Goal: Task Accomplishment & Management: Use online tool/utility

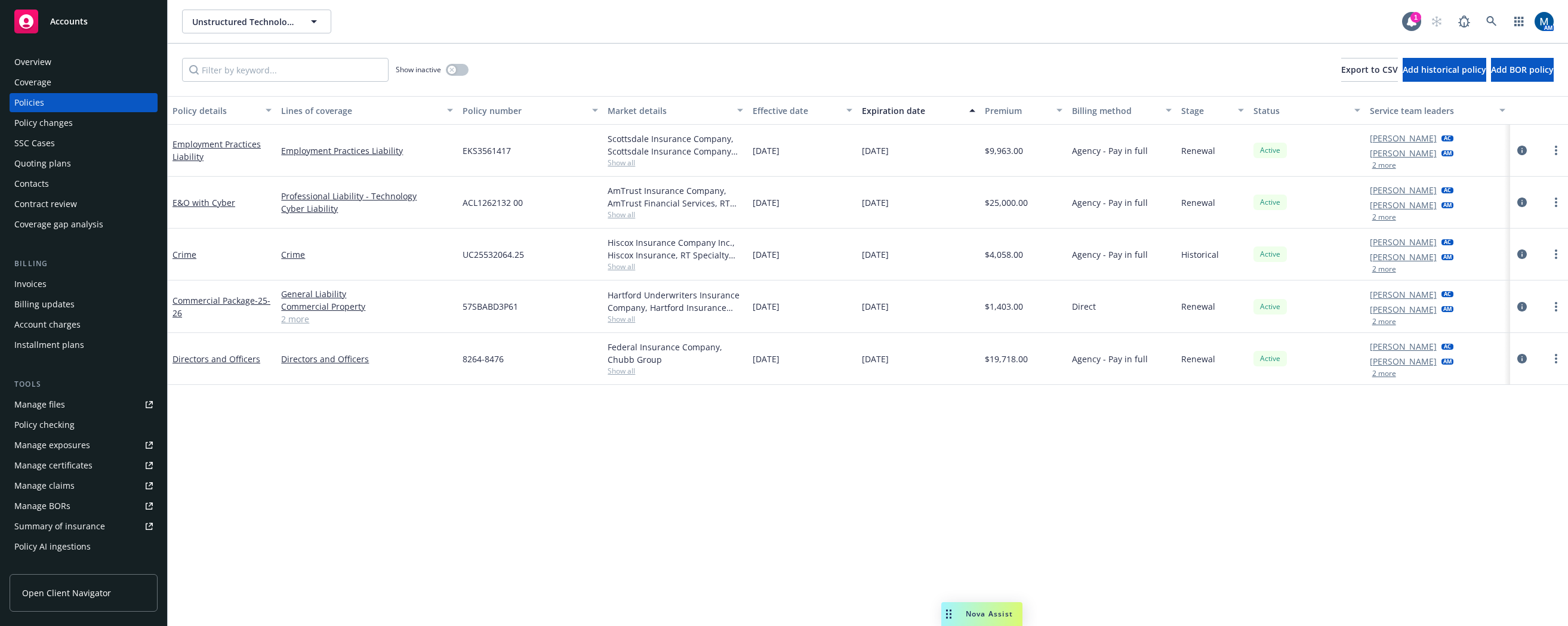
click at [69, 153] on div "Overview Coverage Policies Policy changes SSC Cases Quoting plans Contacts Cont…" at bounding box center [83, 143] width 148 height 181
click at [62, 159] on div "Quoting plans" at bounding box center [42, 164] width 57 height 19
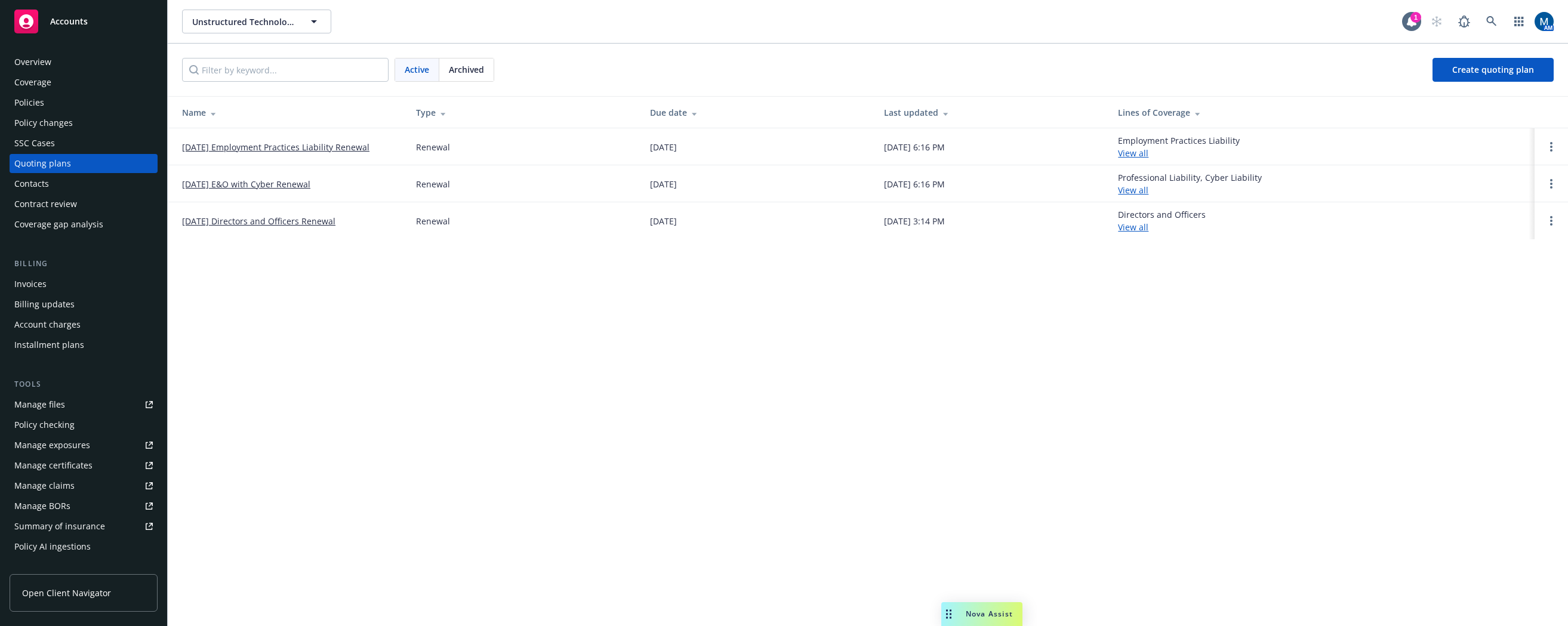
click at [62, 105] on div "Policies" at bounding box center [83, 103] width 138 height 19
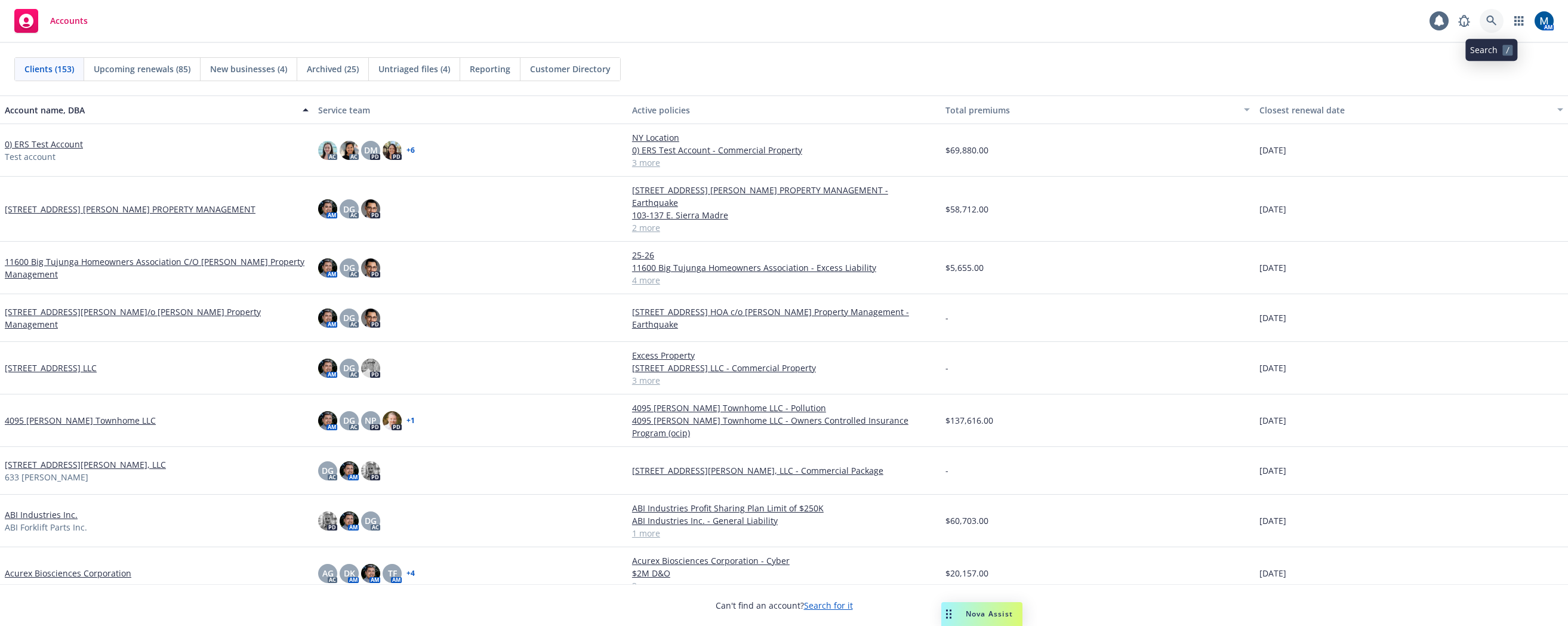
click at [1490, 20] on icon at bounding box center [1491, 20] width 10 height 10
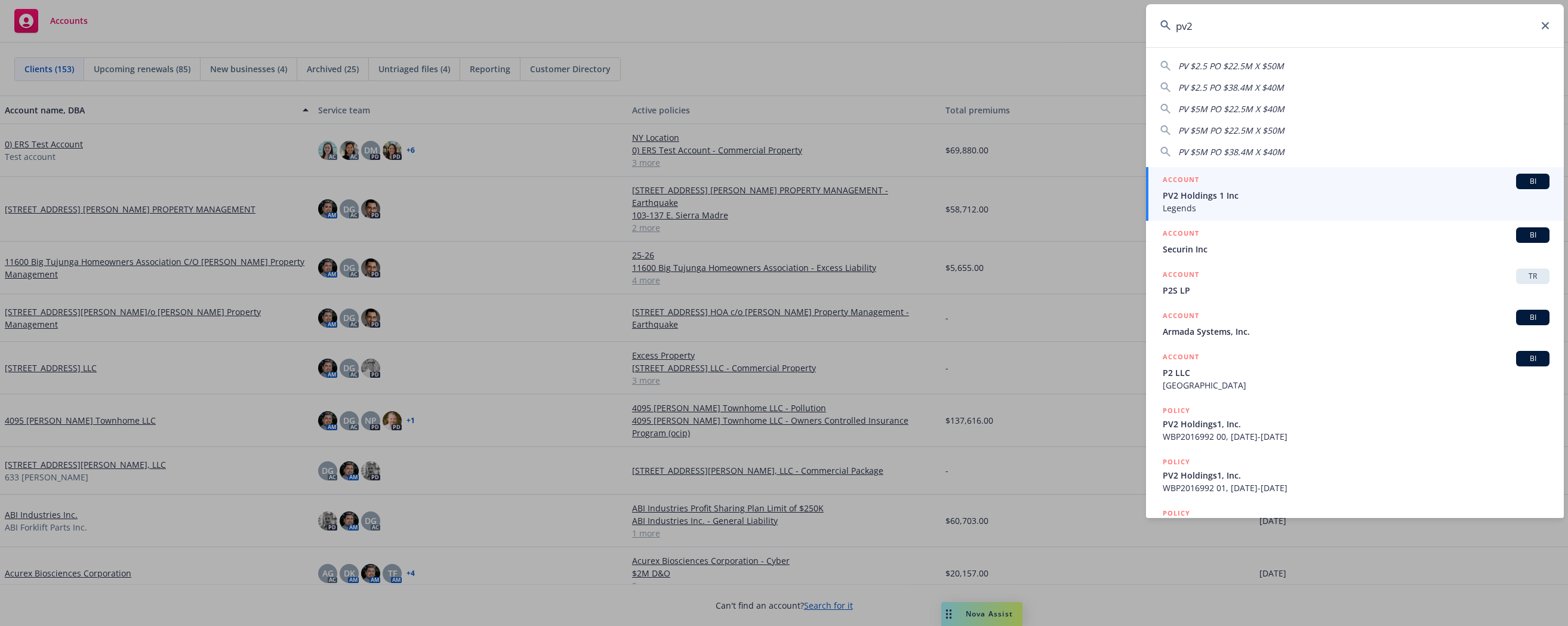
type input "pv2"
click at [1336, 191] on span "PV2 Holdings 1 Inc" at bounding box center [1356, 196] width 387 height 13
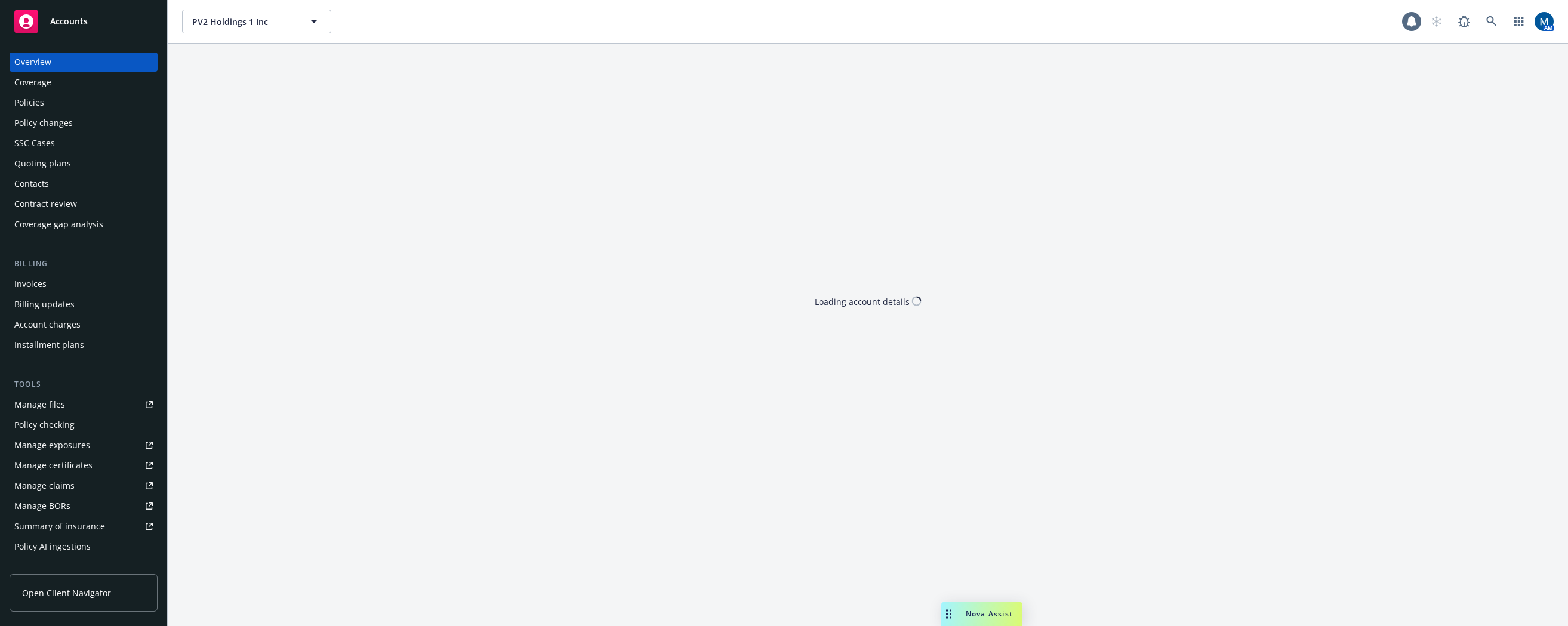
click at [98, 162] on div "Quoting plans" at bounding box center [83, 164] width 138 height 19
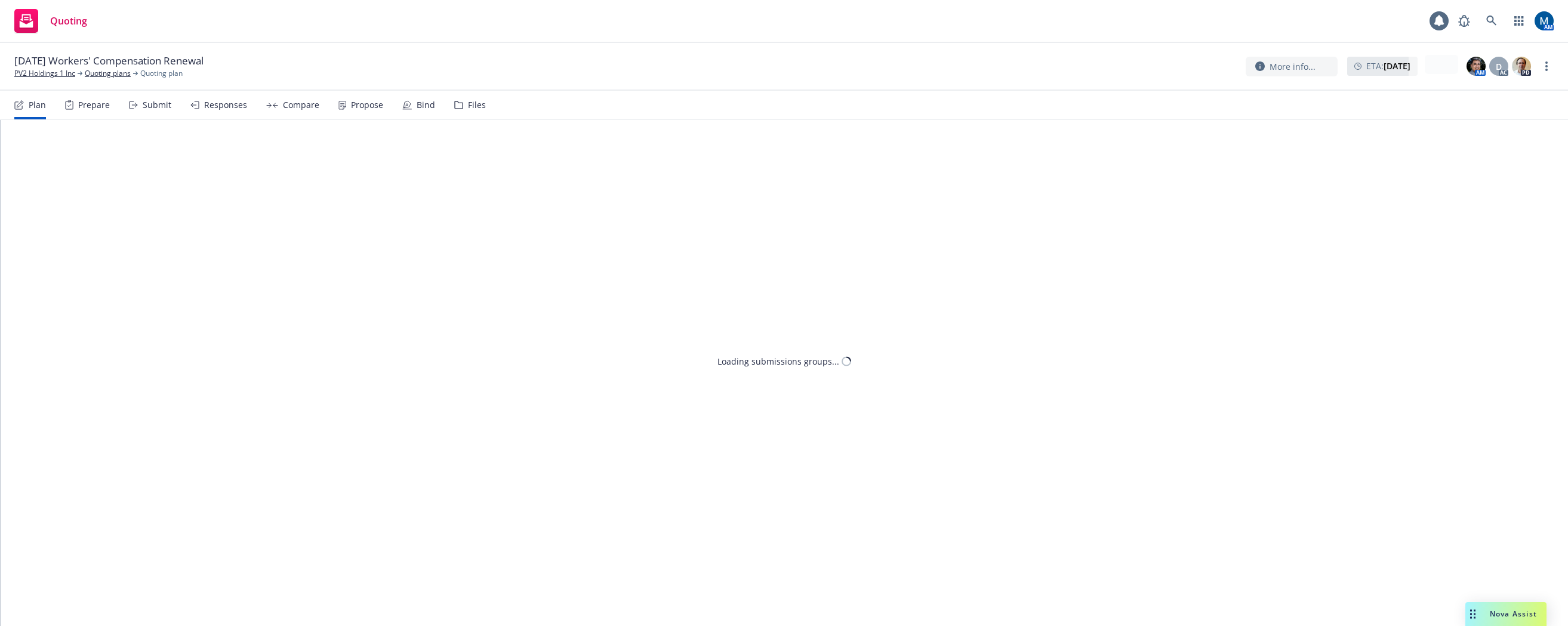
click at [151, 98] on div "Submit" at bounding box center [149, 105] width 42 height 29
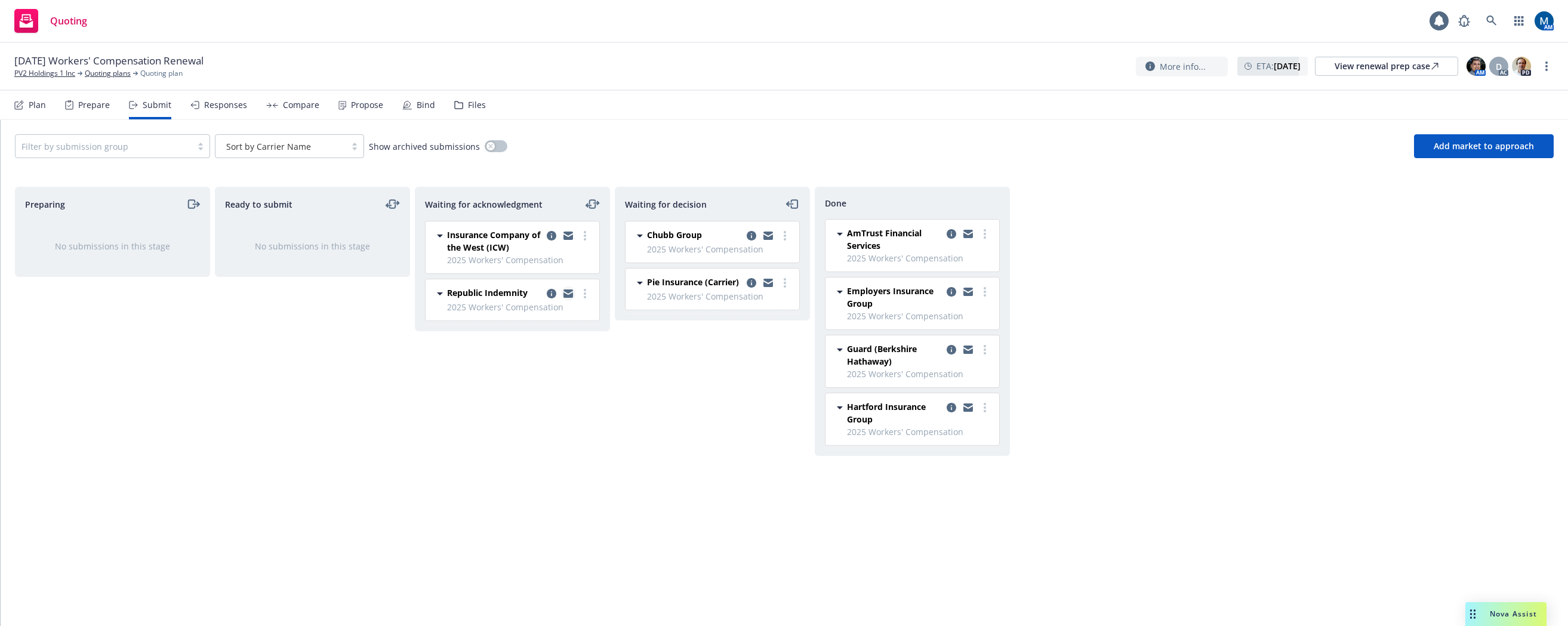
click at [566, 294] on icon "copy logging email" at bounding box center [568, 293] width 10 height 8
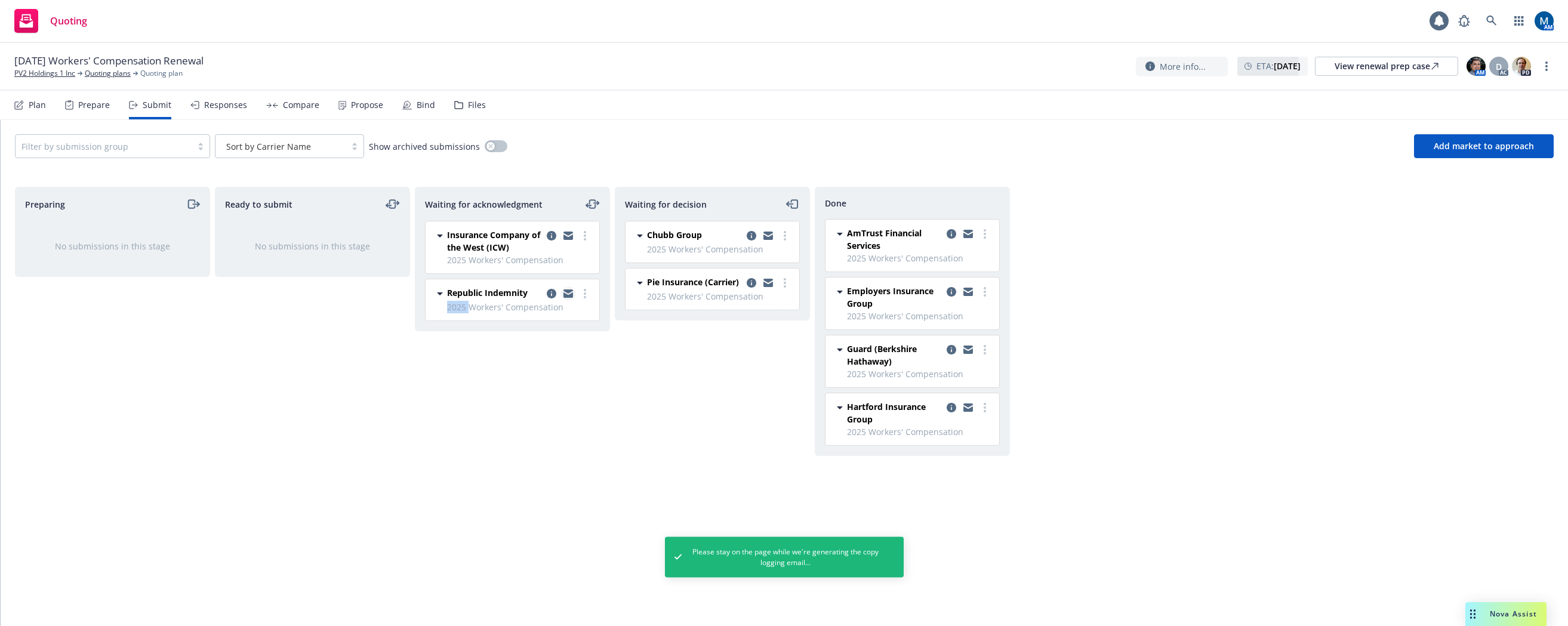
click at [567, 294] on icon "copy logging email" at bounding box center [568, 293] width 10 height 8
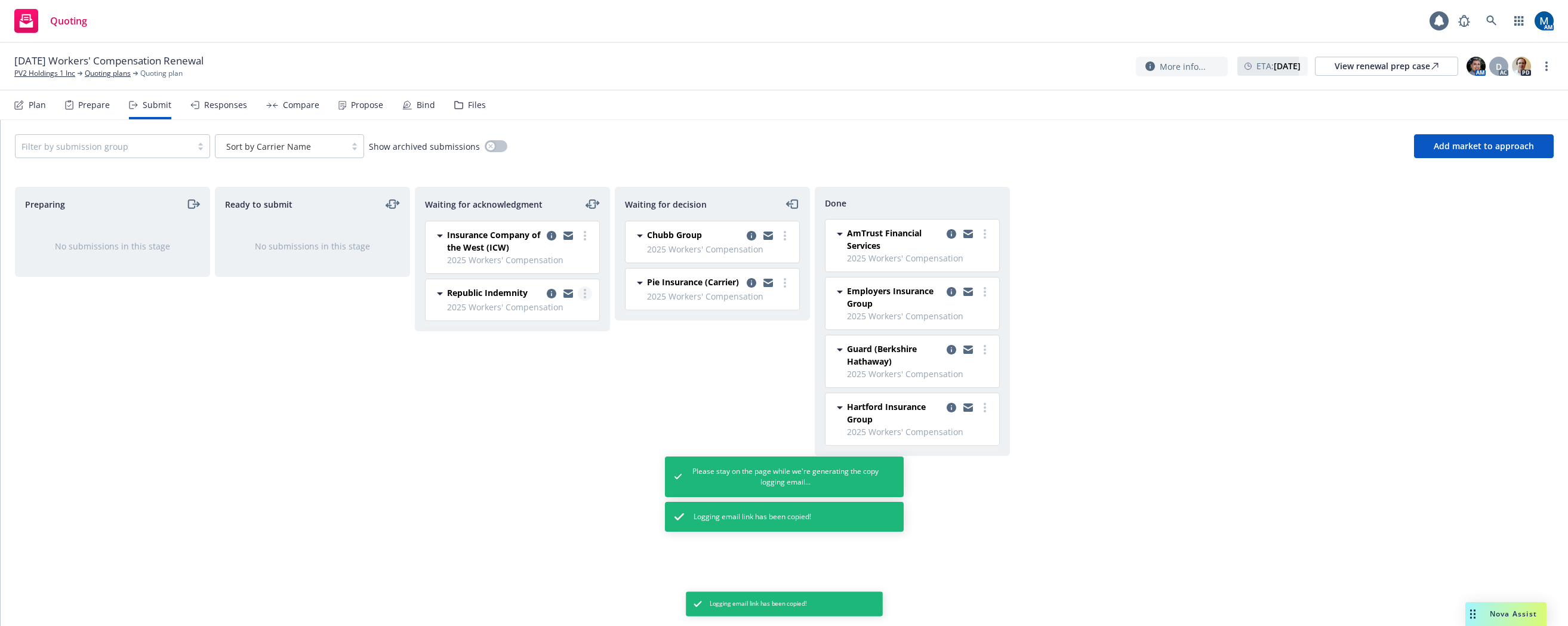
click at [589, 291] on link "more" at bounding box center [585, 294] width 14 height 14
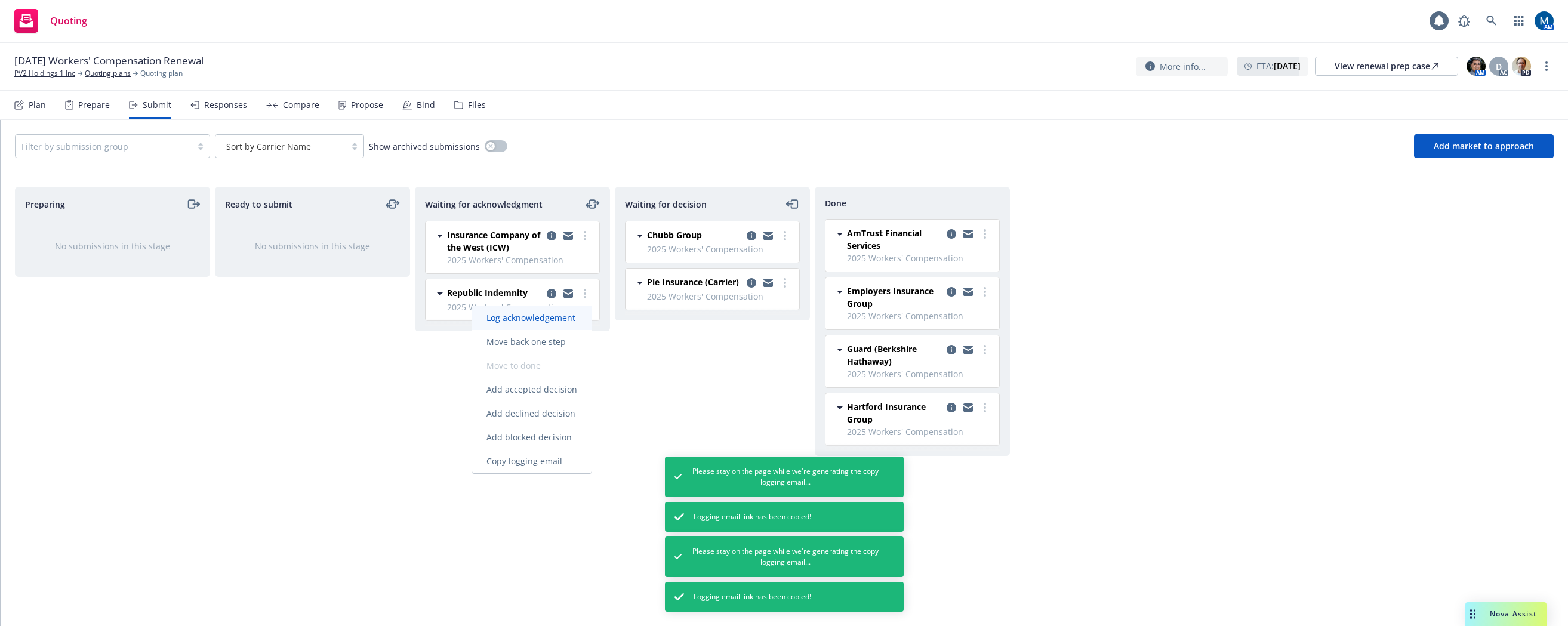
click at [556, 319] on span "Log acknowledgement" at bounding box center [530, 318] width 117 height 11
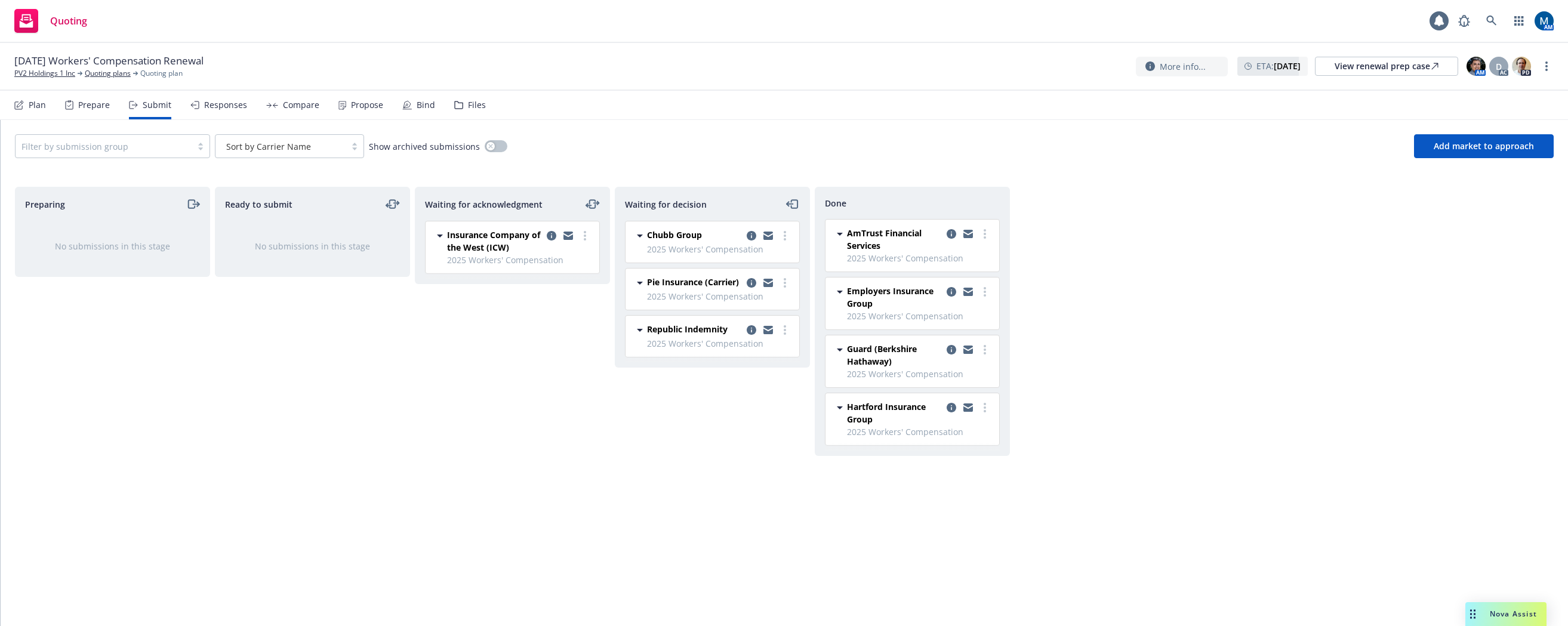
click at [547, 489] on div "Waiting for acknowledgment Insurance Company of the West (ICW) 2025 Workers' Co…" at bounding box center [512, 394] width 195 height 414
click at [463, 459] on div "Waiting for acknowledgment Insurance Company of the West (ICW) 2025 Workers' Co…" at bounding box center [512, 394] width 195 height 414
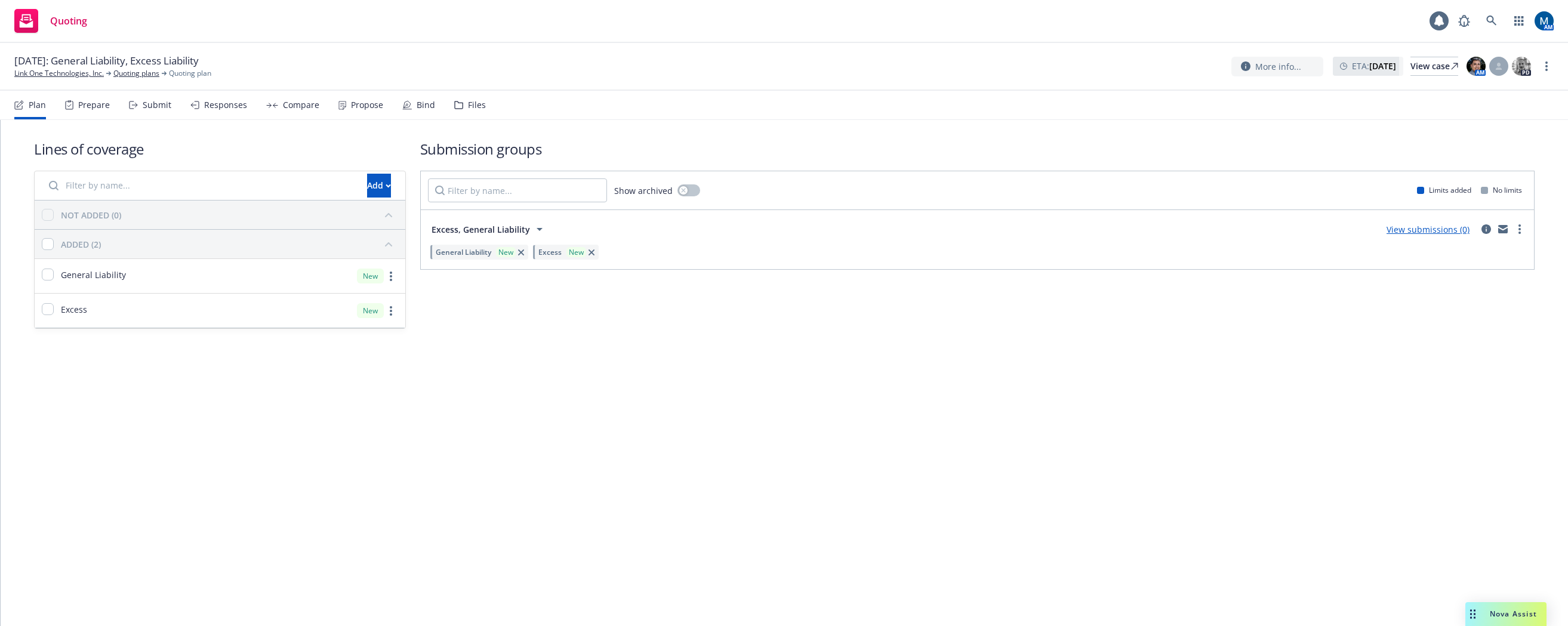
click at [153, 109] on div "Submit" at bounding box center [157, 105] width 29 height 10
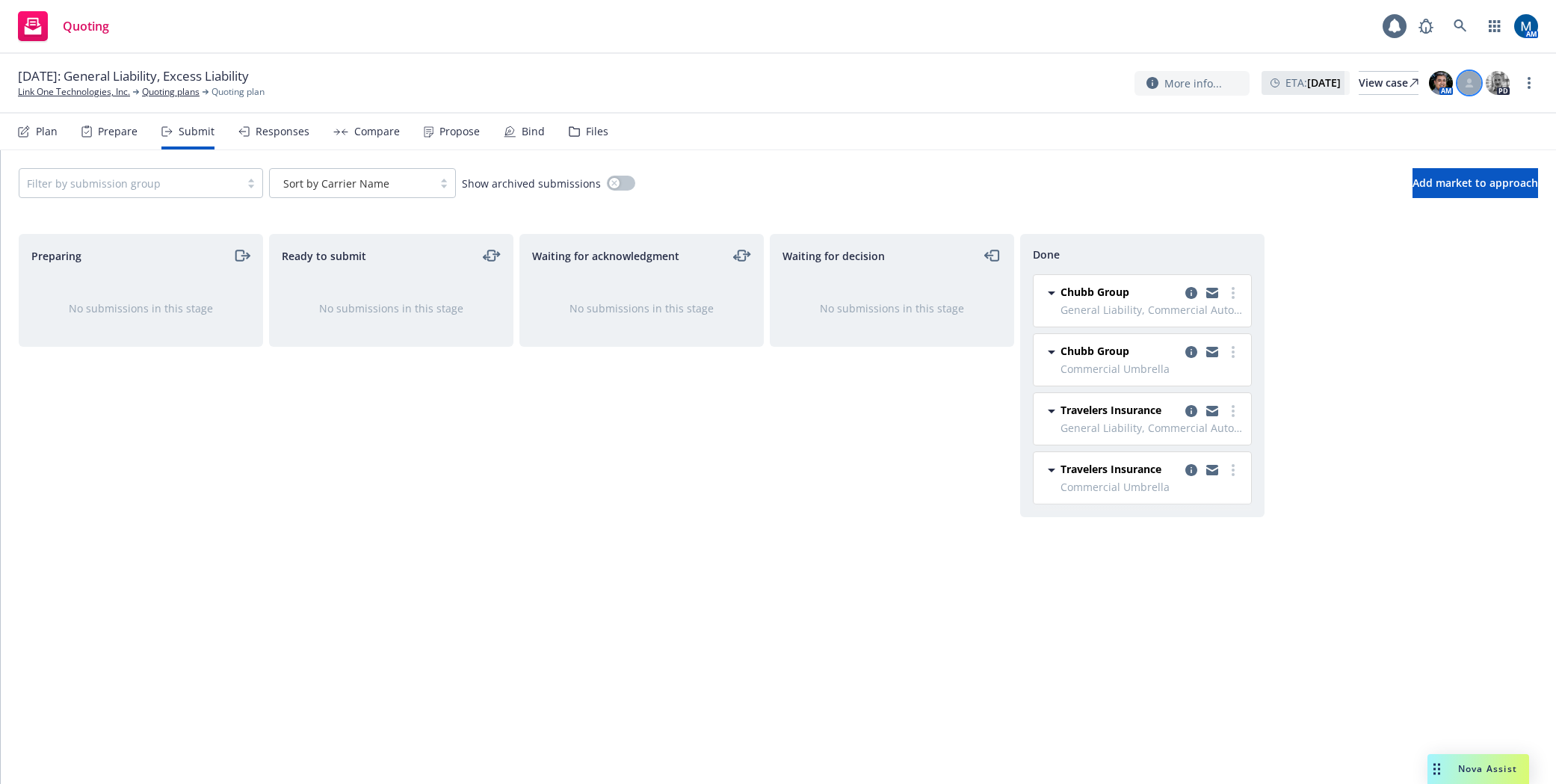
click at [1467, 85] on icon at bounding box center [1469, 85] width 8 height 3
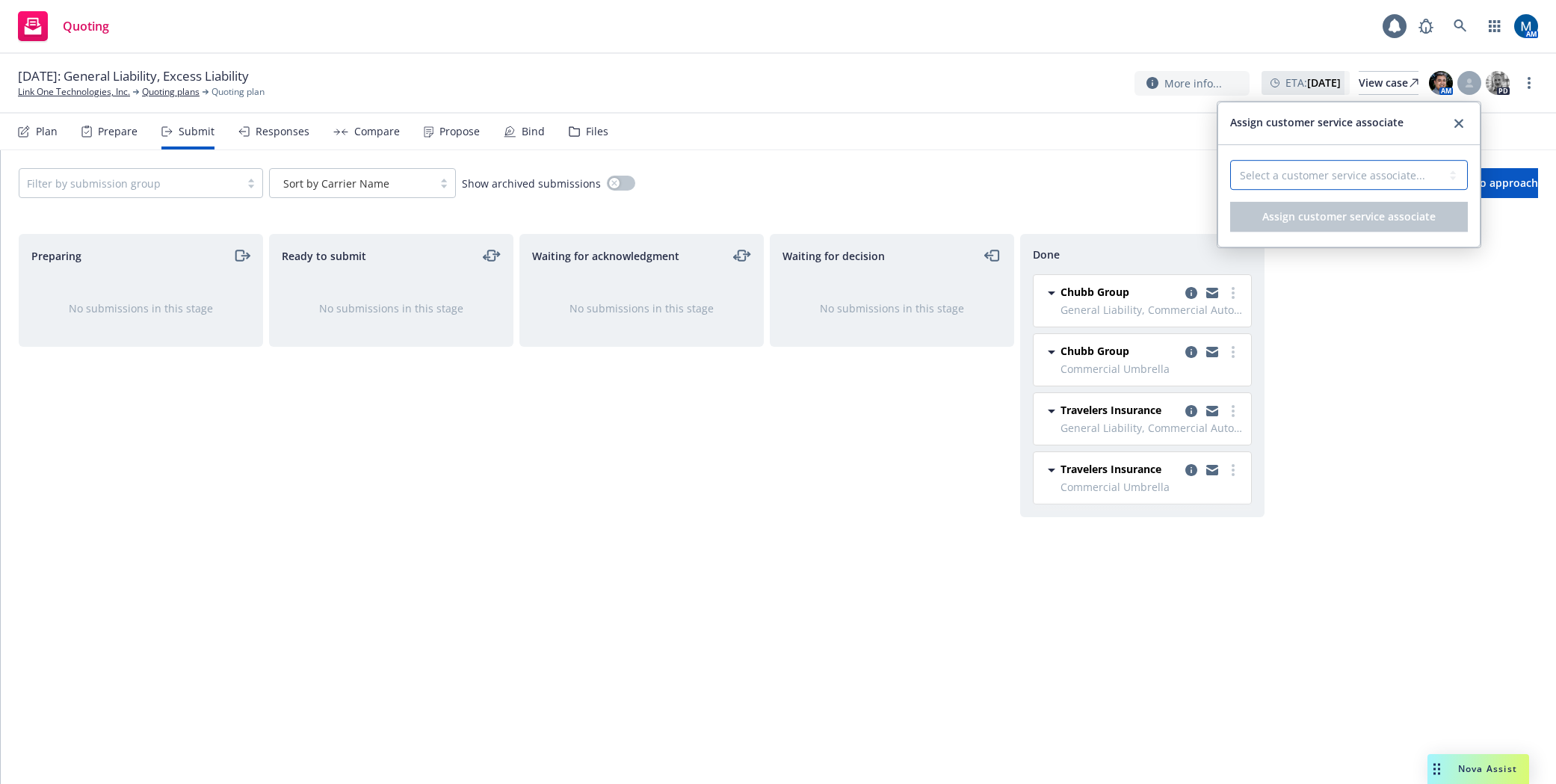
click at [1345, 174] on select "Select a customer service associate..." at bounding box center [1349, 175] width 238 height 30
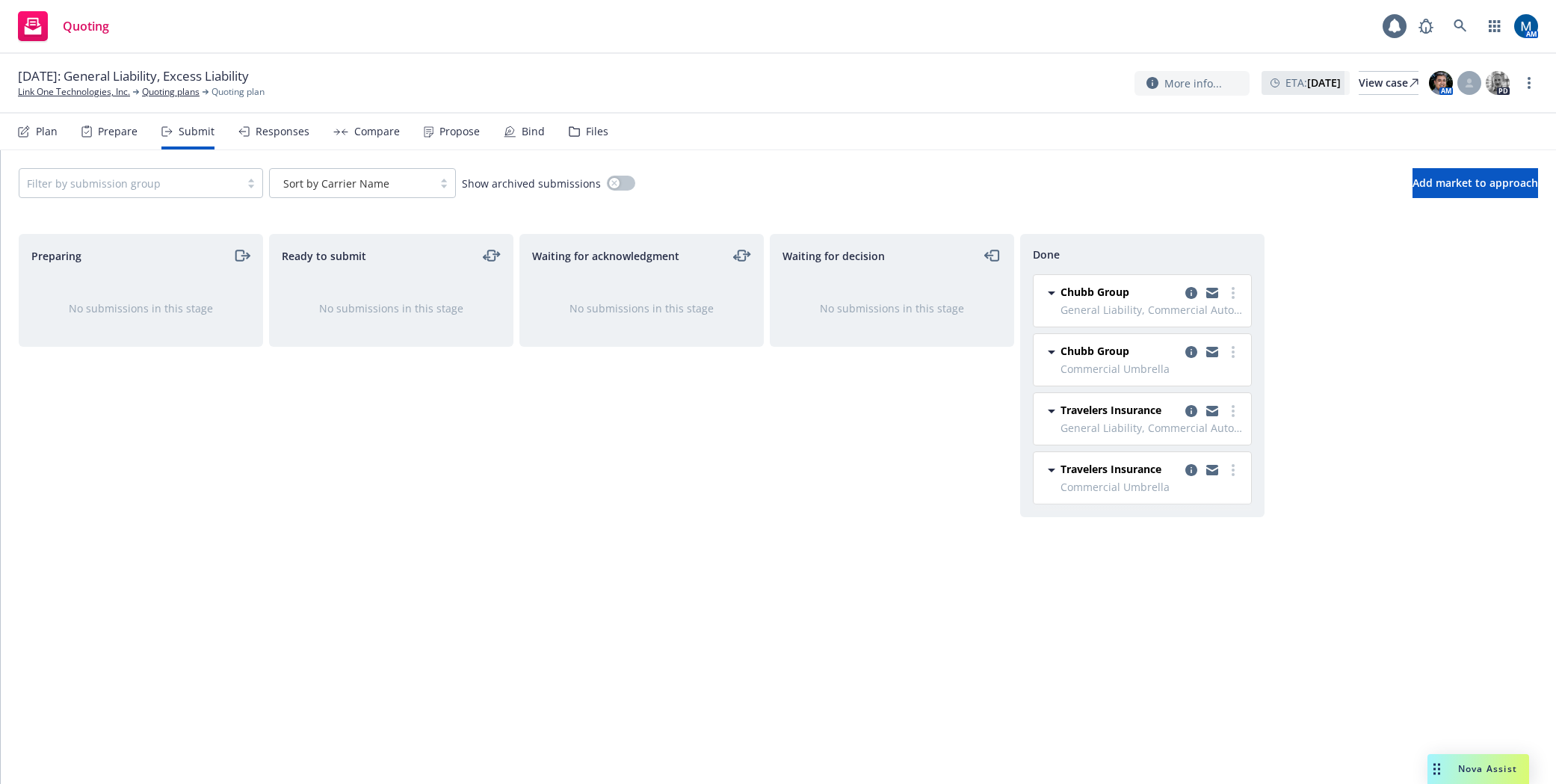
click at [1046, 165] on div "Filter by submission group Sort by Carrier Name Show archived submissions Add m…" at bounding box center [778, 183] width 1555 height 66
click at [64, 91] on link "Link One Technologies, Inc." at bounding box center [74, 91] width 112 height 13
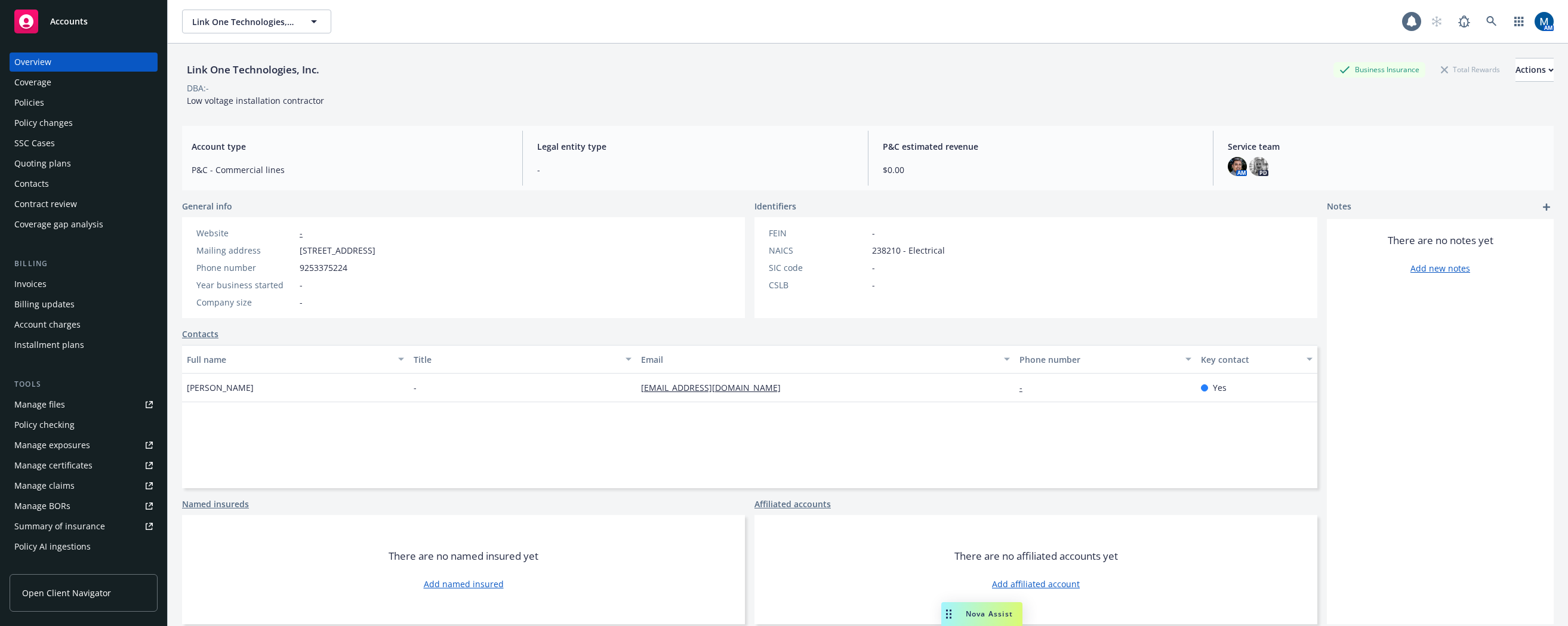
click at [86, 401] on link "Manage files" at bounding box center [83, 405] width 148 height 19
click at [70, 161] on div "Quoting plans" at bounding box center [83, 164] width 138 height 19
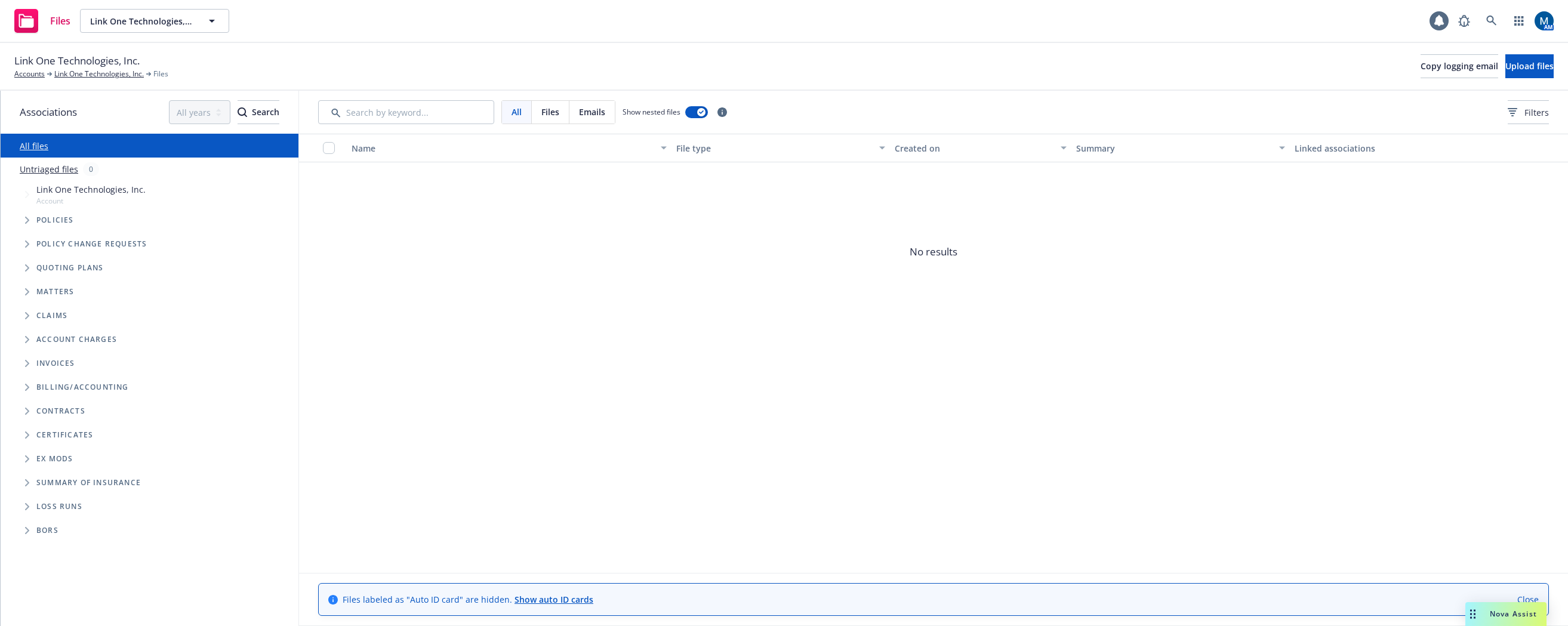
click at [751, 354] on div "Name File type Created on Summary Linked associations No results" at bounding box center [933, 353] width 1269 height 439
click at [711, 268] on span "No results" at bounding box center [933, 252] width 1269 height 179
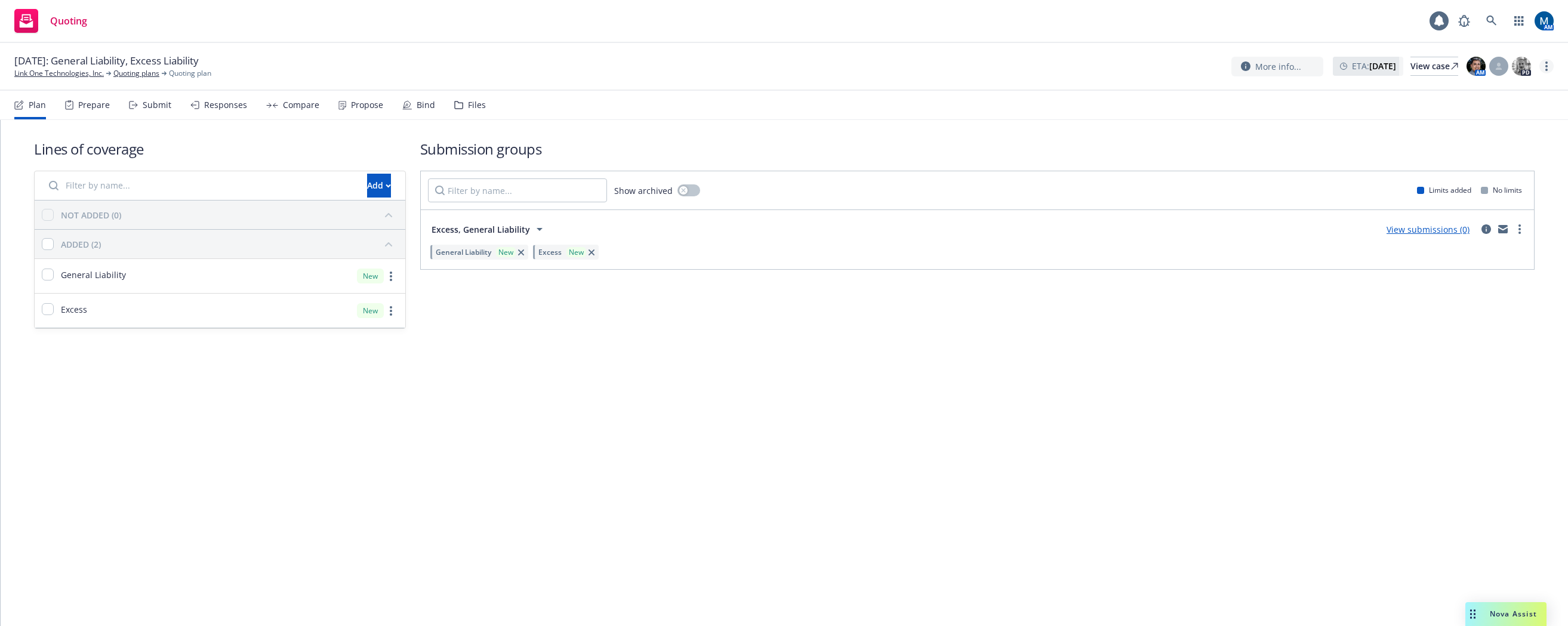
click at [1543, 65] on link "more" at bounding box center [1546, 66] width 14 height 14
click at [1500, 92] on link "Copy logging email" at bounding box center [1487, 91] width 133 height 24
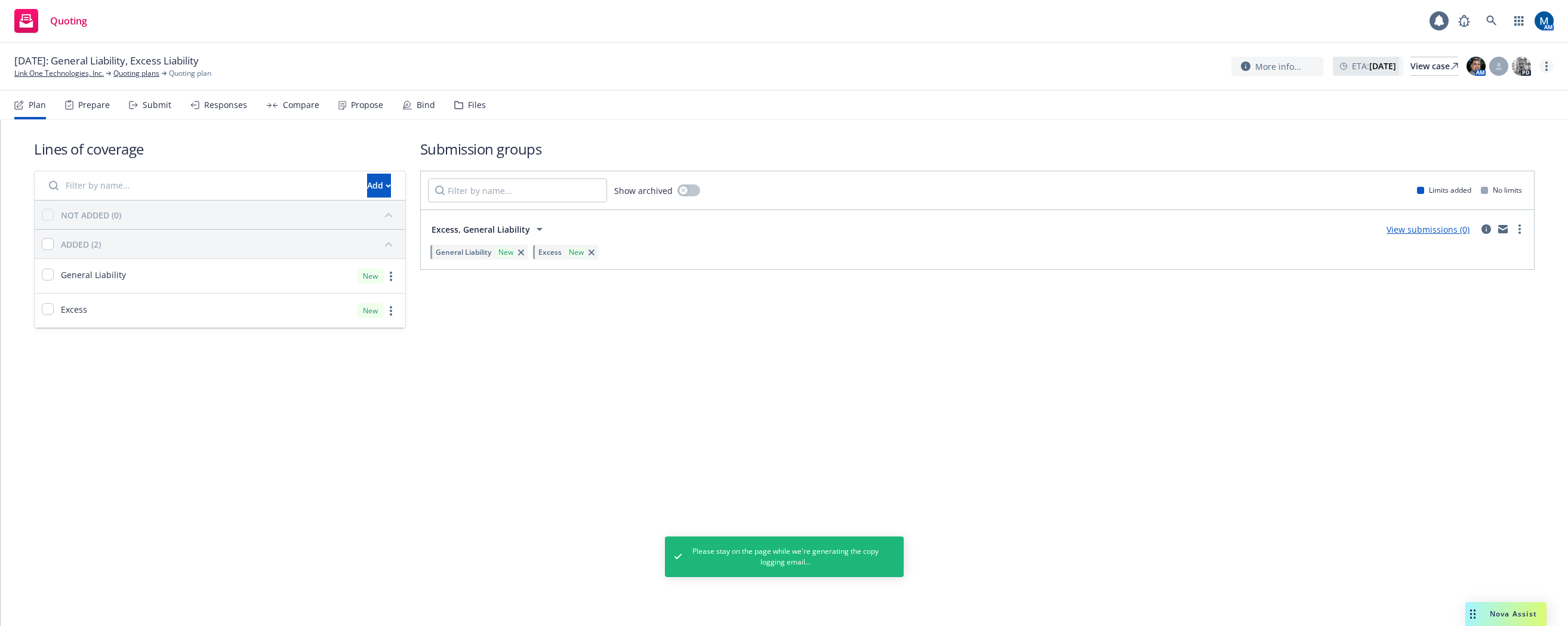
click at [1546, 65] on circle "more" at bounding box center [1546, 65] width 2 height 2
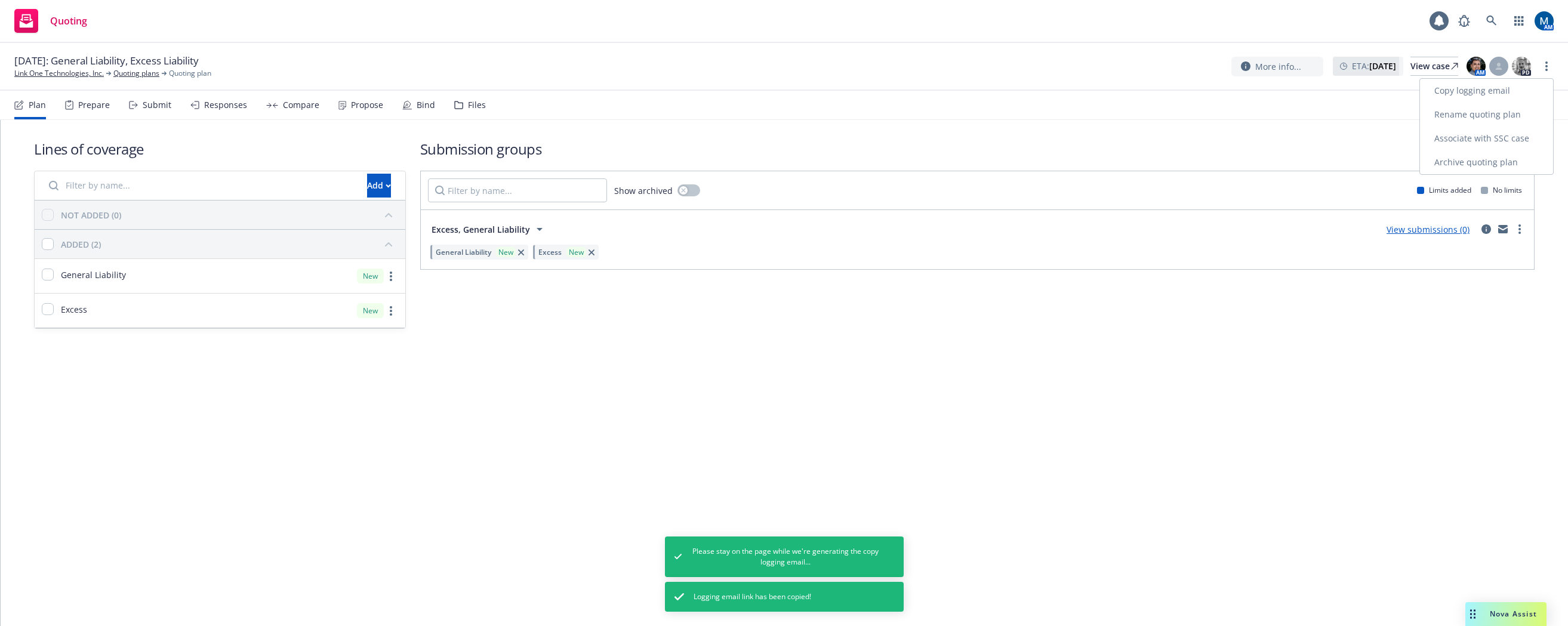
click at [1495, 86] on link "Copy logging email" at bounding box center [1487, 91] width 133 height 24
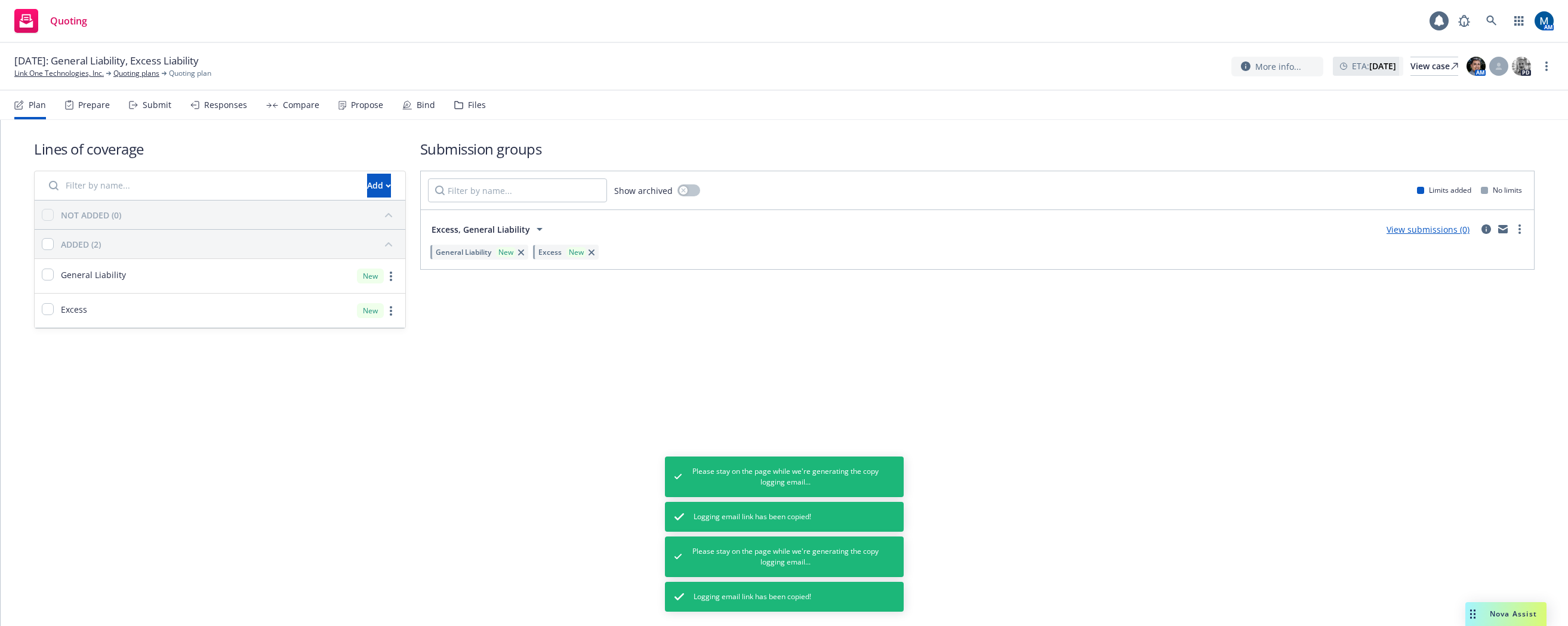
click at [269, 377] on div "Lines of coverage Add NOT ADDED (0) ADDED (2) General Liability New Excess New …" at bounding box center [784, 250] width 1567 height 261
click at [147, 105] on div "Submit" at bounding box center [157, 105] width 29 height 10
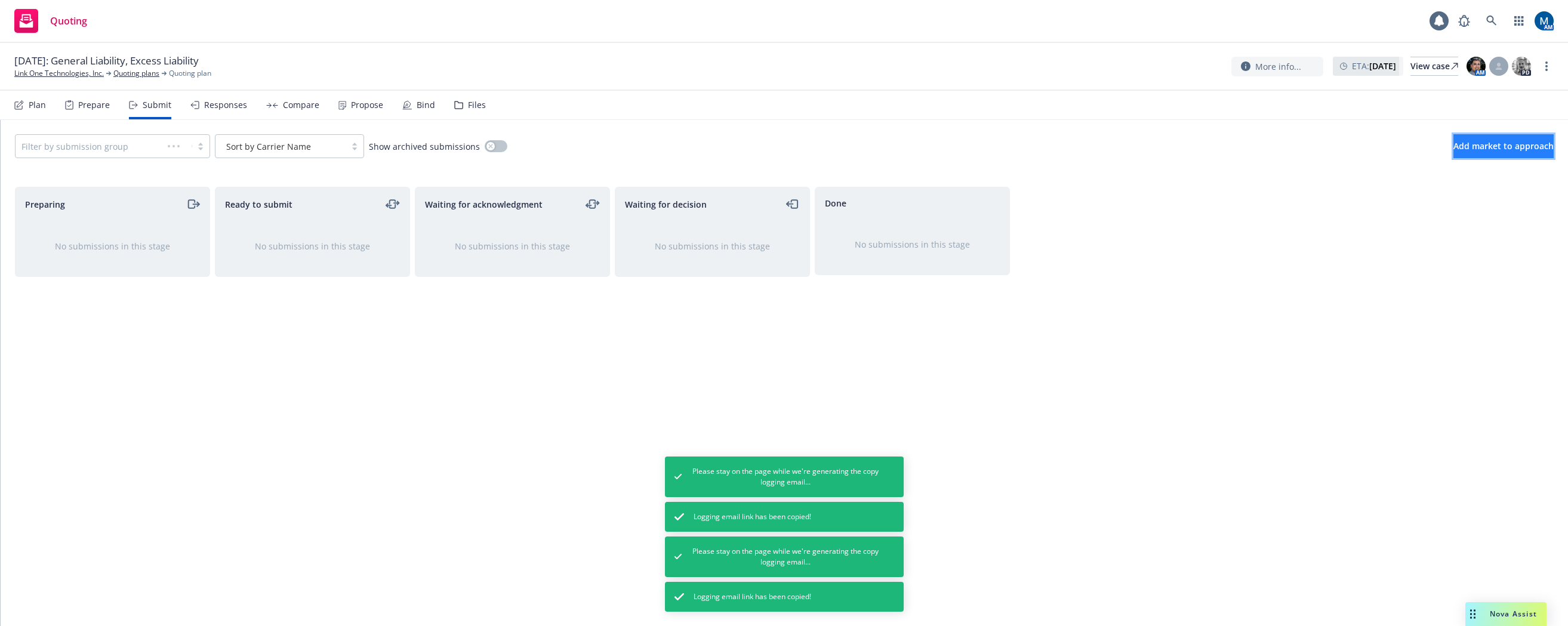
click at [1462, 148] on span "Add market to approach" at bounding box center [1503, 146] width 101 height 11
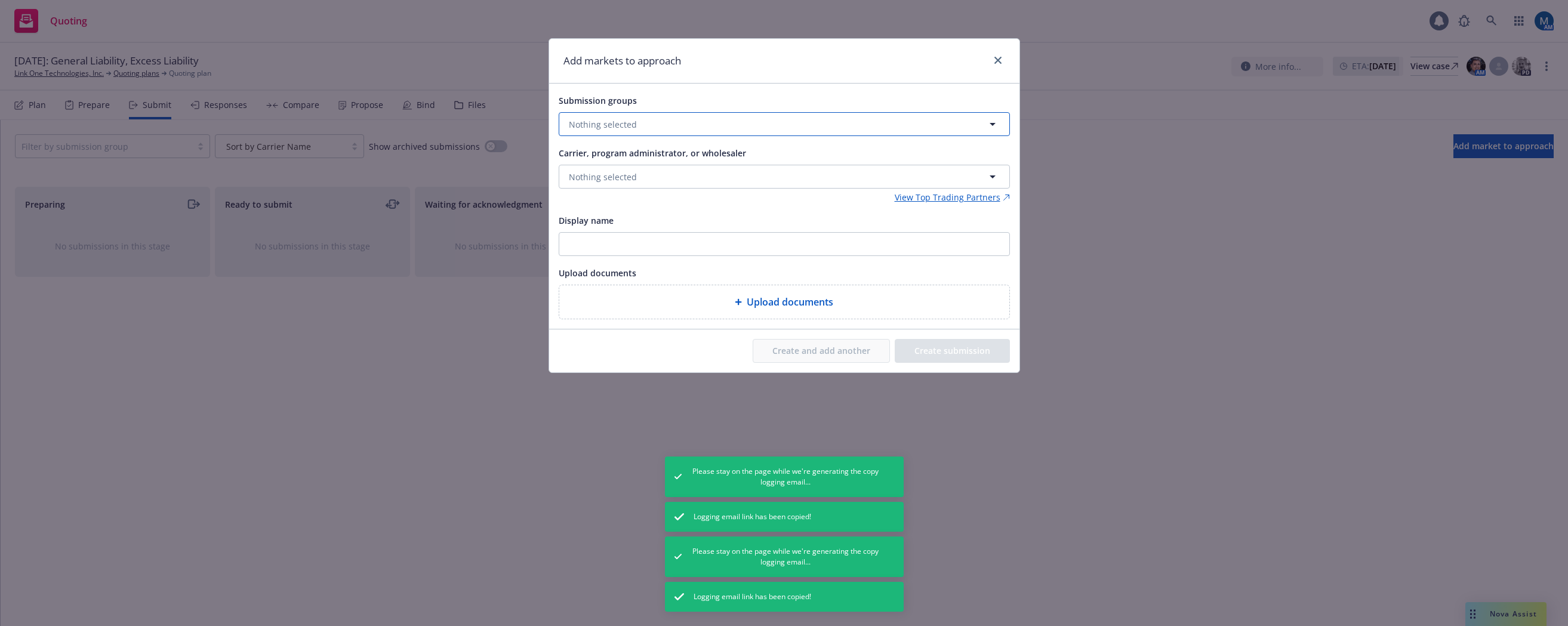
click at [667, 119] on button "Nothing selected" at bounding box center [784, 124] width 451 height 24
click at [576, 184] on input "checkbox" at bounding box center [578, 184] width 12 height 12
checkbox input "true"
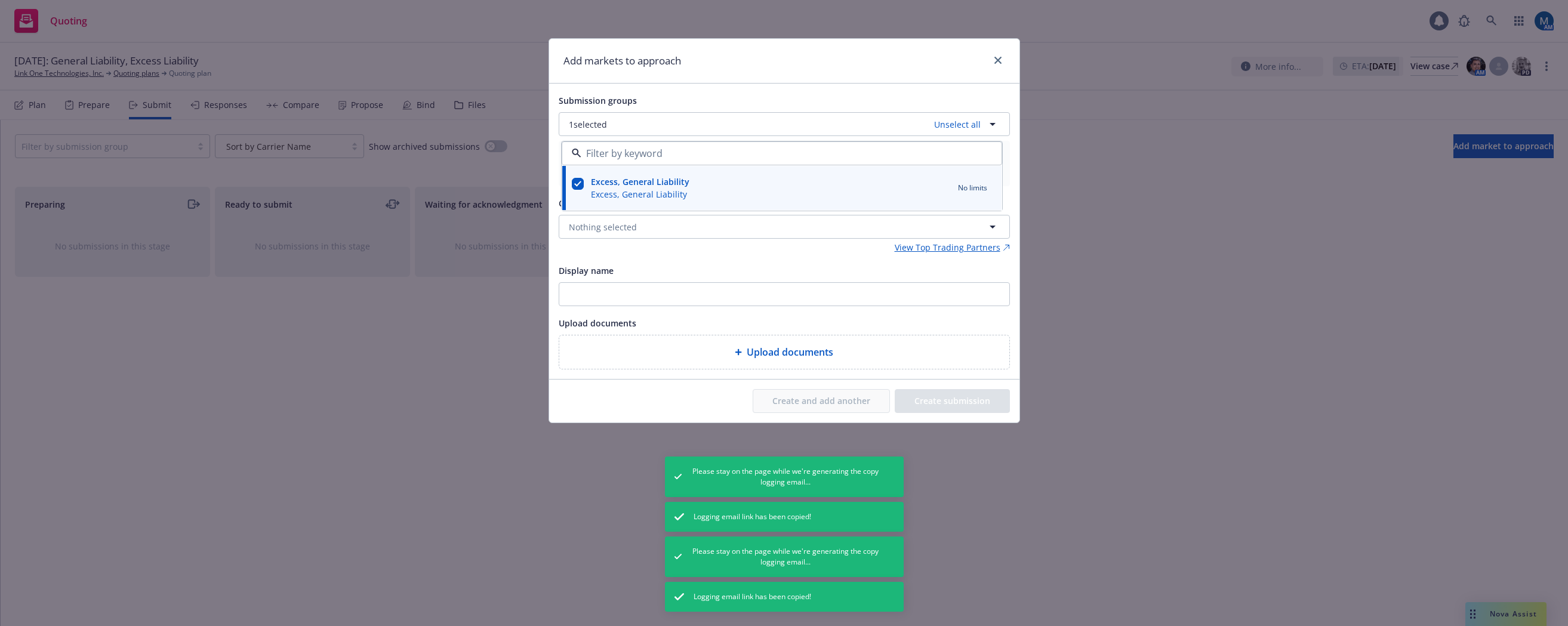
click at [728, 77] on div "Add markets to approach" at bounding box center [784, 61] width 470 height 45
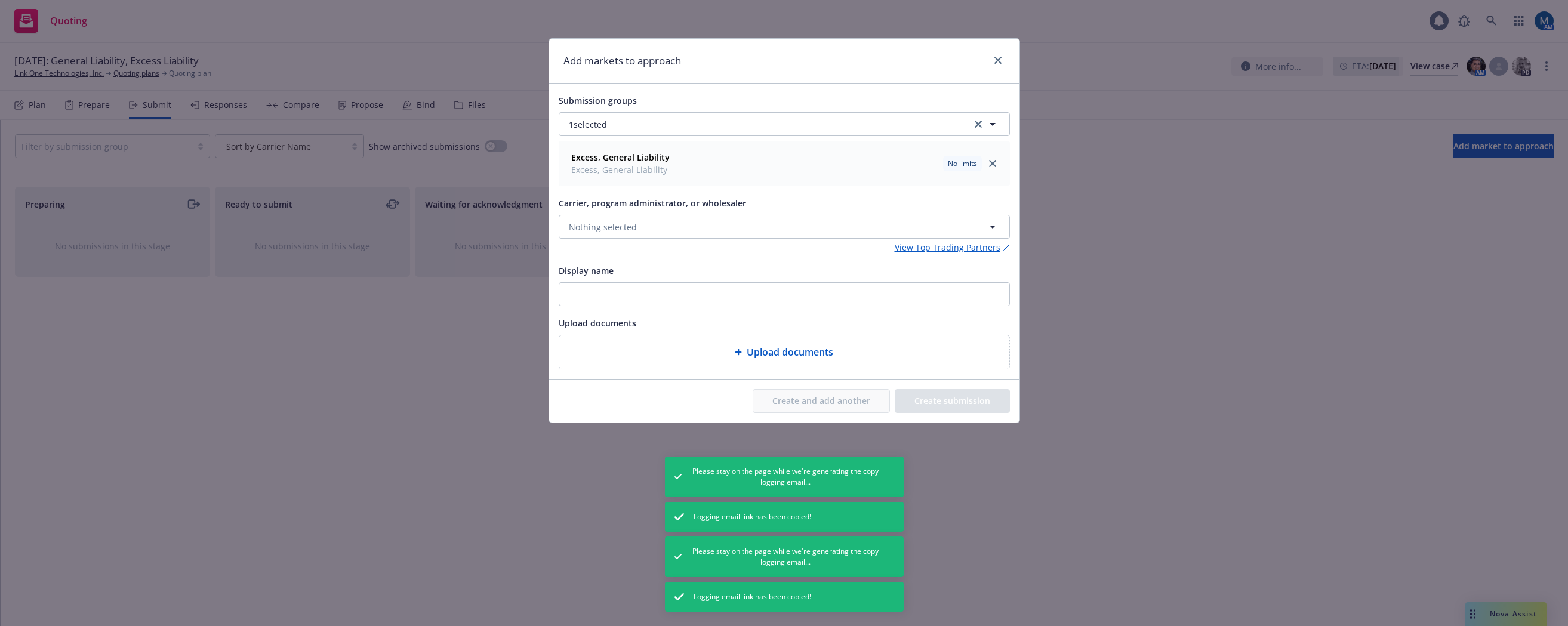
click at [606, 212] on div "Carrier, program administrator, or wholesaler Nothing selected" at bounding box center [784, 217] width 451 height 43
click at [608, 218] on button "Nothing selected" at bounding box center [784, 227] width 451 height 24
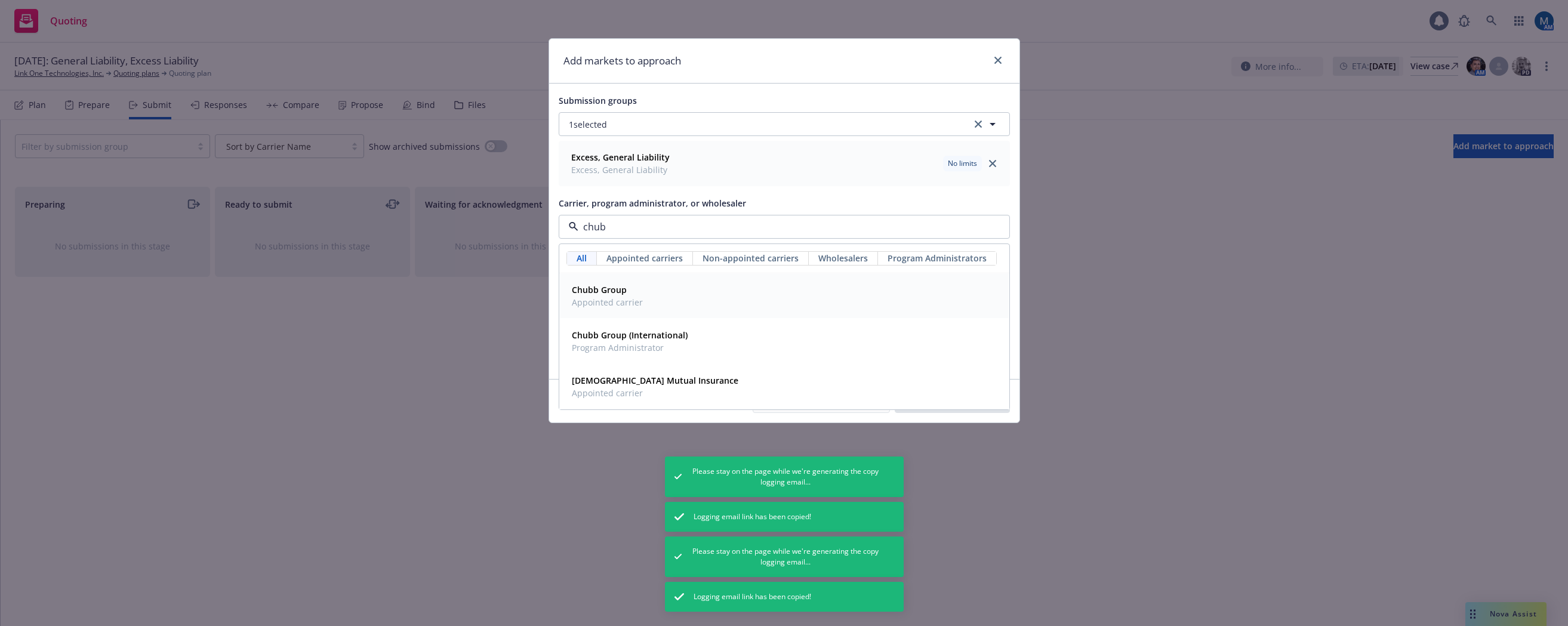
type input "chubb"
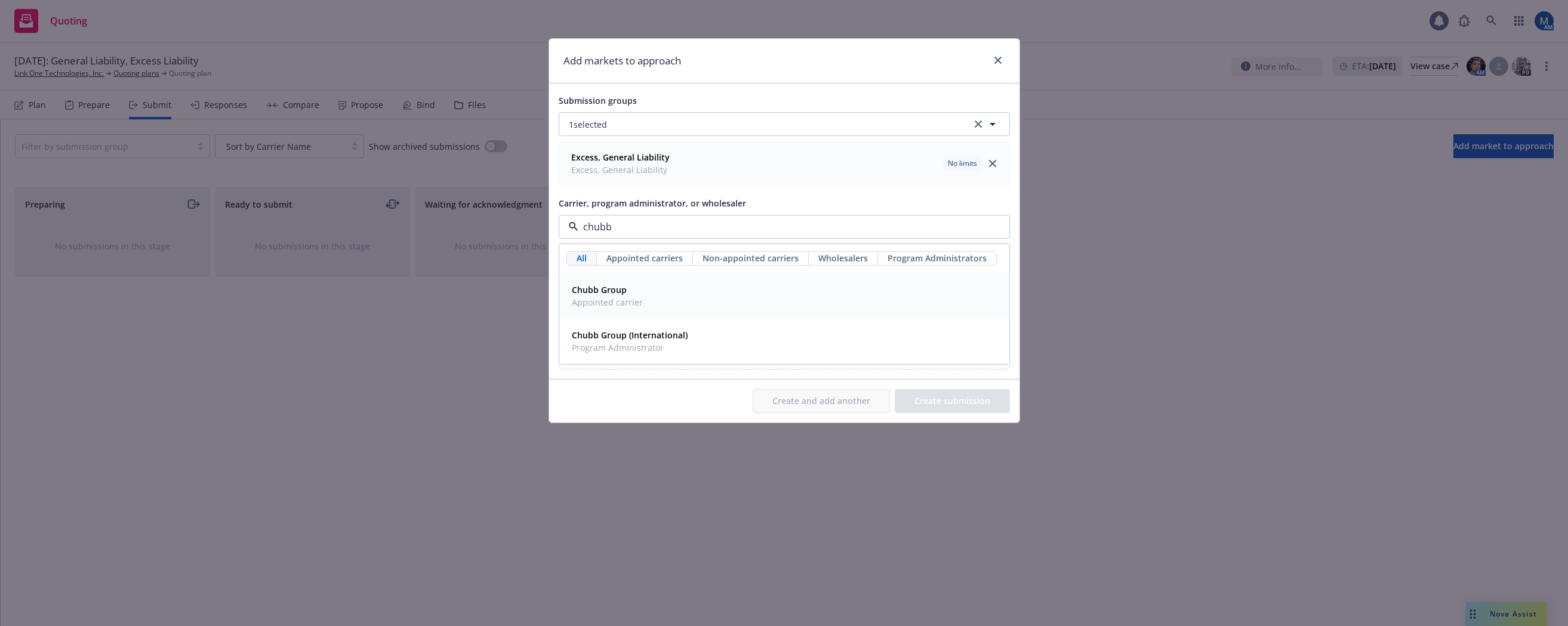
click at [617, 293] on strong "Chubb Group" at bounding box center [599, 290] width 55 height 11
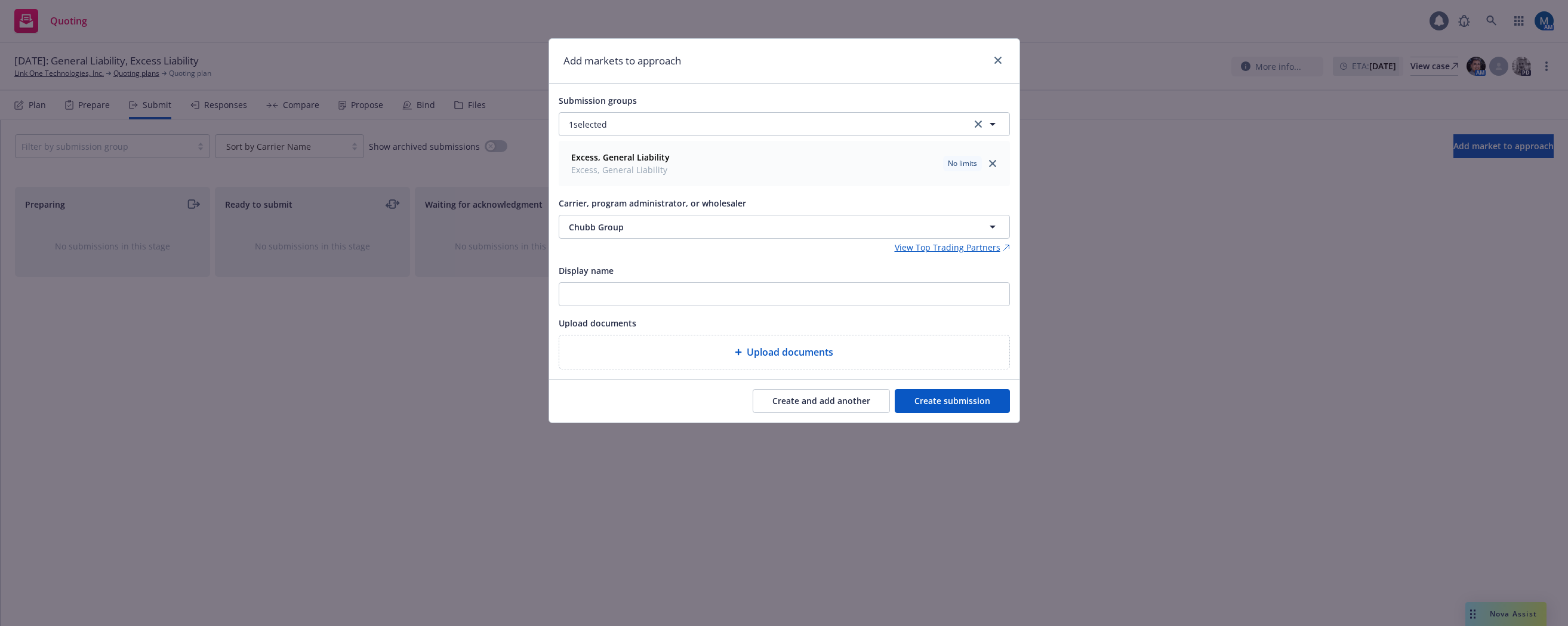
click at [982, 405] on button "Create submission" at bounding box center [952, 401] width 115 height 24
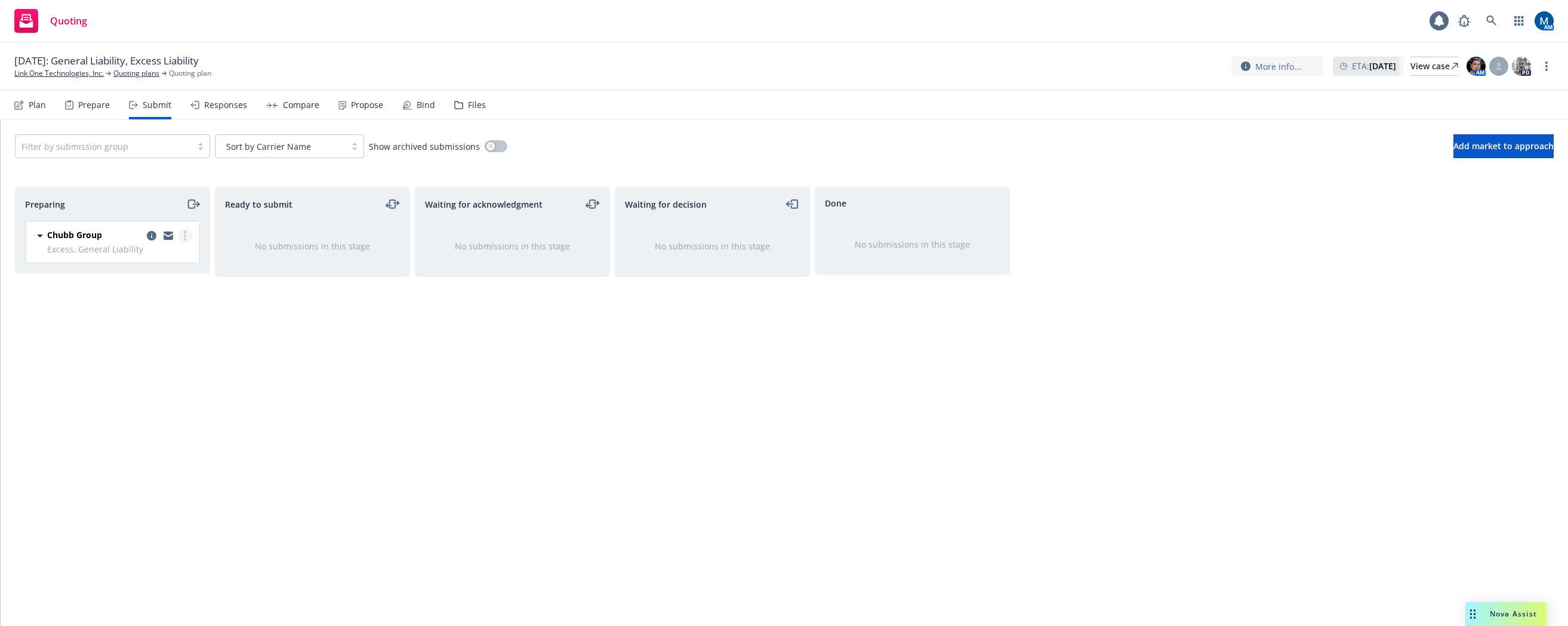
click at [185, 234] on icon "more" at bounding box center [185, 236] width 2 height 10
click at [154, 328] on span "Add accepted decision" at bounding box center [131, 331] width 119 height 11
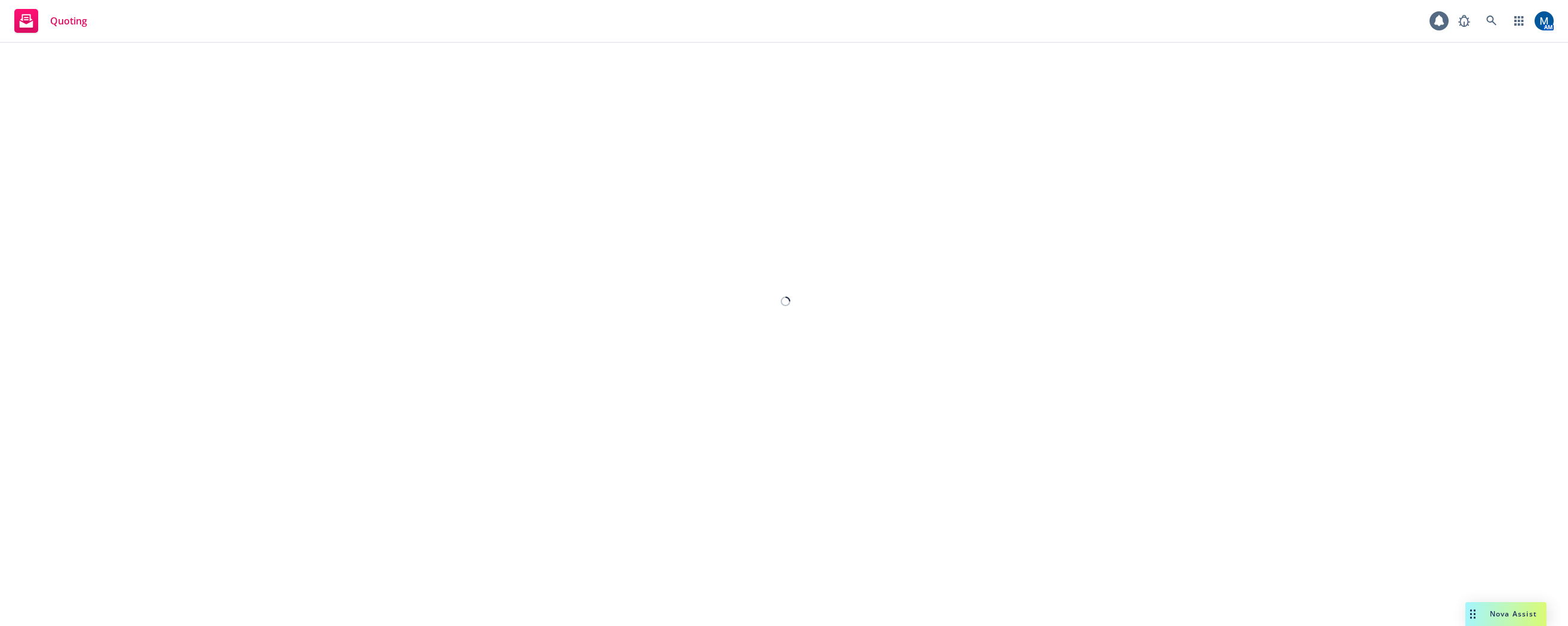
select select "12"
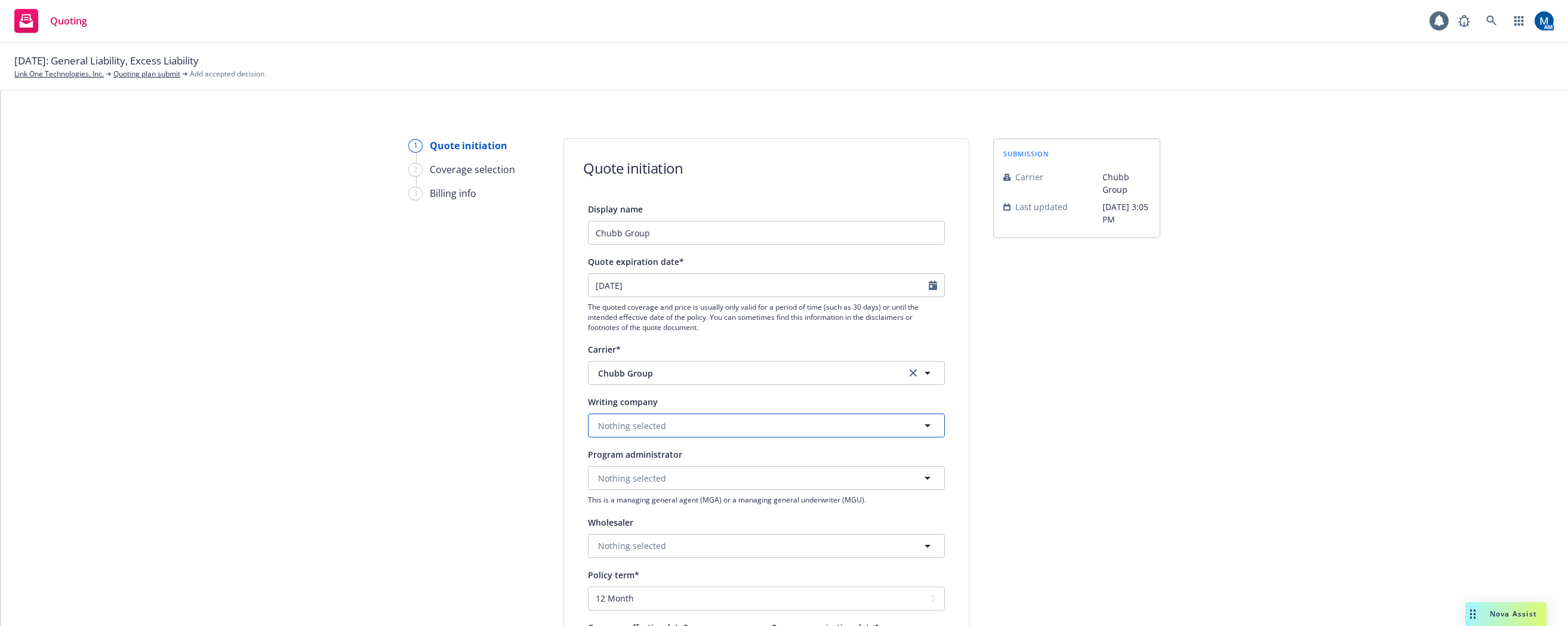
click at [638, 423] on span "Nothing selected" at bounding box center [632, 426] width 68 height 13
type input "ace pr"
click at [631, 387] on span "Domestic - 20699" at bounding box center [697, 392] width 193 height 13
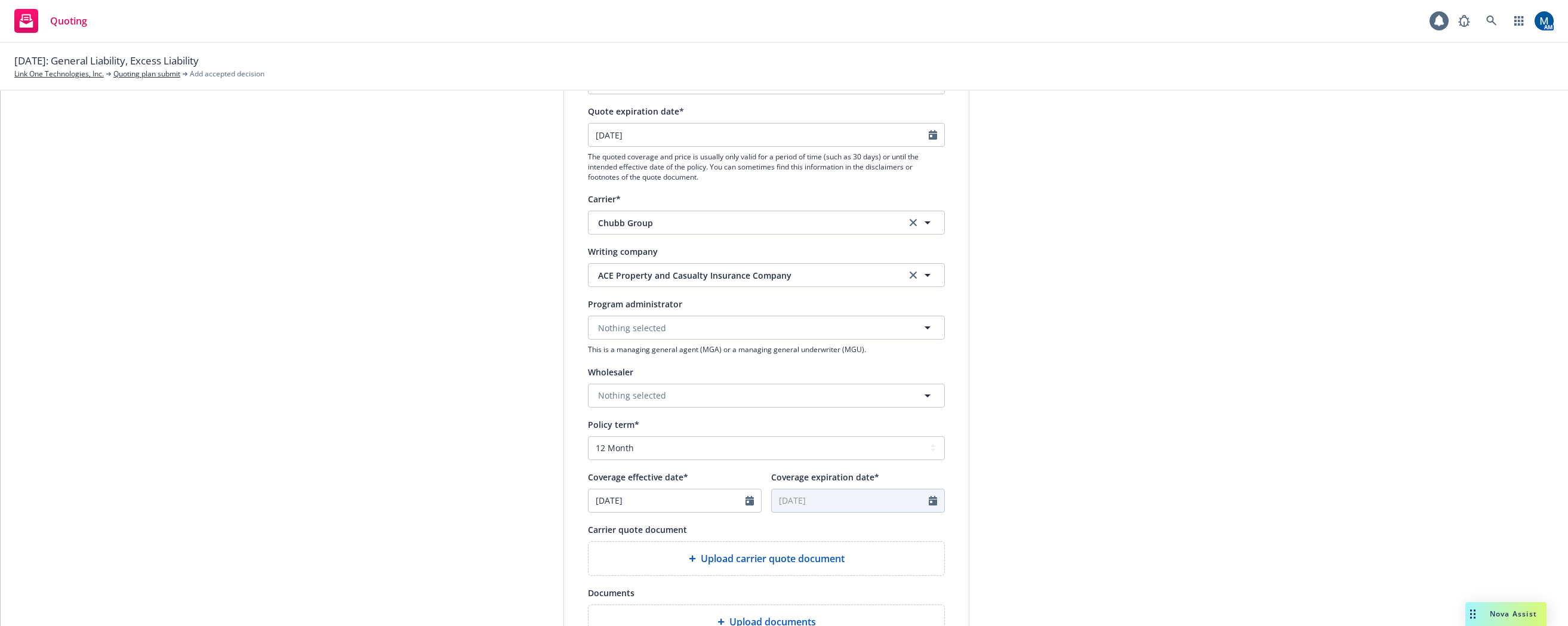
scroll to position [179, 0]
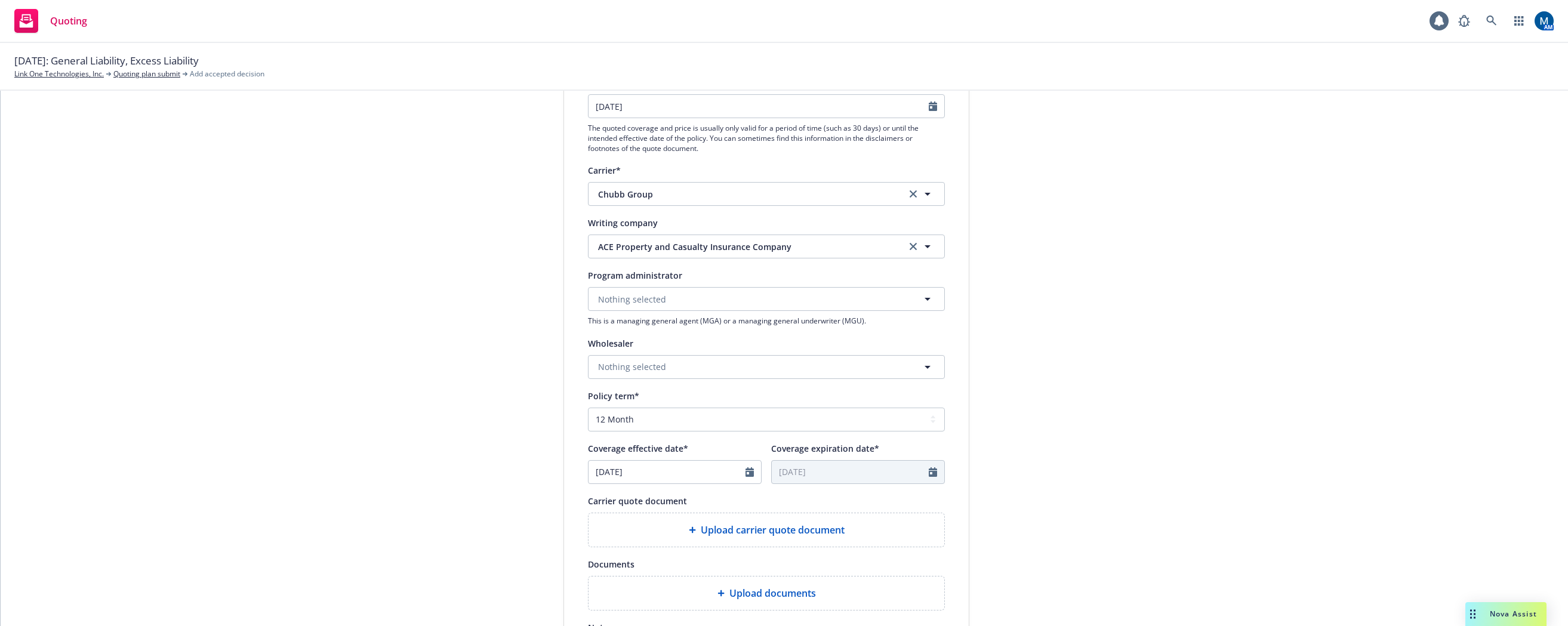
click at [752, 474] on div at bounding box center [752, 472] width 15 height 22
click at [751, 473] on div at bounding box center [752, 472] width 15 height 22
click at [749, 472] on div at bounding box center [752, 472] width 15 height 22
click at [747, 471] on icon "Calendar" at bounding box center [749, 472] width 8 height 10
select select "9"
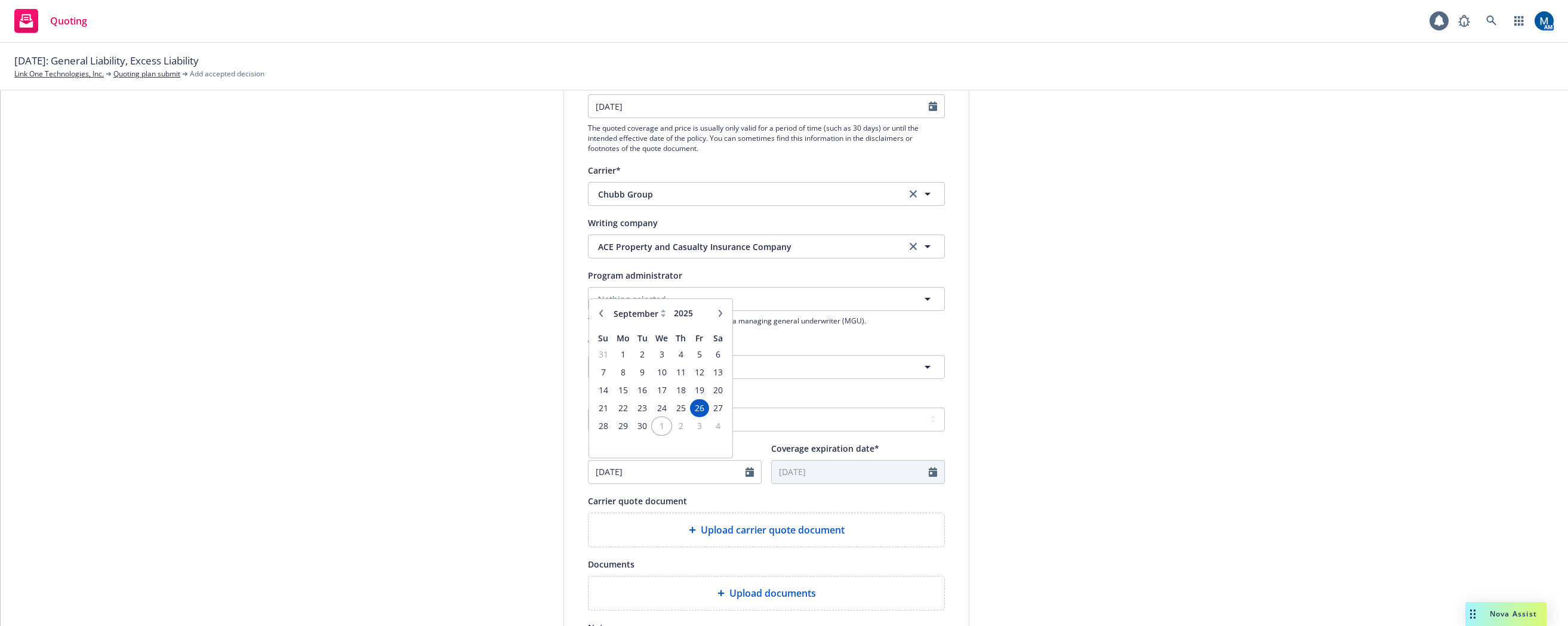
click at [653, 426] on span "1" at bounding box center [661, 426] width 18 height 15
type input "[DATE]"
click at [1119, 469] on div "submission Carrier Chubb Group Last updated [DATE] 3:05 PM" at bounding box center [1076, 359] width 167 height 800
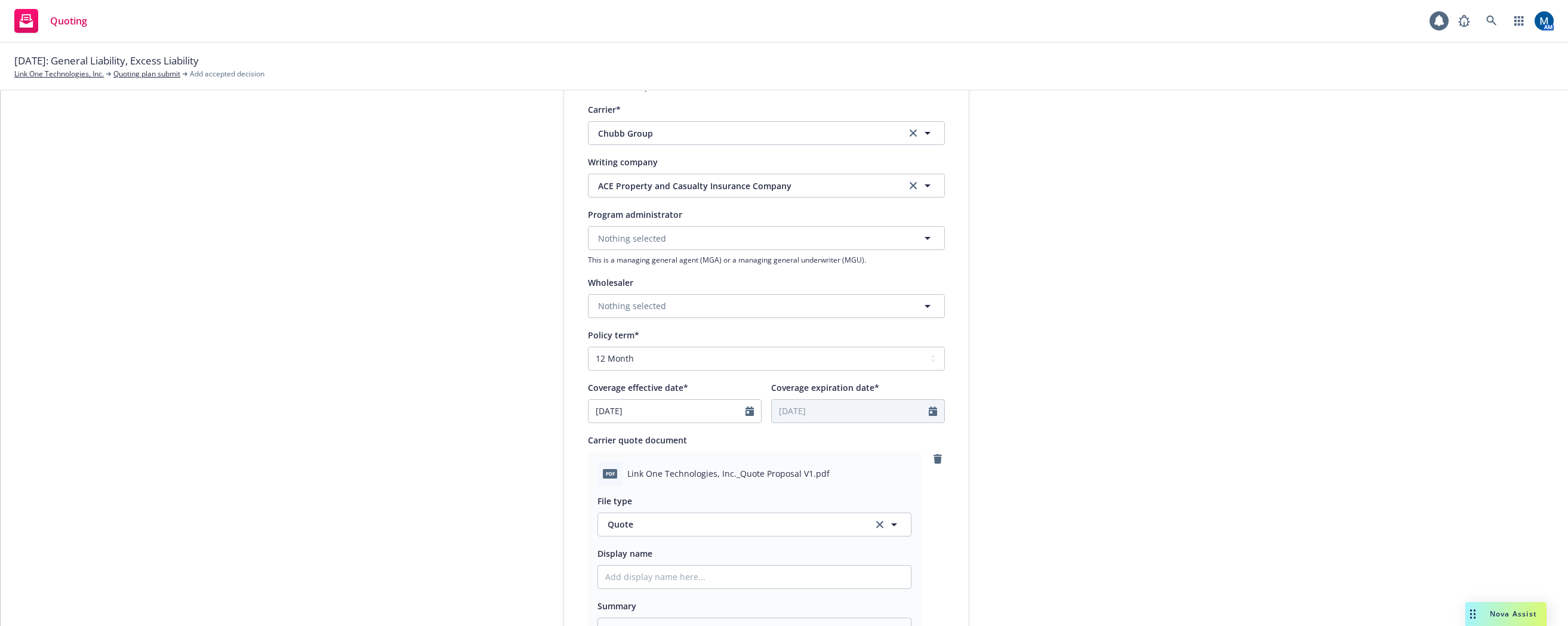
scroll to position [299, 0]
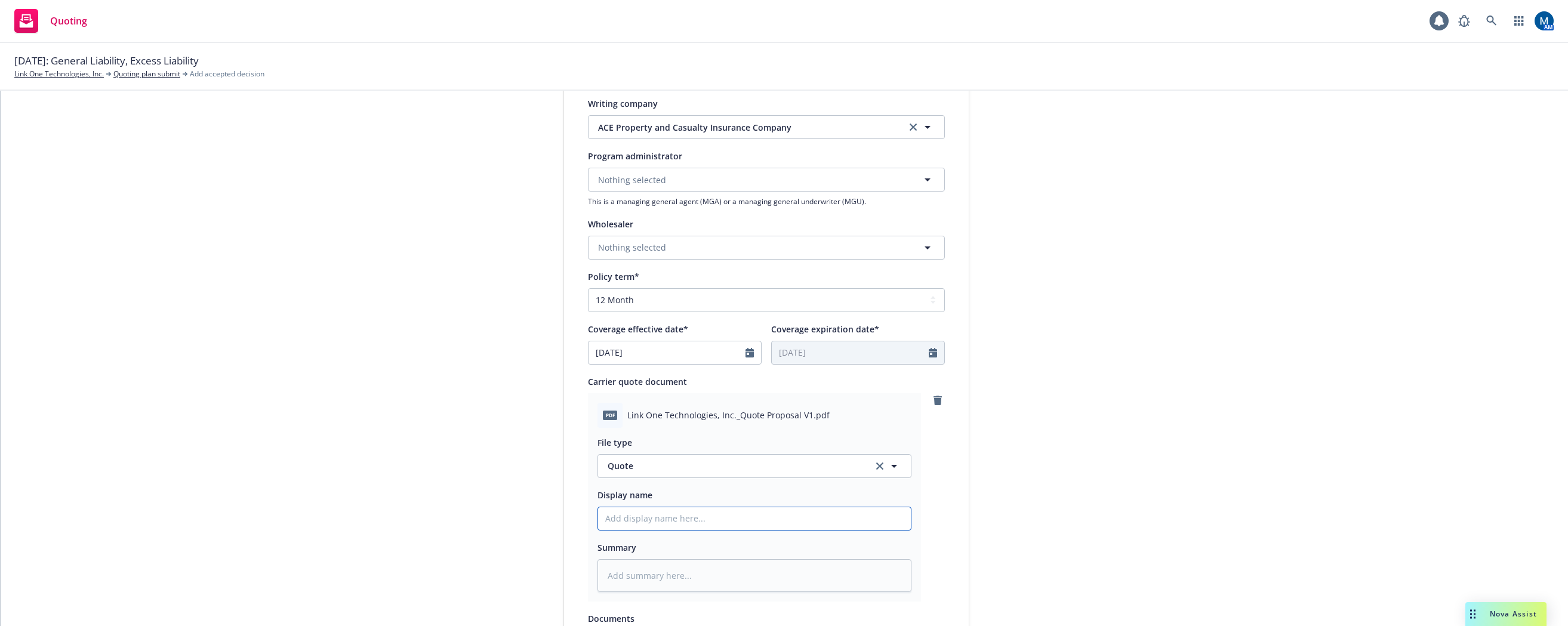
click at [674, 519] on input "Display name" at bounding box center [755, 518] width 313 height 22
type textarea "x"
type input "2"
type textarea "x"
type input "25"
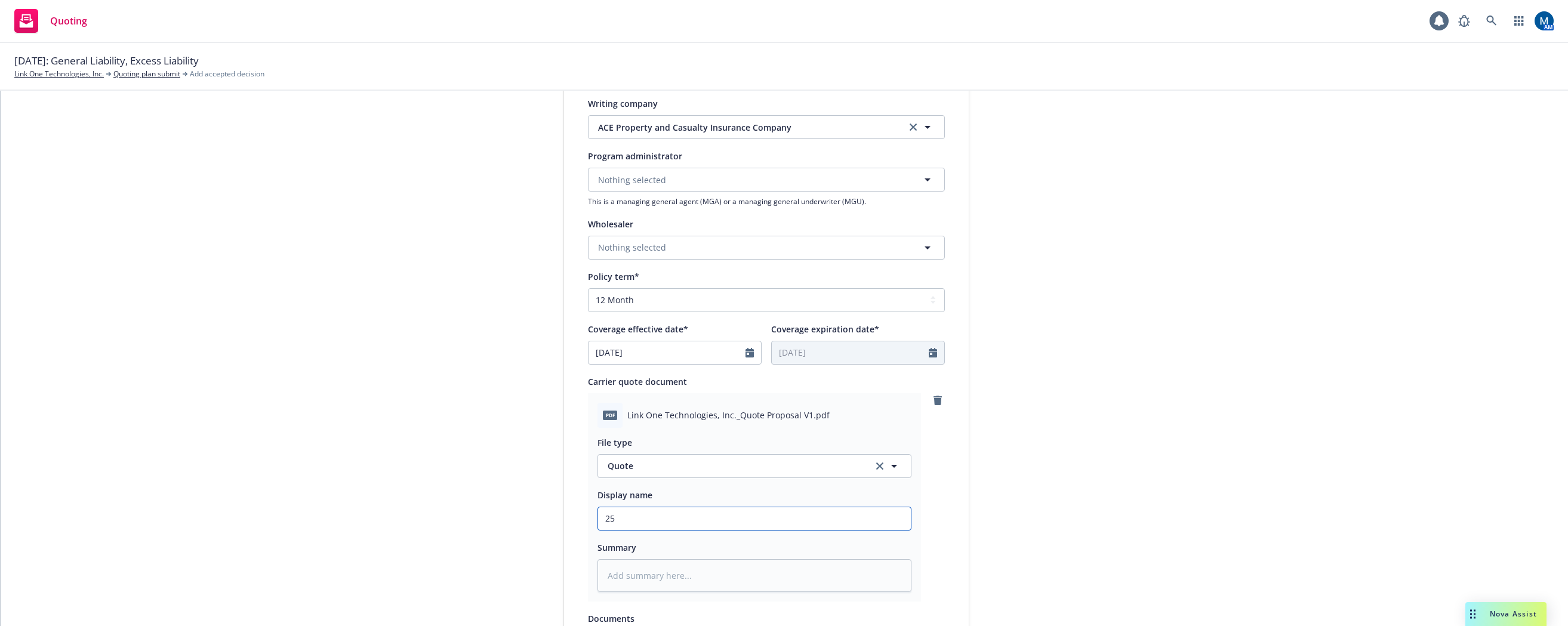
type textarea "x"
type input "25-"
type textarea "x"
type input "25-2"
type textarea "x"
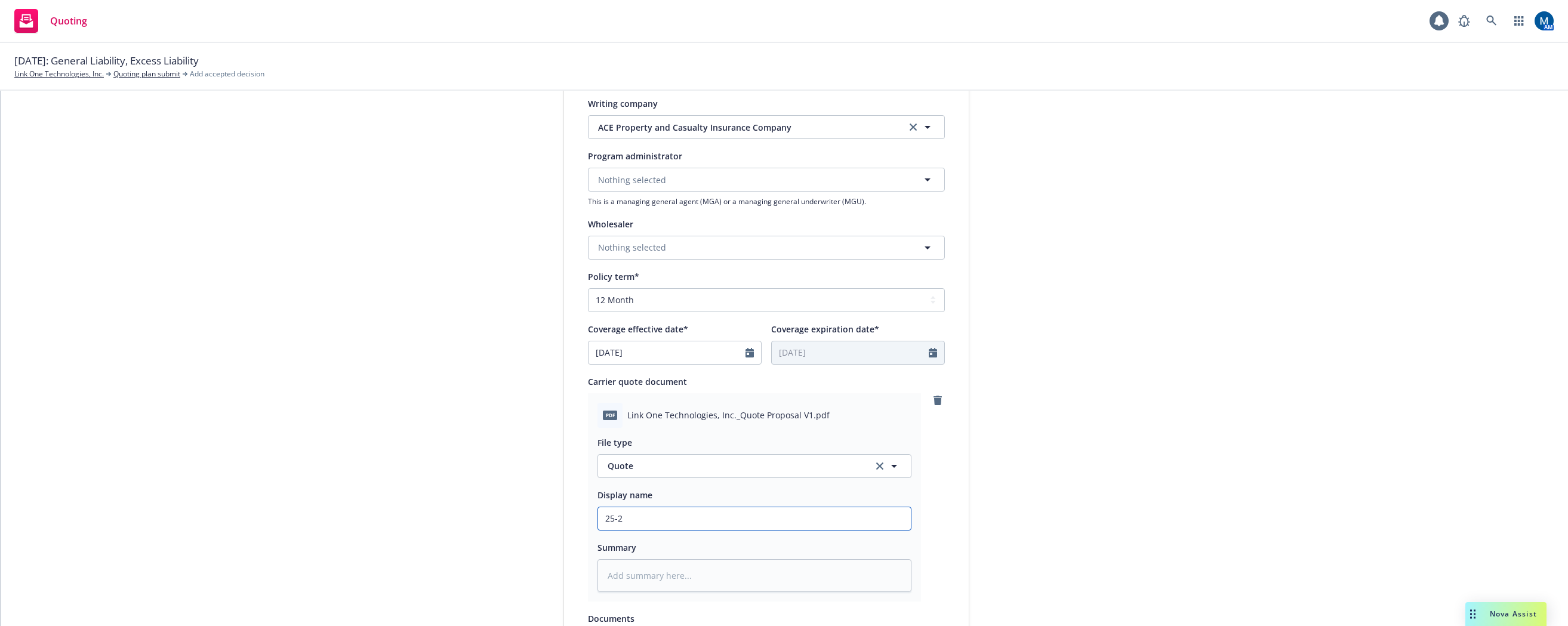
type input "25-26"
type textarea "x"
type input "25-26"
type textarea "x"
type input "25-26 B"
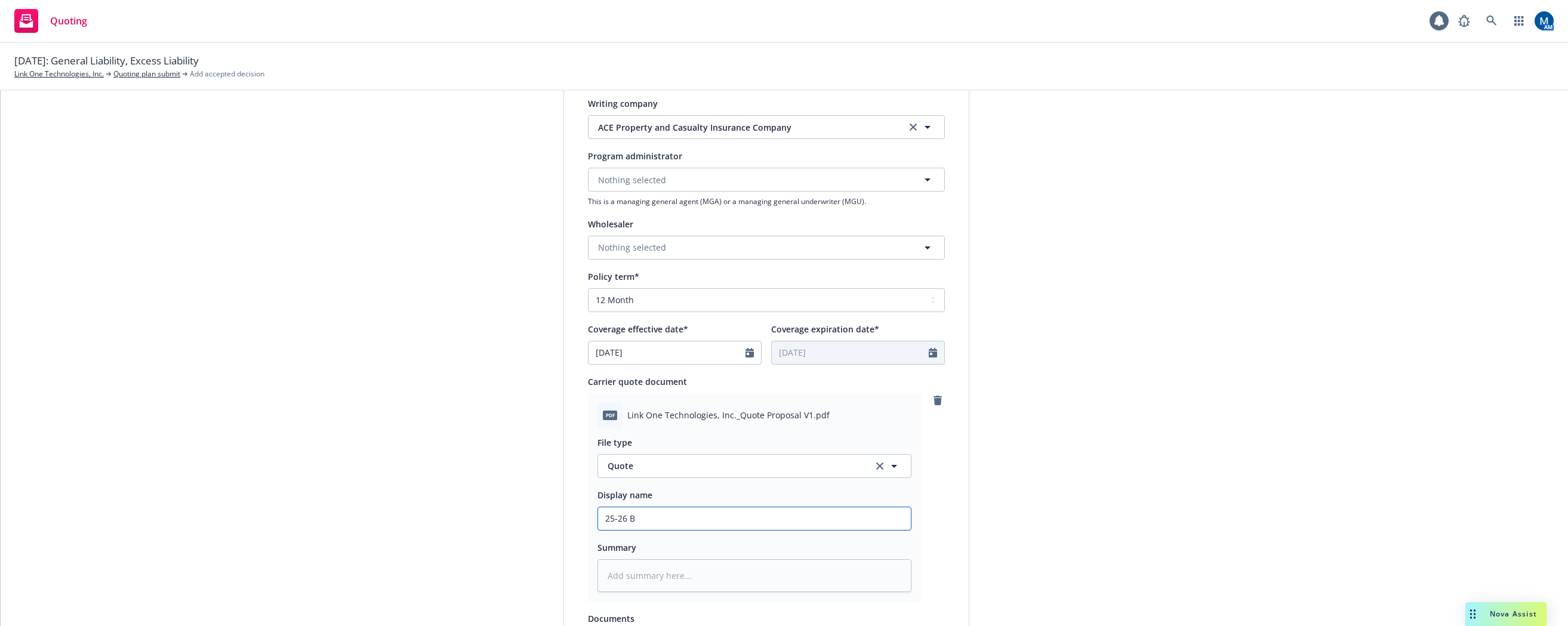
type textarea "x"
type input "25-26 BO"
type textarea "x"
type input "25-26 BOP"
type textarea "x"
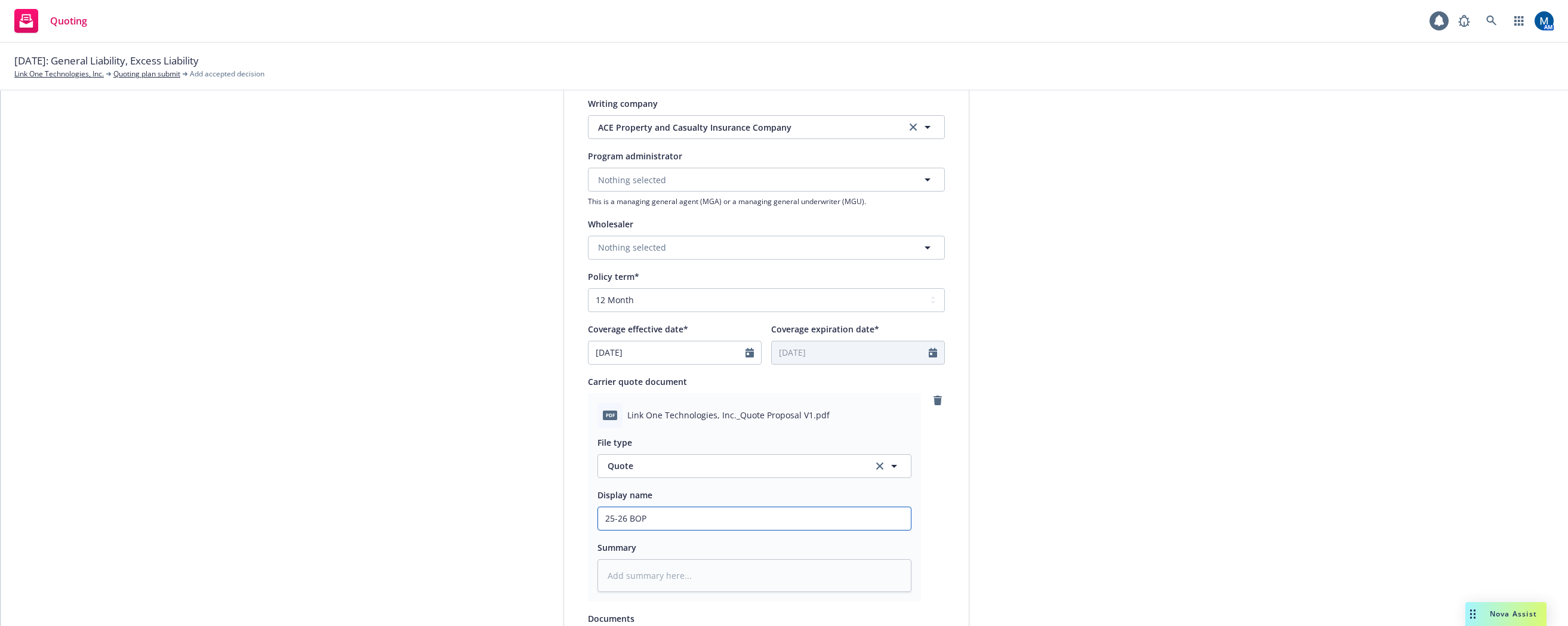
type input "25-26 BOP,"
type textarea "x"
type input "25-26 BOP,"
type textarea "x"
type input "25-26 BOP, C"
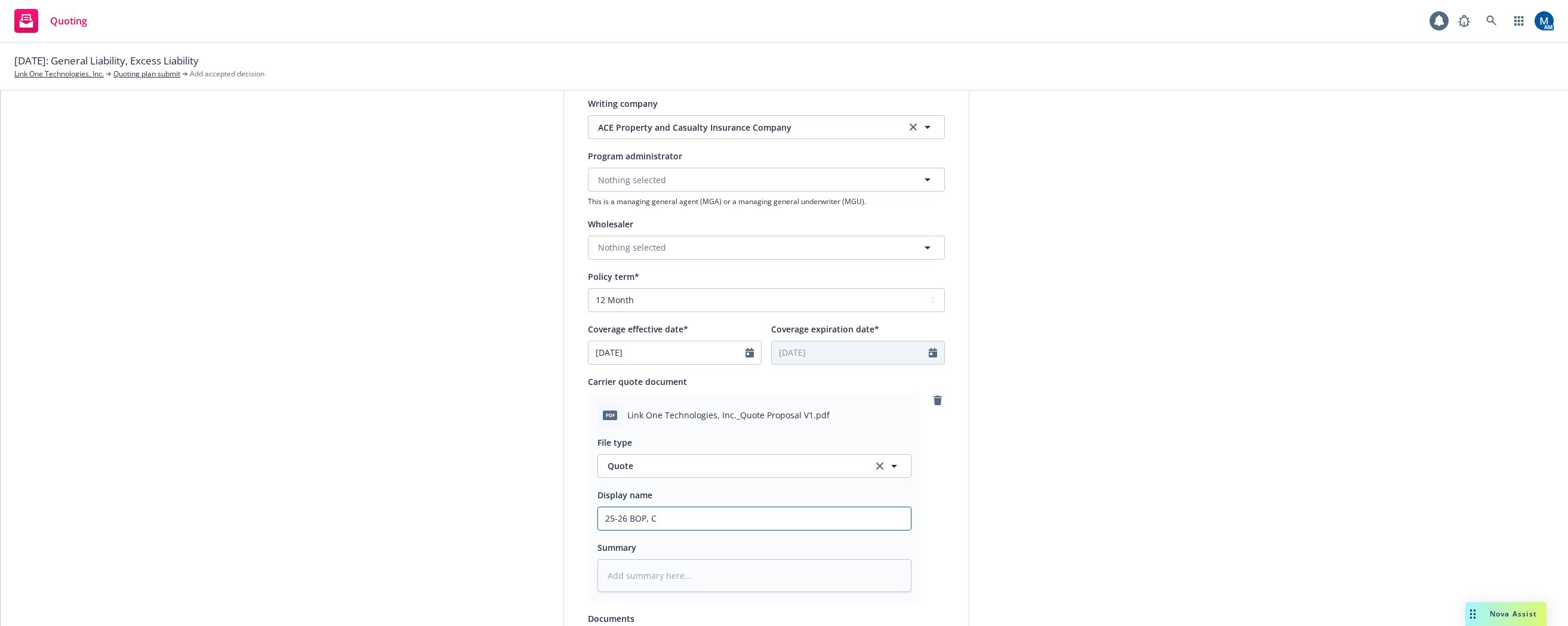
type textarea "x"
type input "25-26 BOP, CU"
type textarea "x"
type input "25-26 BOP, CUM"
type textarea "x"
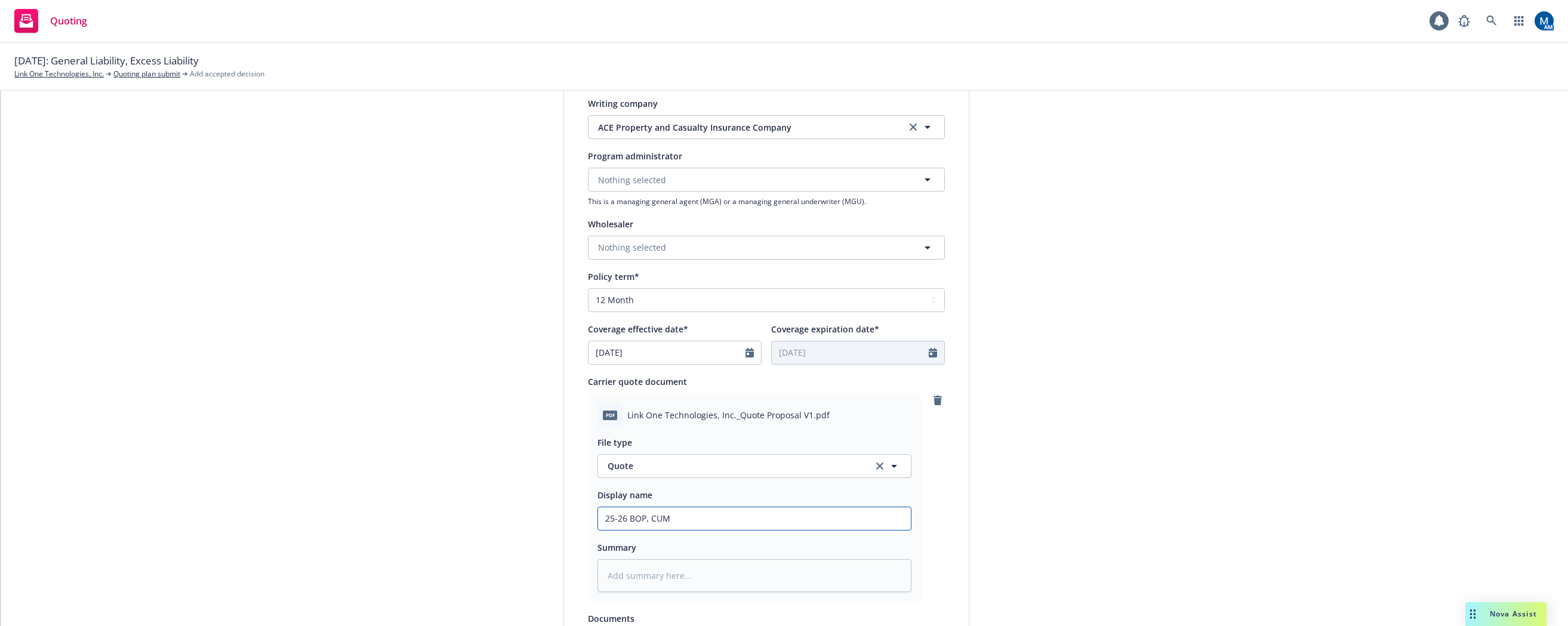
type input "25-26 BOP, CUMB"
type textarea "x"
type input "25-26 BOP, CUMB"
type textarea "x"
type input "25-26 BOP, CUMB P"
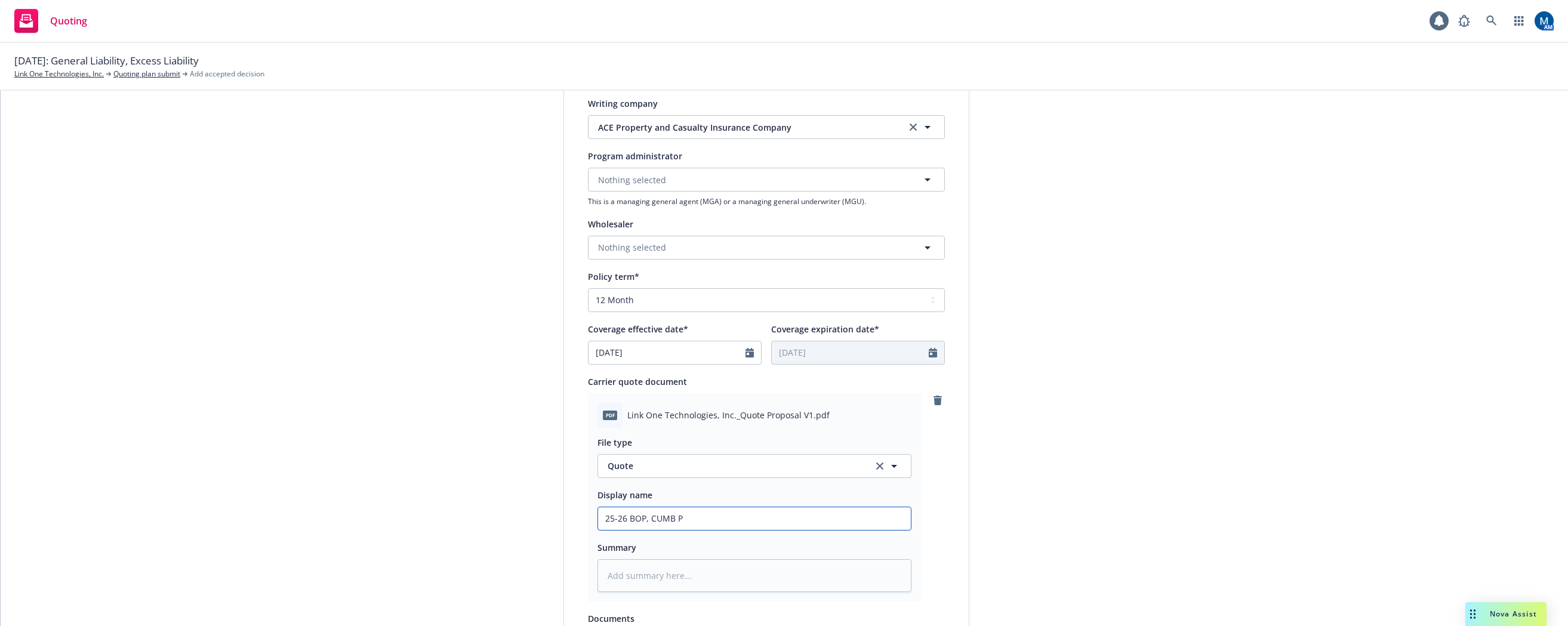
type textarea "x"
type input "25-26 BOP, CUMB Pr"
type textarea "x"
type input "25-26 BOP, CUMB Pro"
type textarea "x"
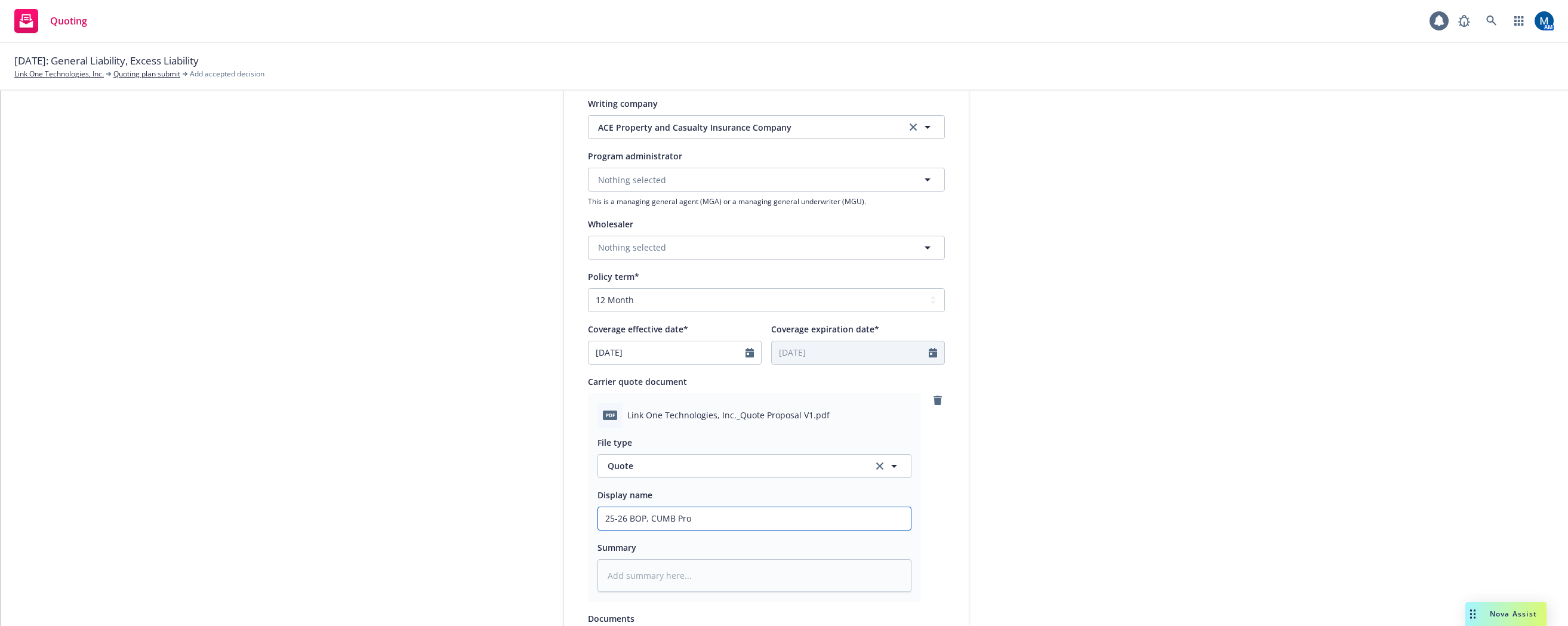
type input "25-26 BOP, CUMB Prop"
type textarea "x"
type input "25-26 BOP, CUMB Pro"
type textarea "x"
type input "25-26 BOP, CUMB Pr"
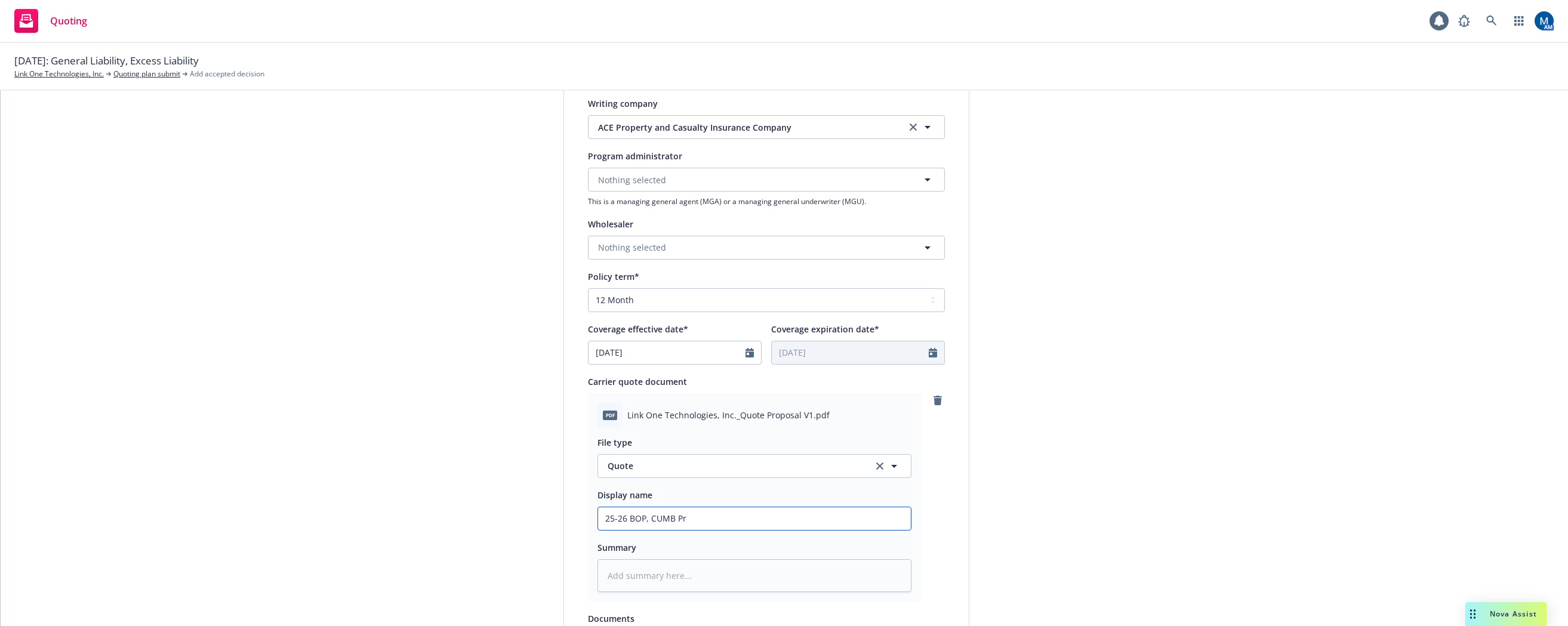
type textarea "x"
type input "25-26 BOP, CUMB P"
type textarea "x"
type input "25-26 BOP, CUMB"
type textarea "x"
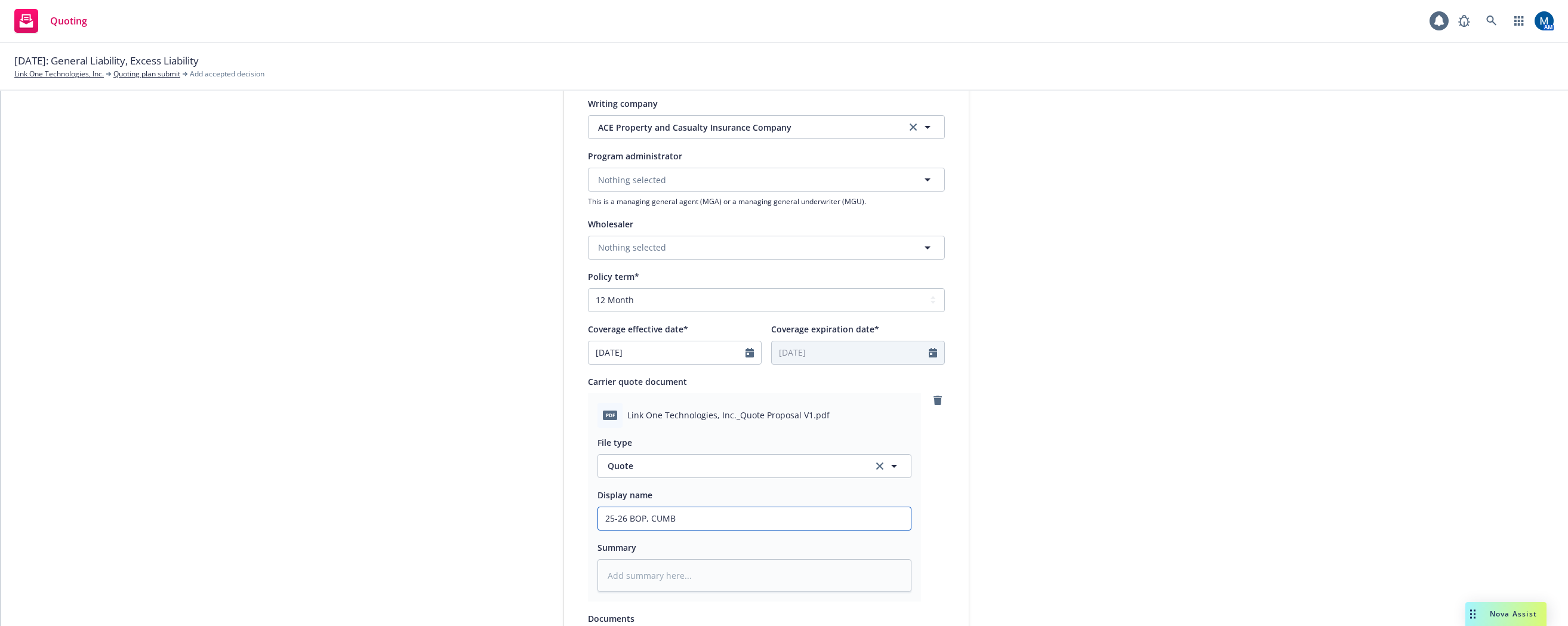
type input "25-26 BOP, CUMB q"
type textarea "x"
type input "25-26 BOP, CUMB qu"
type textarea "x"
type input "25-26 BOP, CUMB quo"
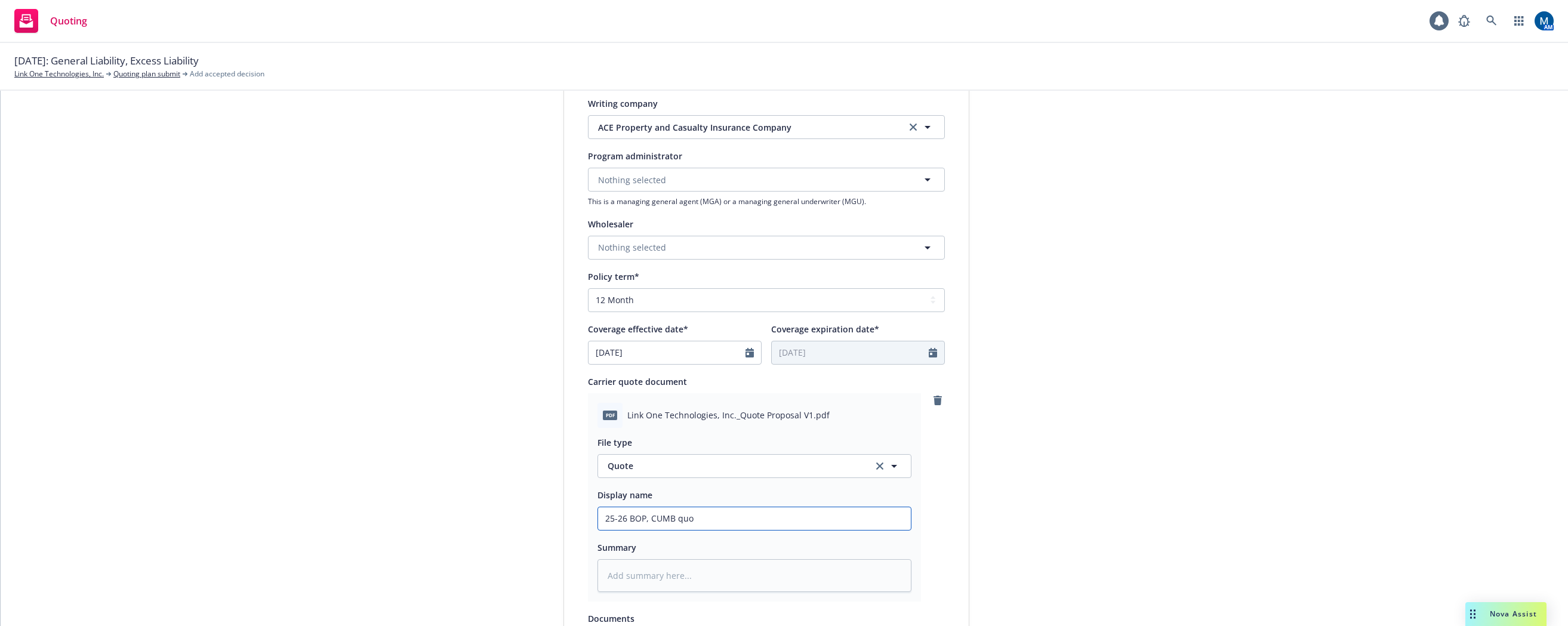
type textarea "x"
type input "25-26 BOP, CUMB quot"
type textarea "x"
type input "25-26 BOP, CUMB quote"
type textarea "x"
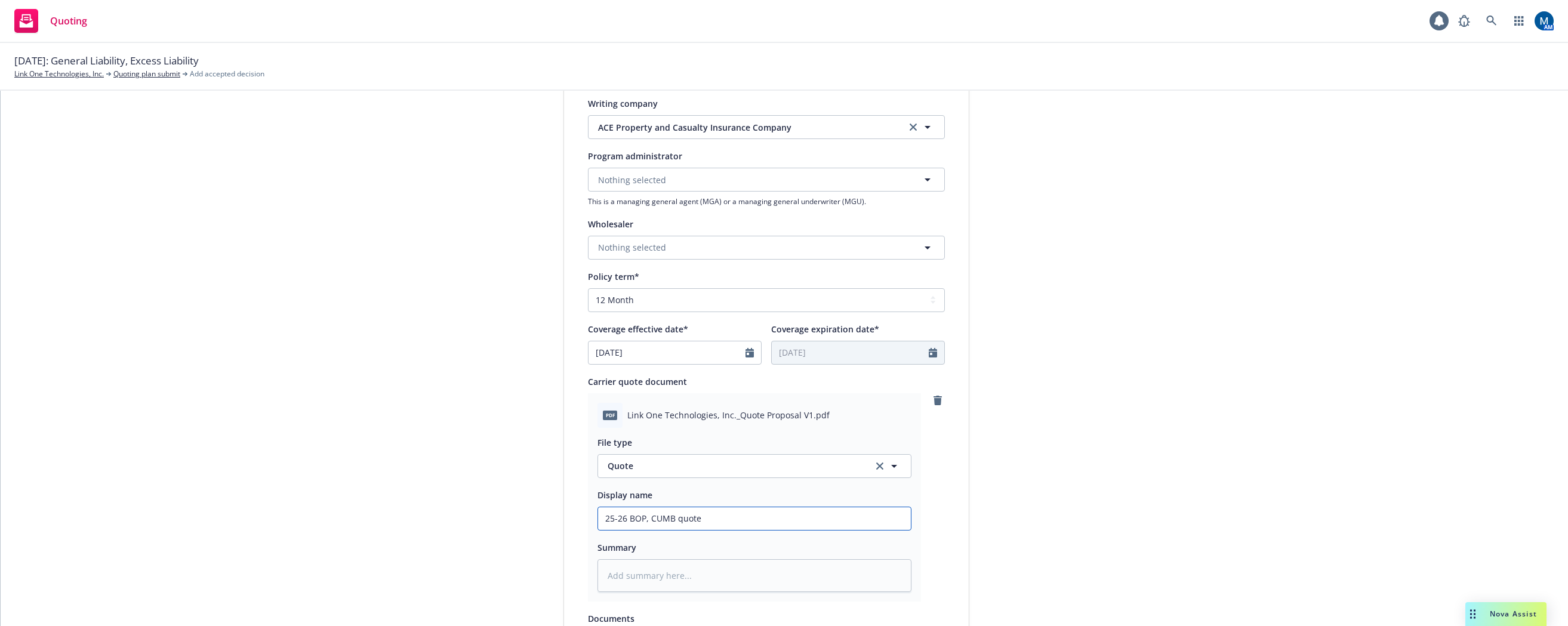
type input "25-26 BOP, CUMB quote,"
type textarea "x"
type input "25-26 BOP, CUMB quote,"
type textarea "x"
type input "25-26 BOP, CUMB quote,"
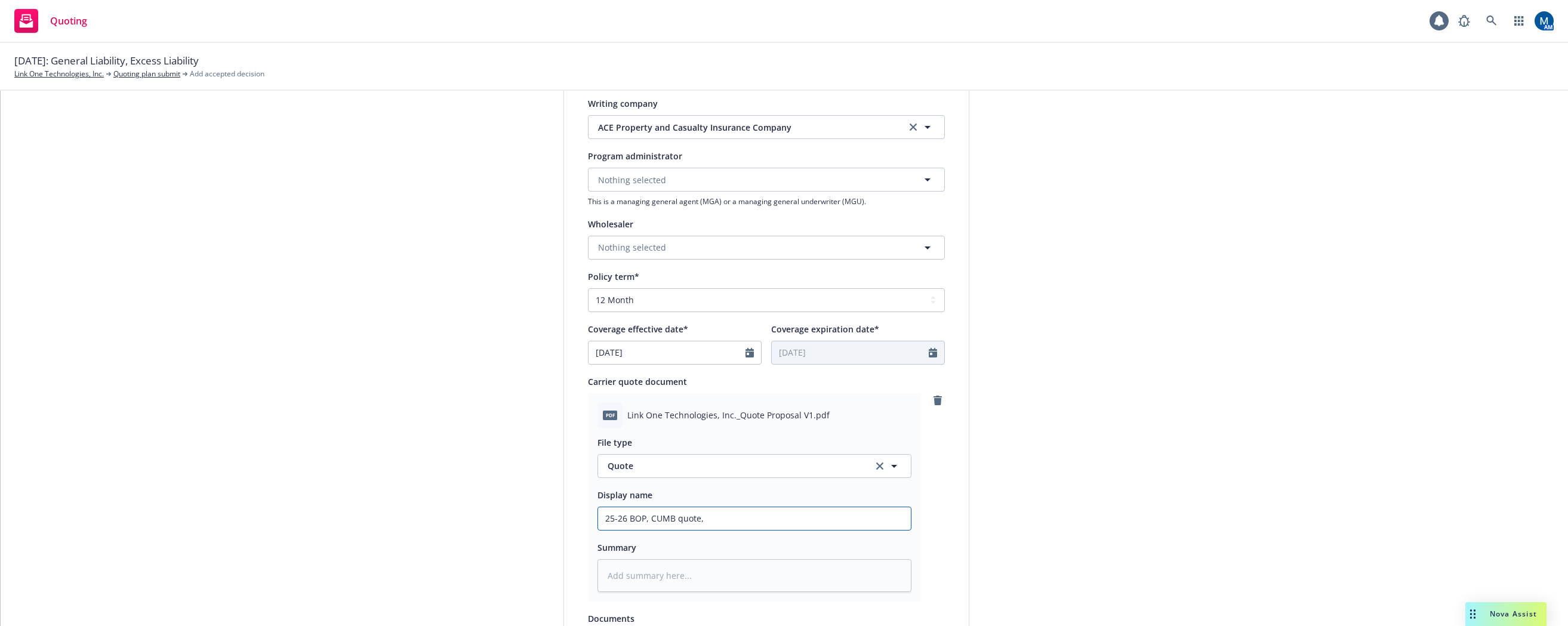
type textarea "x"
type input "25-26 BOP, CUMB quote"
type textarea "x"
type input "25-26 BOP, CUMB quot"
type textarea "x"
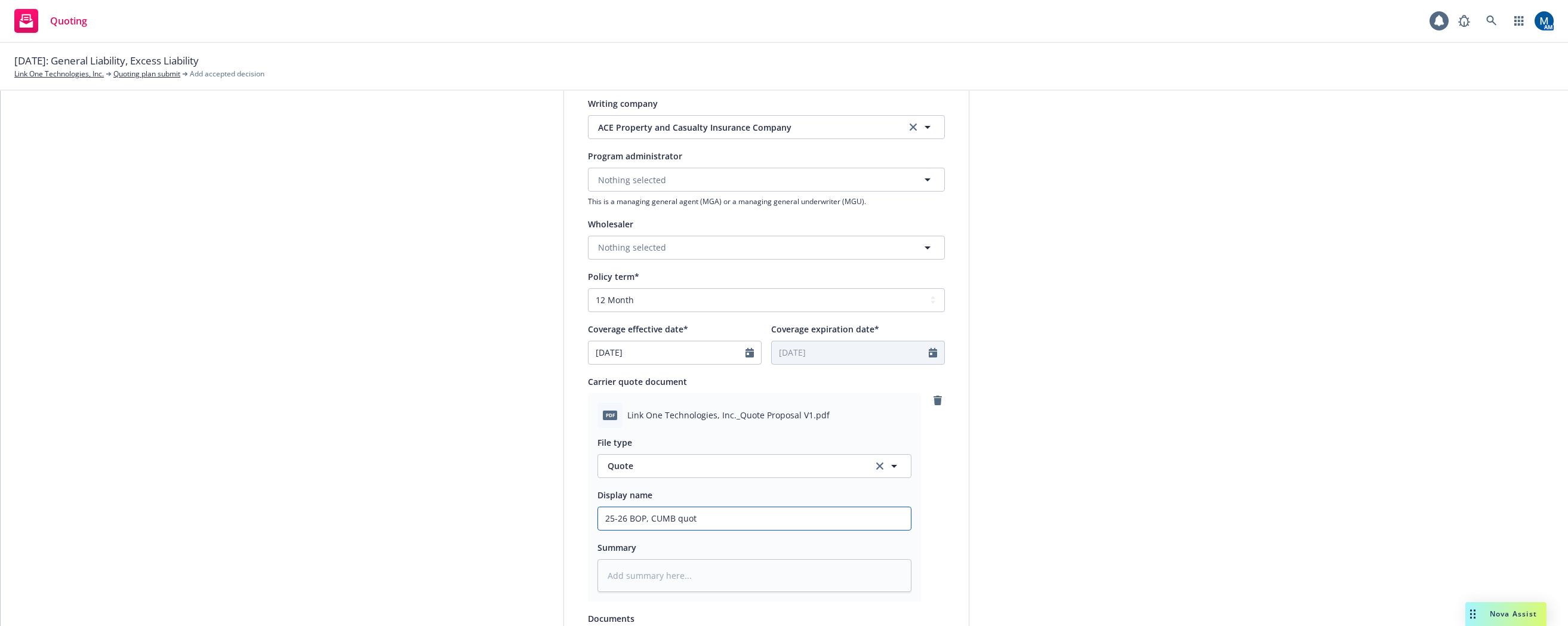
type input "25-26 BOP, CUMB quo"
type textarea "x"
type input "25-26 BOP, CUMB qu"
type textarea "x"
type input "25-26 BOP, CUMB q"
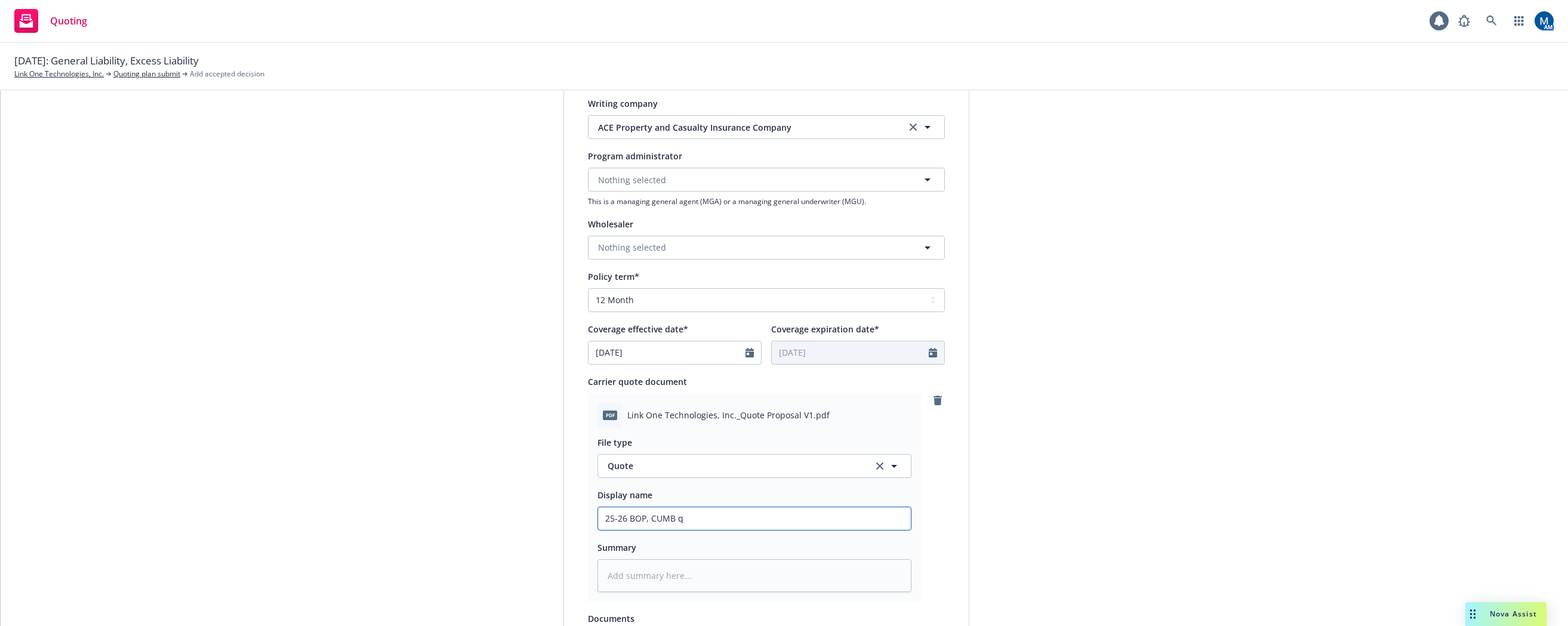
type textarea "x"
type input "25-26 BOP, CUMB"
type textarea "x"
type input "25-26 BOP, CUMB Q"
type textarea "x"
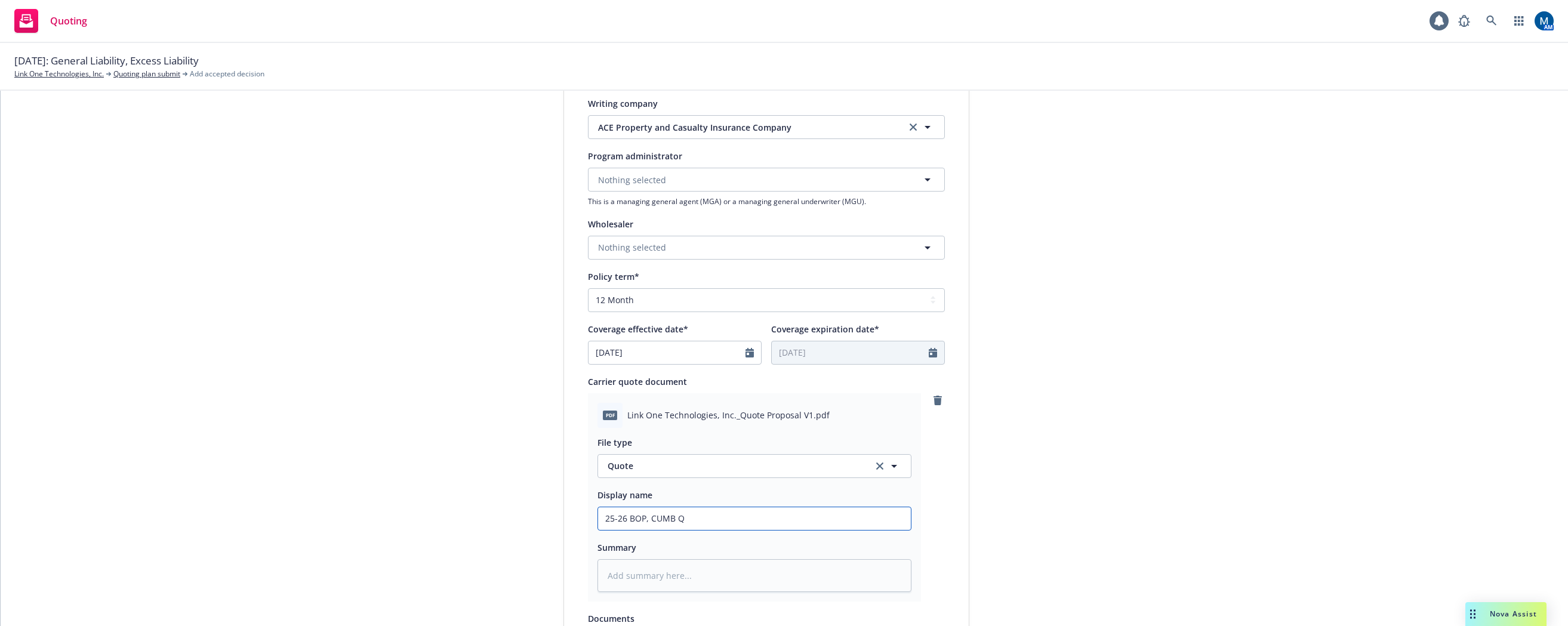
type input "25-26 BOP, CUMB Qu"
type textarea "x"
type input "25-26 BOP, CUMB Quo"
type textarea "x"
type input "25-26 BOP, CUMB Quot"
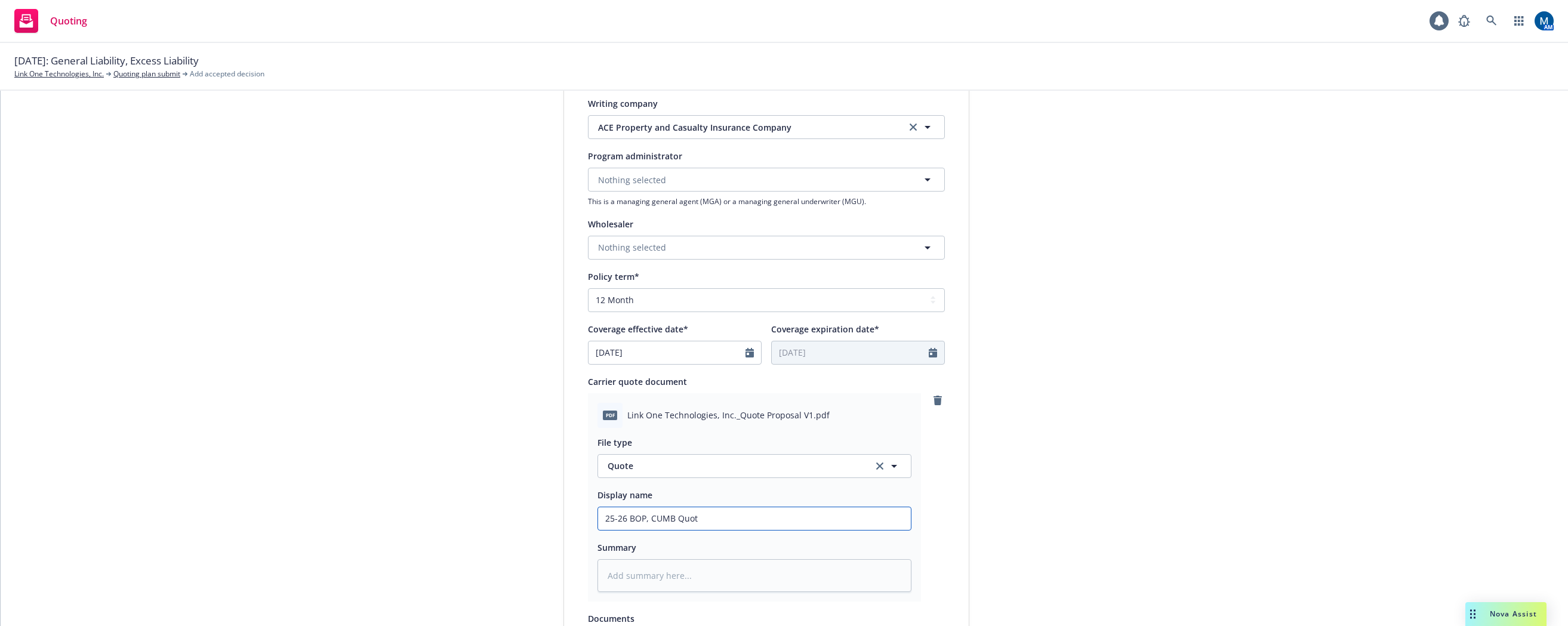
type textarea "x"
type input "25-26 BOP, CUMB Quote"
type textarea "x"
type input "25-26 BOP, CUMB Quote,"
type textarea "x"
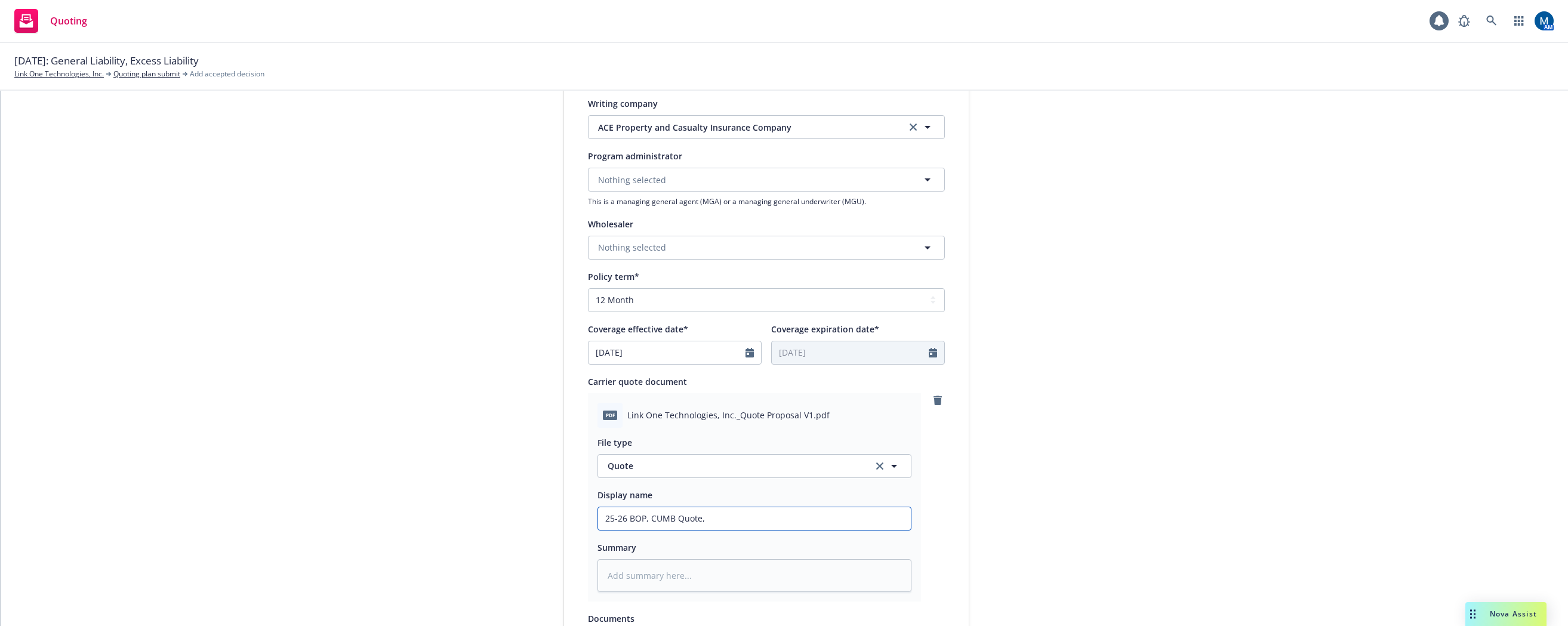
type input "25-26 BOP, CUMB Quote,"
type textarea "x"
type input "25-26 BOP, CUMB Quote, P"
type textarea "x"
type input "25-26 BOP, CUMB Quote, Pr"
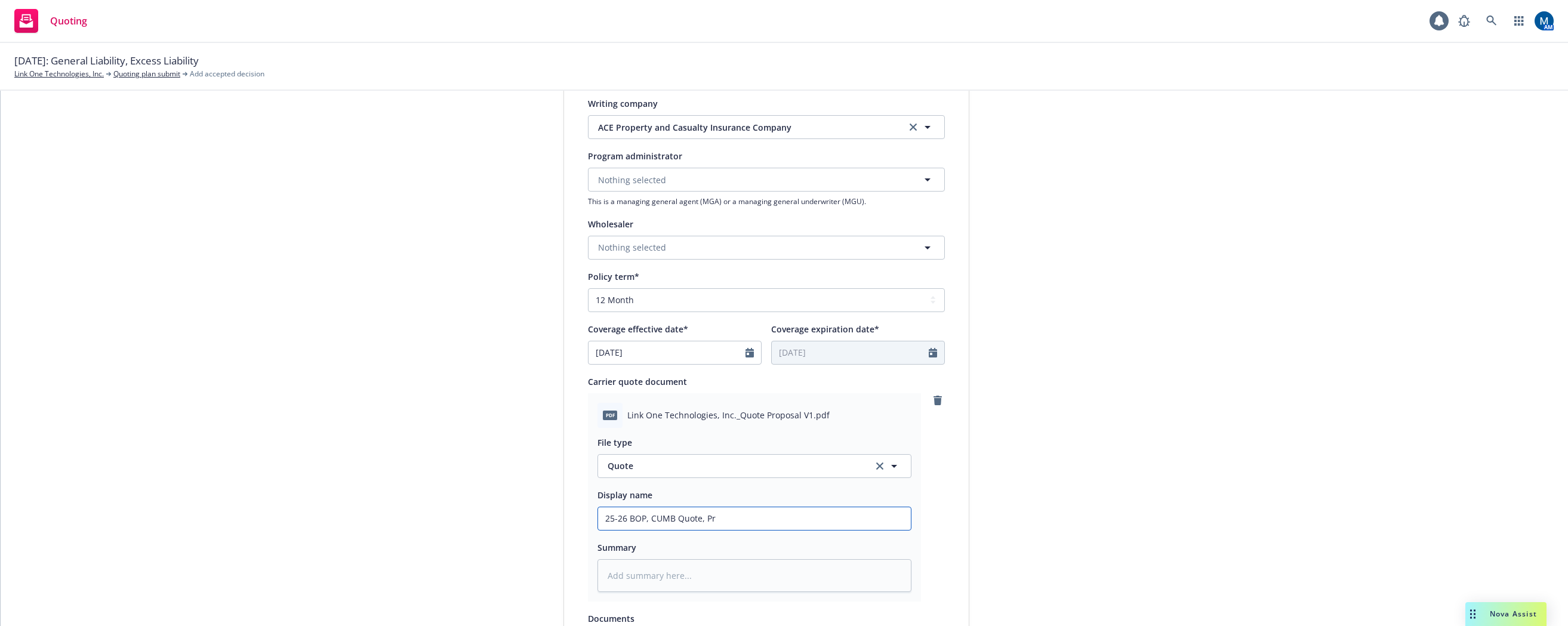
type textarea "x"
type input "25-26 BOP, CUMB Quote, Pro"
type textarea "x"
type input "25-26 BOP, CUMB Quote, Prop"
type textarea "x"
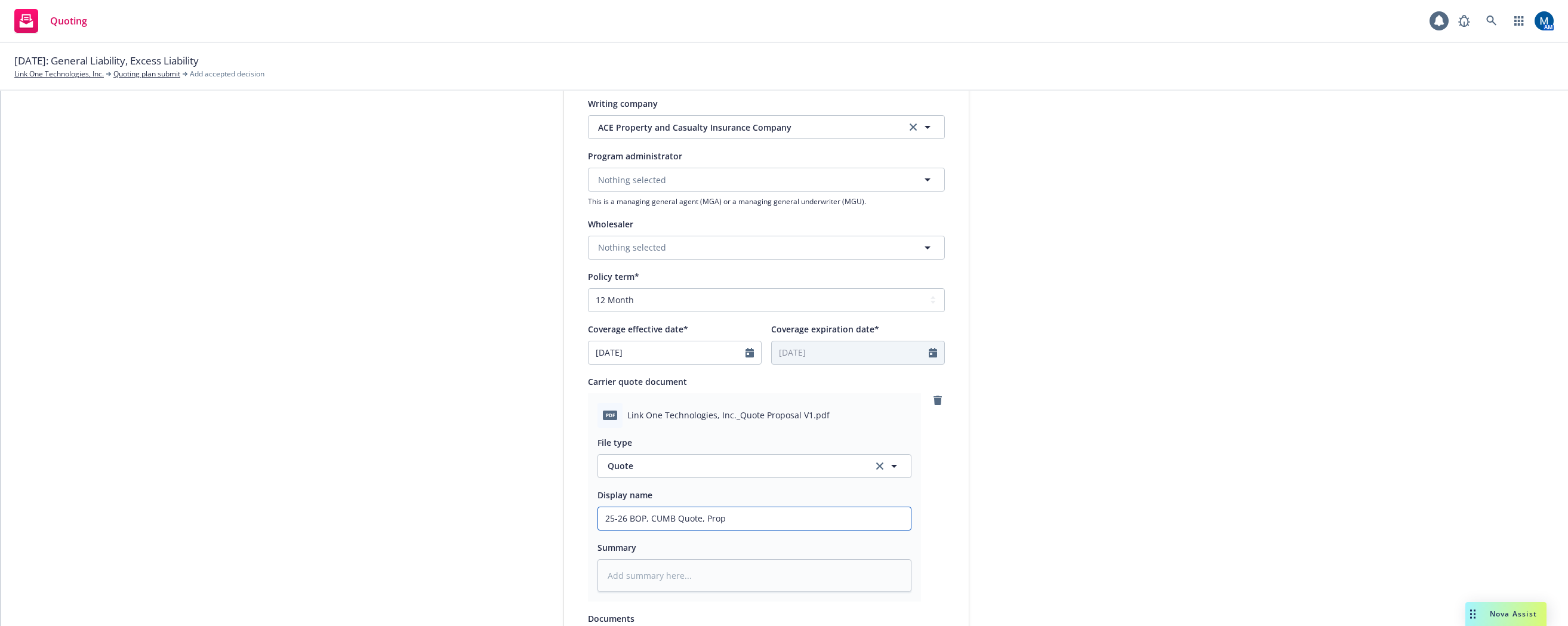
type input "25-26 BOP, CUMB Quote, Propo"
type textarea "x"
type input "25-26 BOP, CUMB Quote, Propos"
type textarea "x"
type input "25-26 BOP, CUMB Quote, Proposa"
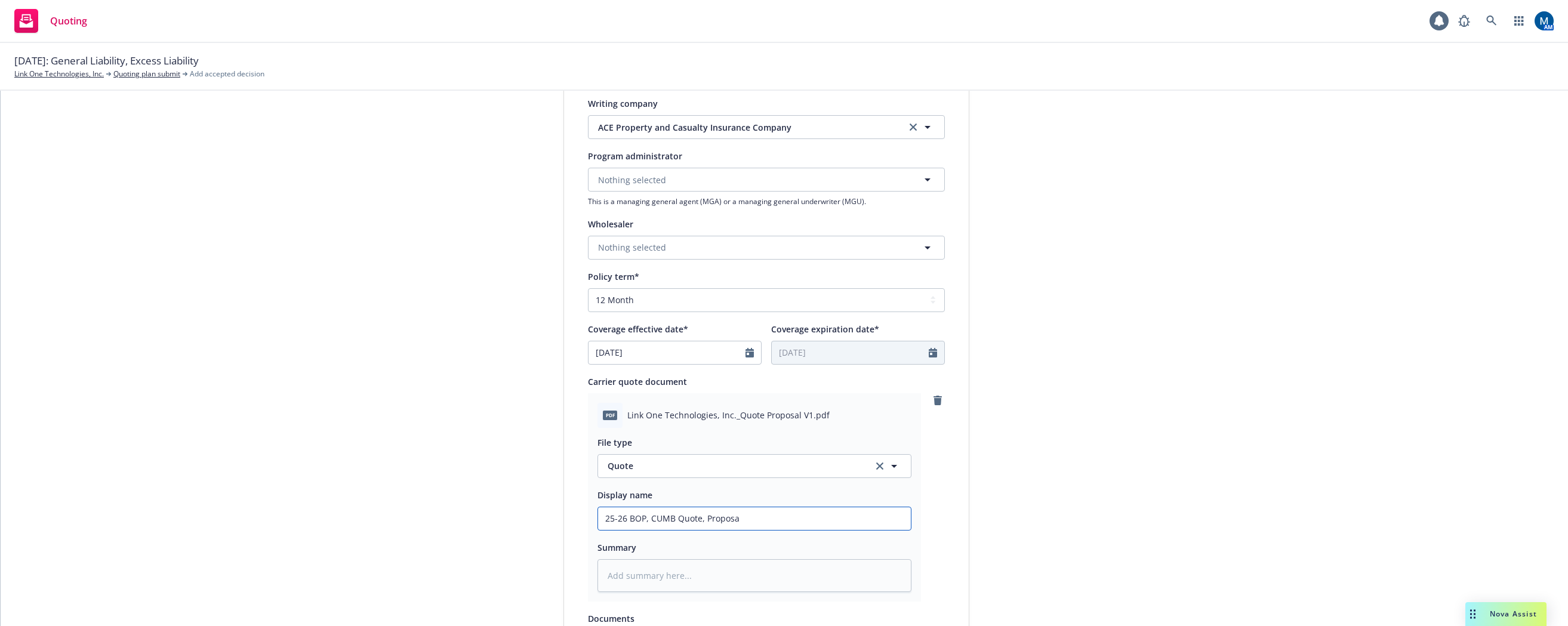
type textarea "x"
type input "25-26 BOP, CUMB Quote, Proposal"
type textarea "x"
type input "25-26 BOP, CUMB Quote, Proposal"
type textarea "x"
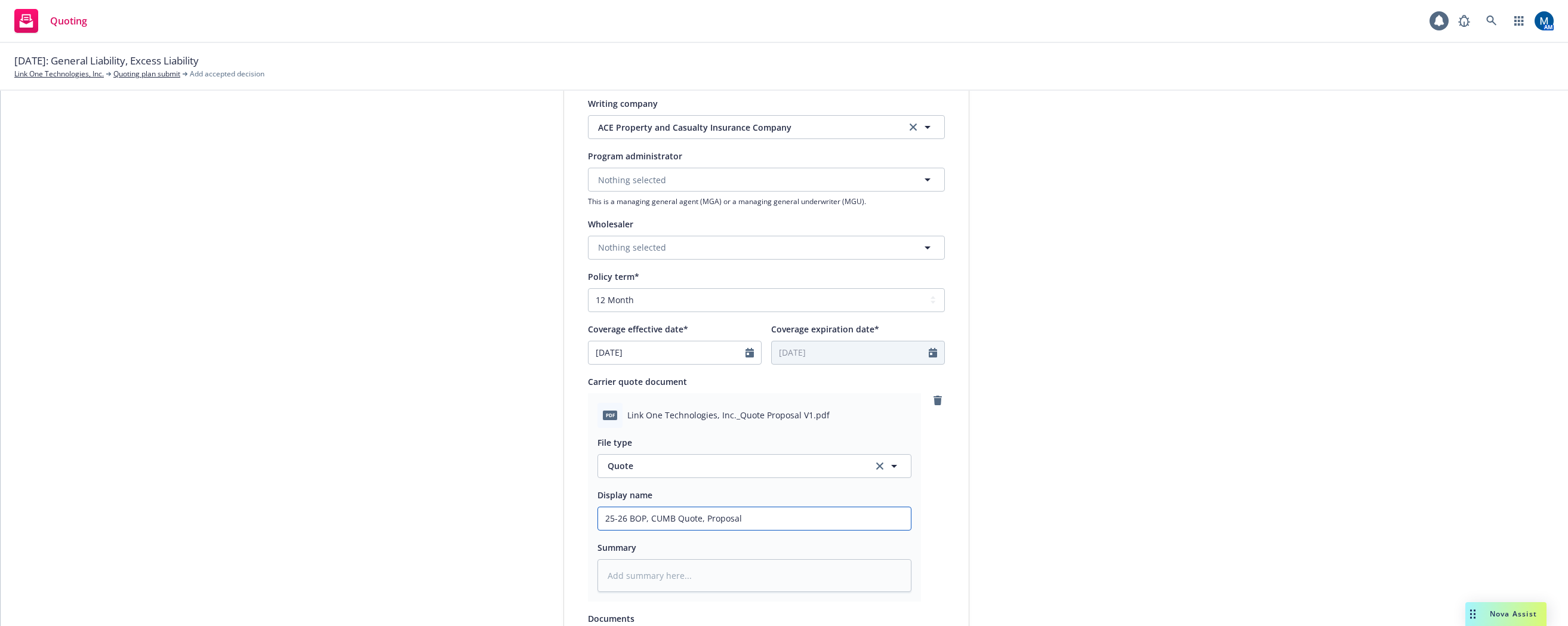
type input "25-26 BOP, CUMB Quote, Proposal -"
type textarea "x"
type input "25-26 BOP, CUMB Quote, Proposal -"
type textarea "x"
type input "25-26 BOP, CUMB Quote, Proposal - C"
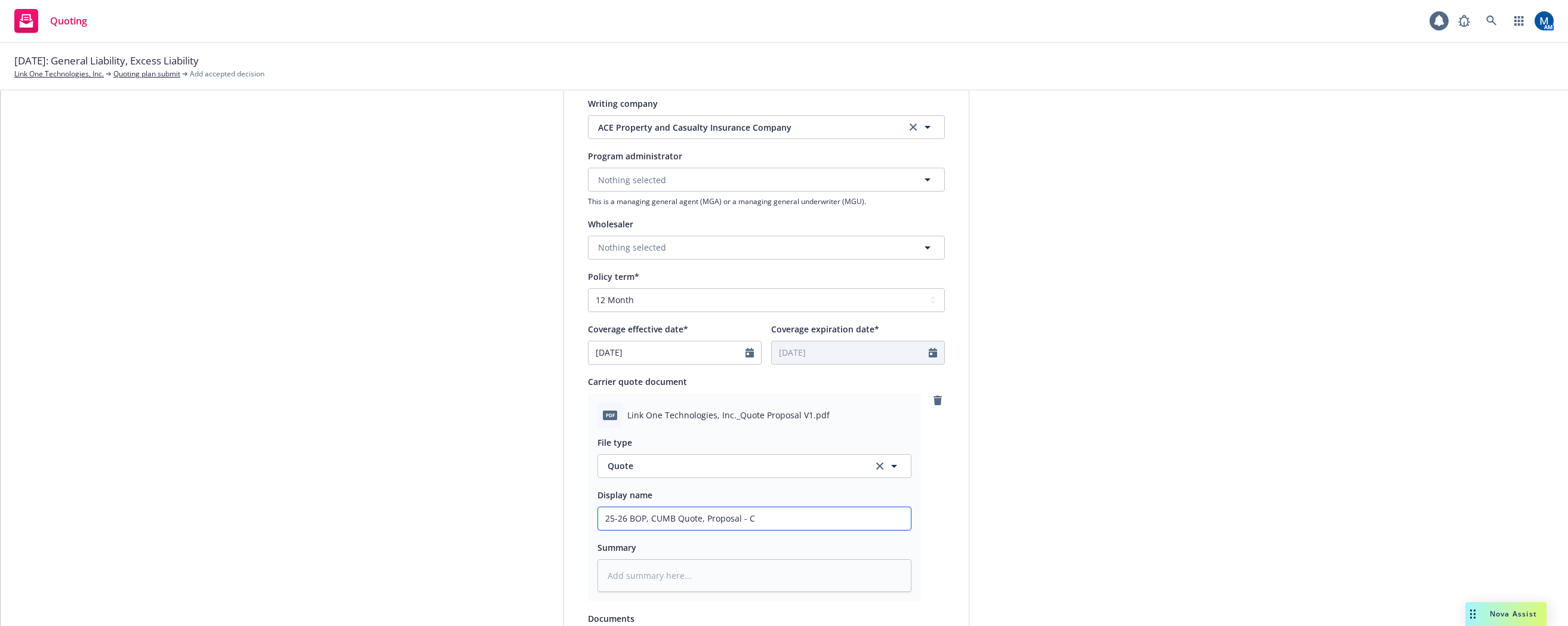
type textarea "x"
type input "25-26 BOP, CUMB Quote, Proposal - Ch"
type textarea "x"
type input "25-26 BOP, CUMB Quote, Proposal - [PERSON_NAME]"
type textarea "x"
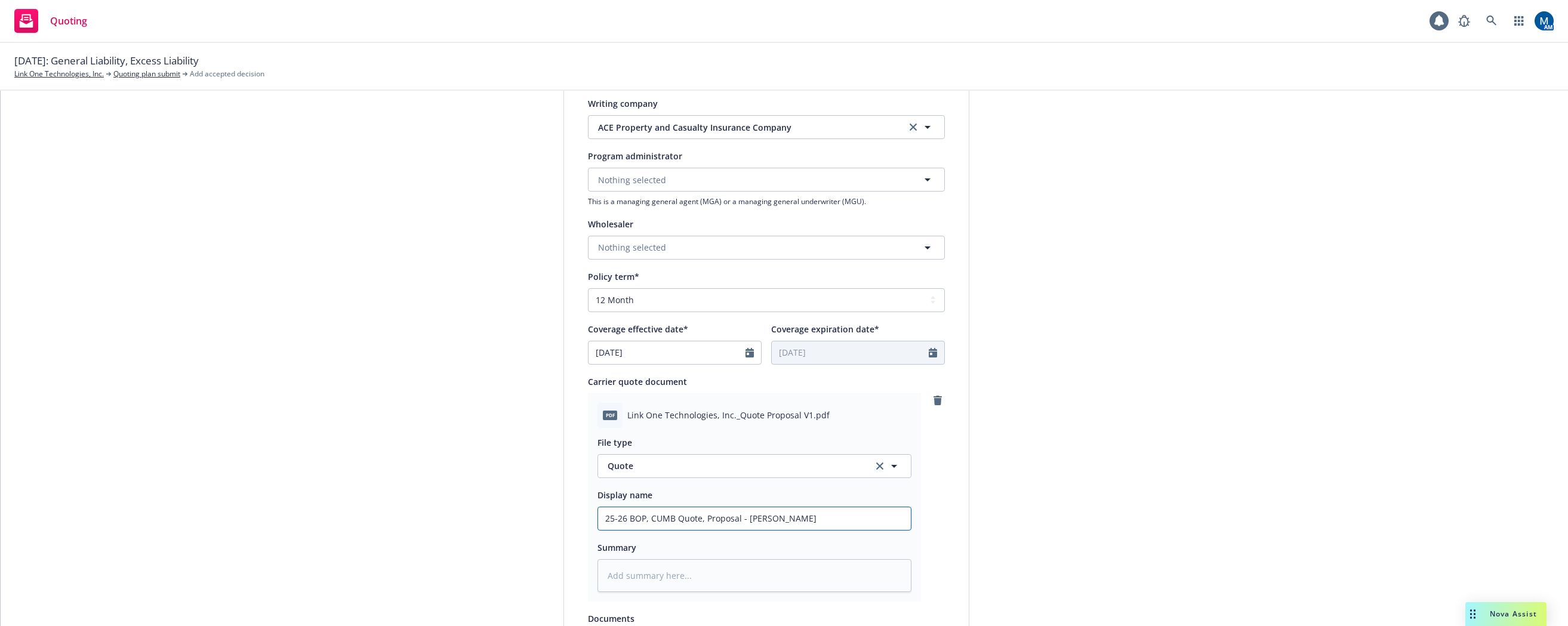
type input "25-26 BOP, CUMB Quote, Proposal - Chub"
type textarea "x"
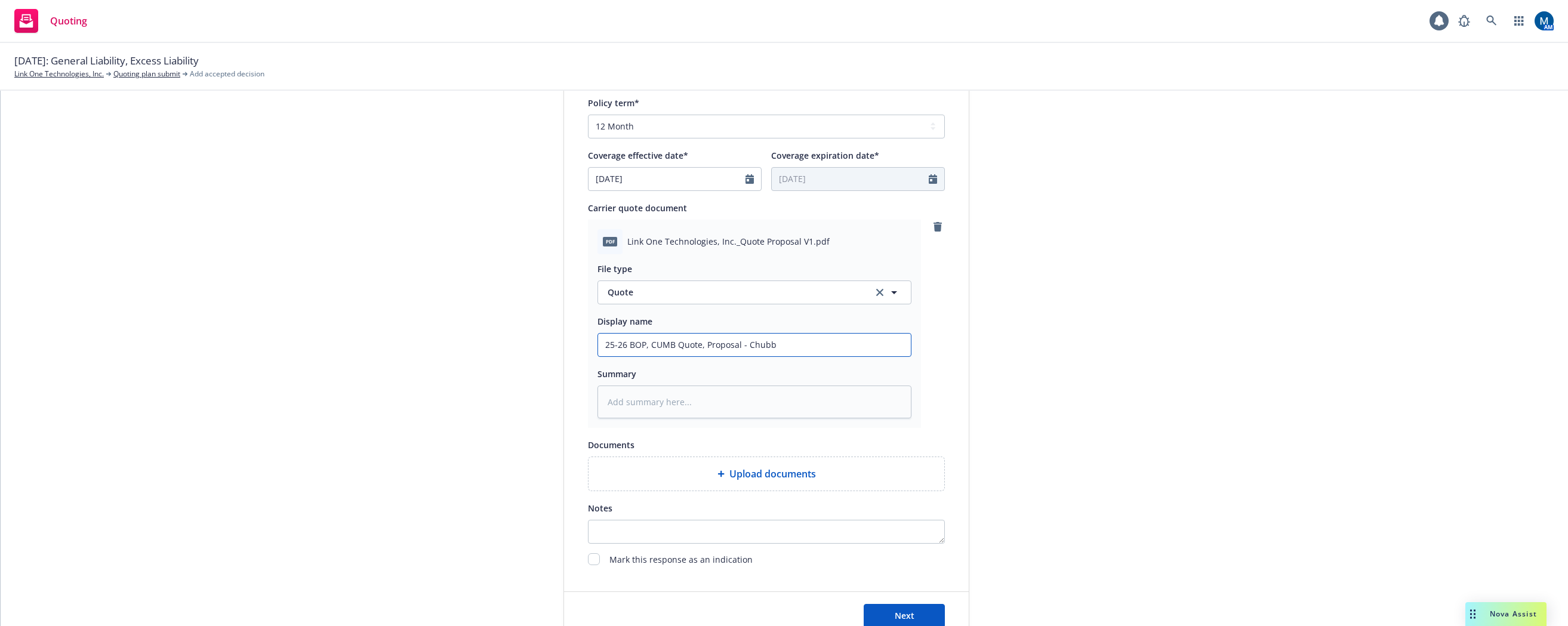
scroll to position [477, 0]
type input "25-26 BOP, CUMB Quote, Proposal - Chubb"
click at [905, 609] on span "Next" at bounding box center [904, 610] width 20 height 11
type textarea "x"
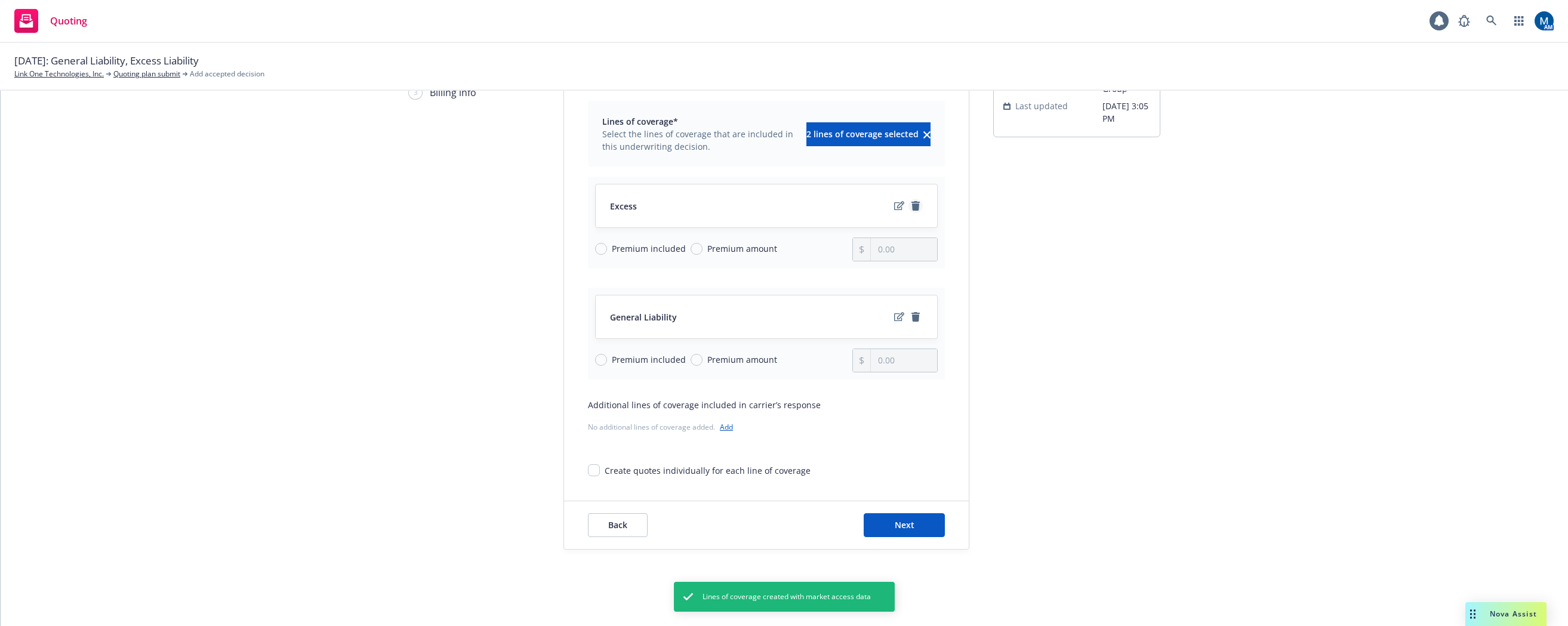
click at [911, 204] on icon "remove" at bounding box center [915, 206] width 8 height 10
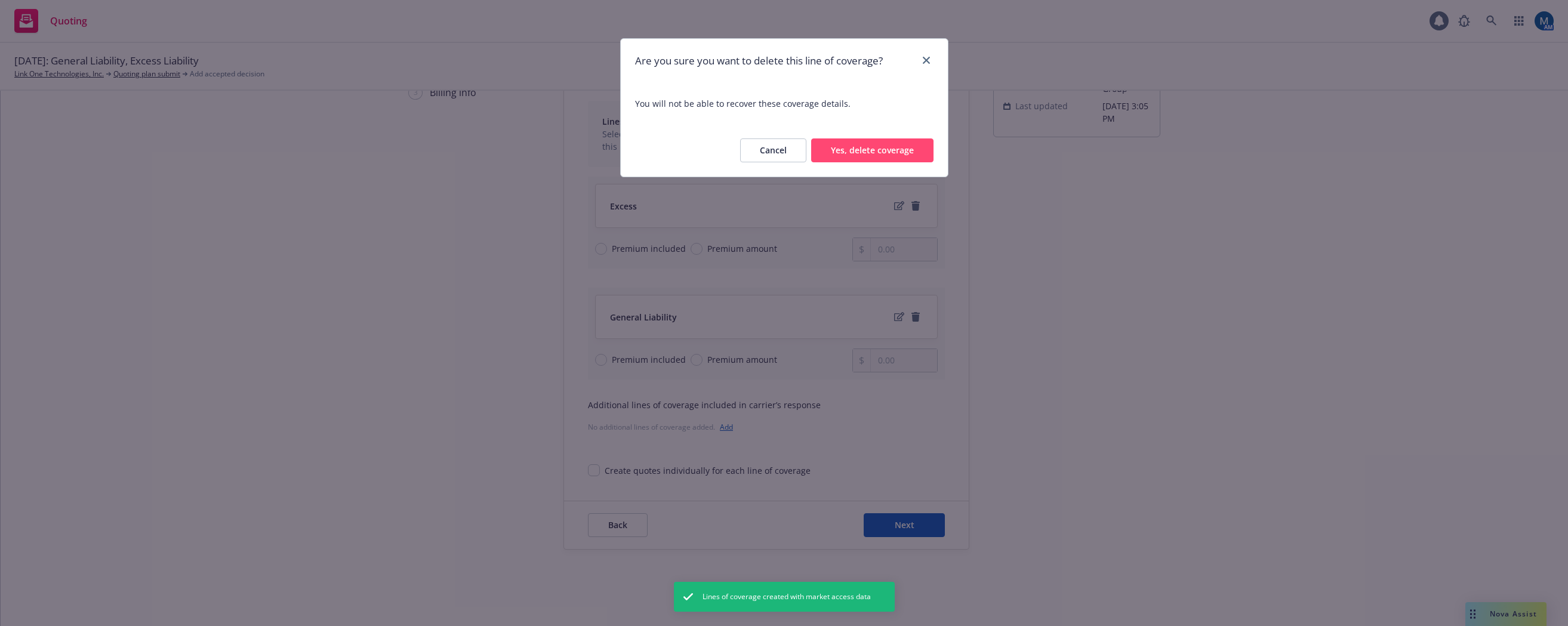
click at [879, 147] on button "Yes, delete coverage" at bounding box center [871, 150] width 122 height 24
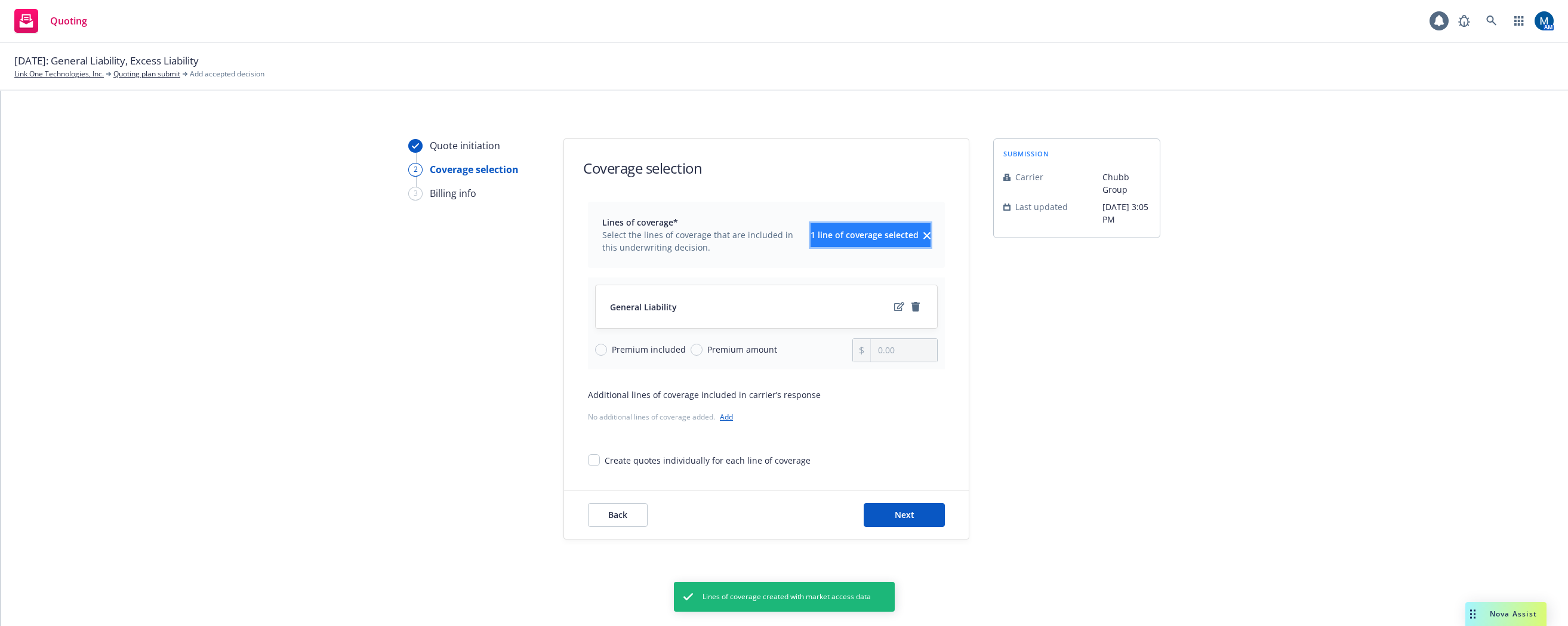
click at [816, 231] on span "1 line of coverage selected" at bounding box center [864, 235] width 108 height 11
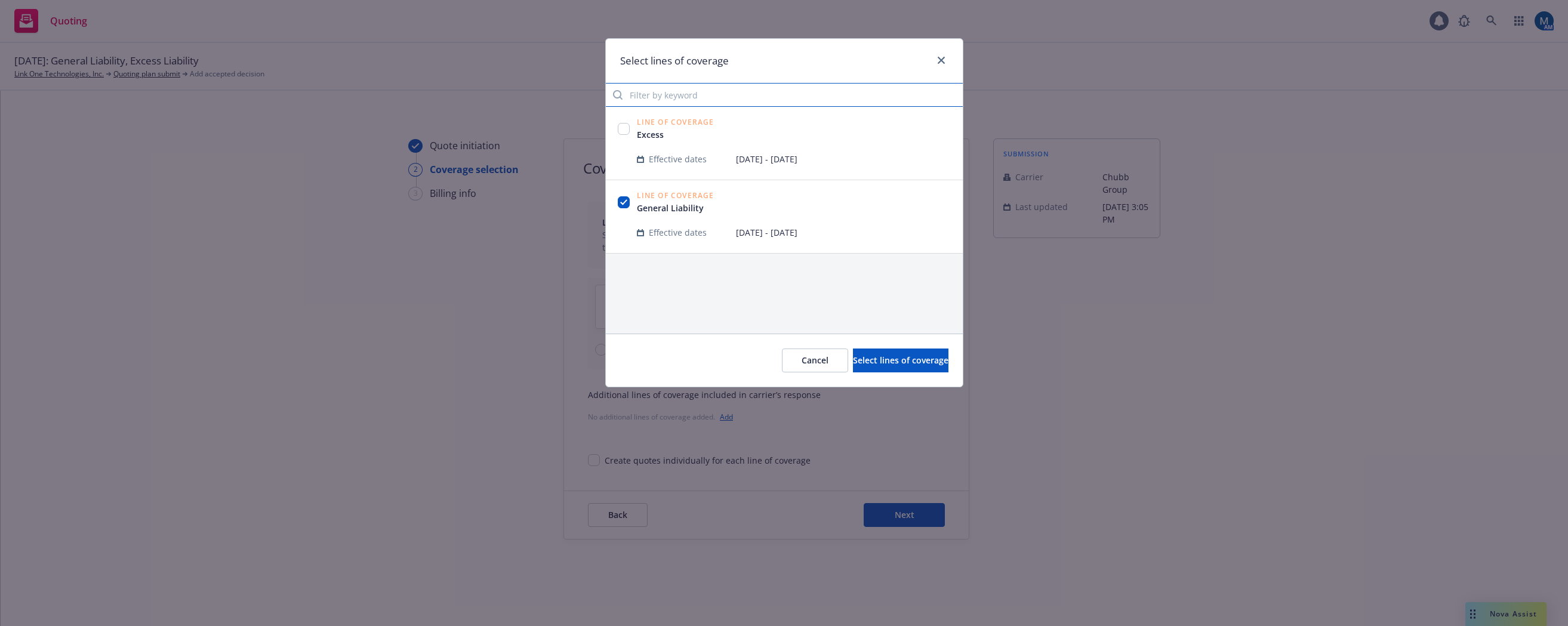
click at [701, 86] on input "Filter by keyword" at bounding box center [784, 95] width 357 height 24
click at [801, 358] on span "Cancel" at bounding box center [815, 360] width 27 height 11
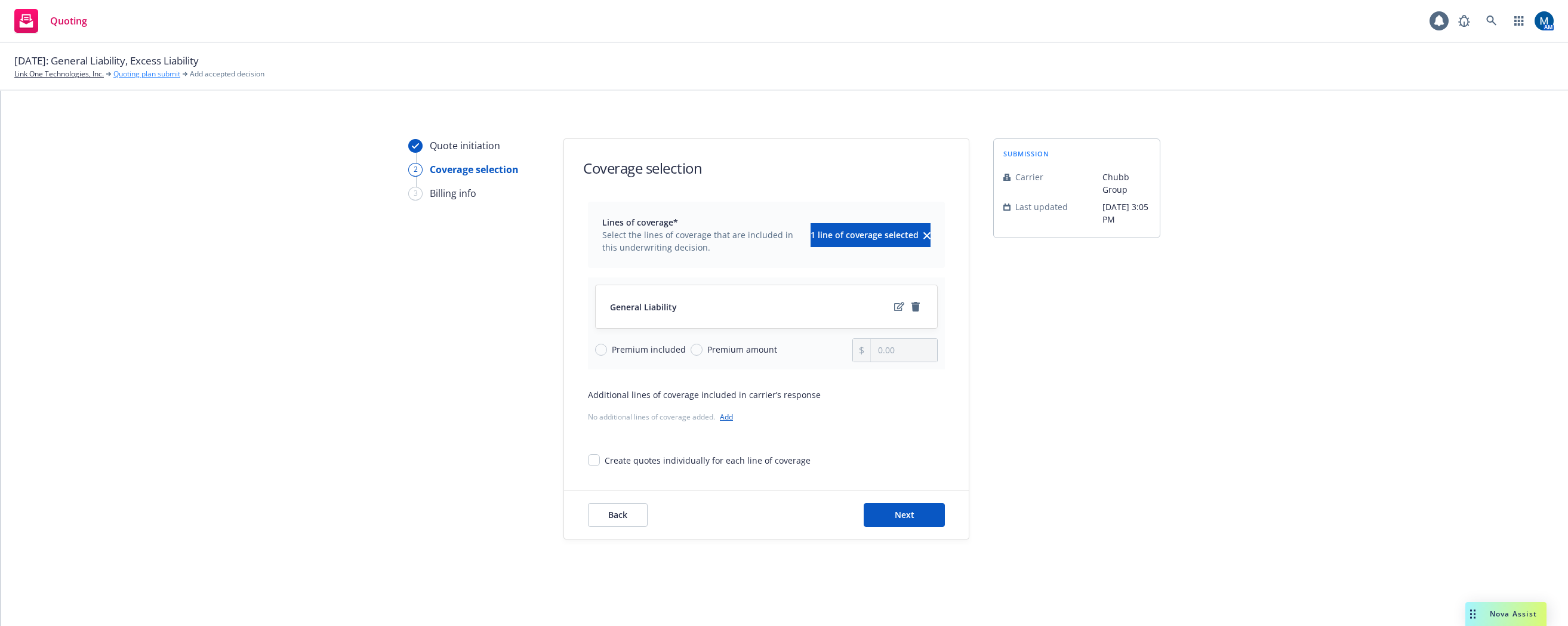
click at [160, 69] on link "Quoting plan submit" at bounding box center [147, 73] width 67 height 10
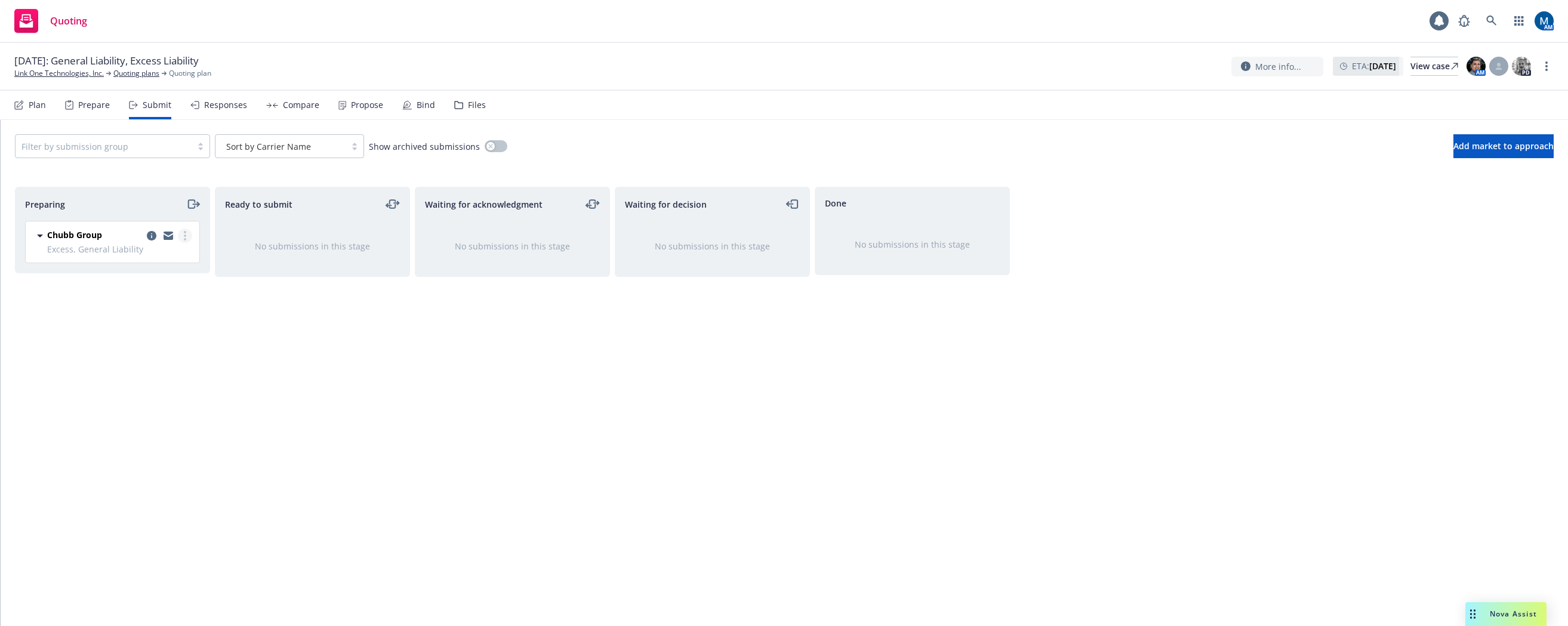
click at [181, 241] on link "more" at bounding box center [185, 236] width 14 height 14
drag, startPoint x: 395, startPoint y: 396, endPoint x: 381, endPoint y: 378, distance: 22.8
click at [393, 393] on div "Ready to submit No submissions in this stage" at bounding box center [312, 394] width 195 height 414
click at [147, 236] on link "copy logging email" at bounding box center [152, 236] width 14 height 14
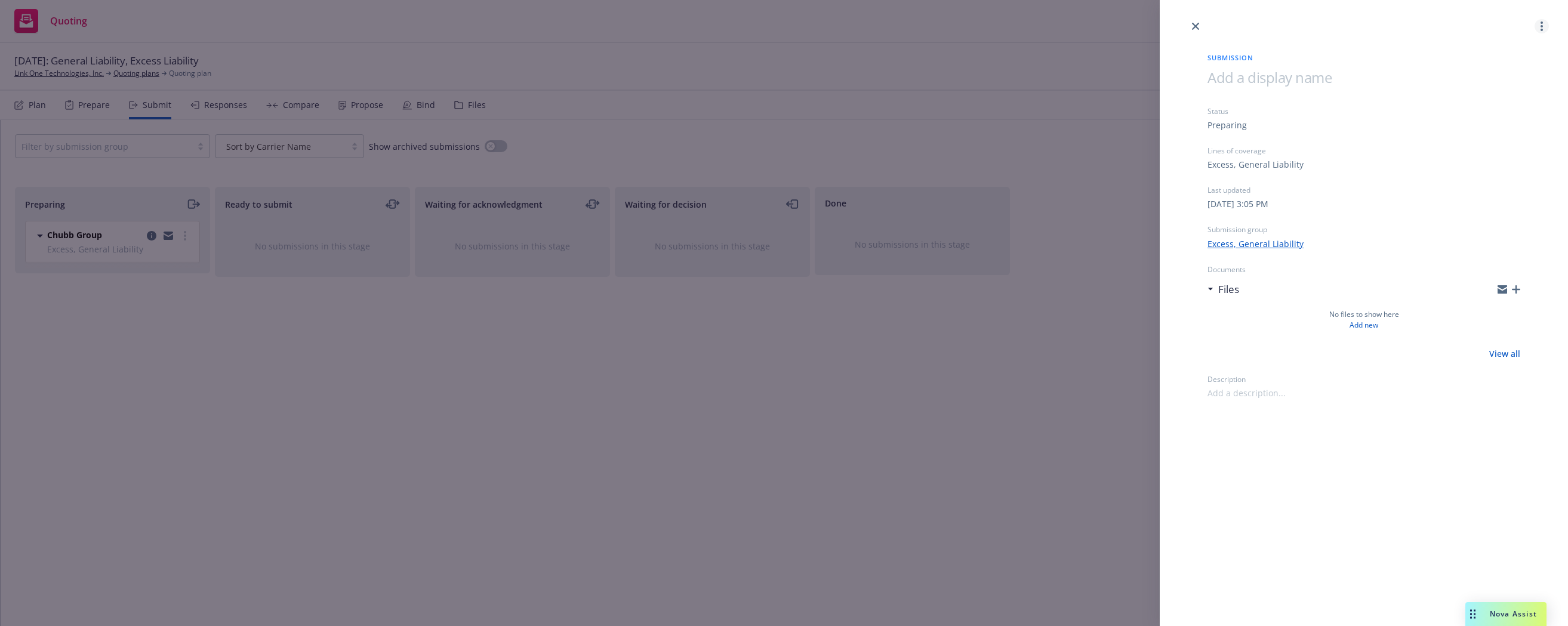
click at [1544, 25] on link "more" at bounding box center [1542, 26] width 14 height 14
click at [1508, 75] on span "Archive submission" at bounding box center [1495, 79] width 107 height 11
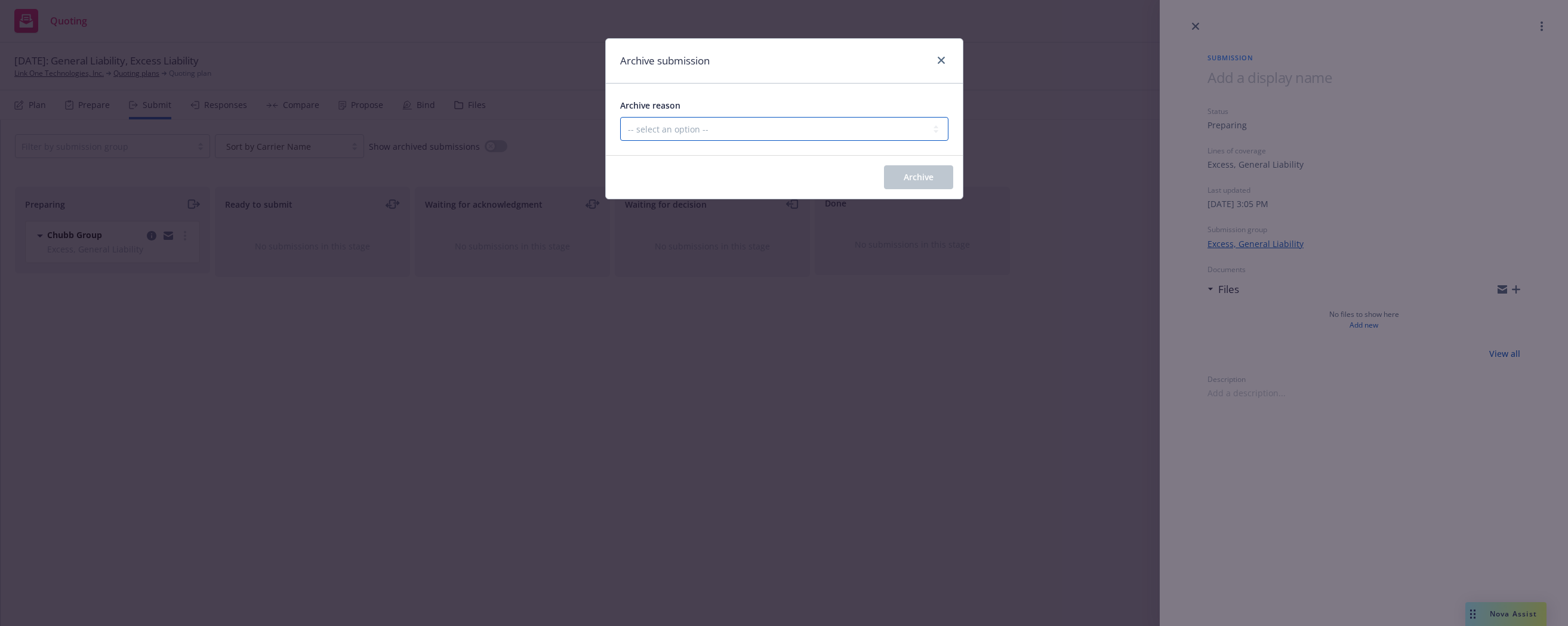
click at [896, 128] on select "-- select an option -- Carrier unresponsive Client decided not to proceed with …" at bounding box center [784, 129] width 328 height 24
select select "MADE_BY_MISTAKE"
click at [620, 117] on select "-- select an option -- Carrier unresponsive Client decided not to proceed with …" at bounding box center [784, 129] width 328 height 24
click at [946, 176] on button "Archive" at bounding box center [919, 177] width 69 height 24
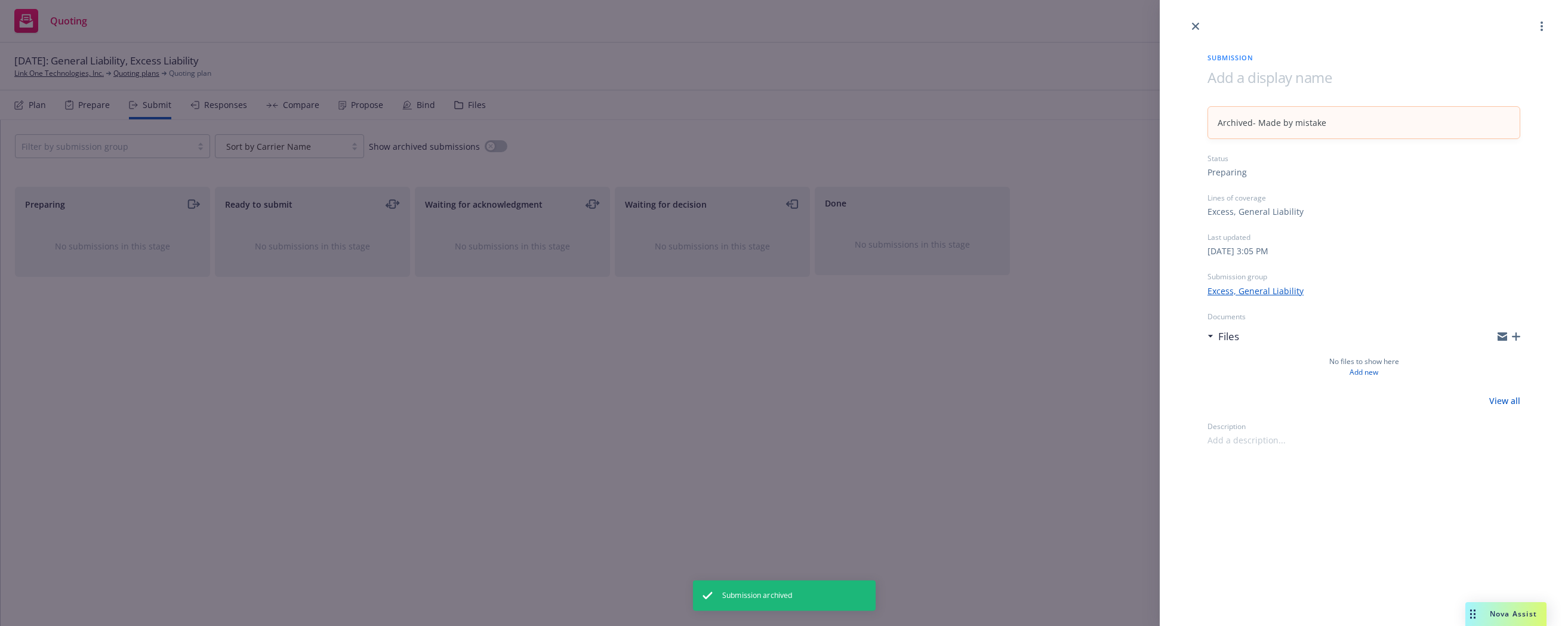
click at [27, 109] on div "Submission Archived - Made by mistake Status Preparing Lines of coverage Excess…" at bounding box center [784, 313] width 1568 height 626
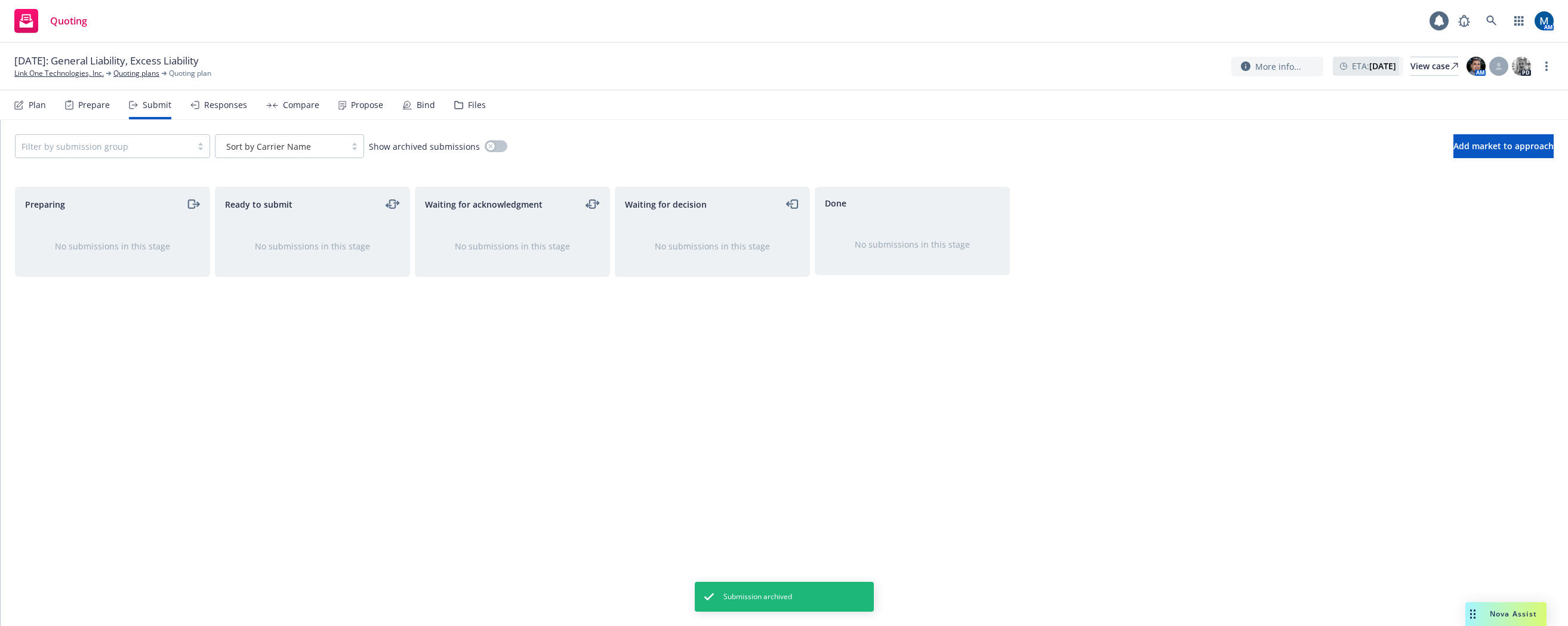
click at [26, 100] on div "Plan" at bounding box center [30, 105] width 32 height 29
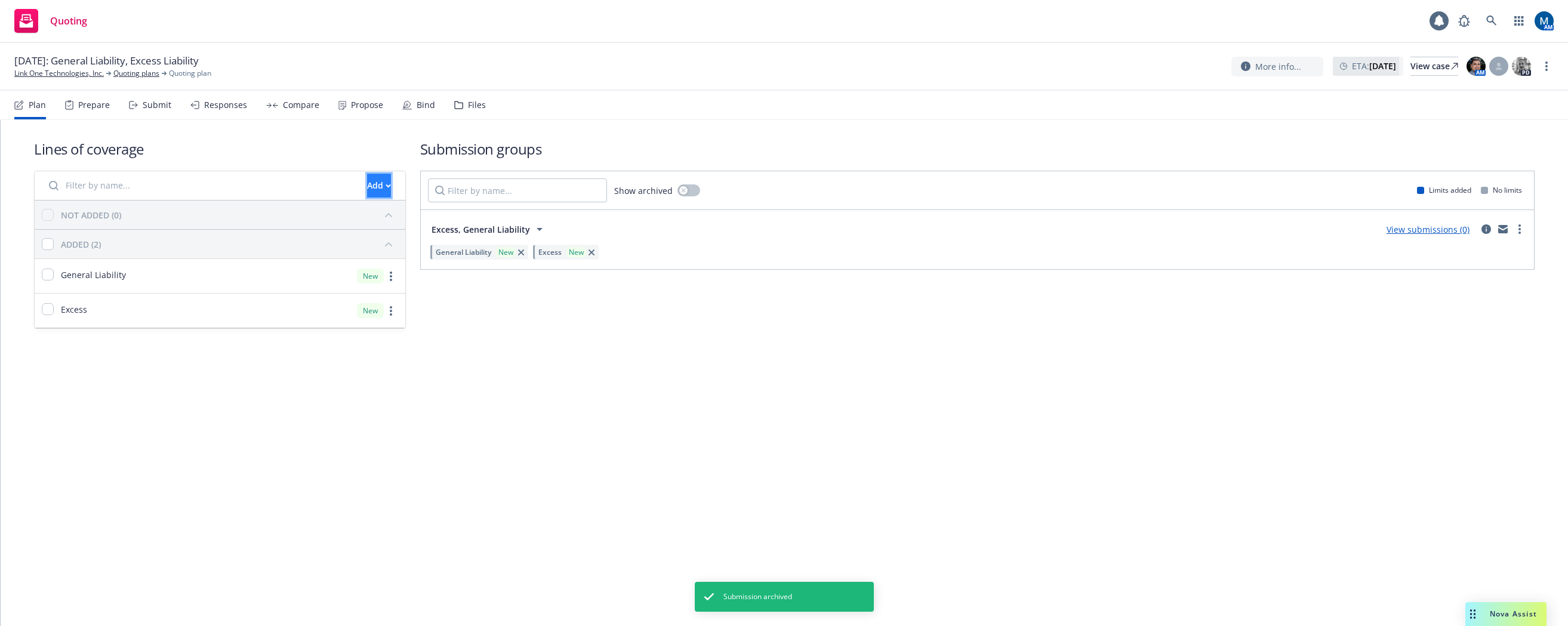
click at [386, 188] on icon "button" at bounding box center [388, 185] width 6 height 4
click at [398, 216] on span "Create new business lines of coverage" at bounding box center [419, 216] width 182 height 11
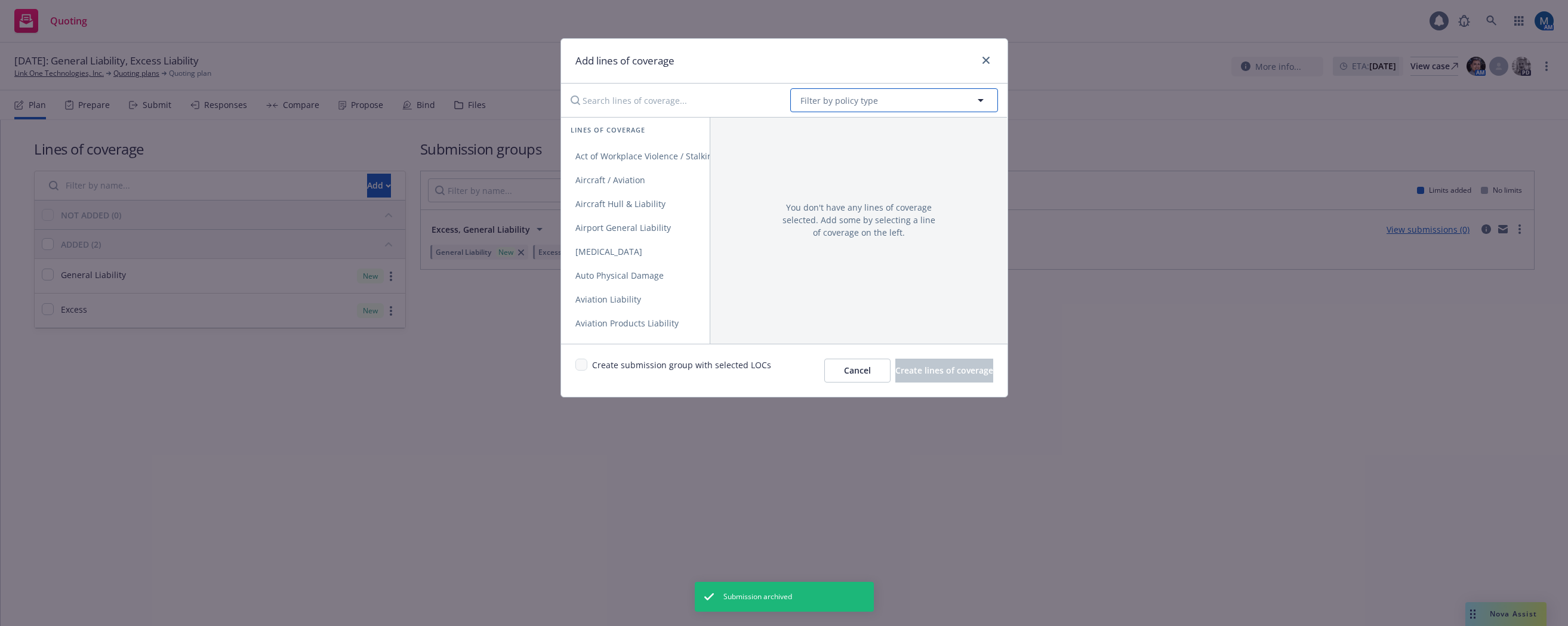
click at [919, 101] on button "Filter by policy type" at bounding box center [894, 101] width 208 height 24
type input "busines"
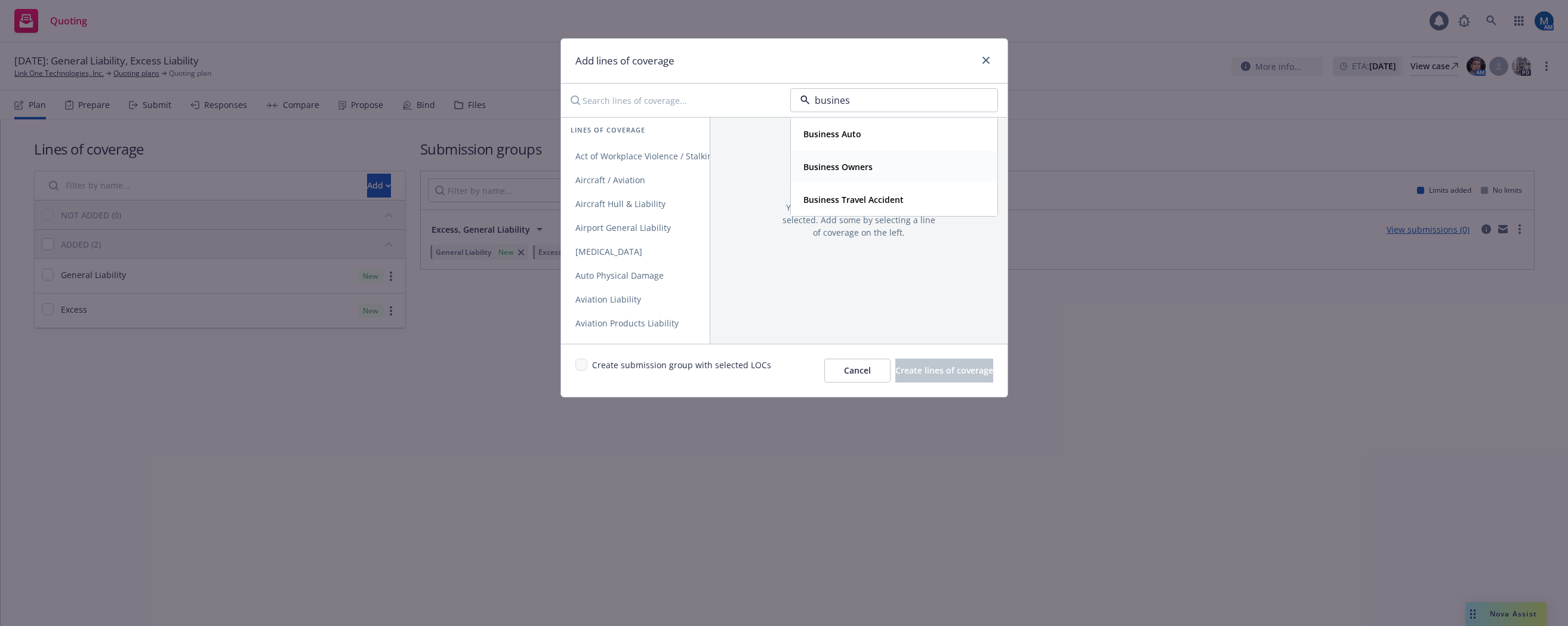
click at [870, 168] on strong "Business Owners" at bounding box center [838, 167] width 69 height 11
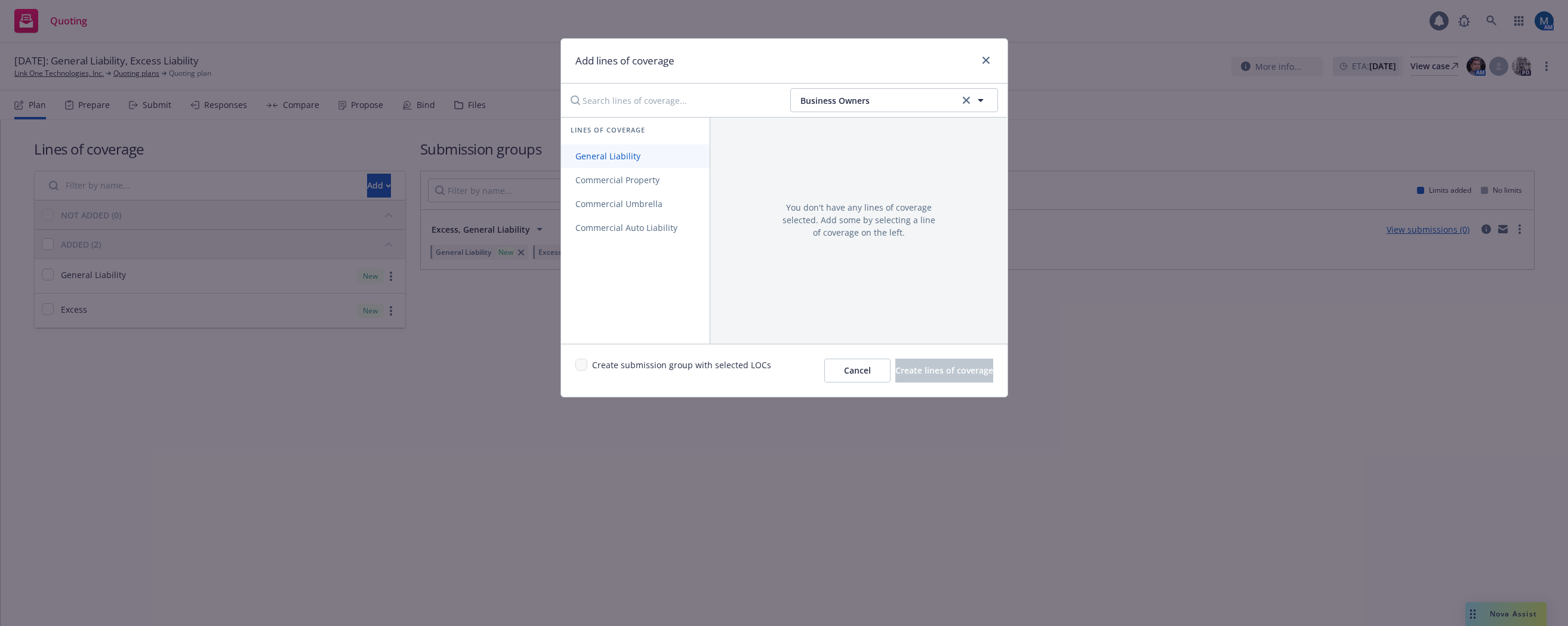
click at [629, 159] on span "General Liability" at bounding box center [607, 156] width 93 height 11
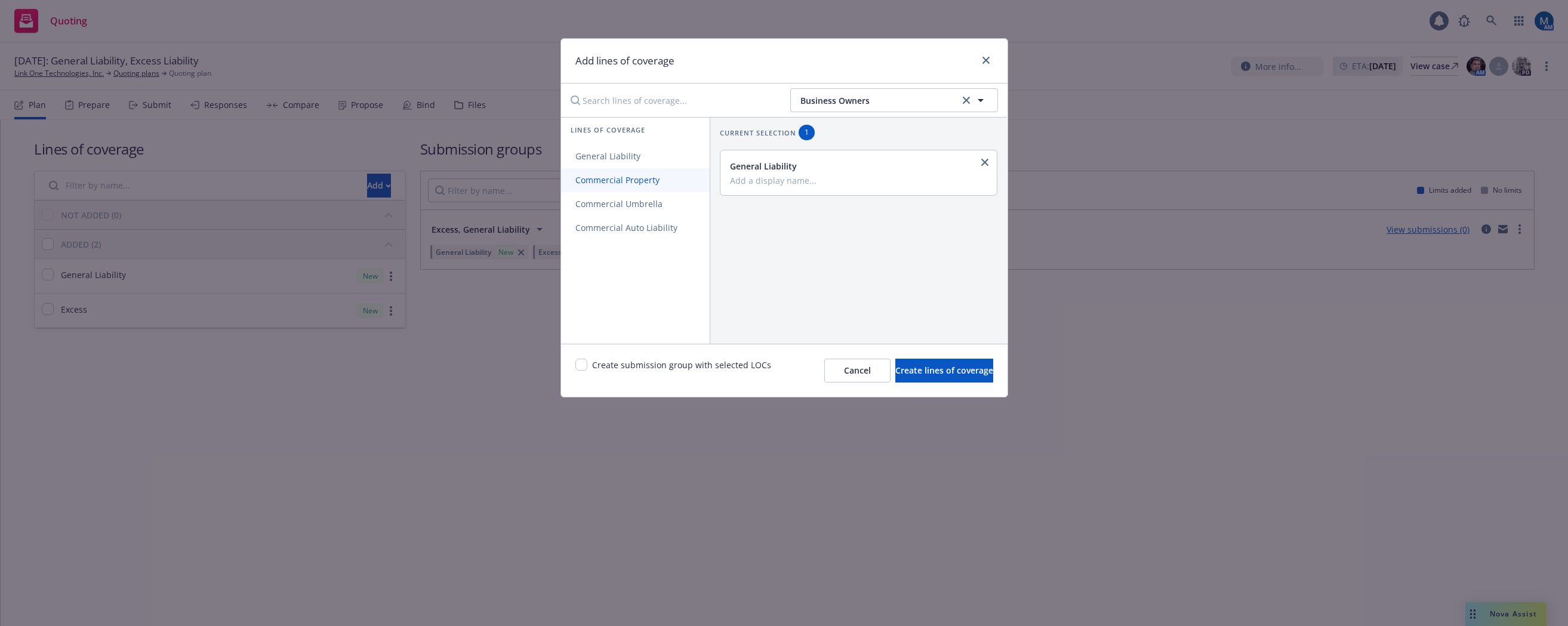
click at [640, 180] on span "Commercial Property" at bounding box center [617, 180] width 113 height 11
click at [641, 228] on span "Commercial Auto Liability" at bounding box center [626, 228] width 131 height 11
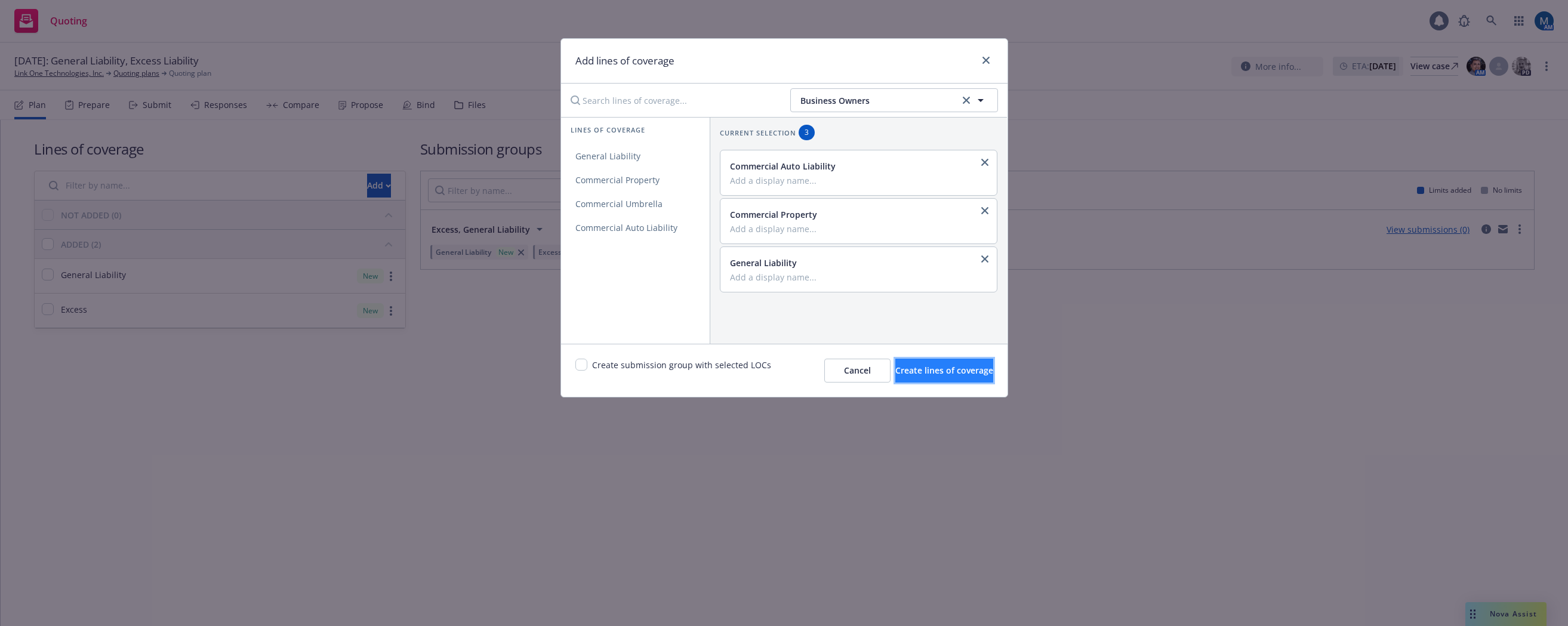
click at [955, 371] on span "Create lines of coverage" at bounding box center [944, 370] width 98 height 11
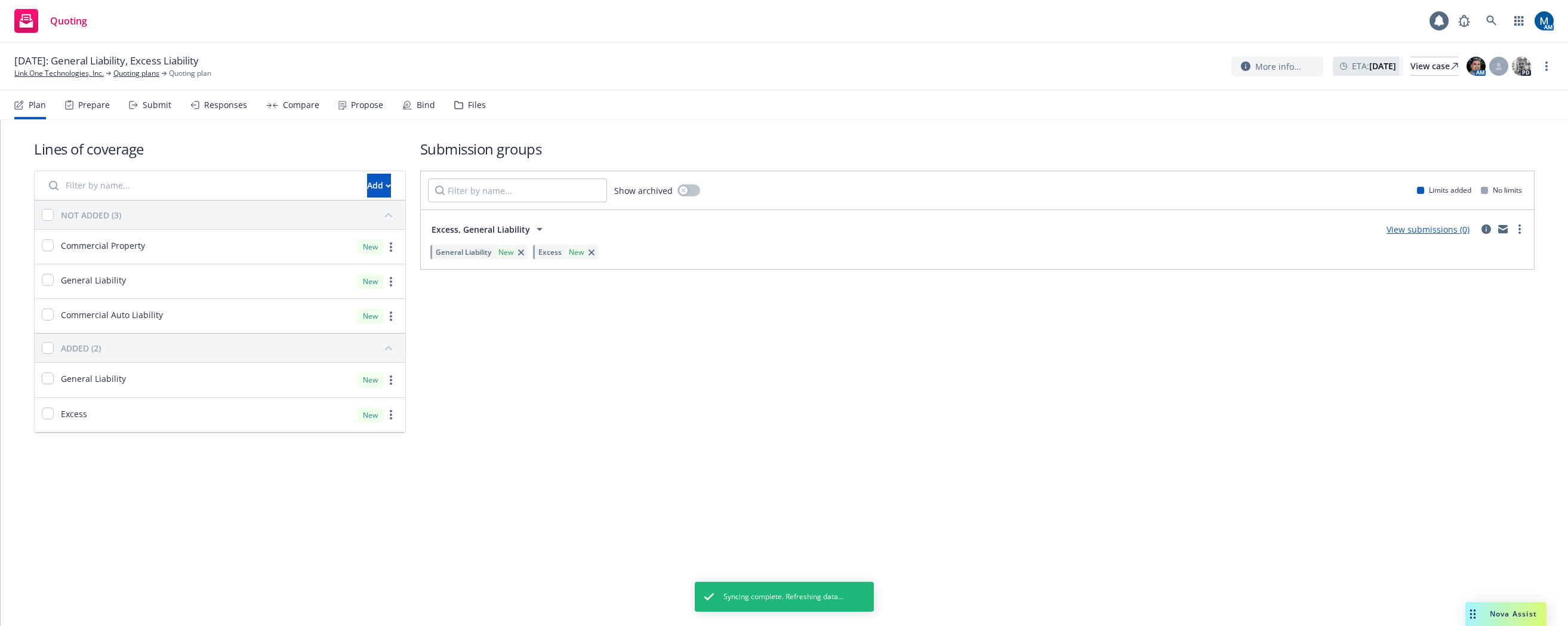
click at [247, 489] on div "Lines of coverage Add NOT ADDED (3) Commercial Property New General Liability N…" at bounding box center [784, 373] width 1567 height 506
click at [1521, 228] on link "more" at bounding box center [1519, 229] width 14 height 14
click at [1475, 359] on link "Archive" at bounding box center [1463, 354] width 126 height 24
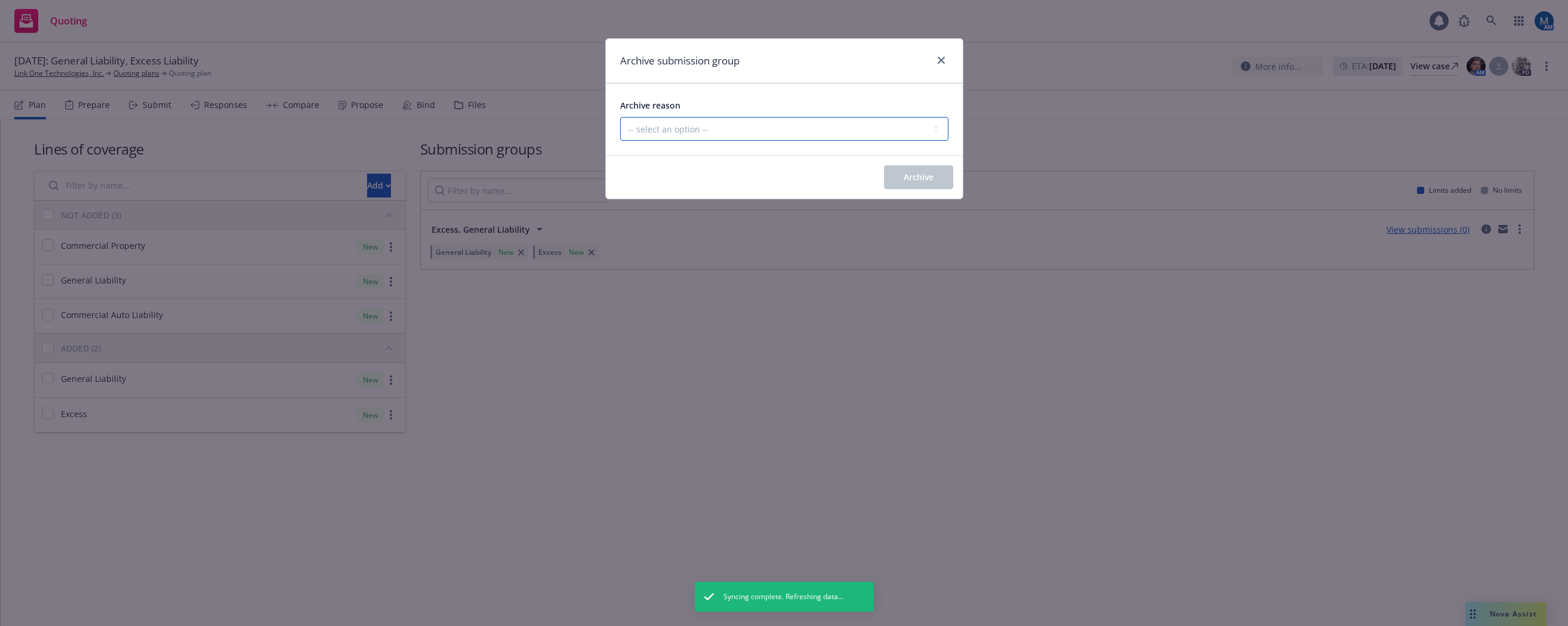
click at [882, 127] on select "-- select an option -- Customer no longer needs this coverage Duplicate Histori…" at bounding box center [784, 129] width 328 height 24
select select "MADE_BY_MISTAKE"
click at [620, 117] on select "-- select an option -- Customer no longer needs this coverage Duplicate Histori…" at bounding box center [784, 129] width 328 height 24
click at [941, 171] on button "Archive" at bounding box center [919, 177] width 69 height 24
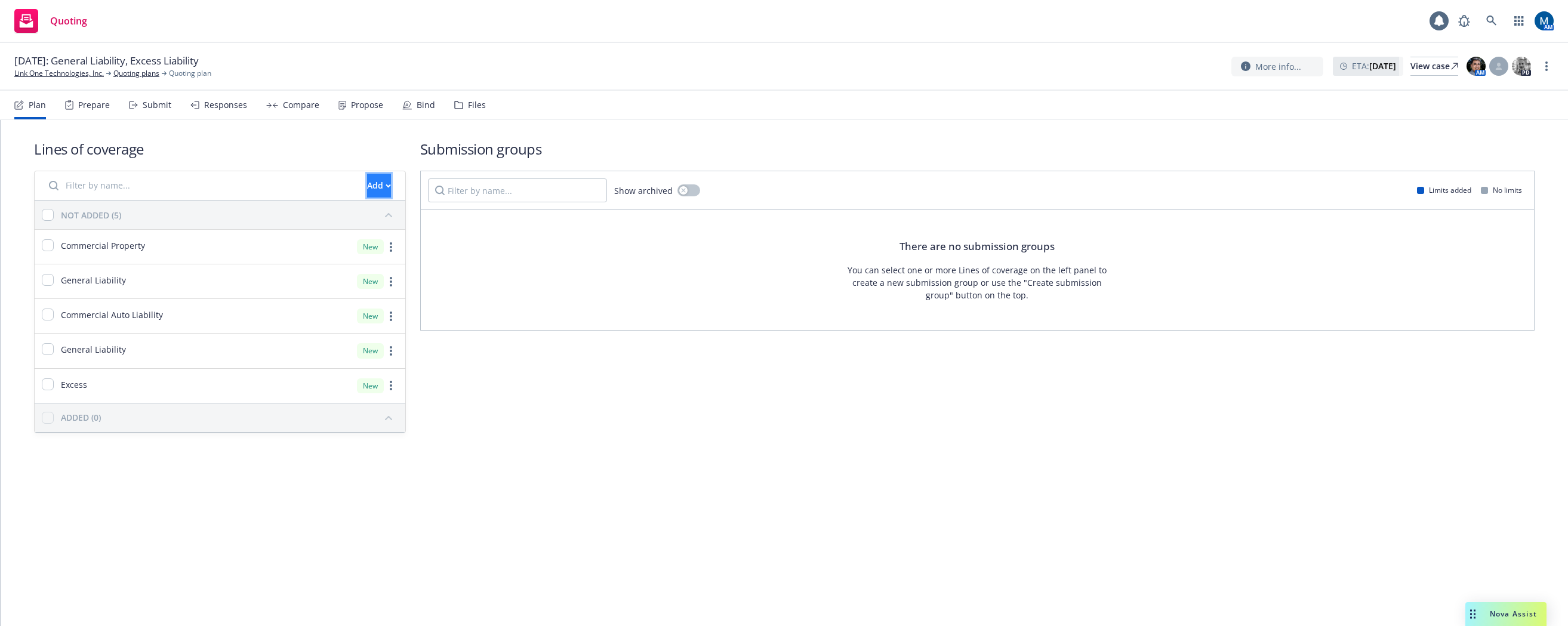
click at [386, 185] on icon "button" at bounding box center [388, 185] width 6 height 4
drag, startPoint x: 625, startPoint y: 445, endPoint x: 158, endPoint y: 334, distance: 480.0
click at [623, 443] on div "Lines of coverage Add NOT ADDED (5) Commercial Property New General Liability N…" at bounding box center [784, 286] width 1500 height 332
click at [48, 244] on input "checkbox" at bounding box center [47, 245] width 12 height 12
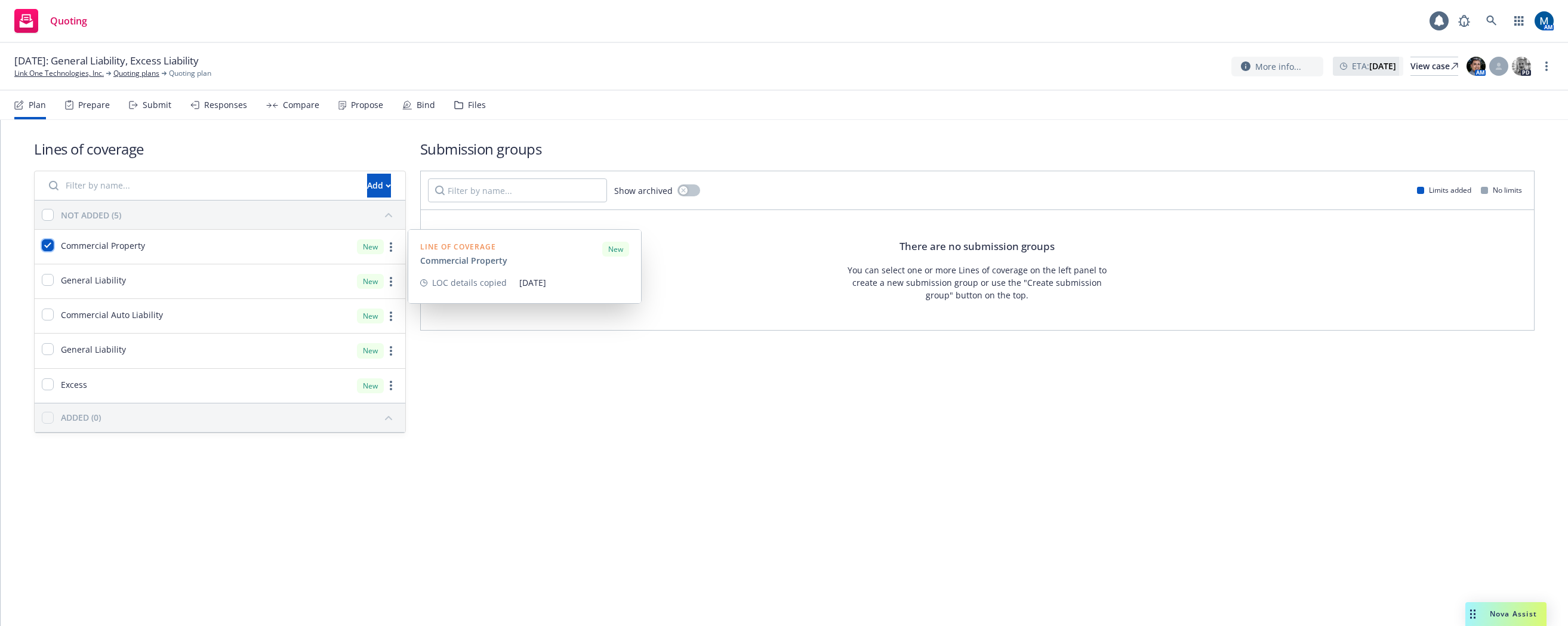
checkbox input "true"
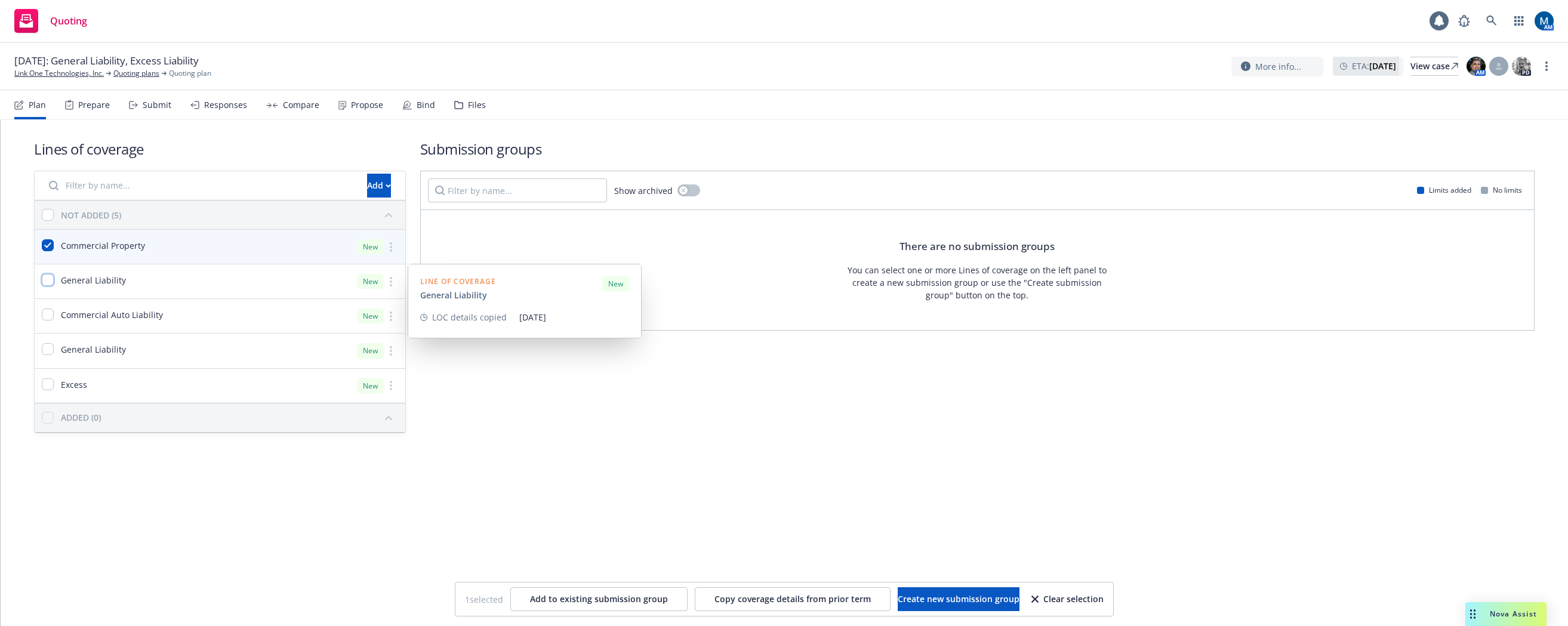
click at [49, 281] on input "checkbox" at bounding box center [47, 279] width 12 height 12
checkbox input "true"
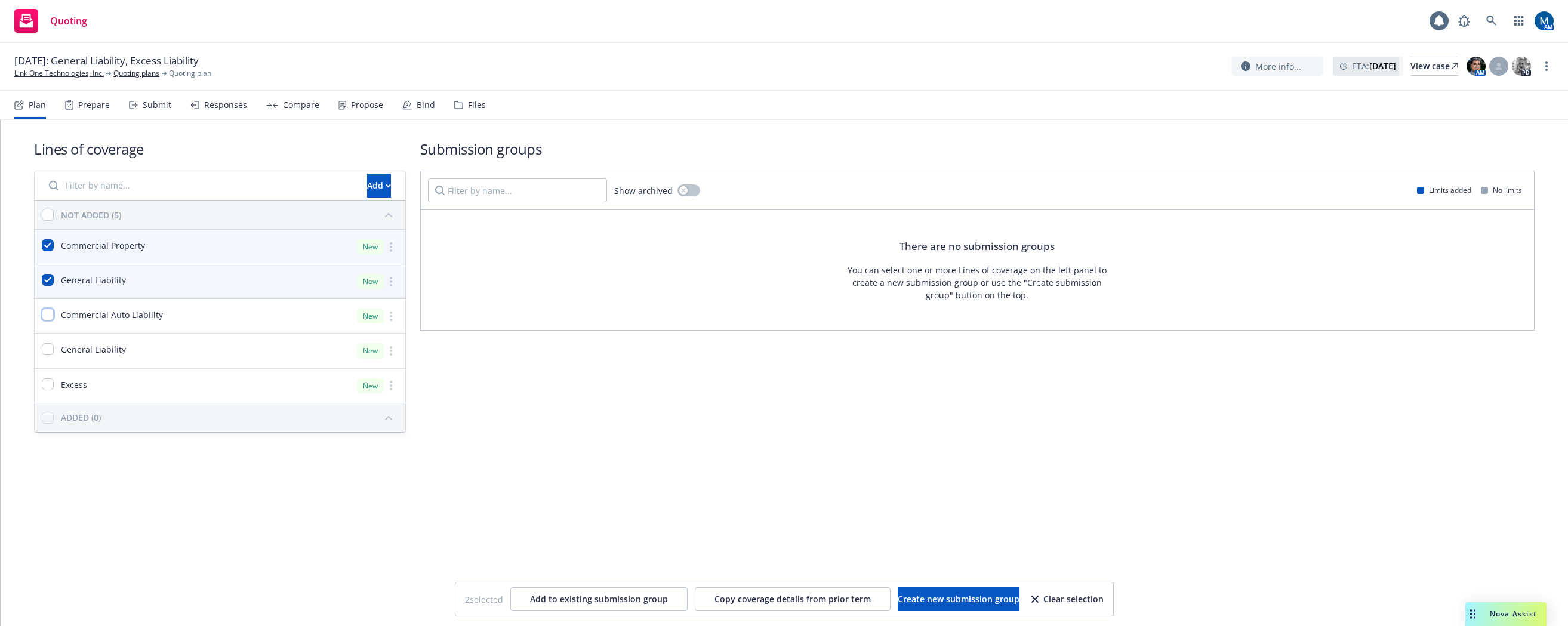
click at [51, 311] on input "checkbox" at bounding box center [47, 314] width 12 height 12
checkbox input "true"
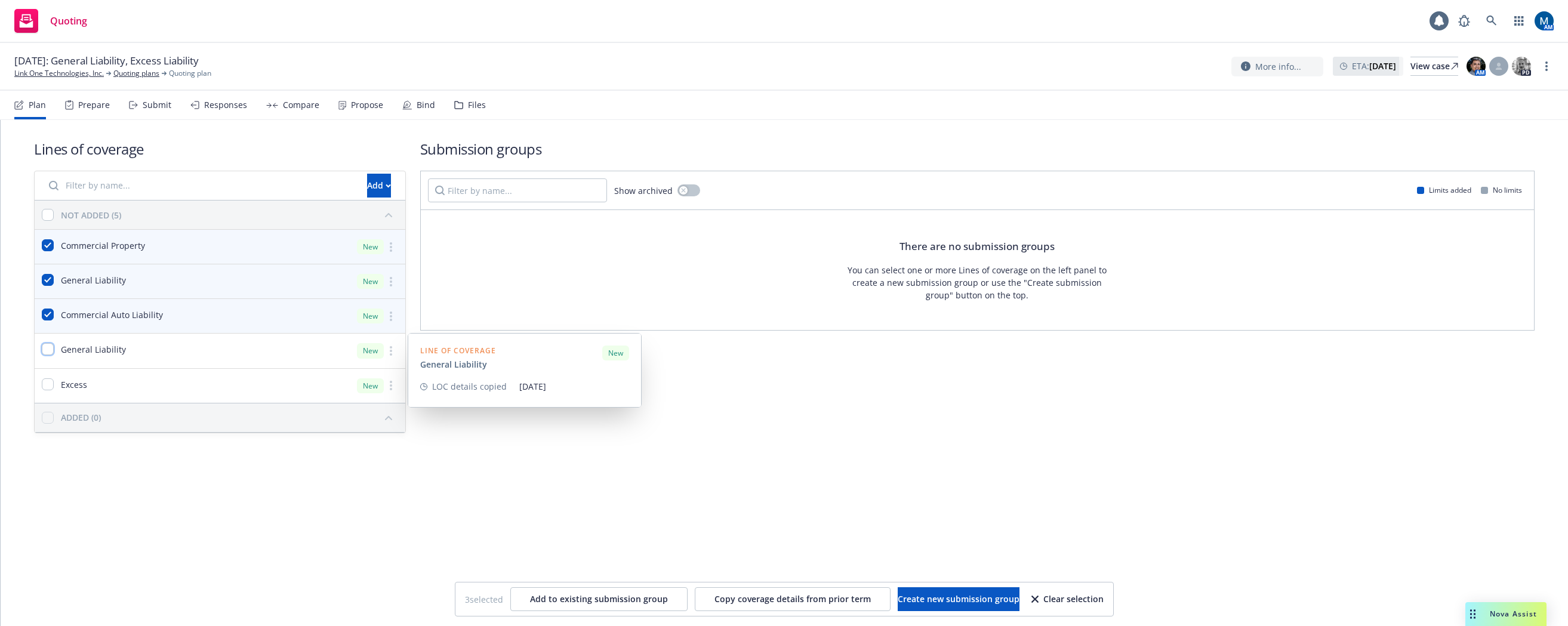
click at [48, 350] on input "checkbox" at bounding box center [47, 349] width 12 height 12
click at [46, 351] on input "checkbox" at bounding box center [47, 349] width 12 height 12
checkbox input "false"
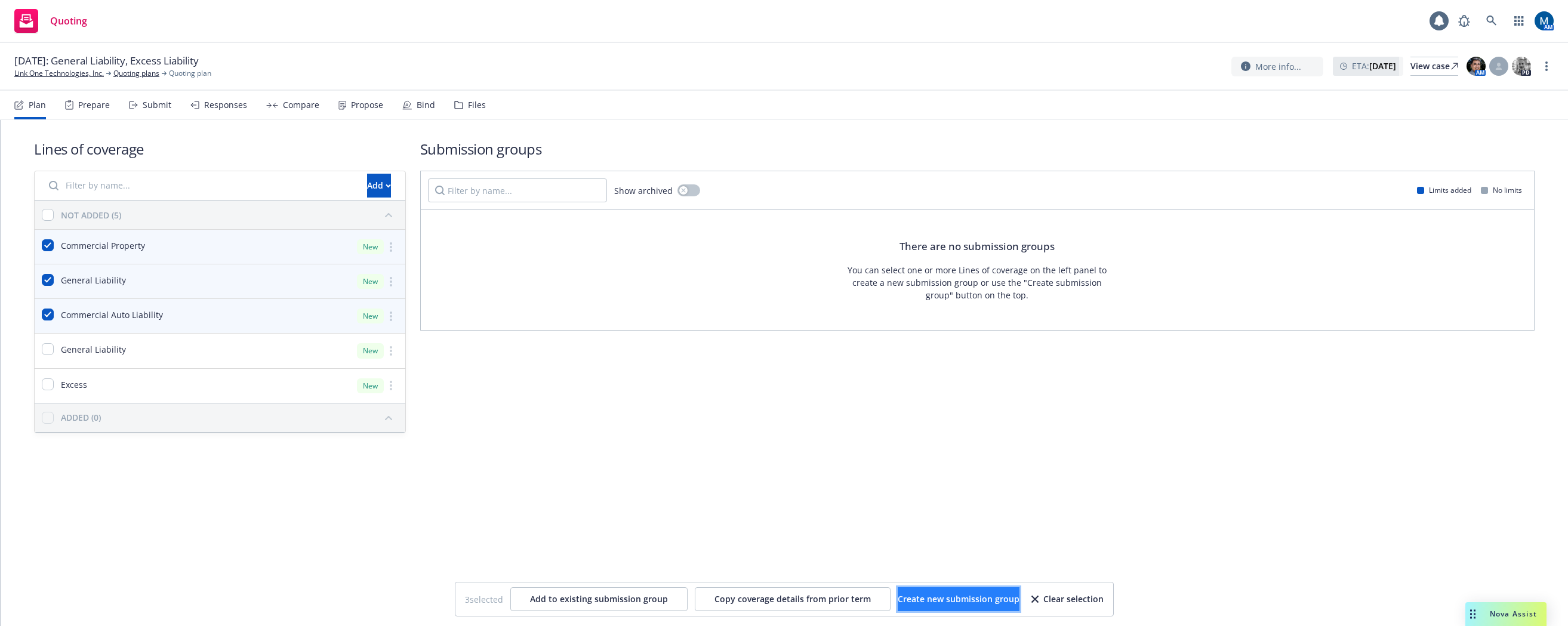
click at [933, 596] on span "Create new submission group" at bounding box center [959, 599] width 121 height 11
checkbox input "false"
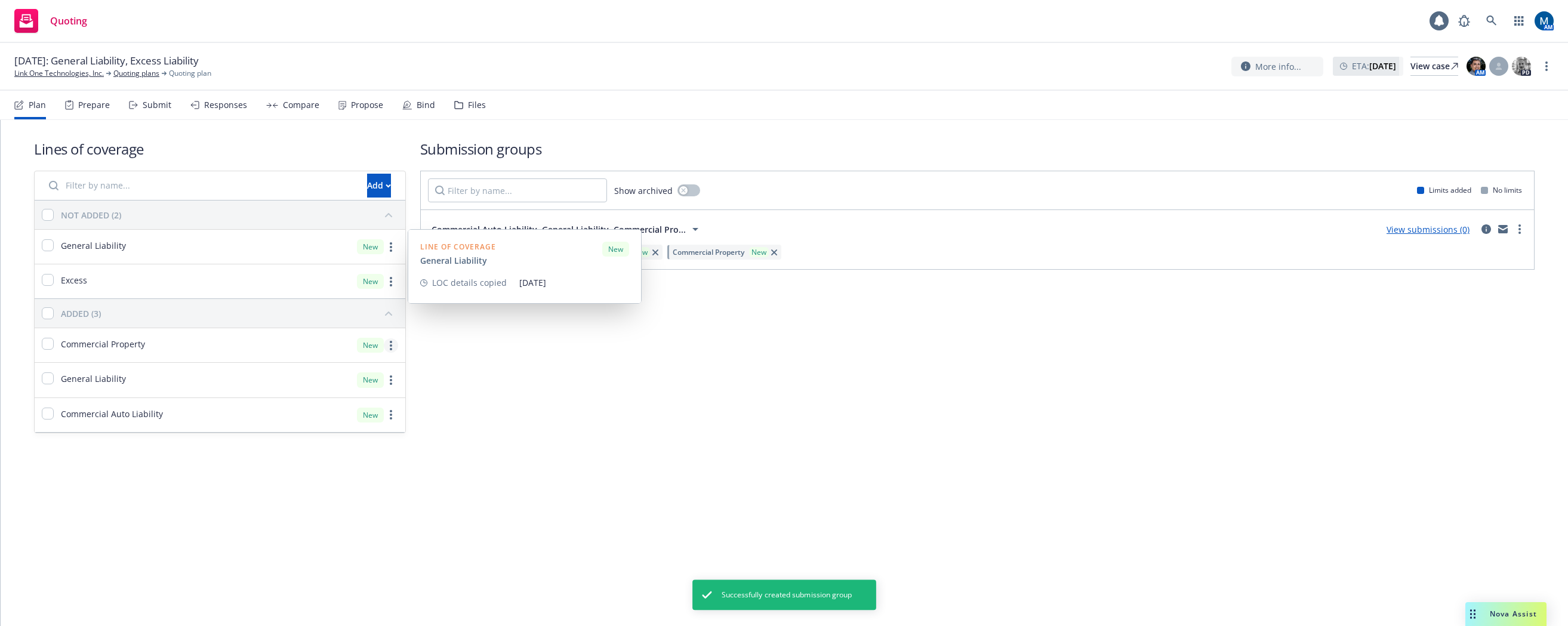
click at [395, 349] on link "more" at bounding box center [391, 346] width 14 height 14
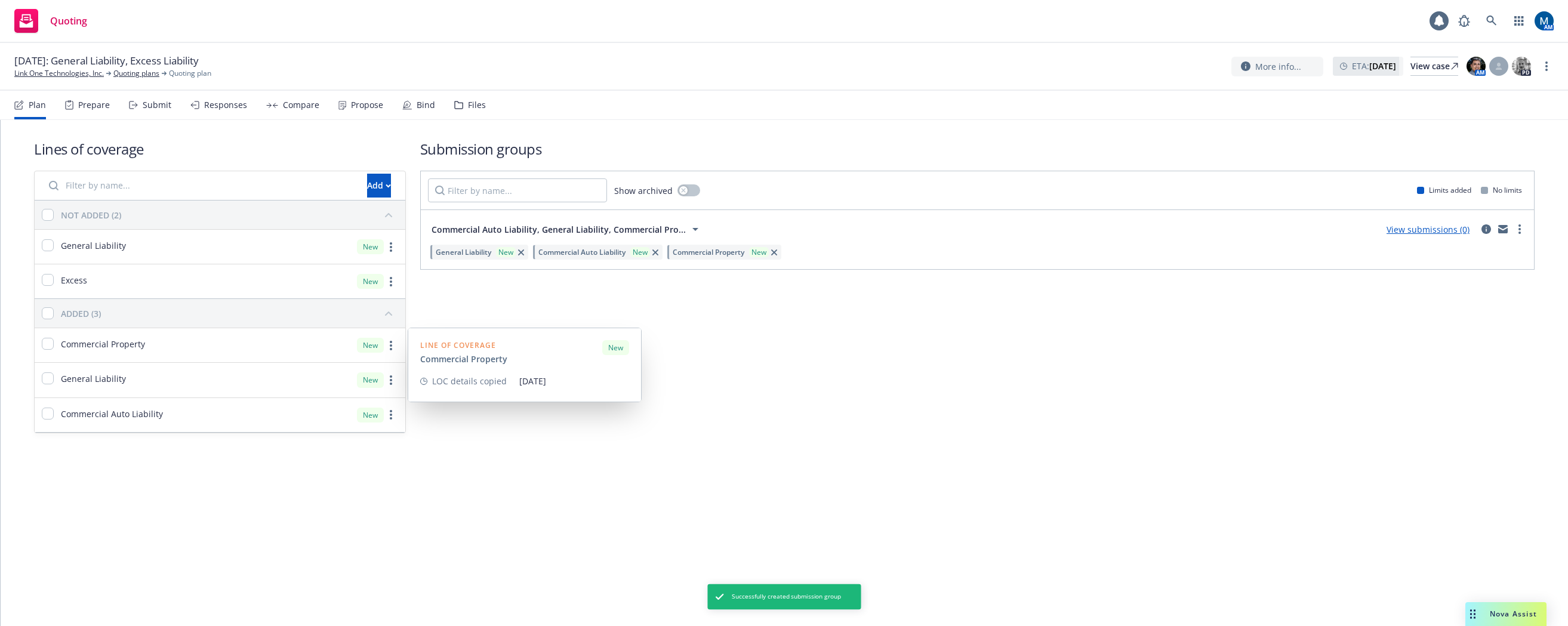
click at [920, 324] on div "Submission groups Show archived Limits added No limits Commercial Auto Liabilit…" at bounding box center [978, 286] width 1115 height 294
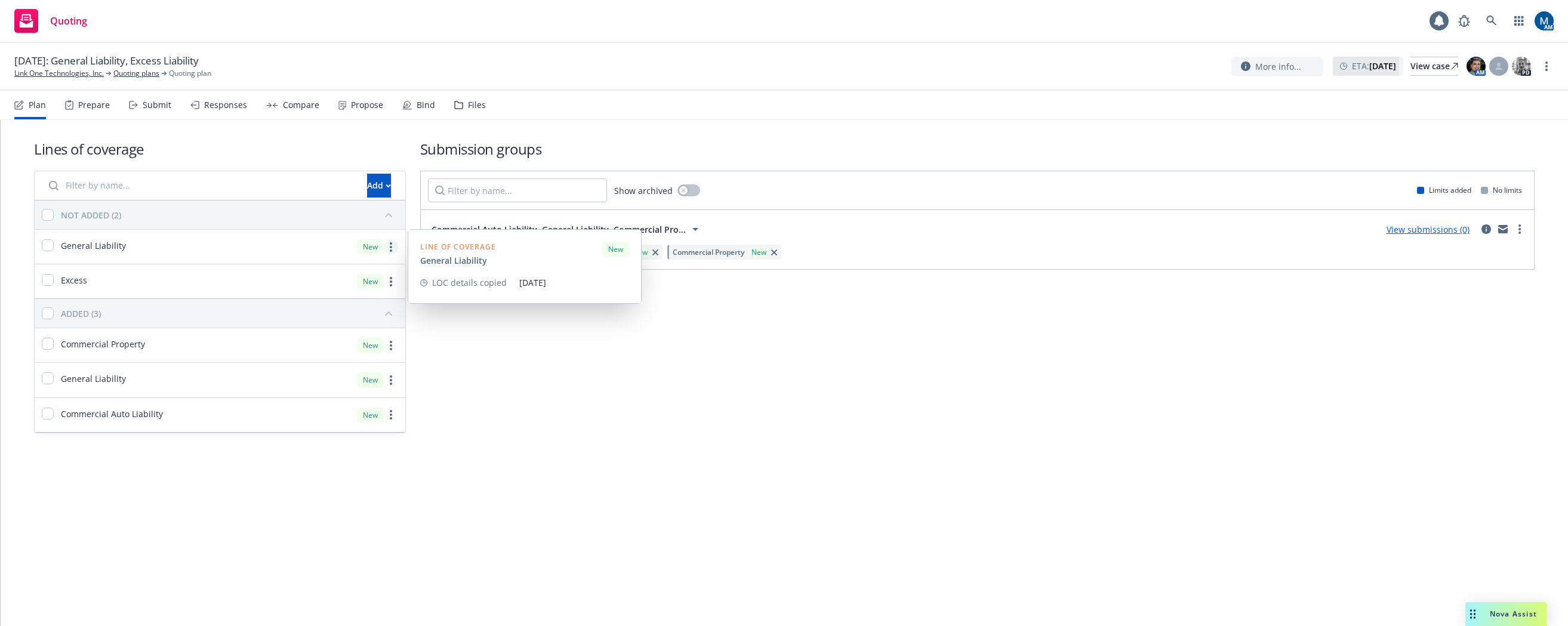
click at [393, 247] on link "more" at bounding box center [391, 247] width 14 height 14
click at [269, 398] on span "Archive" at bounding box center [245, 395] width 58 height 11
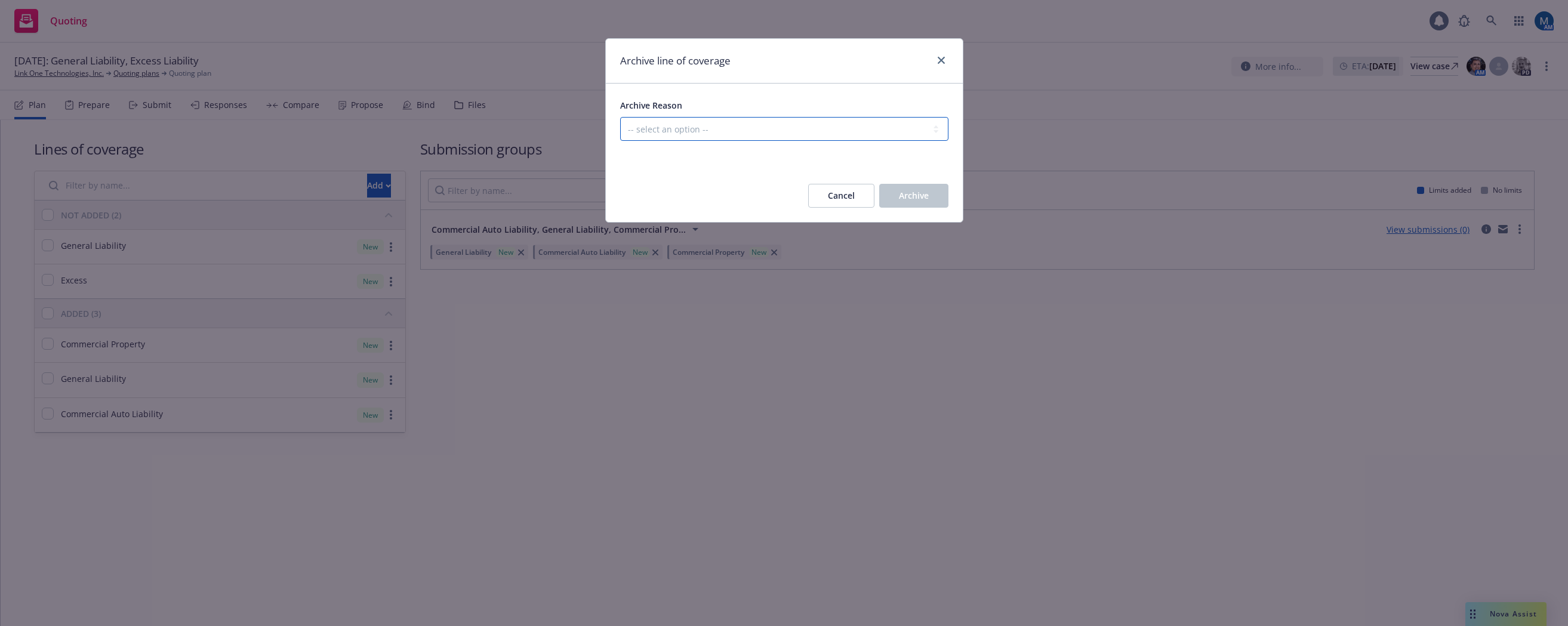
click at [791, 128] on select "-- select an option -- Created in error Duplicated" at bounding box center [784, 129] width 328 height 24
select select "ARCHIVED_DUPLICATE"
click at [620, 117] on select "-- select an option -- Created in error Duplicated" at bounding box center [784, 129] width 328 height 24
click at [915, 194] on span "Archive" at bounding box center [913, 196] width 30 height 11
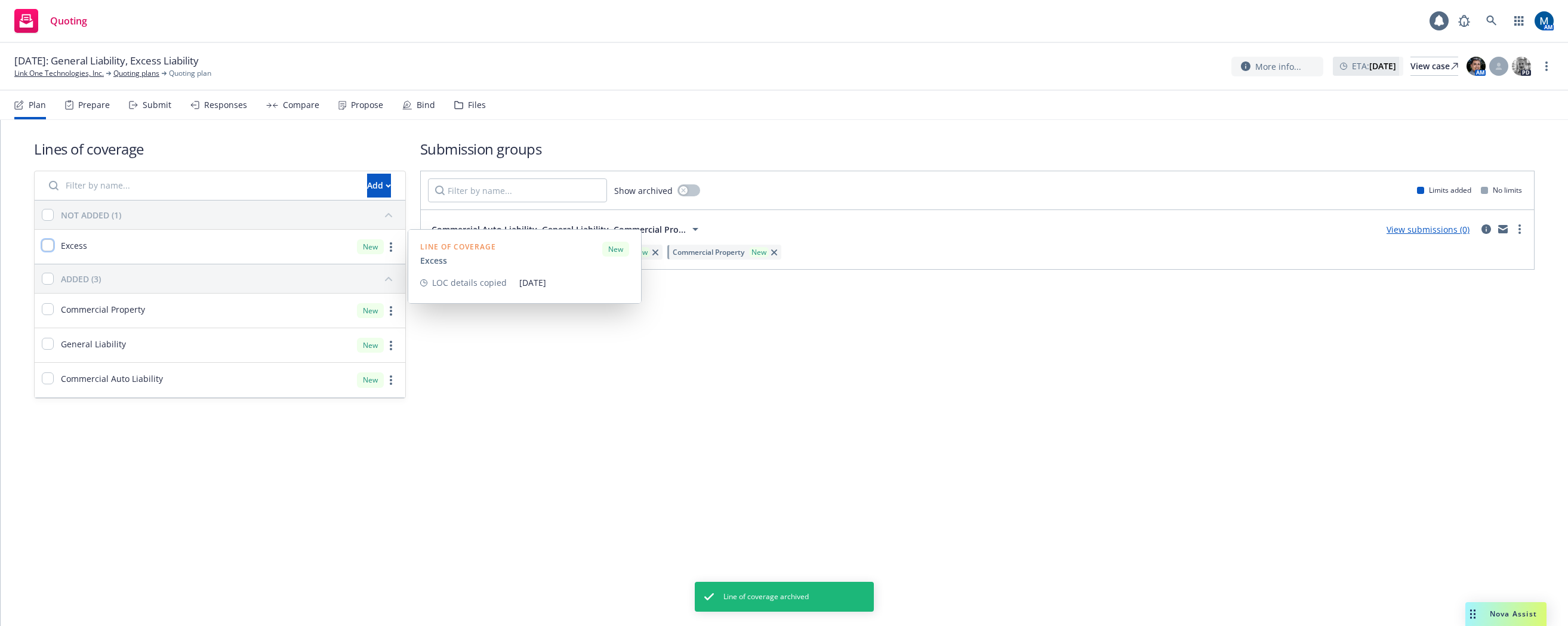
click at [50, 246] on input "checkbox" at bounding box center [47, 245] width 12 height 12
checkbox input "true"
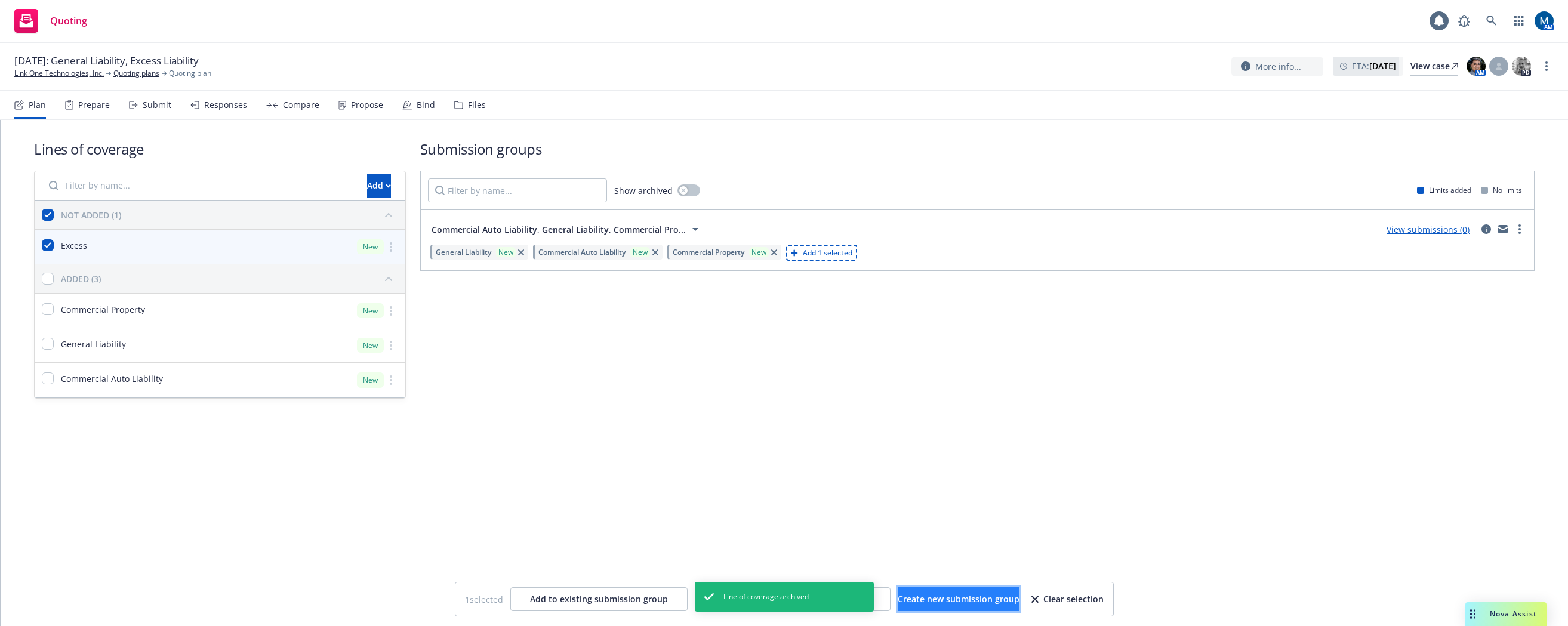
click at [951, 600] on span "Create new submission group" at bounding box center [959, 599] width 121 height 11
checkbox input "false"
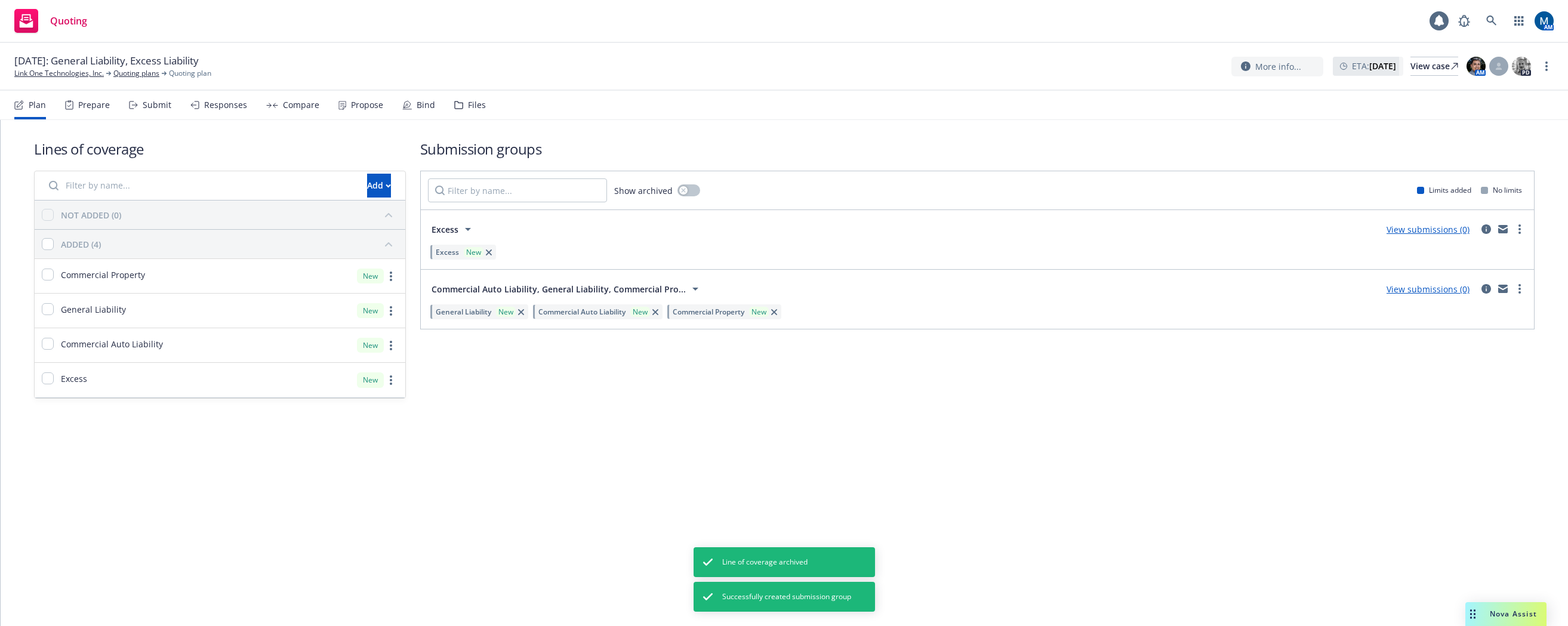
click at [164, 112] on div "Submit" at bounding box center [149, 105] width 42 height 29
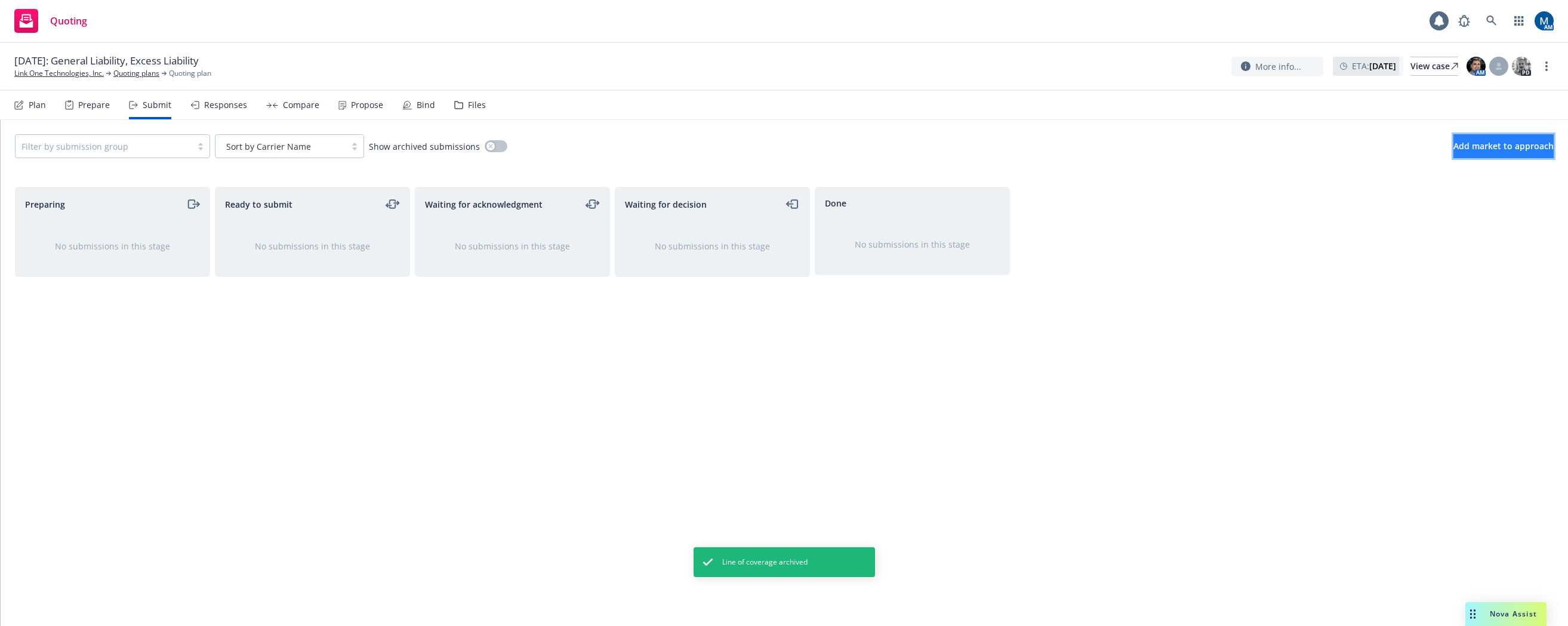
click at [1485, 140] on button "Add market to approach" at bounding box center [1503, 146] width 101 height 24
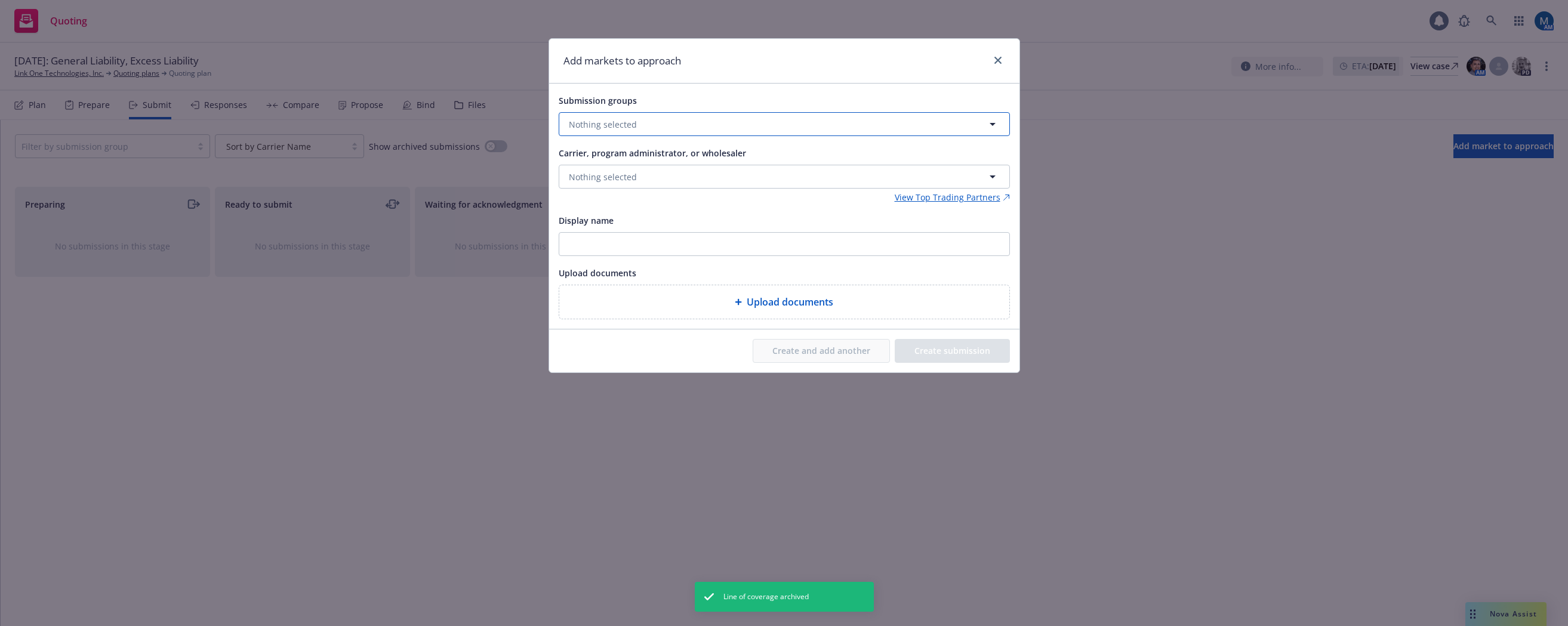
click at [744, 124] on button "Nothing selected" at bounding box center [784, 124] width 451 height 24
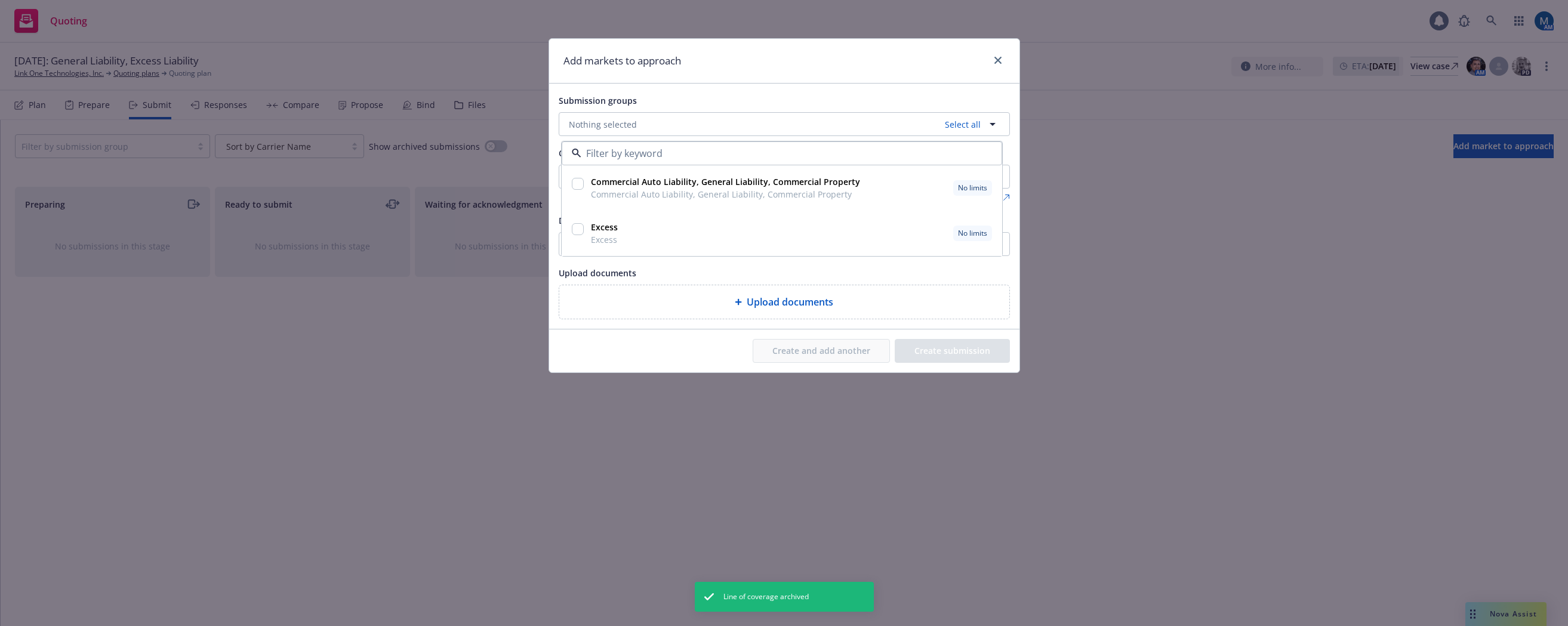
drag, startPoint x: 577, startPoint y: 228, endPoint x: 577, endPoint y: 200, distance: 28.0
click at [577, 226] on input "checkbox" at bounding box center [578, 228] width 12 height 12
checkbox input "true"
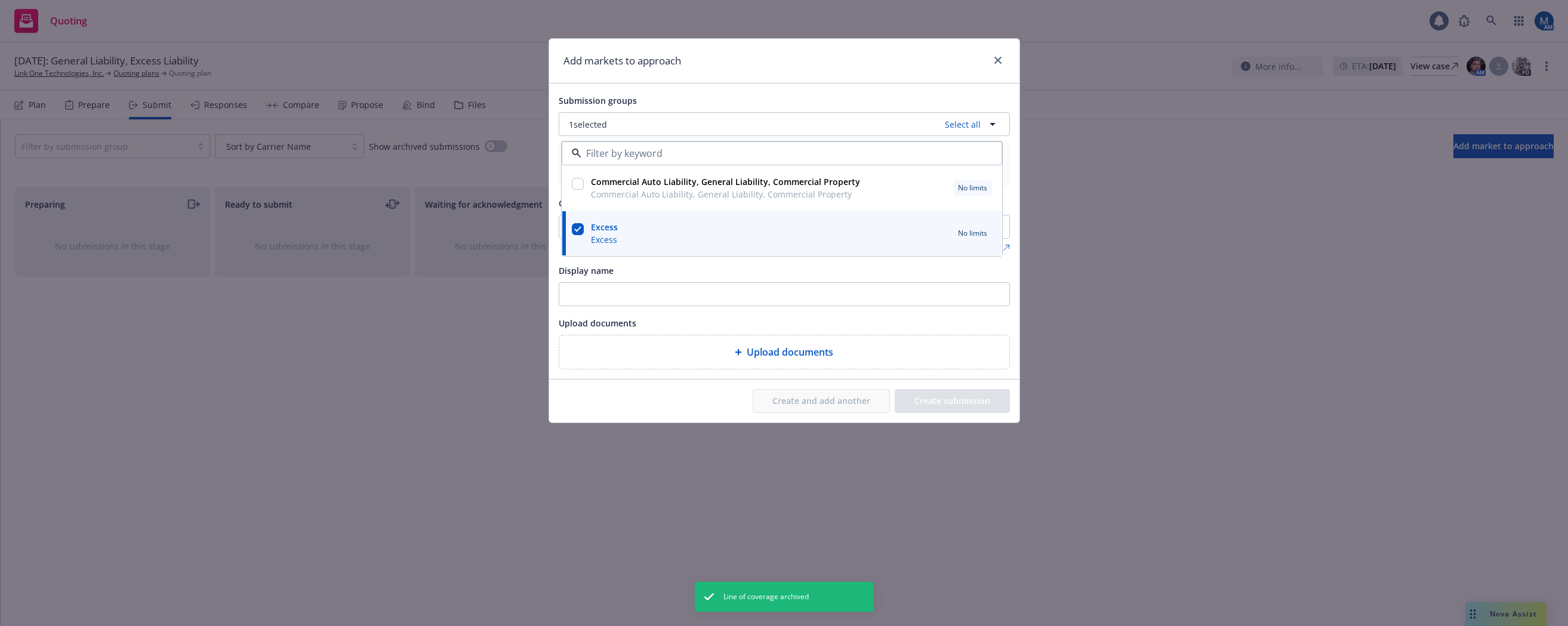
click at [574, 186] on input "checkbox" at bounding box center [578, 184] width 12 height 12
checkbox input "true"
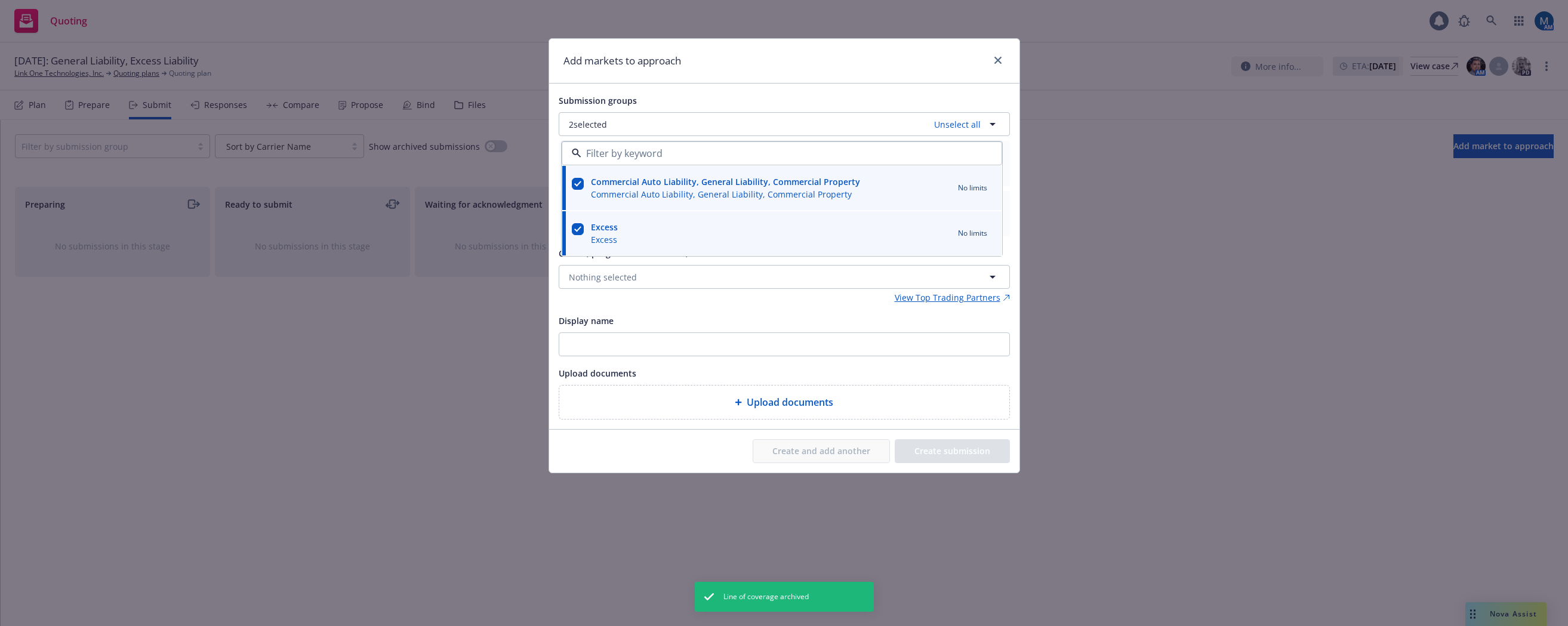
click at [701, 81] on div "Add markets to approach" at bounding box center [784, 61] width 470 height 45
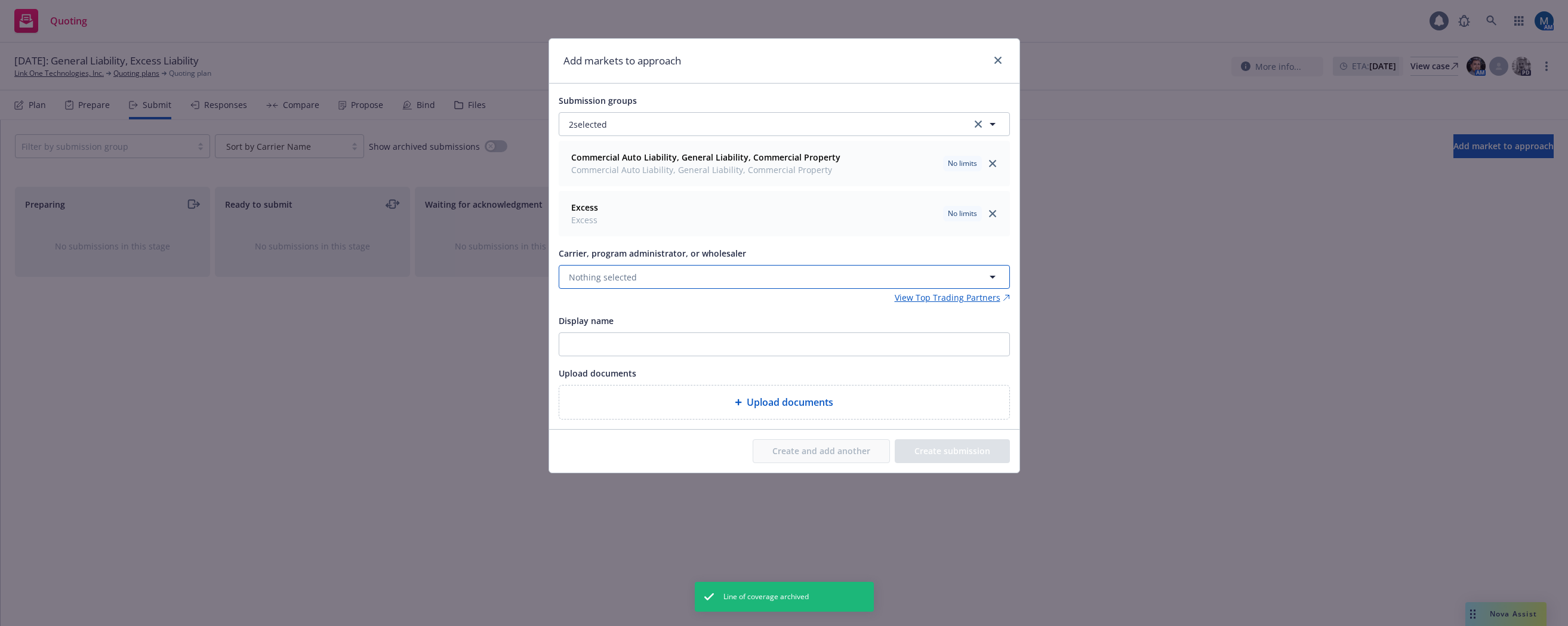
click at [626, 275] on span "Nothing selected" at bounding box center [602, 277] width 68 height 13
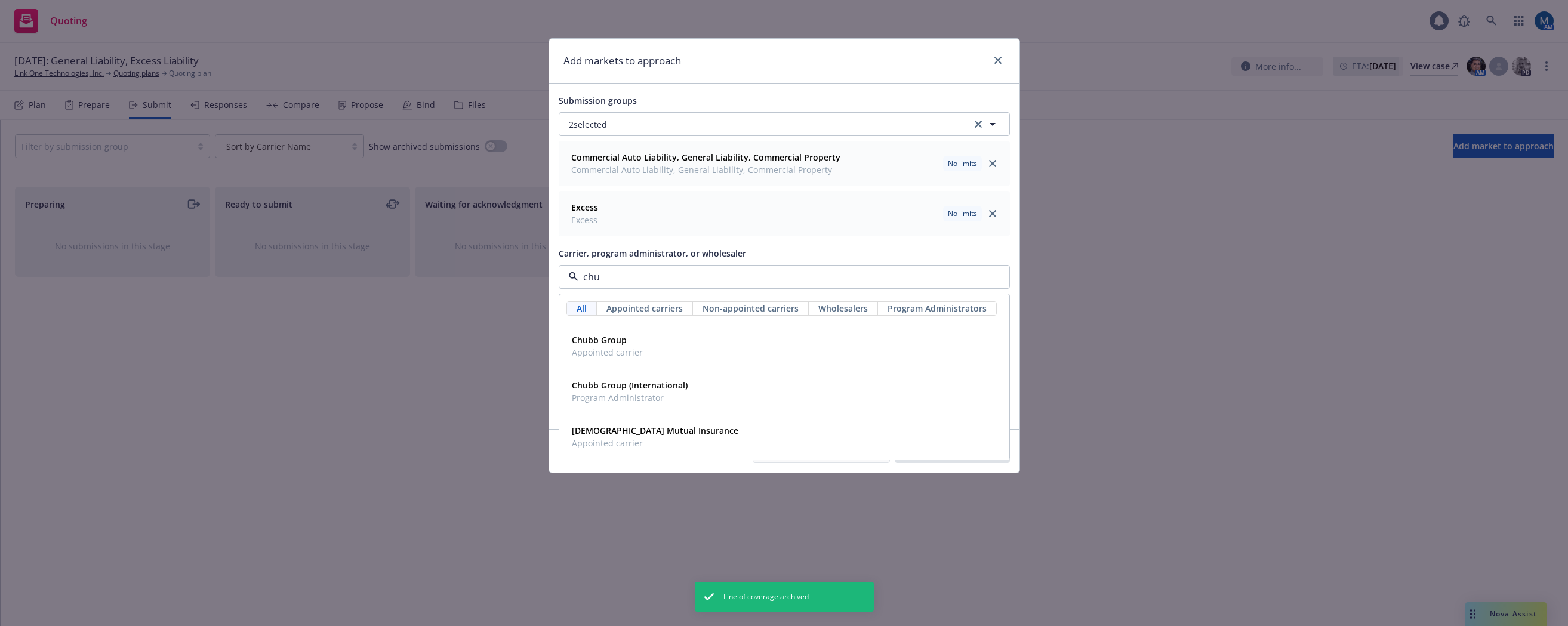
type input "chub"
click at [605, 341] on strong "Chubb Group" at bounding box center [599, 339] width 55 height 11
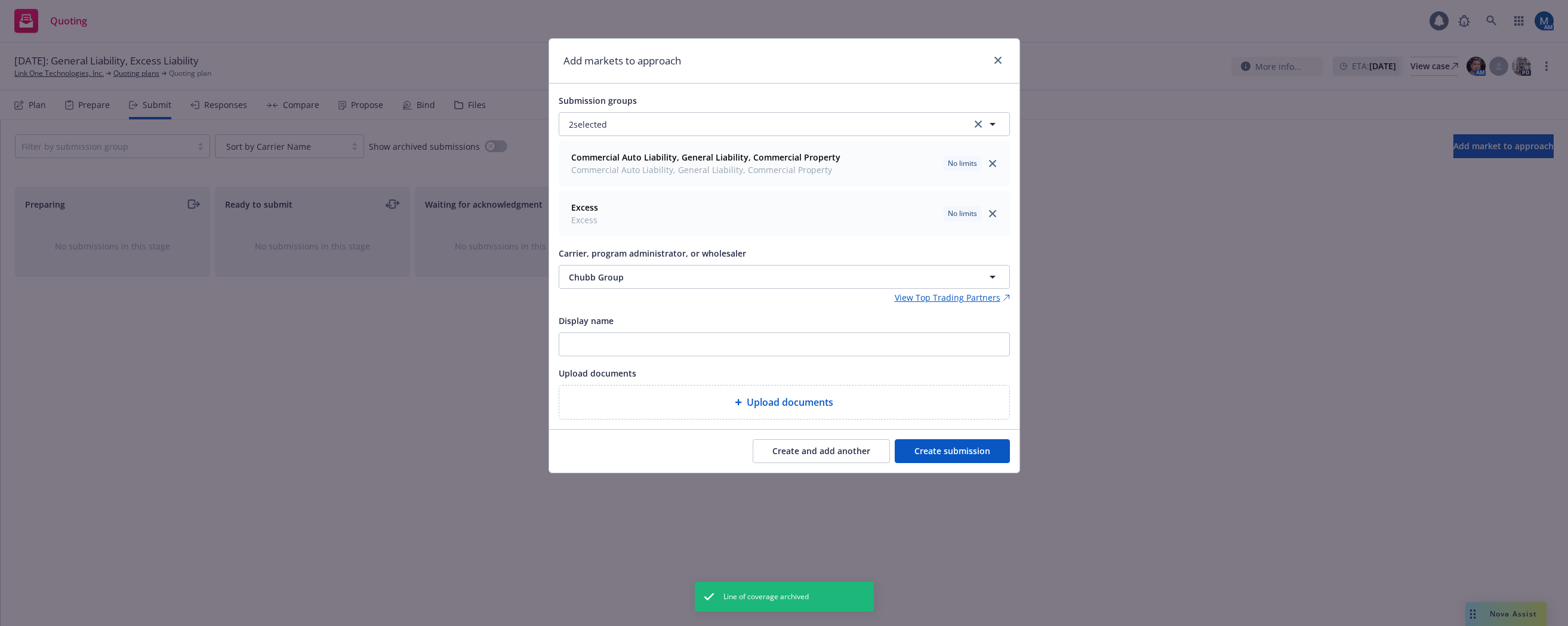
click at [974, 450] on button "Create submission" at bounding box center [952, 451] width 115 height 24
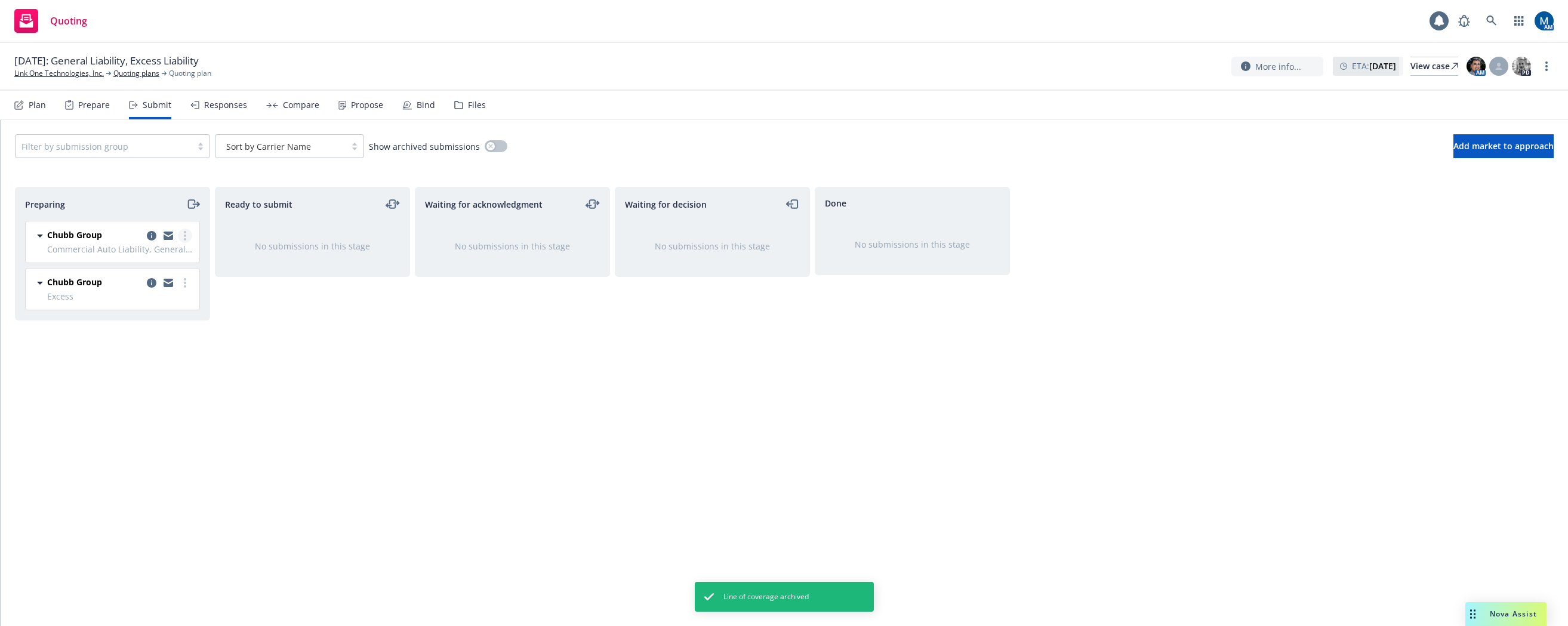
click at [185, 235] on circle "more" at bounding box center [185, 236] width 2 height 2
click at [148, 333] on span "Add accepted decision" at bounding box center [131, 331] width 119 height 11
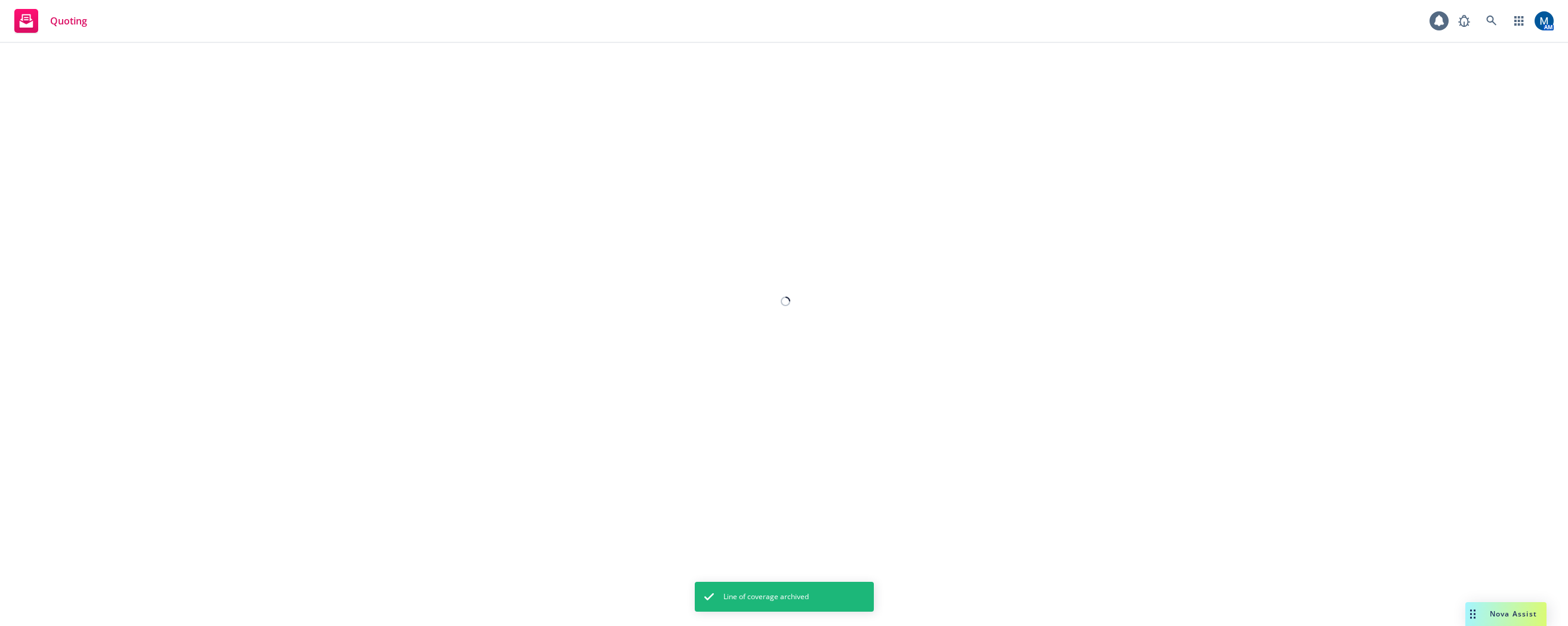
select select "12"
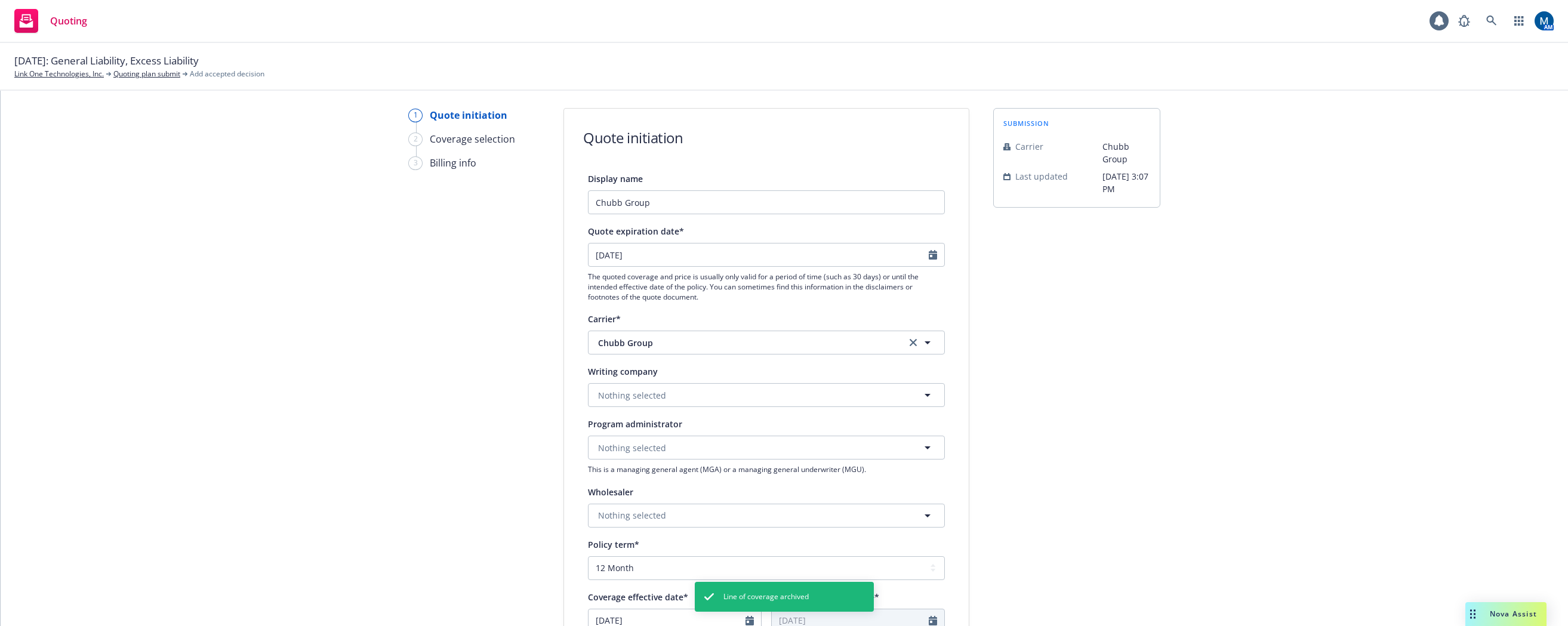
scroll to position [60, 0]
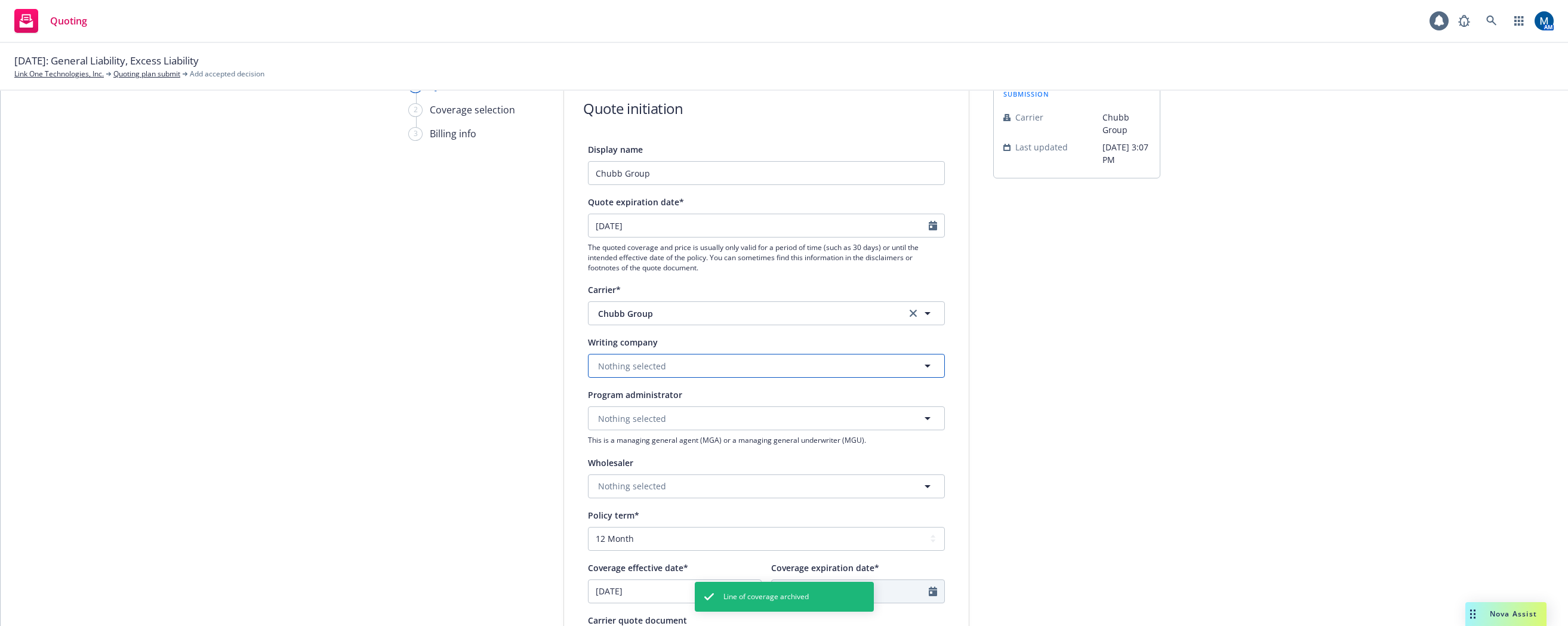
click at [655, 373] on button "Nothing selected" at bounding box center [766, 366] width 357 height 24
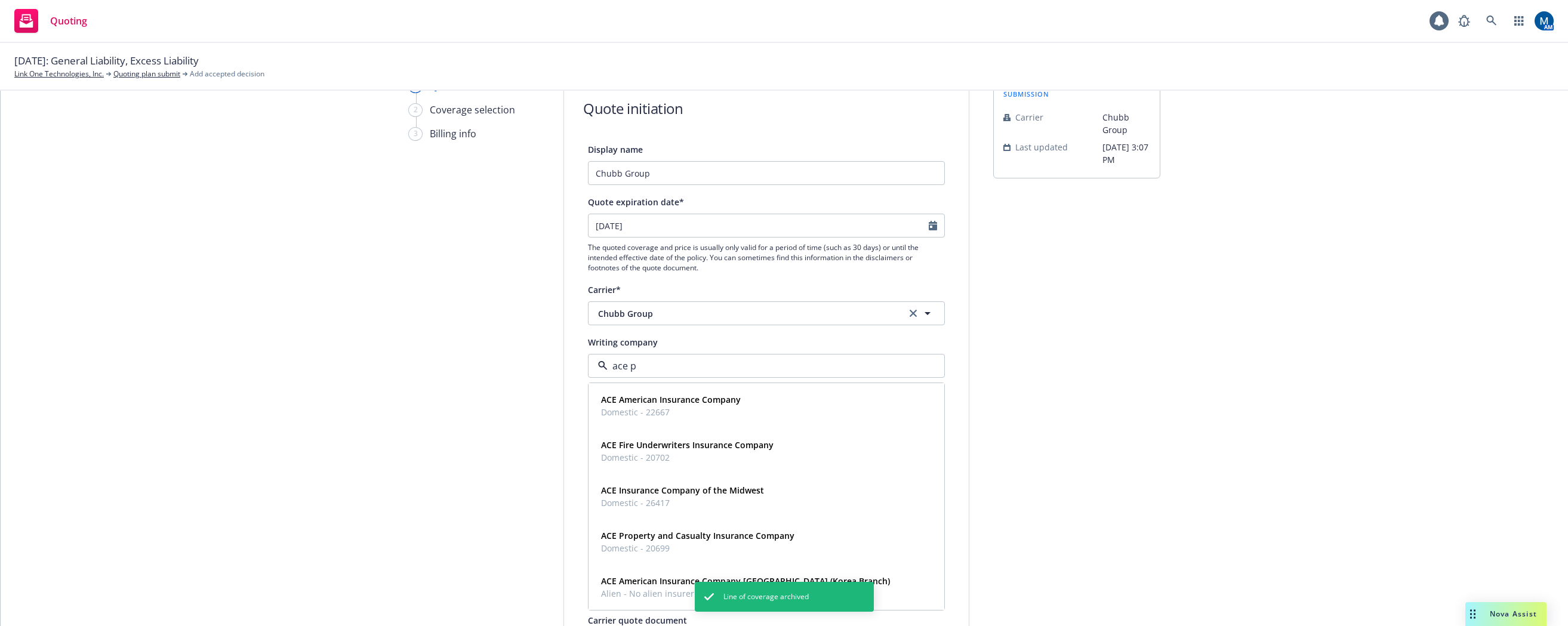
type input "ace pr"
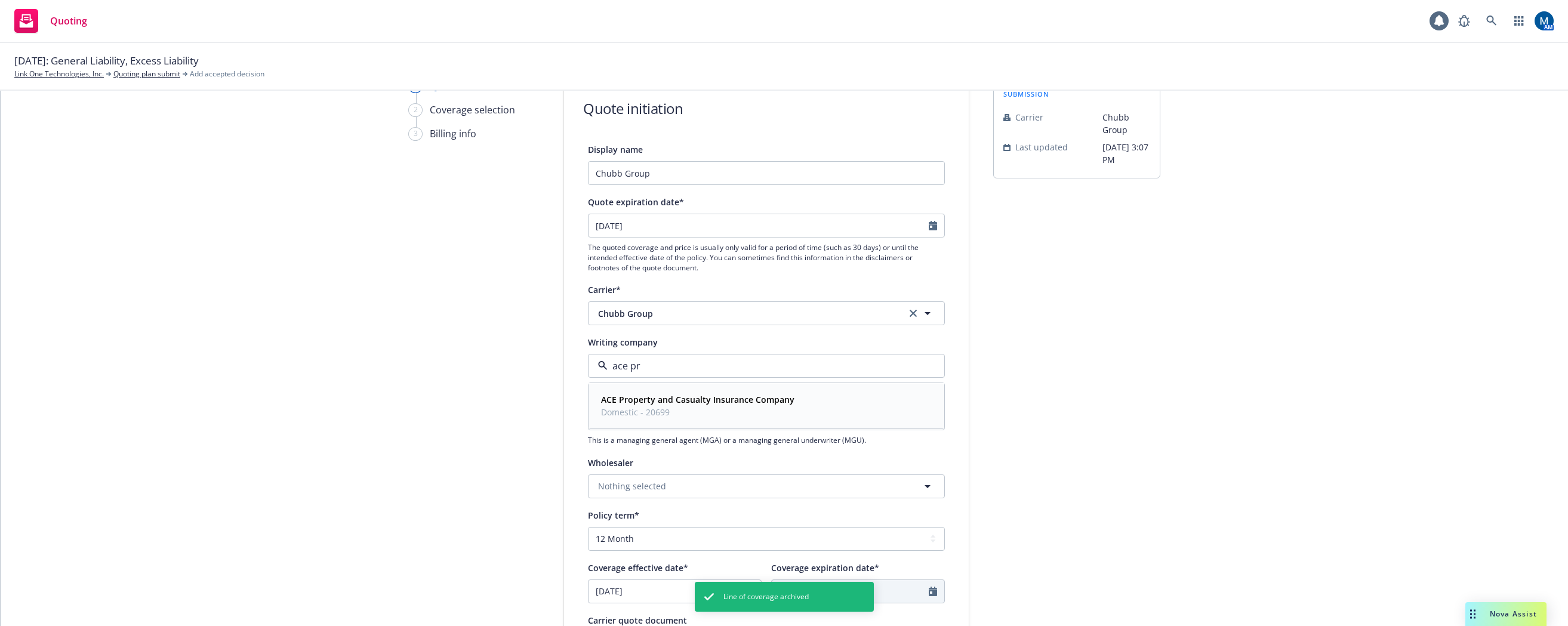
click at [660, 394] on strong "ACE Property and Casualty Insurance Company" at bounding box center [697, 399] width 193 height 11
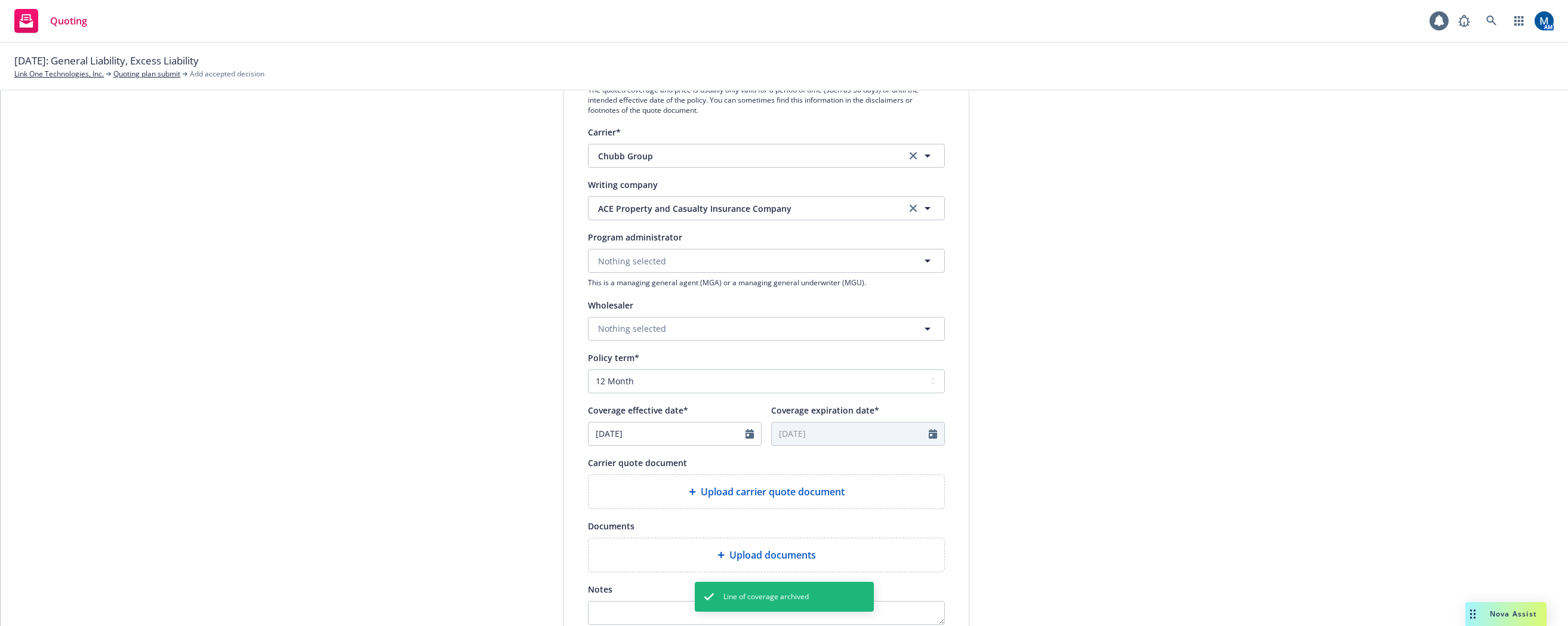
scroll to position [239, 0]
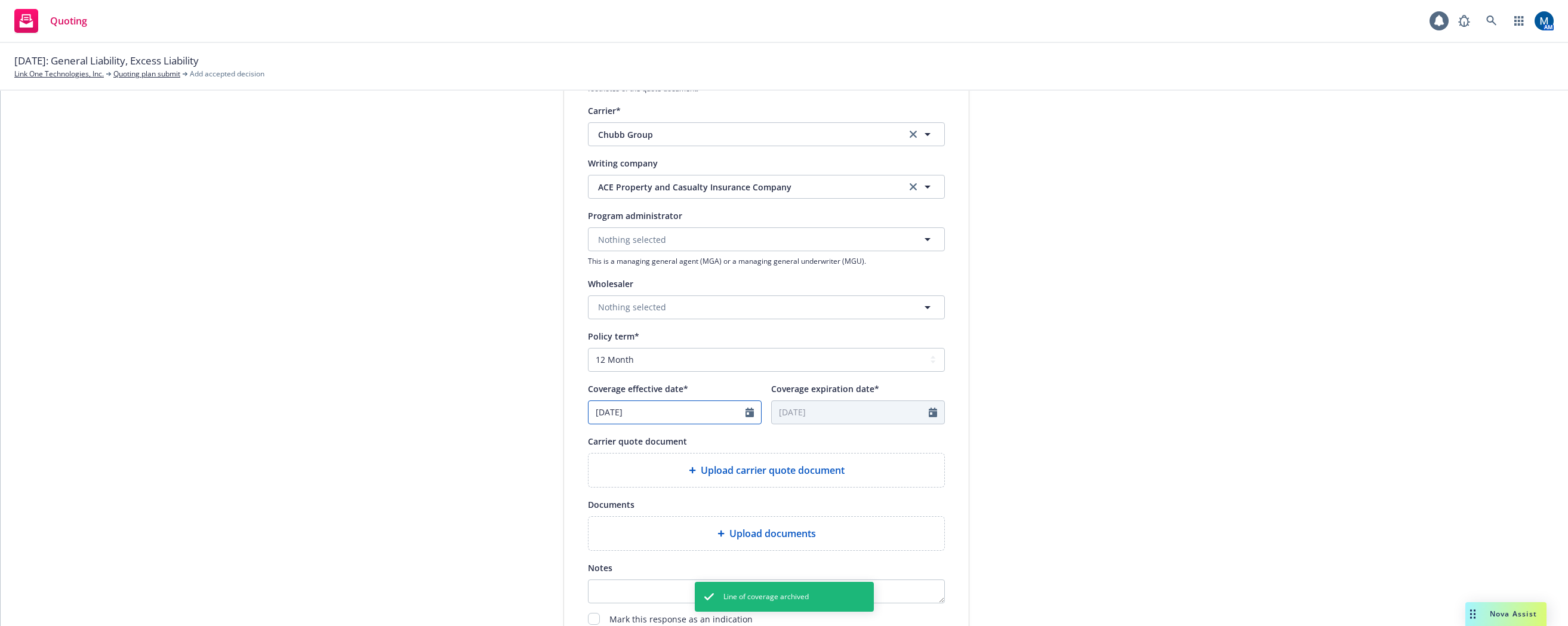
click at [736, 416] on input "[DATE]" at bounding box center [667, 412] width 157 height 22
select select "9"
click at [653, 554] on span "1" at bounding box center [661, 553] width 18 height 15
type input "[DATE]"
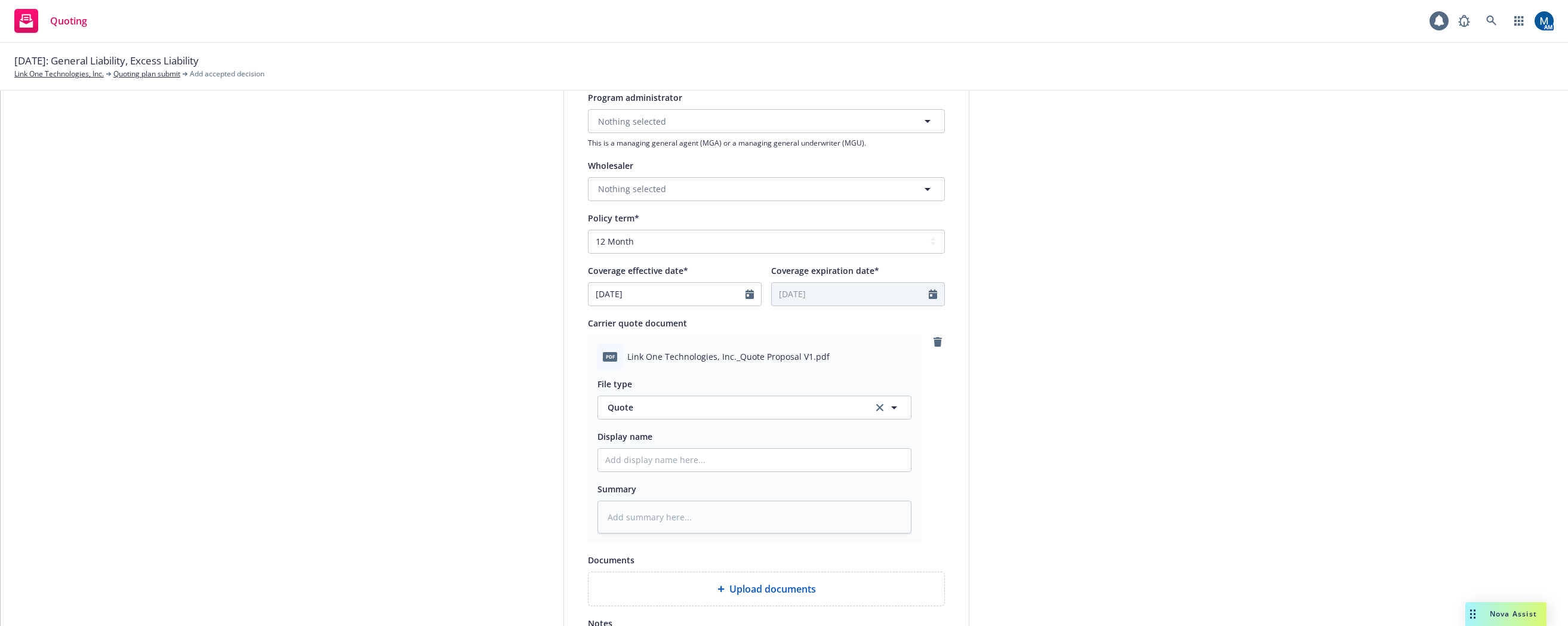
scroll to position [358, 0]
click at [687, 454] on input "Display name" at bounding box center [755, 458] width 313 height 22
type textarea "x"
type input "2"
type textarea "x"
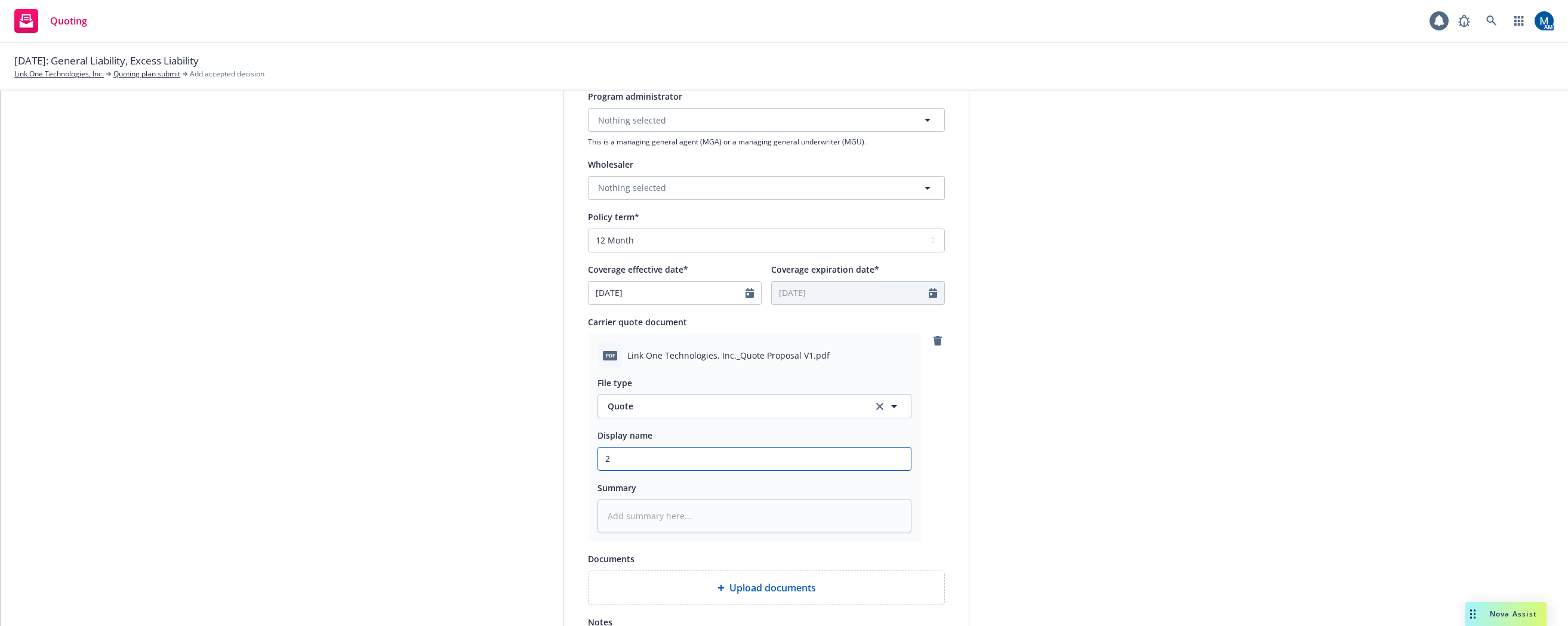
type input "25"
type textarea "x"
type input "25-"
type textarea "x"
type input "25-2"
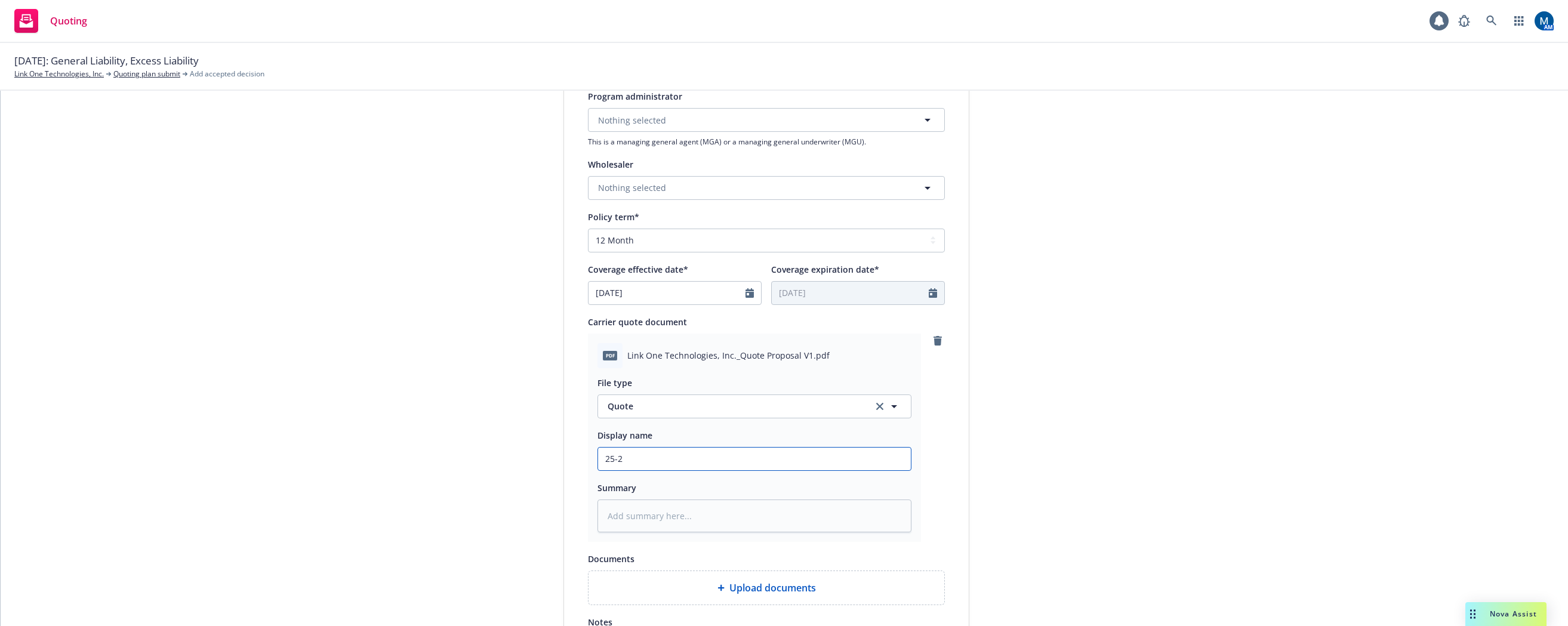
type textarea "x"
type input "25-26"
type textarea "x"
type input "25-26"
type textarea "x"
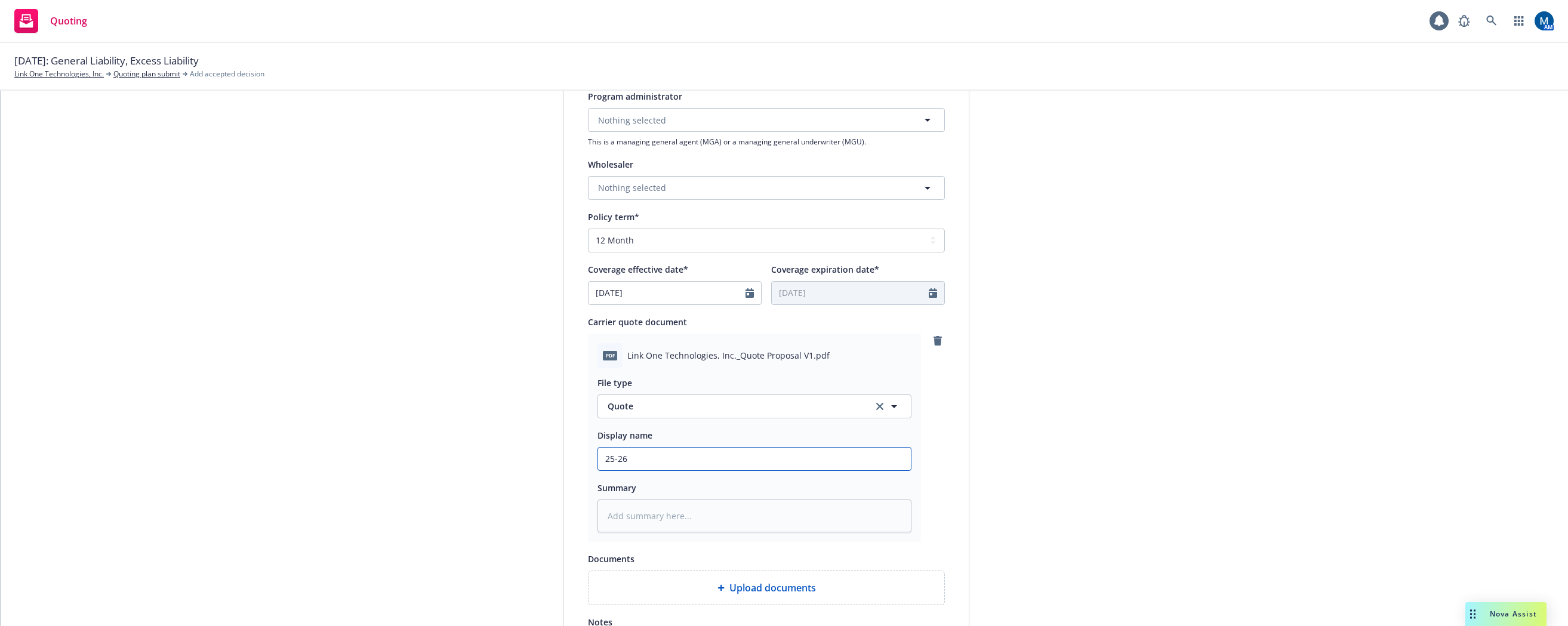
type input "25-26 B"
type textarea "x"
type input "25-26 BO"
type textarea "x"
type input "25-26 BOP"
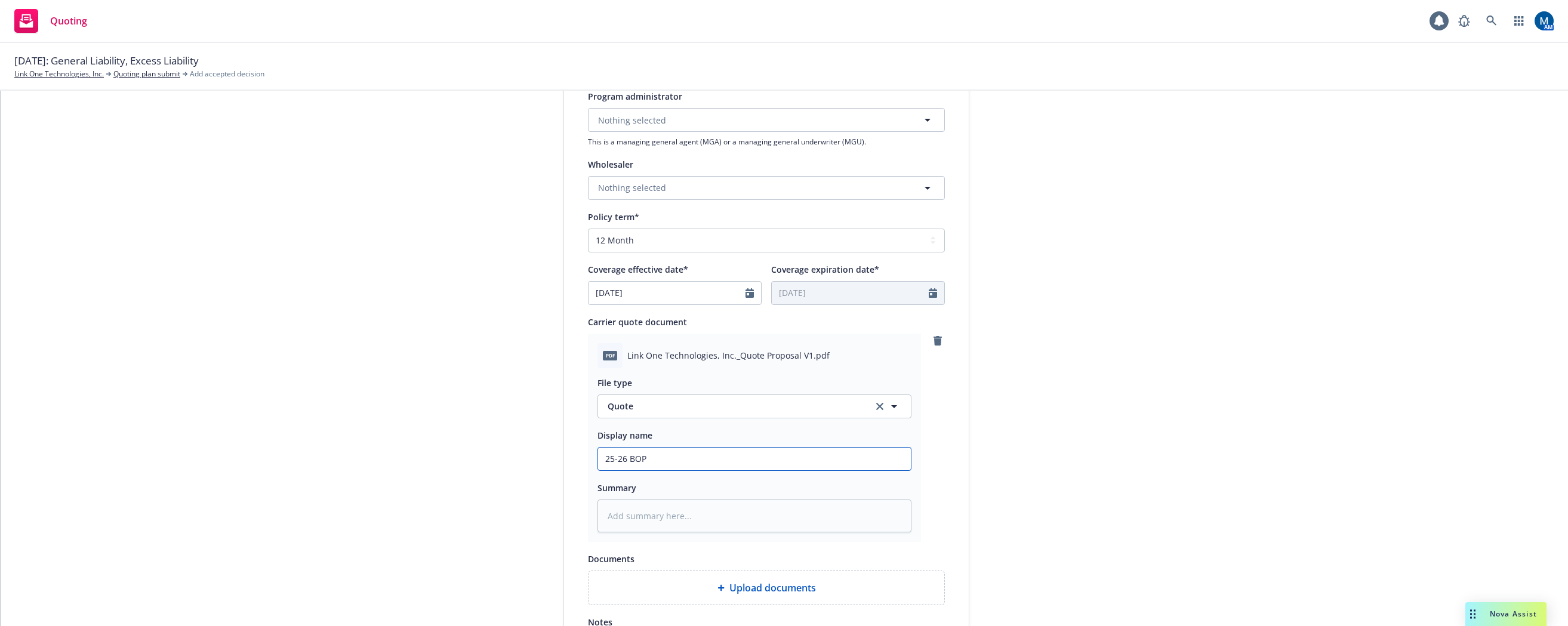
type textarea "x"
type input "25-26 BOP,"
type textarea "x"
type input "25-26 BOP,"
type textarea "x"
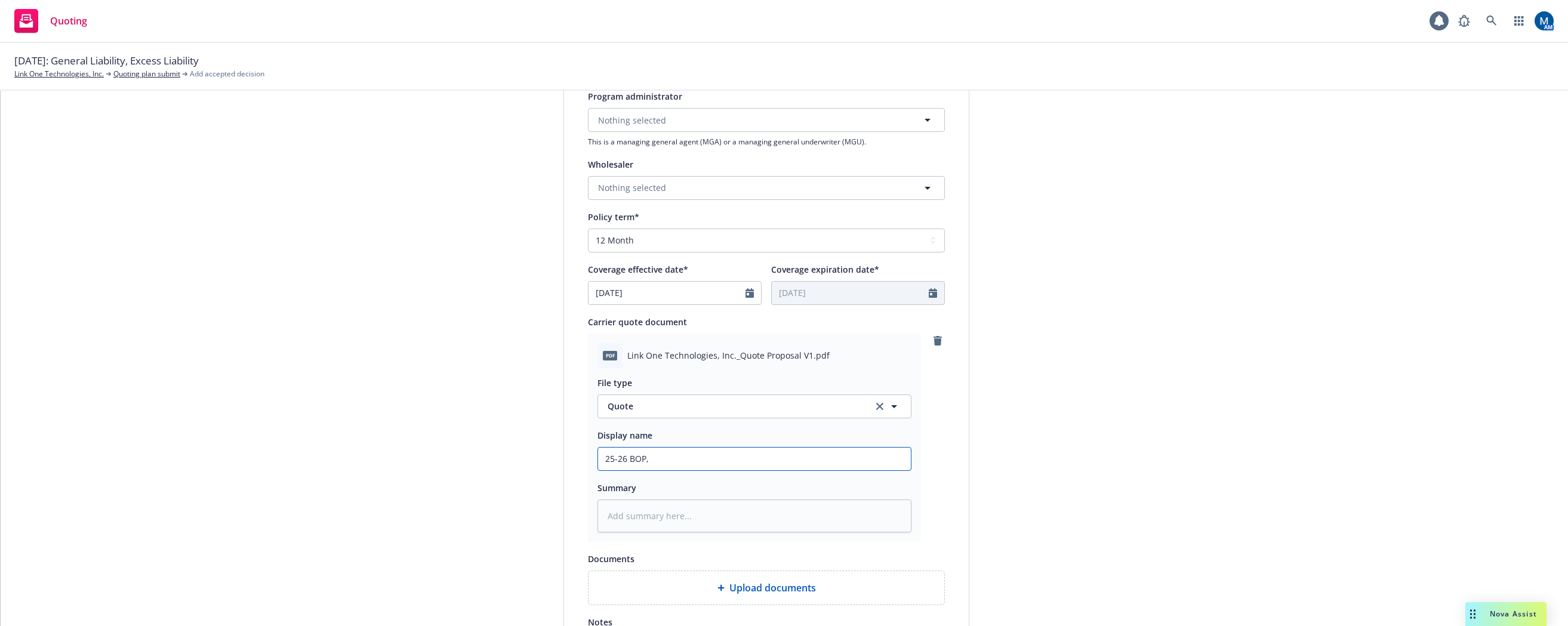
type input "25-26 BOP, C"
type textarea "x"
type input "25-26 BOP, CU"
type textarea "x"
type input "25-26 BOP, CUM"
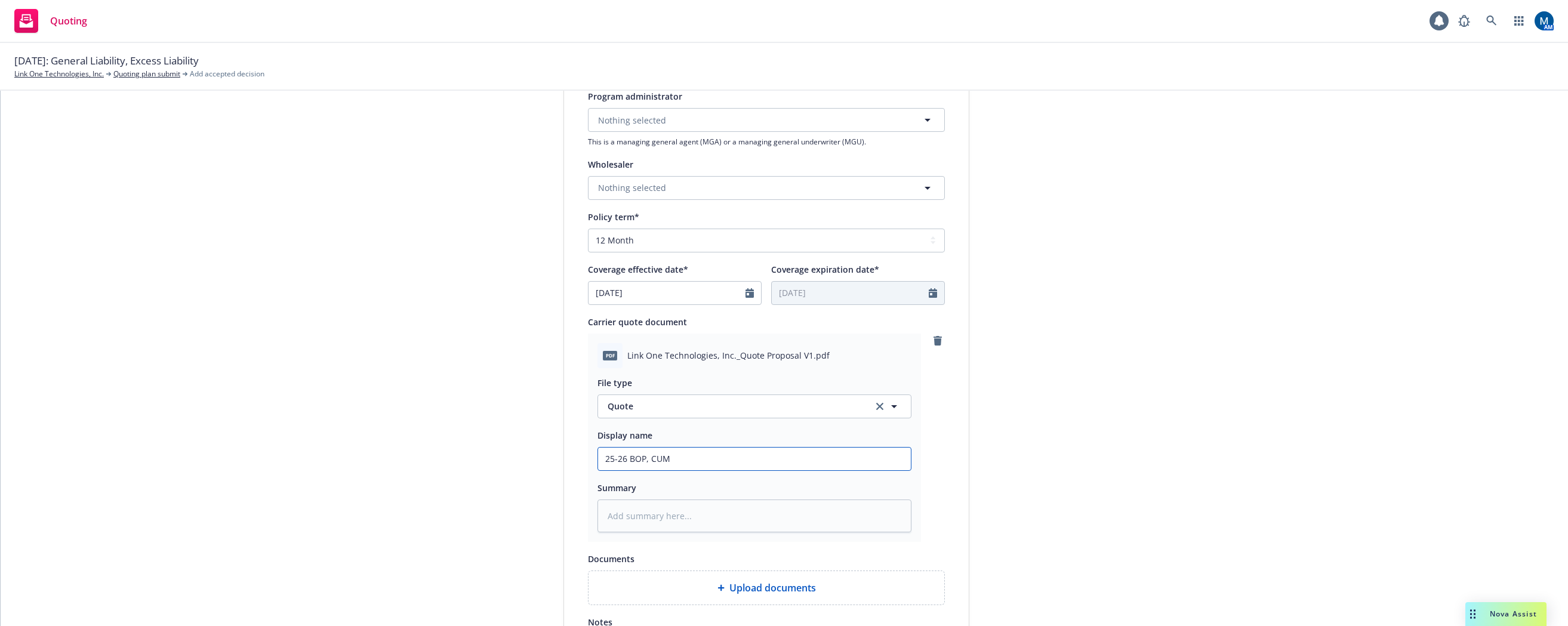
type textarea "x"
type input "25-26 BOP, CUMB"
type textarea "x"
type input "25-26 BOP, CUMB"
type textarea "x"
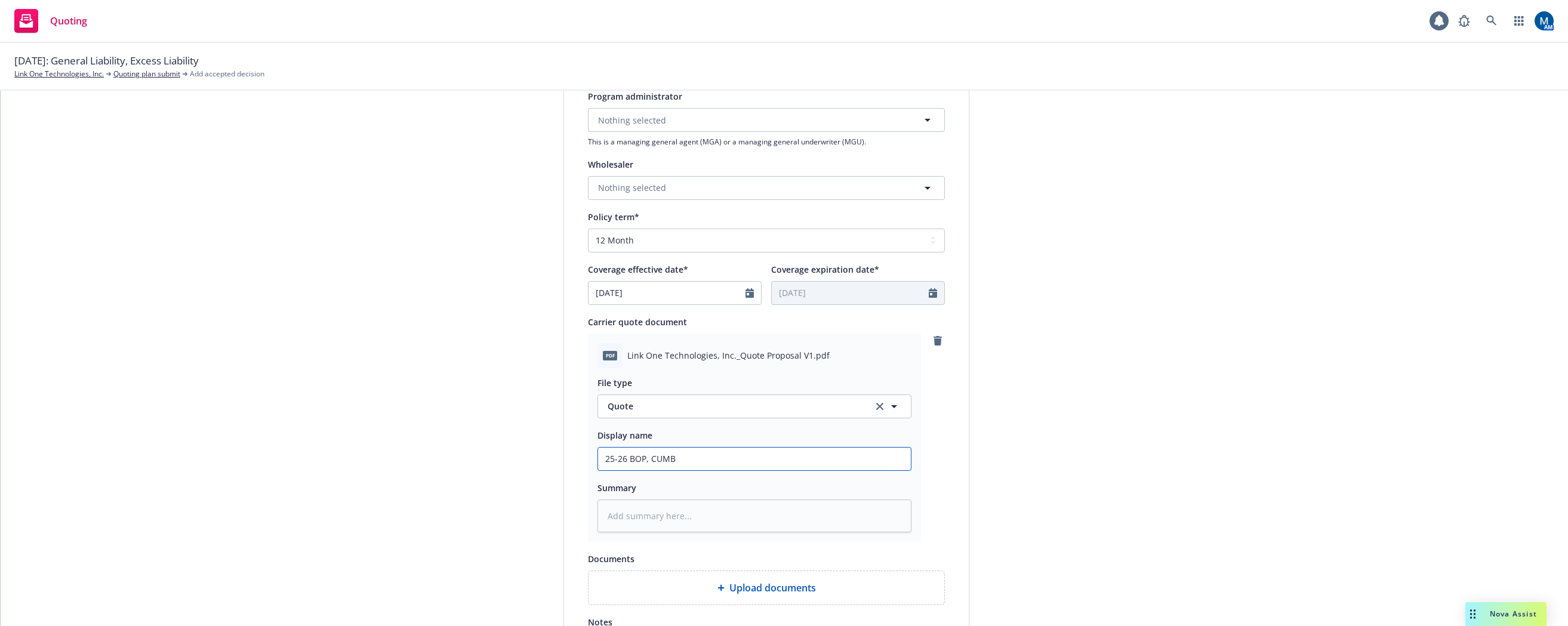
type input "25-26 BOP, CUMB Q"
type textarea "x"
type input "25-26 BOP, CUMB Qu"
type textarea "x"
type input "25-26 BOP, CUMB Quo"
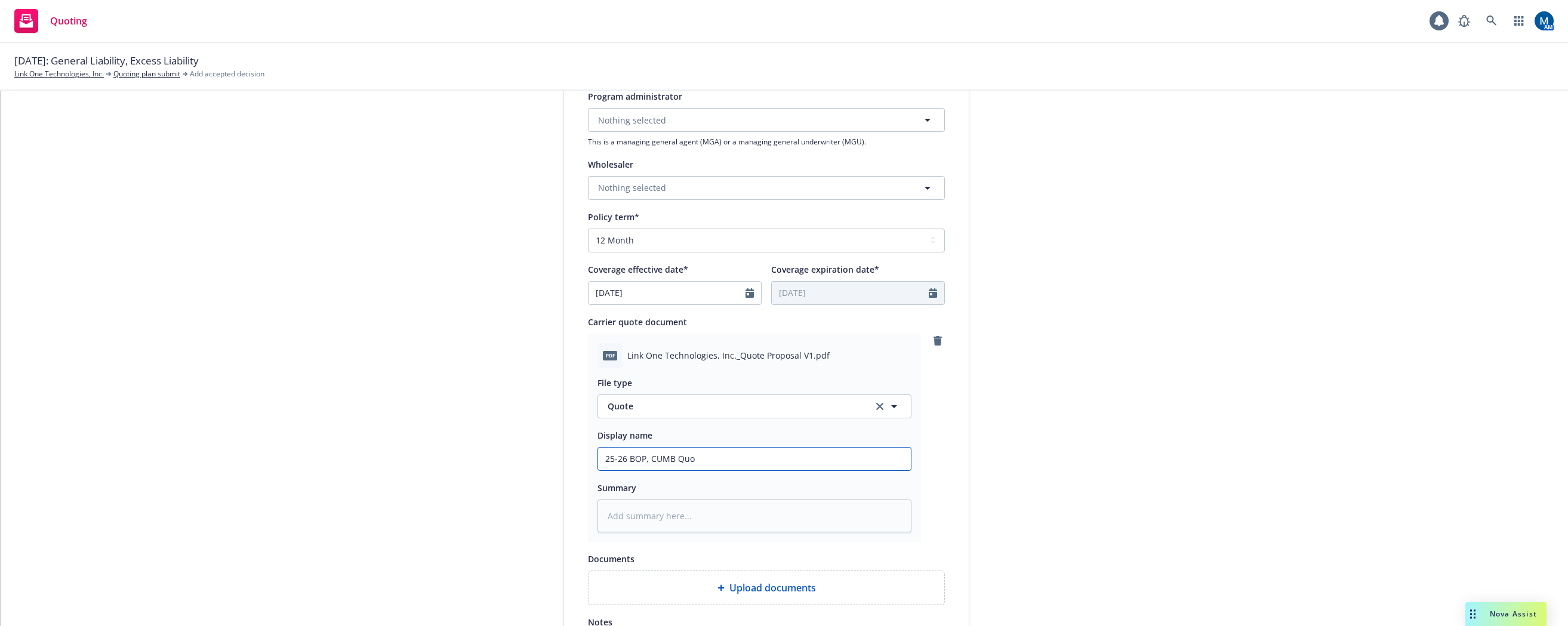
type textarea "x"
type input "25-26 BOP, CUMB Quot"
type textarea "x"
type input "25-26 BOP, CUMB Quote"
type textarea "x"
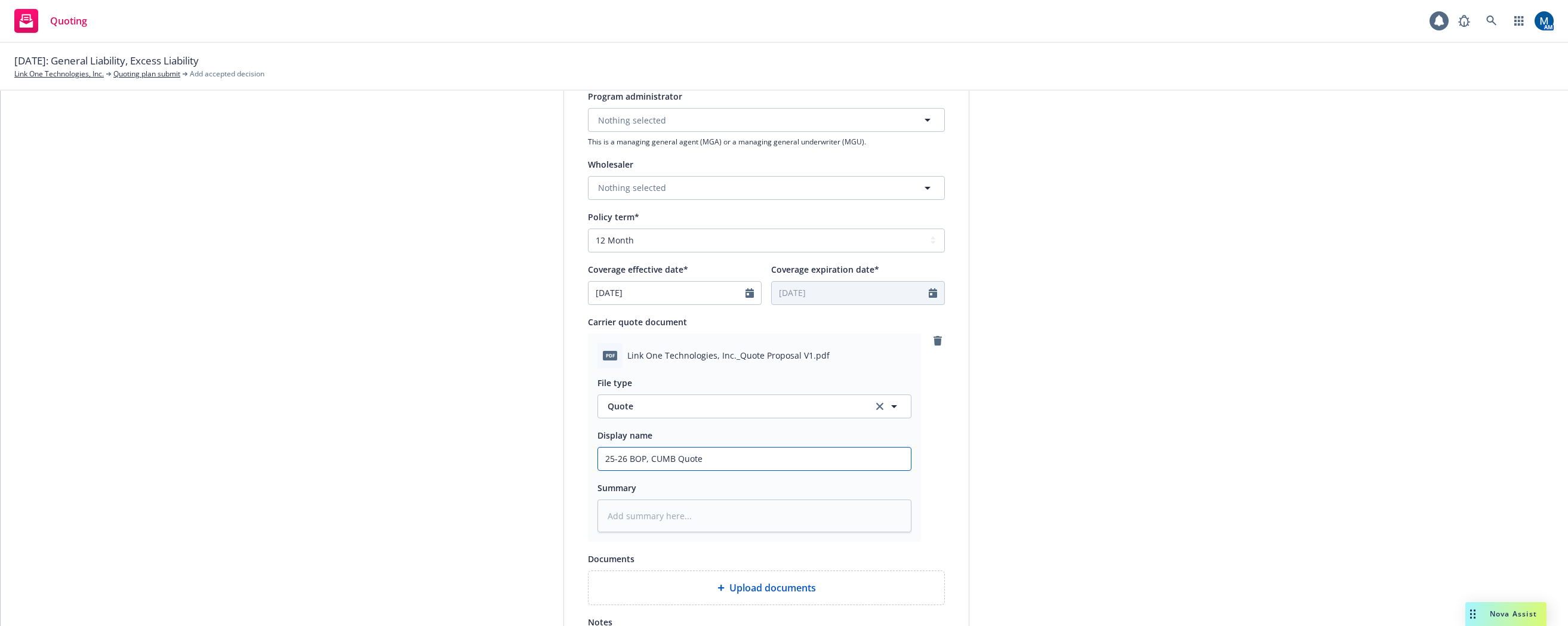
type input "25-26 BOP, CUMB Quote,"
type textarea "x"
type input "25-26 BOP, CUMB Quote,"
type textarea "x"
type input "25-26 BOP, CUMB Quote, P"
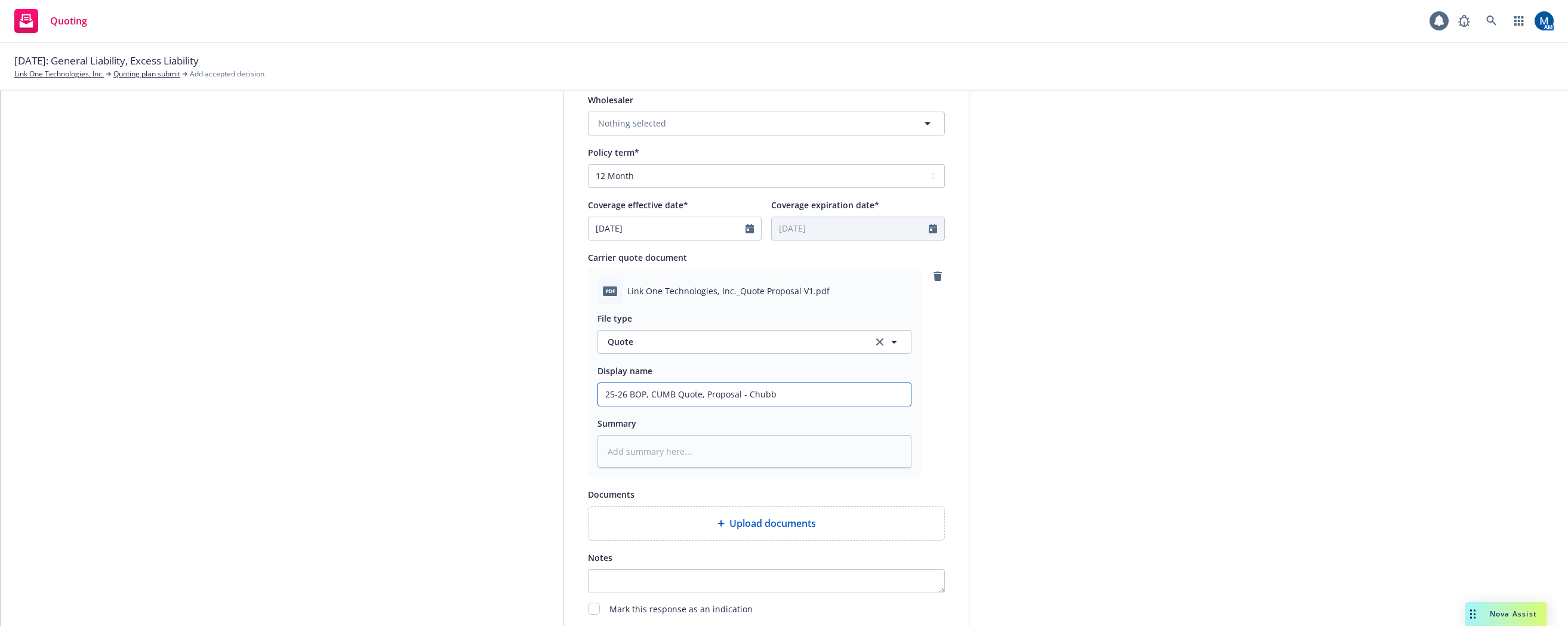
scroll to position [537, 0]
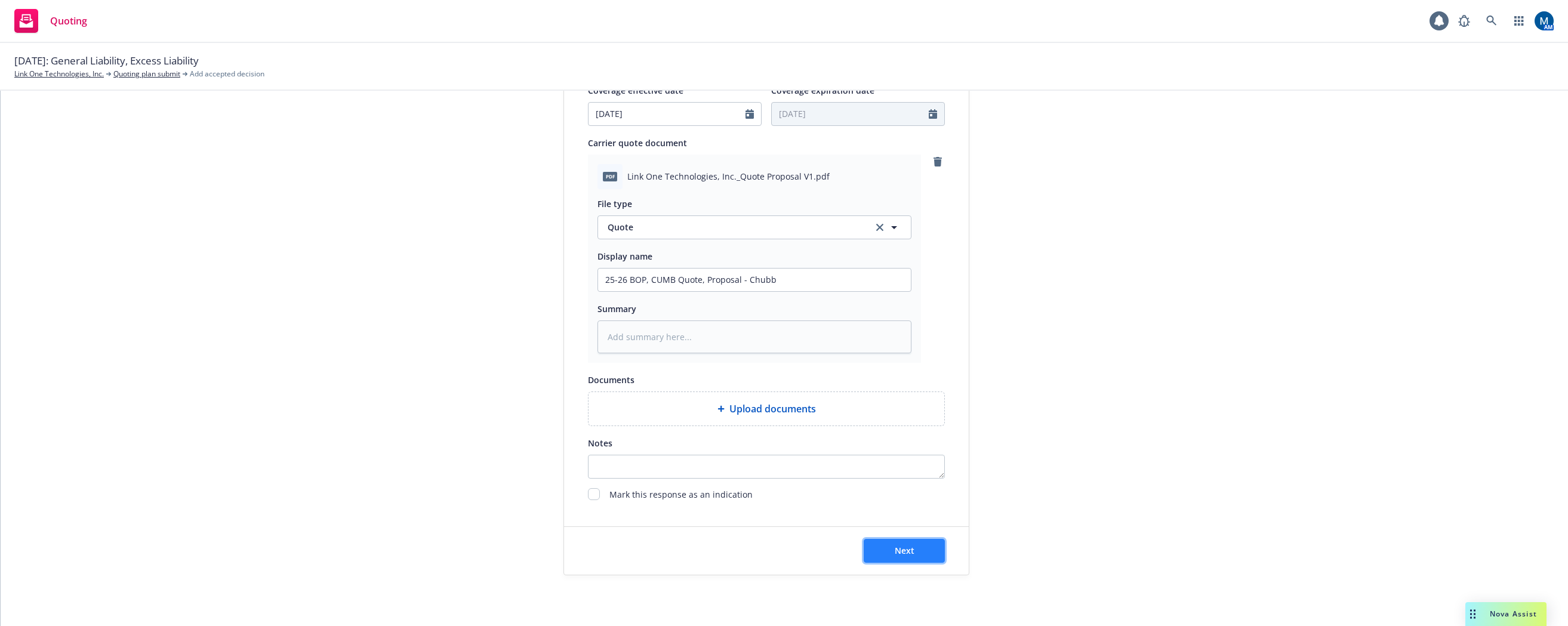
click at [916, 545] on button "Next" at bounding box center [904, 551] width 81 height 24
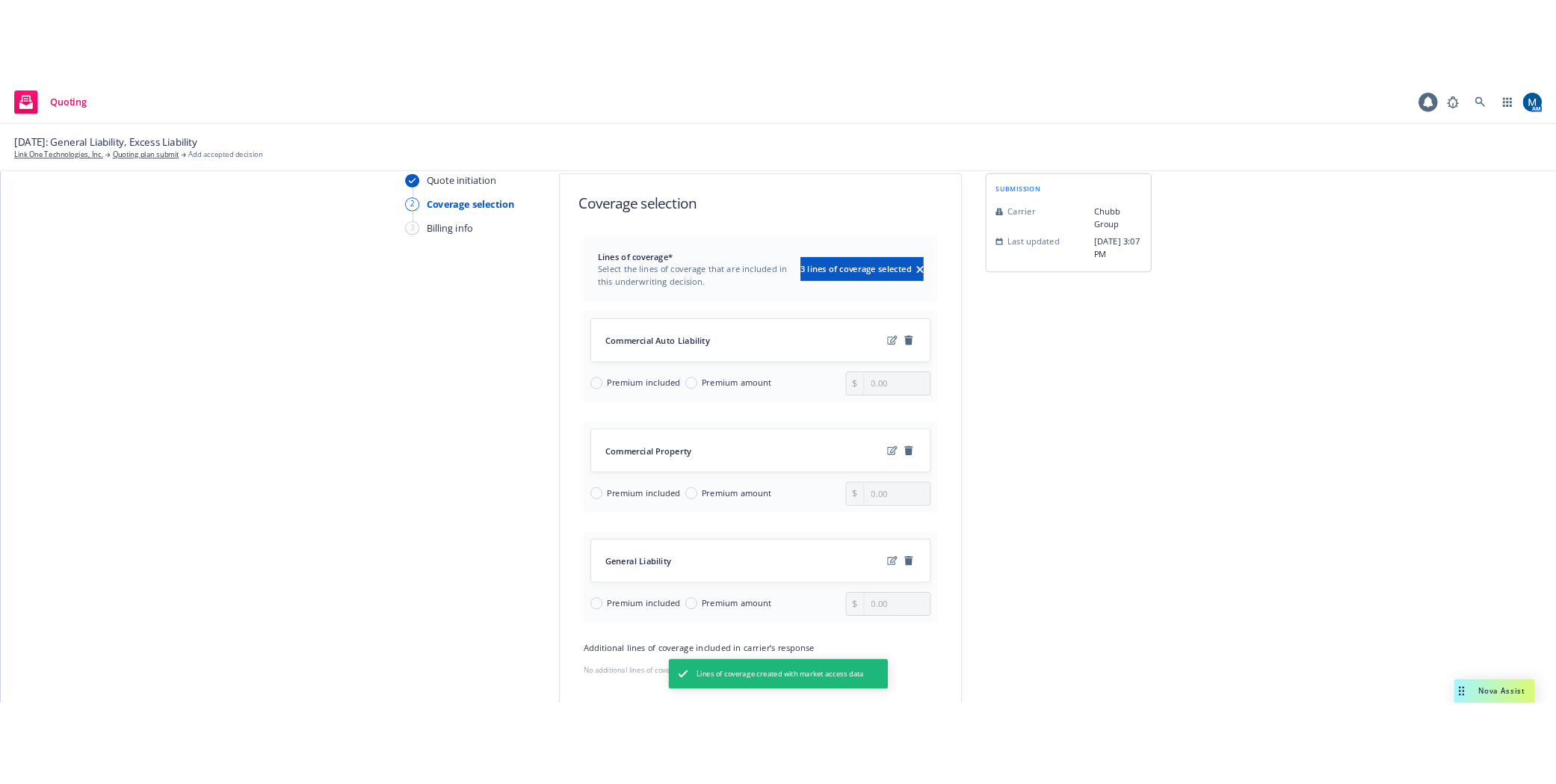
scroll to position [75, 0]
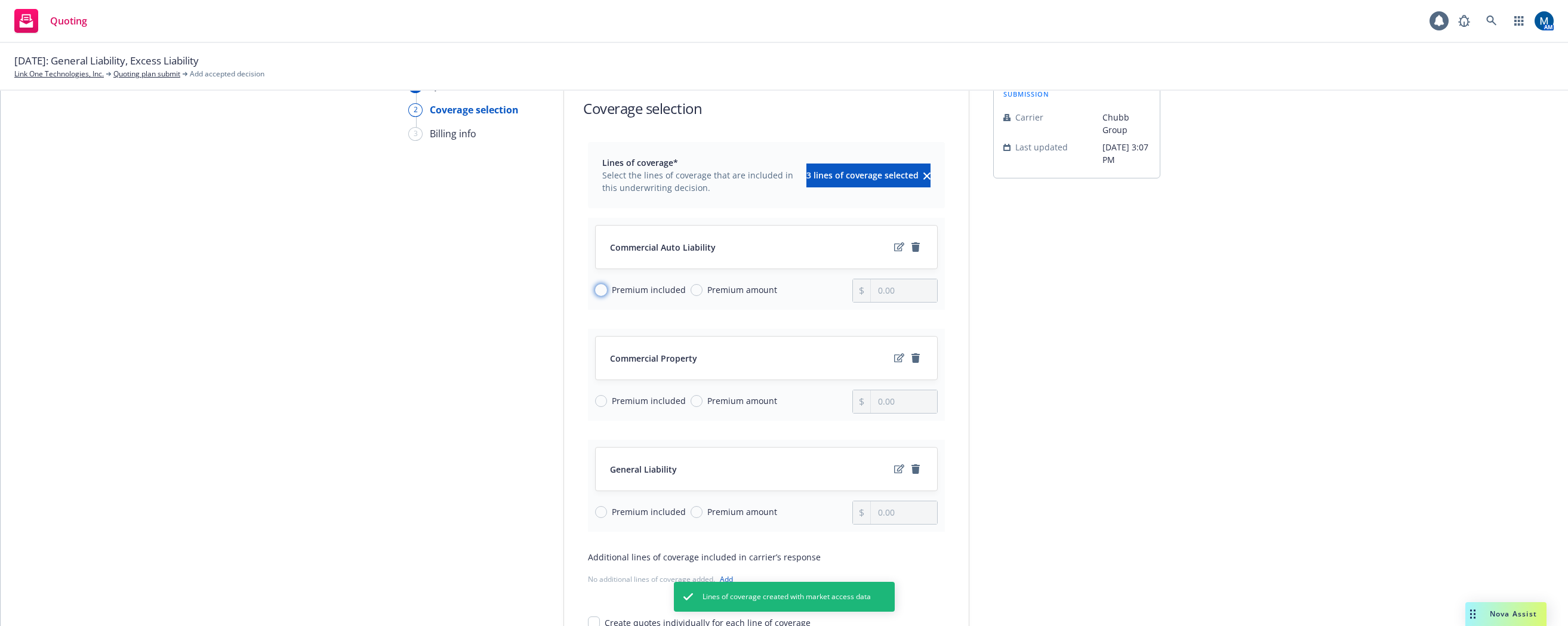
click at [601, 289] on input "Premium included" at bounding box center [601, 290] width 12 height 12
click at [690, 290] on input "Premium amount" at bounding box center [696, 290] width 12 height 12
click at [694, 400] on input "Premium amount" at bounding box center [696, 401] width 12 height 12
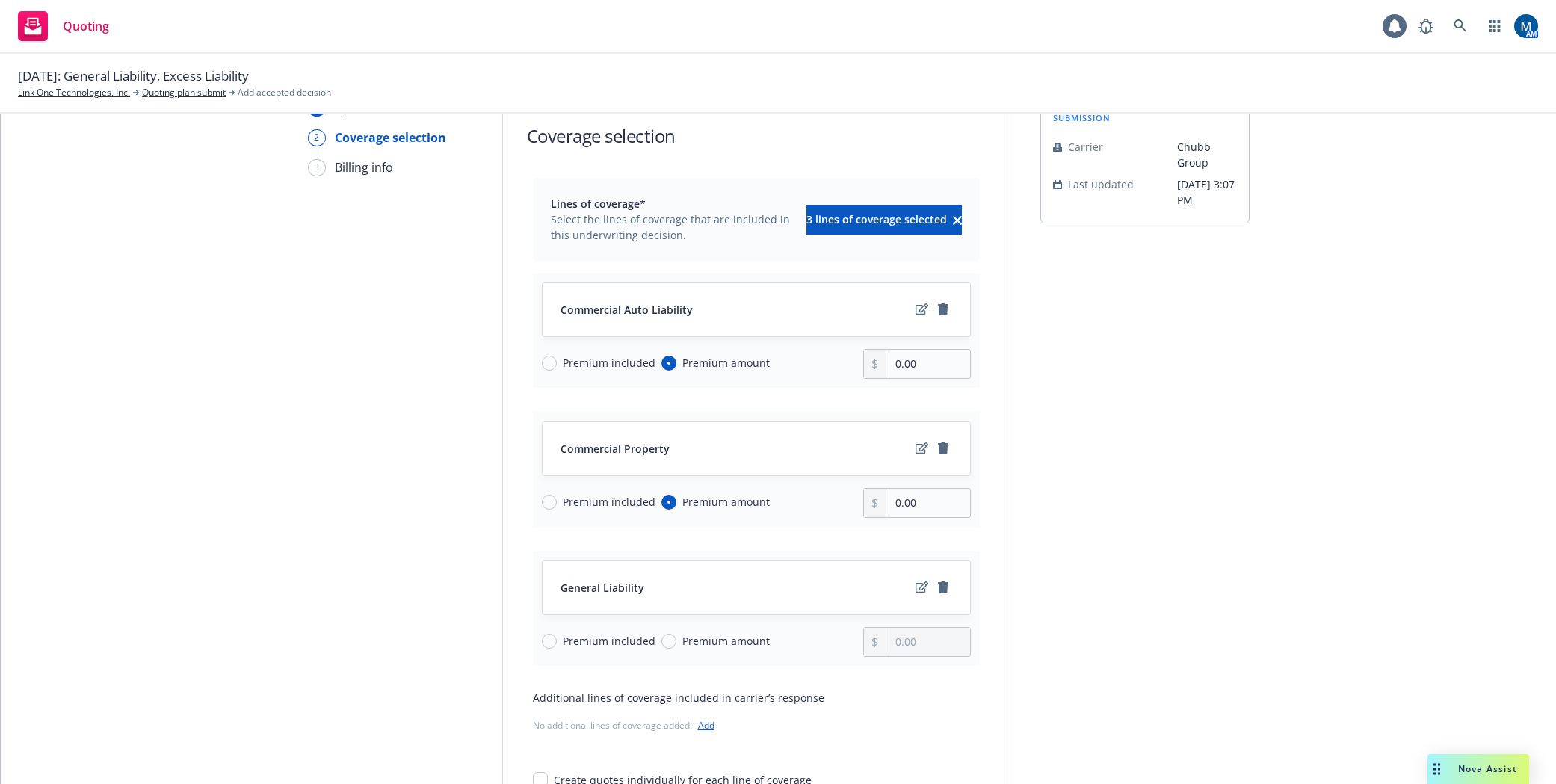
drag, startPoint x: 553, startPoint y: 361, endPoint x: 557, endPoint y: 371, distance: 11.1
click at [557, 361] on span "Premium included" at bounding box center [606, 363] width 99 height 16
click at [553, 361] on input "Premium included" at bounding box center [549, 363] width 15 height 15
click at [663, 642] on input "Premium amount" at bounding box center [668, 641] width 15 height 15
click at [901, 641] on input "0.00" at bounding box center [927, 642] width 83 height 28
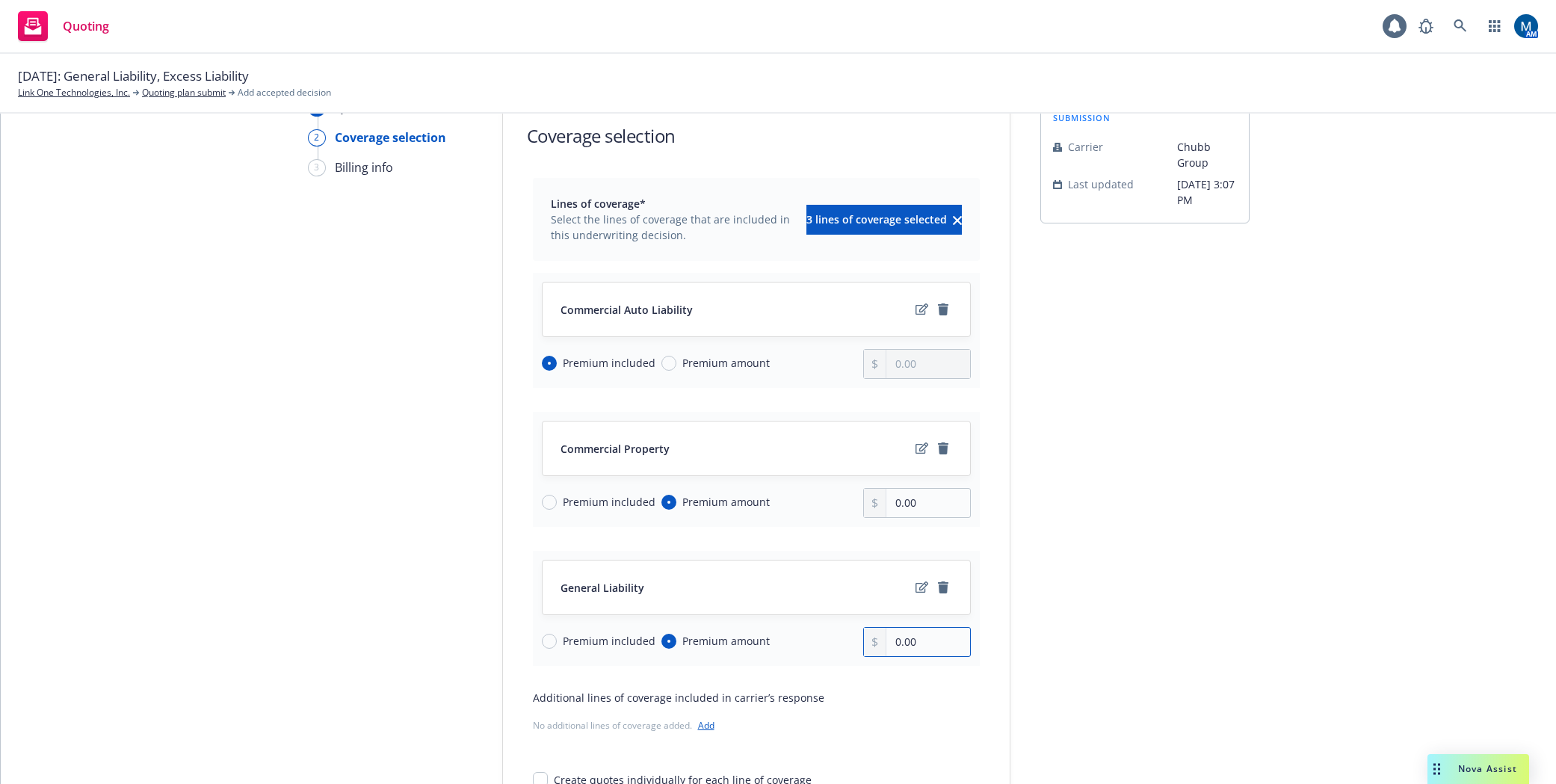
drag, startPoint x: 855, startPoint y: 643, endPoint x: 833, endPoint y: 645, distance: 21.7
click at [833, 645] on div "Premium included Premium amount 0.00" at bounding box center [756, 642] width 429 height 30
click at [911, 507] on input "0.00" at bounding box center [927, 503] width 83 height 28
drag, startPoint x: 942, startPoint y: 500, endPoint x: 750, endPoint y: 518, distance: 192.9
click at [750, 518] on div "Commercial Property Premium included Premium amount 0.00" at bounding box center [756, 469] width 447 height 115
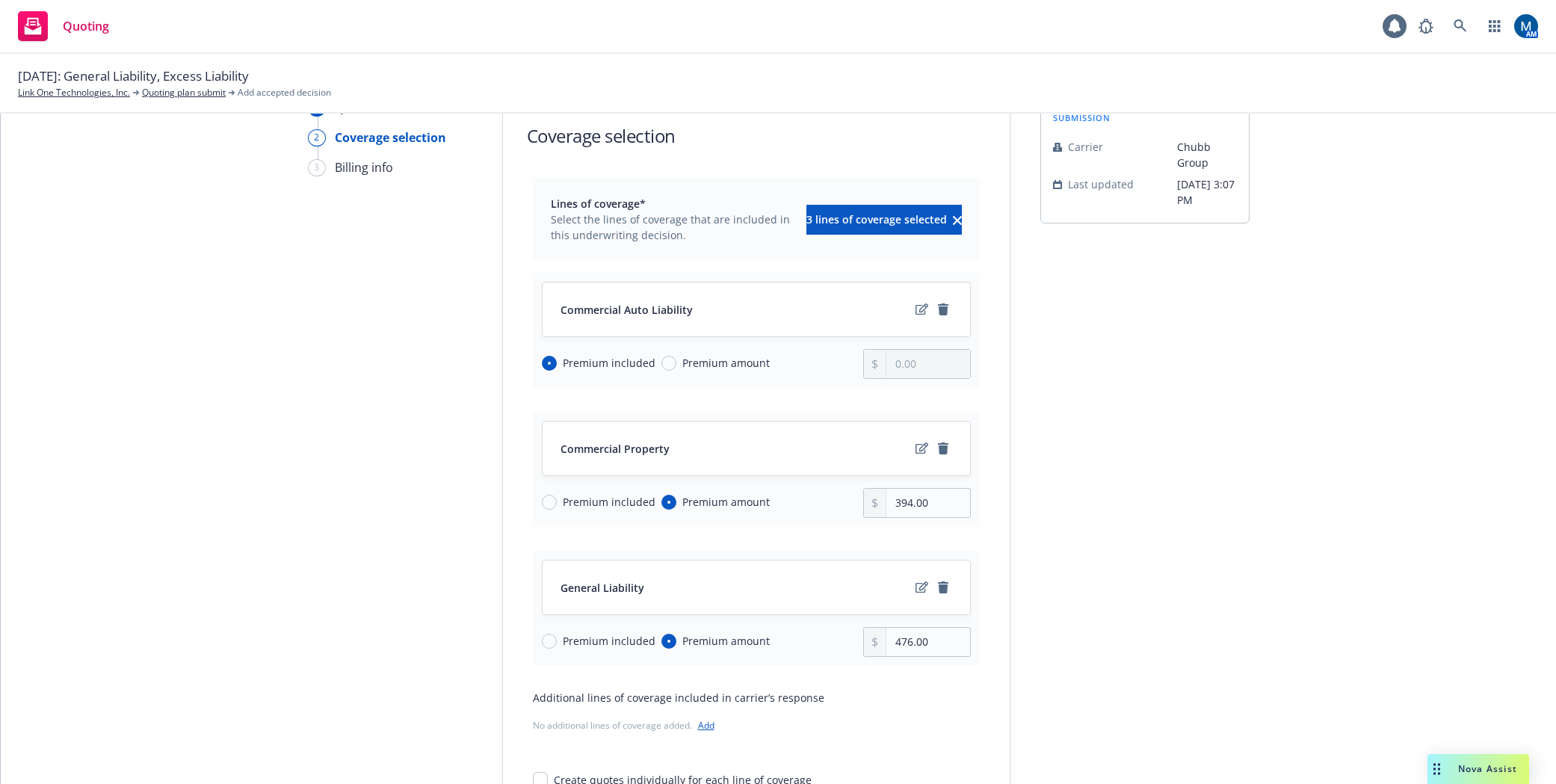
click at [1063, 465] on div "submission Carrier Chubb Group Last updated [DATE] 3:07 PM" at bounding box center [1144, 489] width 209 height 780
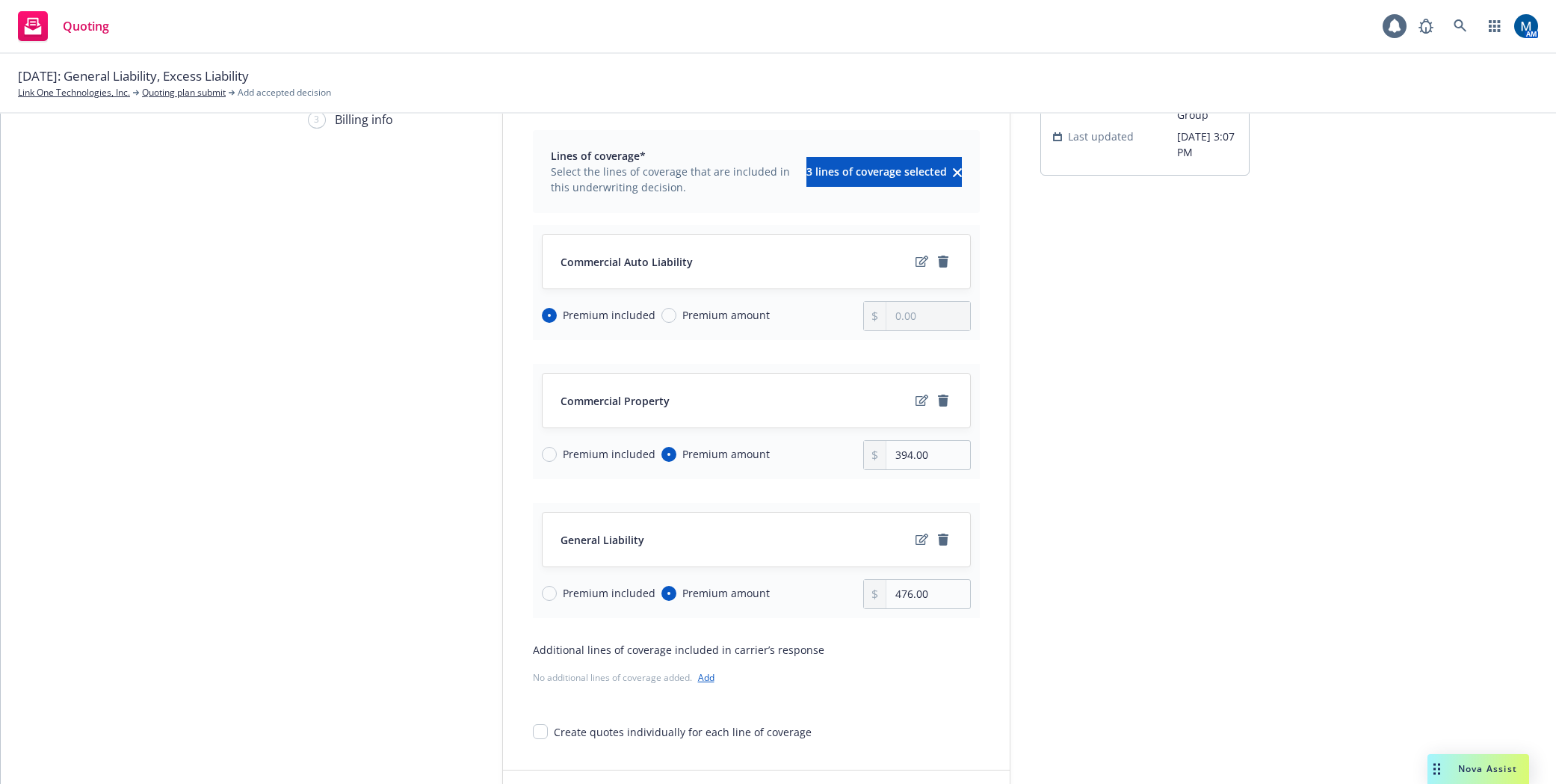
scroll to position [149, 0]
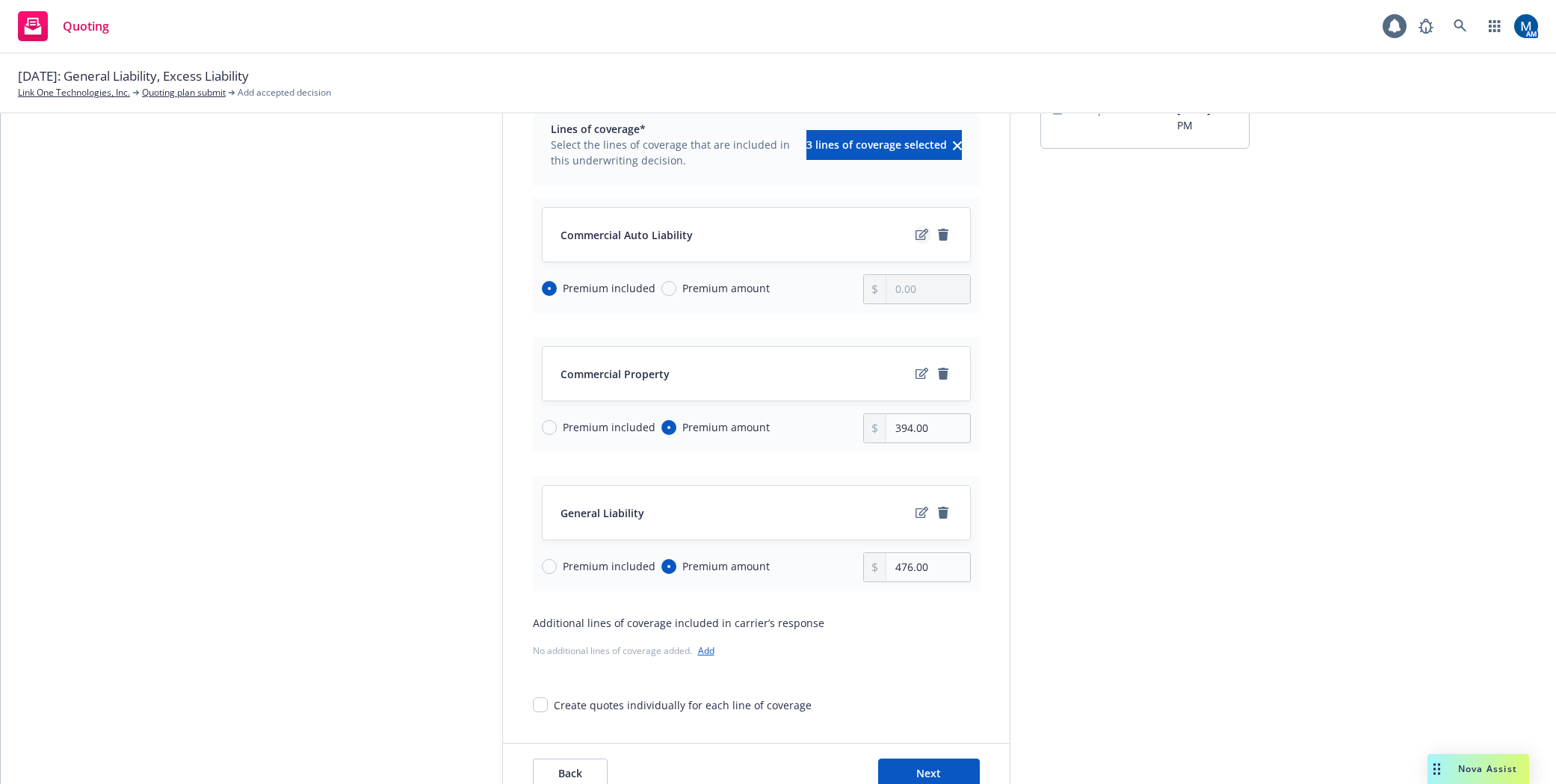
click at [916, 235] on icon "edit" at bounding box center [921, 235] width 13 height 12
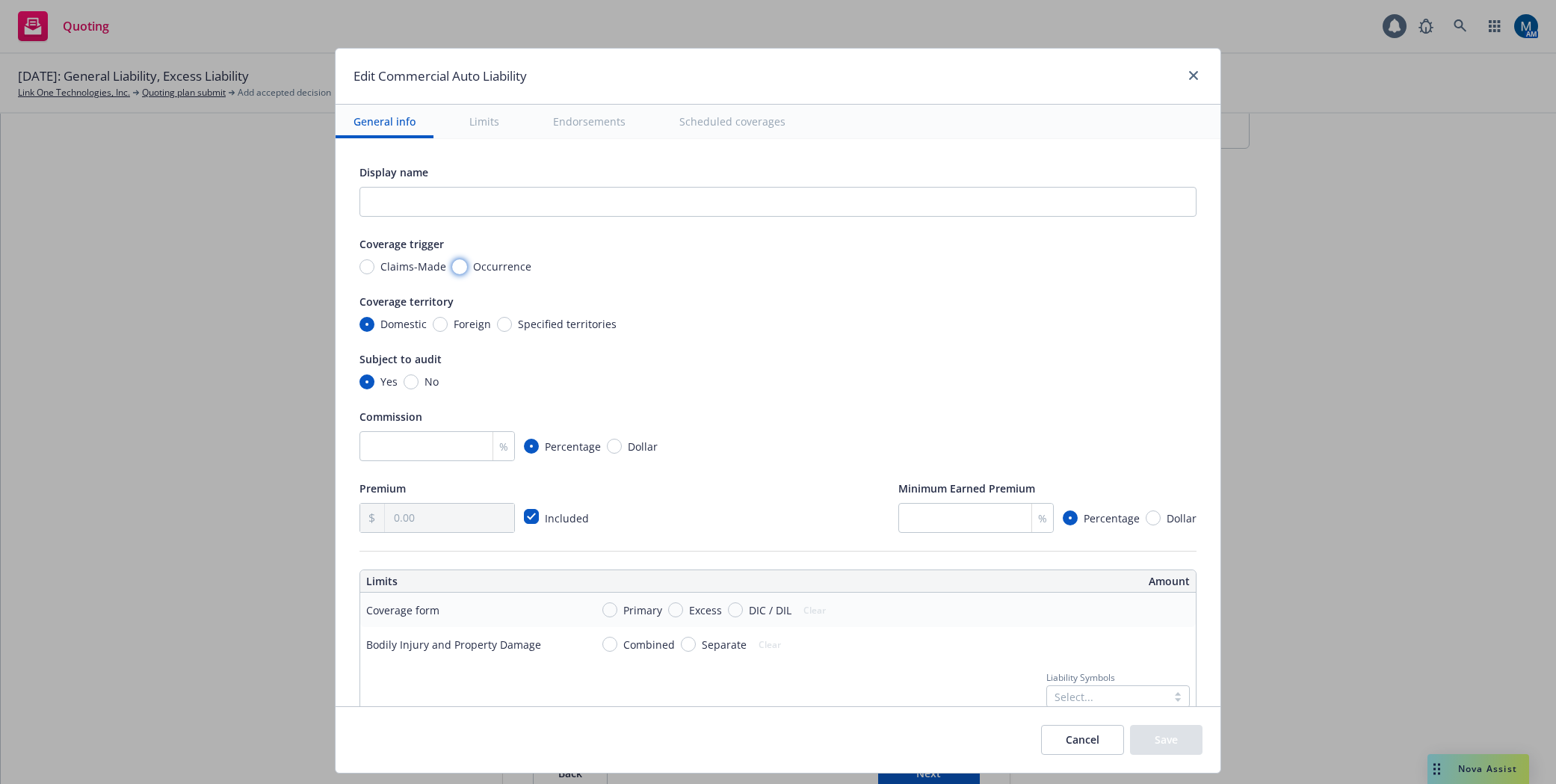
click at [452, 264] on input "Occurrence" at bounding box center [459, 266] width 15 height 15
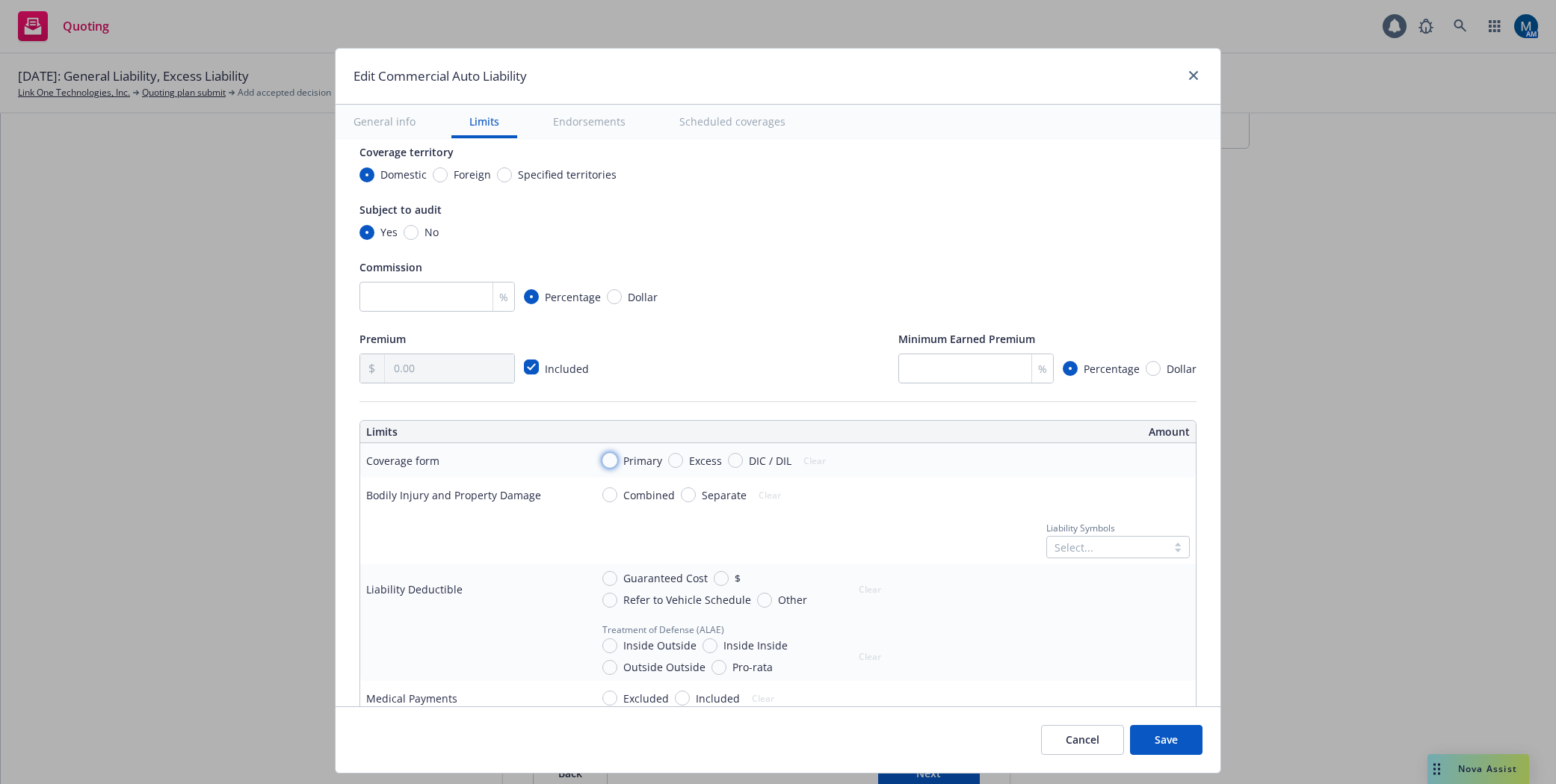
click at [609, 460] on input "Primary" at bounding box center [609, 460] width 15 height 15
click at [617, 499] on span "Combined" at bounding box center [646, 495] width 58 height 16
click at [615, 499] on input "Combined" at bounding box center [609, 494] width 15 height 15
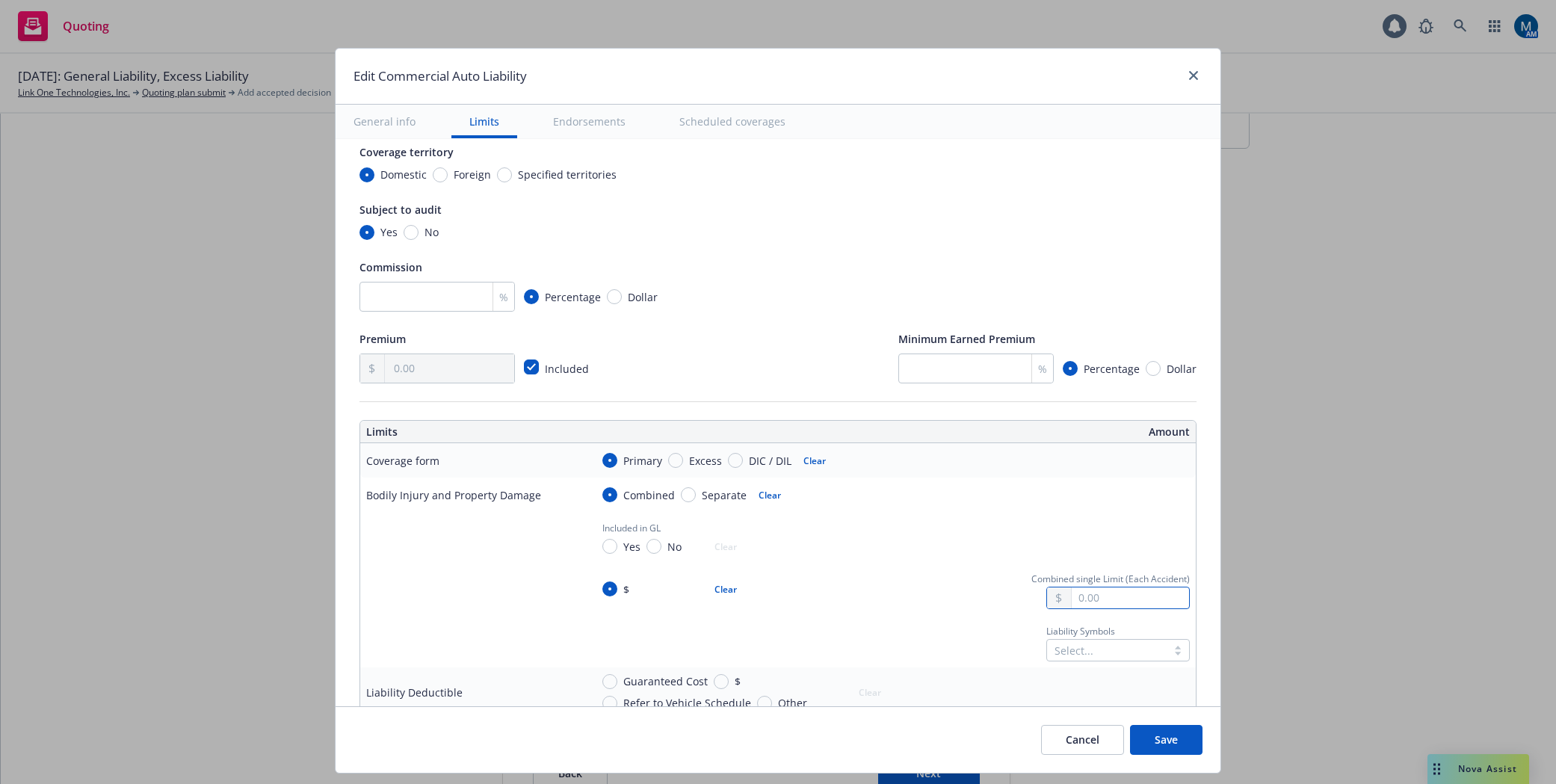
click at [1144, 606] on input "text" at bounding box center [1129, 597] width 117 height 21
click at [1119, 659] on button "$1,000,000.00" at bounding box center [1109, 663] width 129 height 28
click at [649, 547] on input "No" at bounding box center [653, 546] width 15 height 15
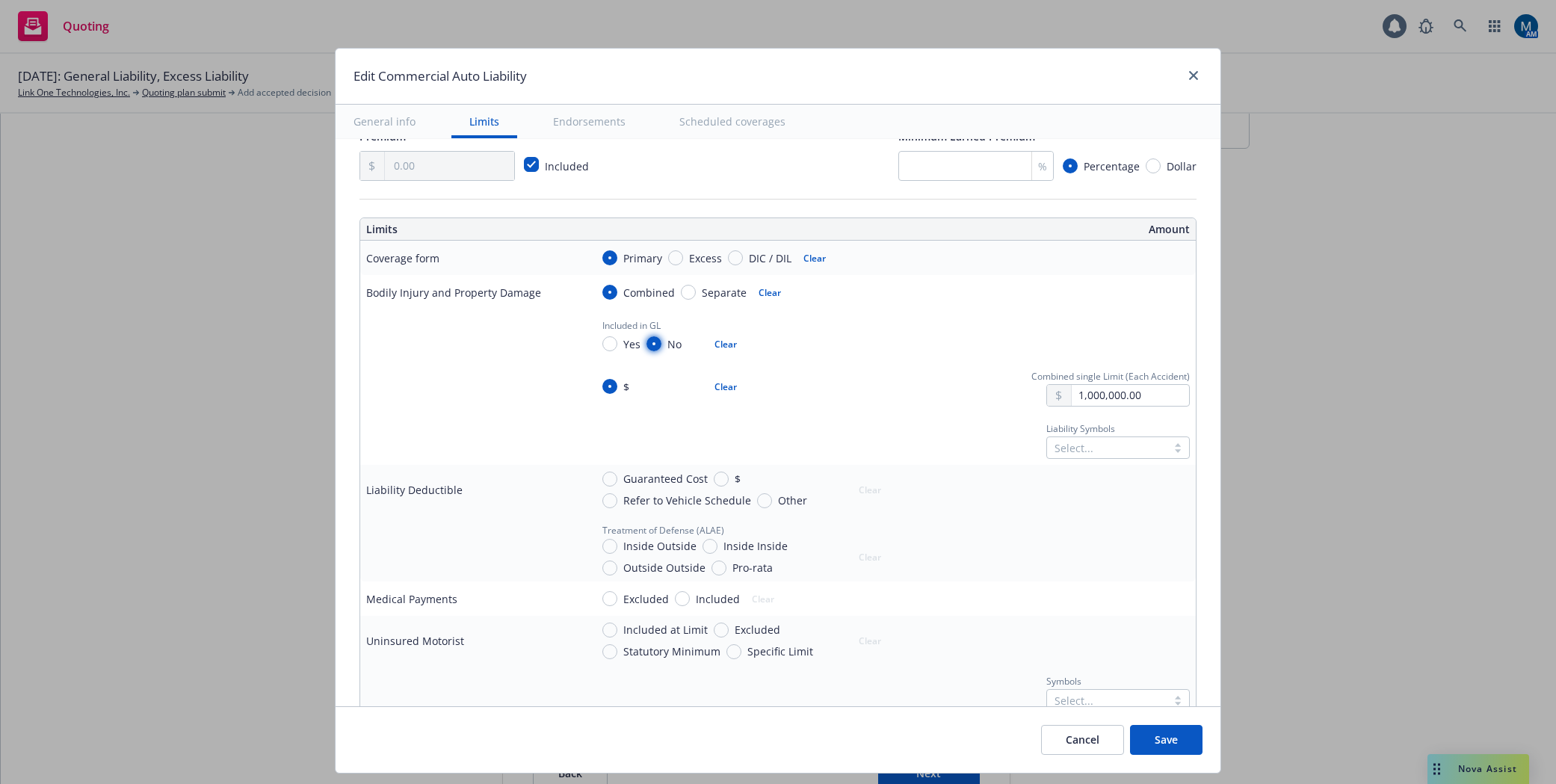
scroll to position [448, 0]
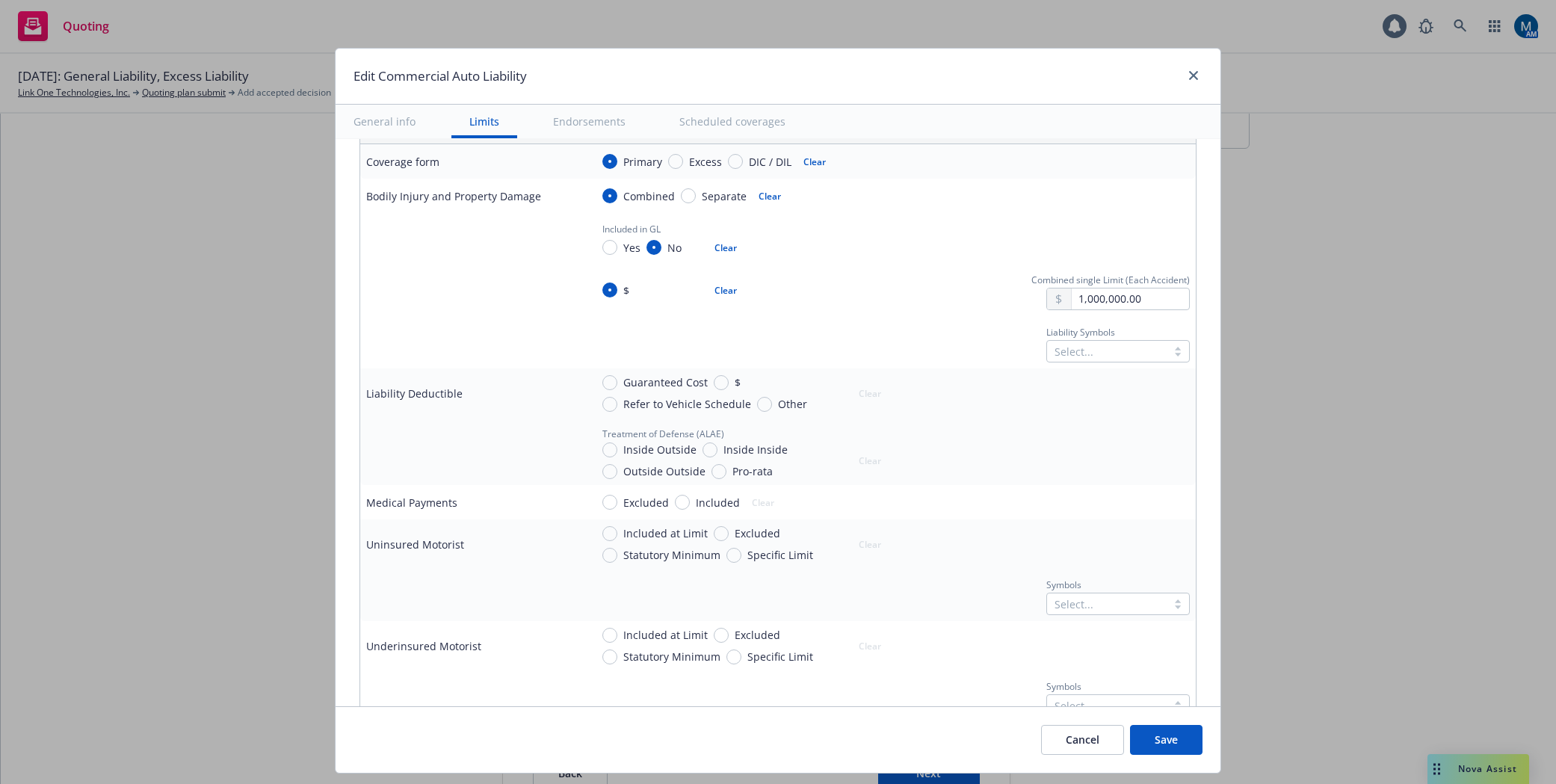
click at [1072, 353] on div at bounding box center [1106, 351] width 105 height 18
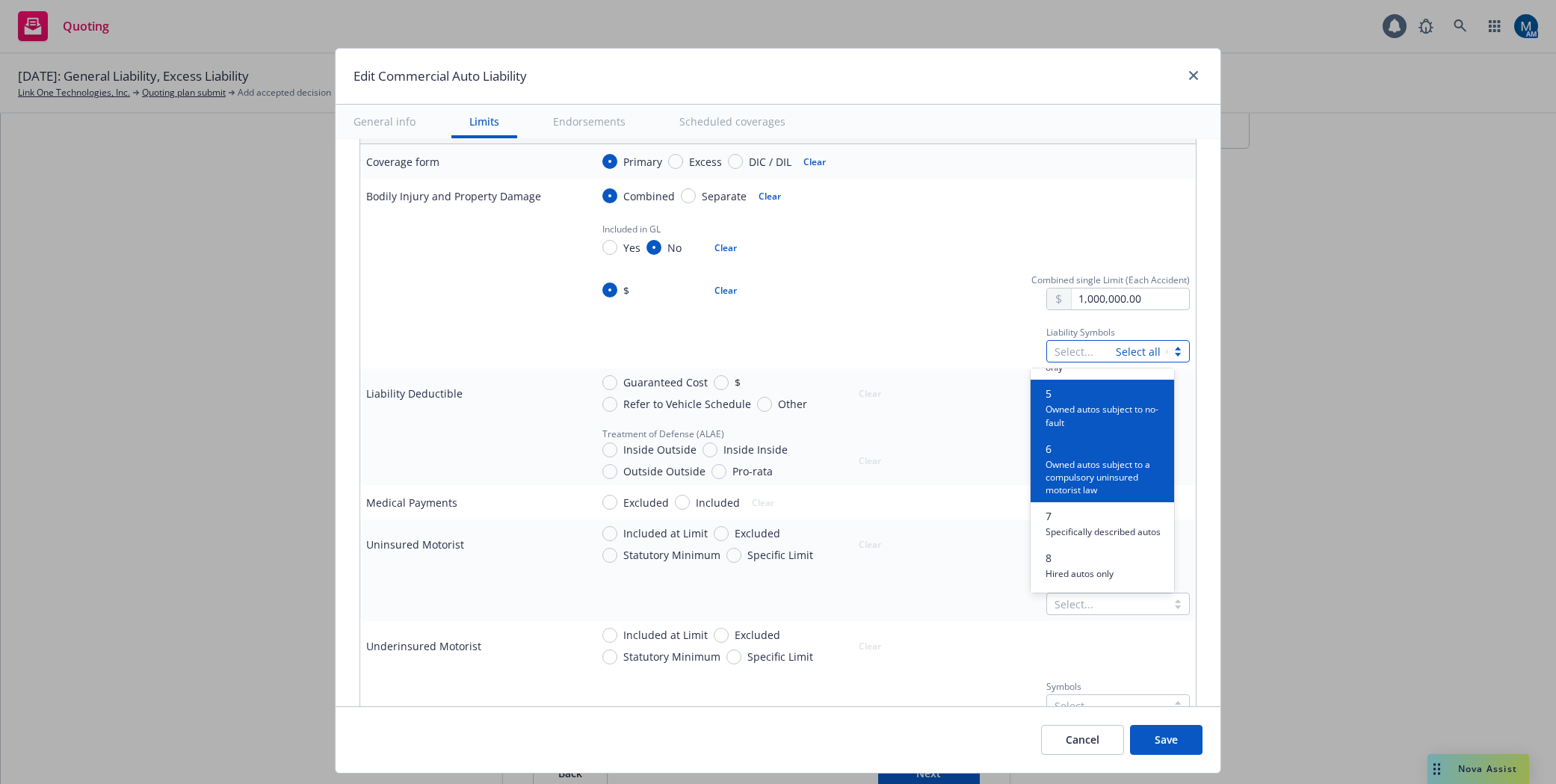
scroll to position [224, 0]
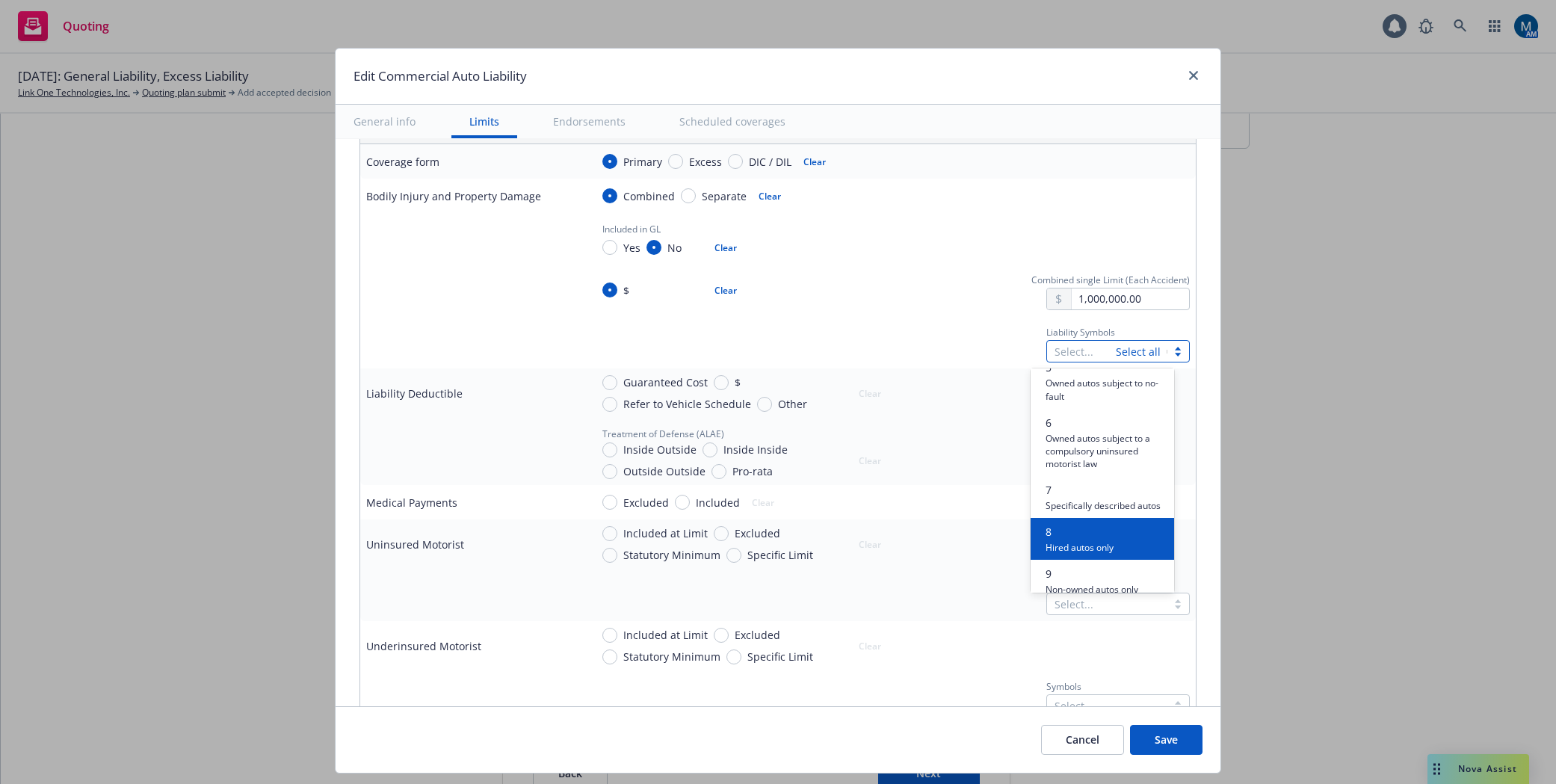
click at [1086, 554] on span "Hired autos only" at bounding box center [1079, 546] width 68 height 14
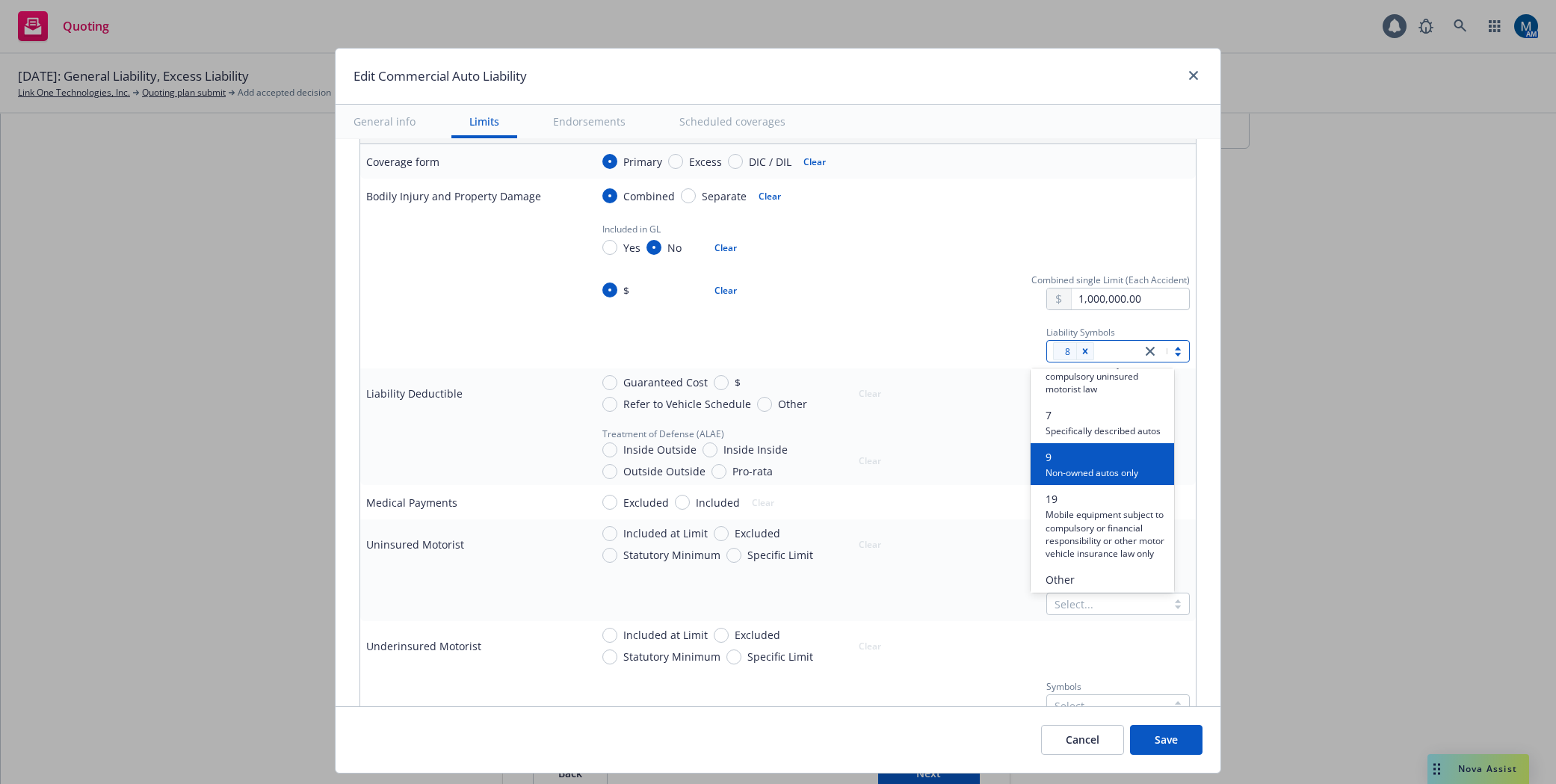
click at [1089, 479] on span "Non-owned autos only" at bounding box center [1091, 472] width 93 height 14
click at [897, 300] on div "$ Clear Combined single Limit (Each Accident) 1,000,000.00" at bounding box center [889, 290] width 599 height 40
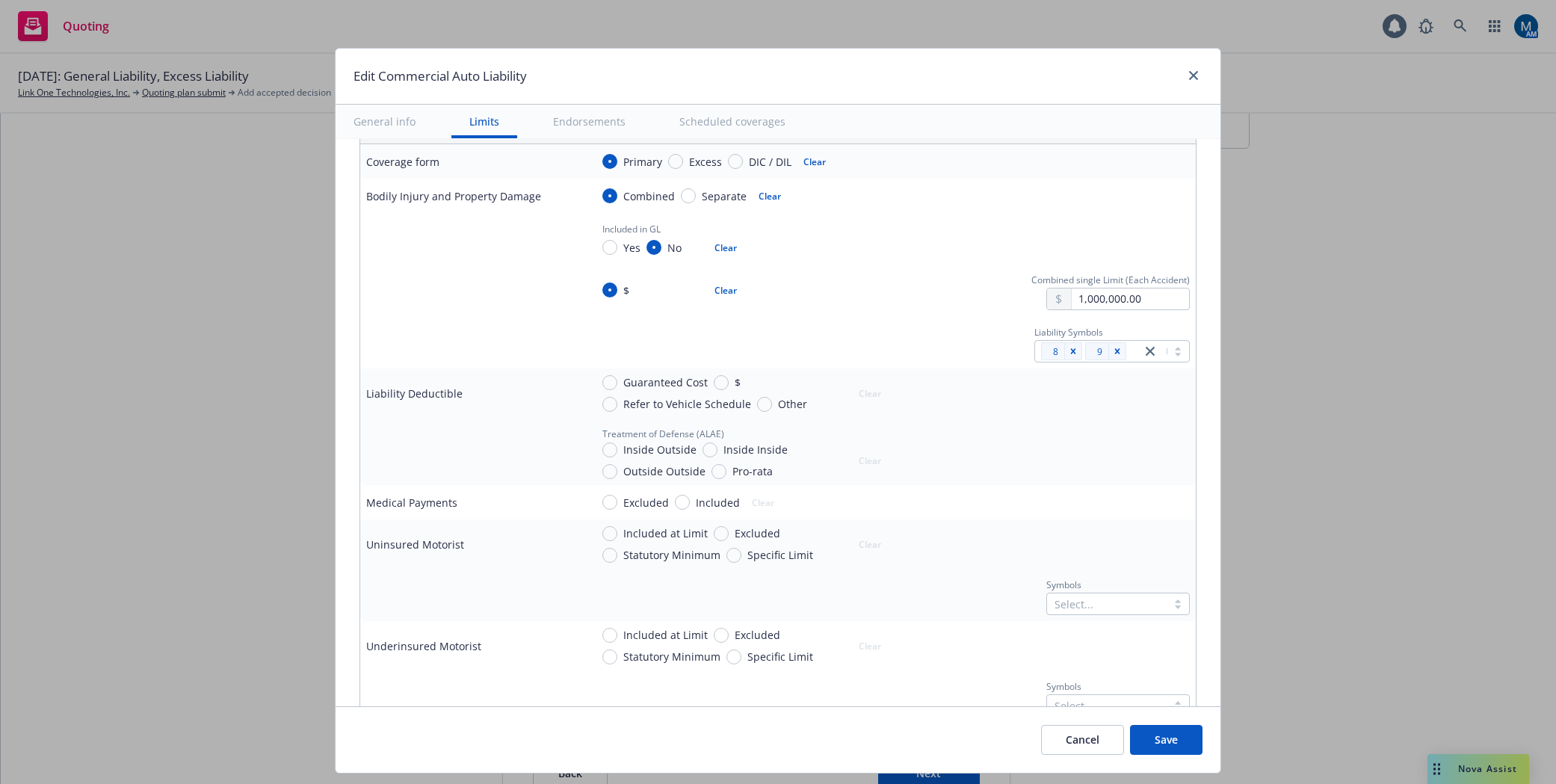
click at [1185, 737] on button "Save" at bounding box center [1166, 740] width 72 height 30
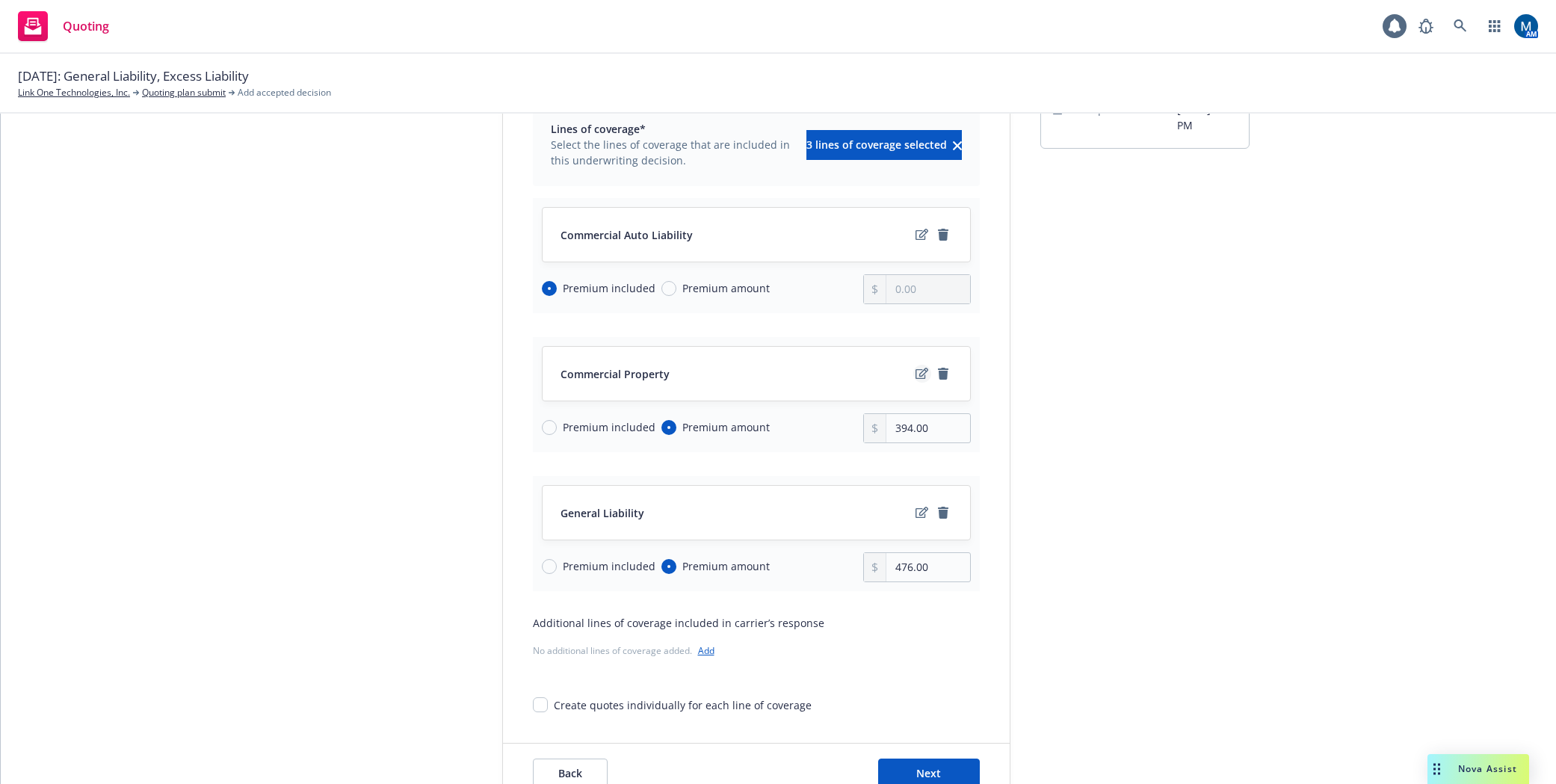
click at [915, 378] on icon "edit" at bounding box center [921, 373] width 13 height 11
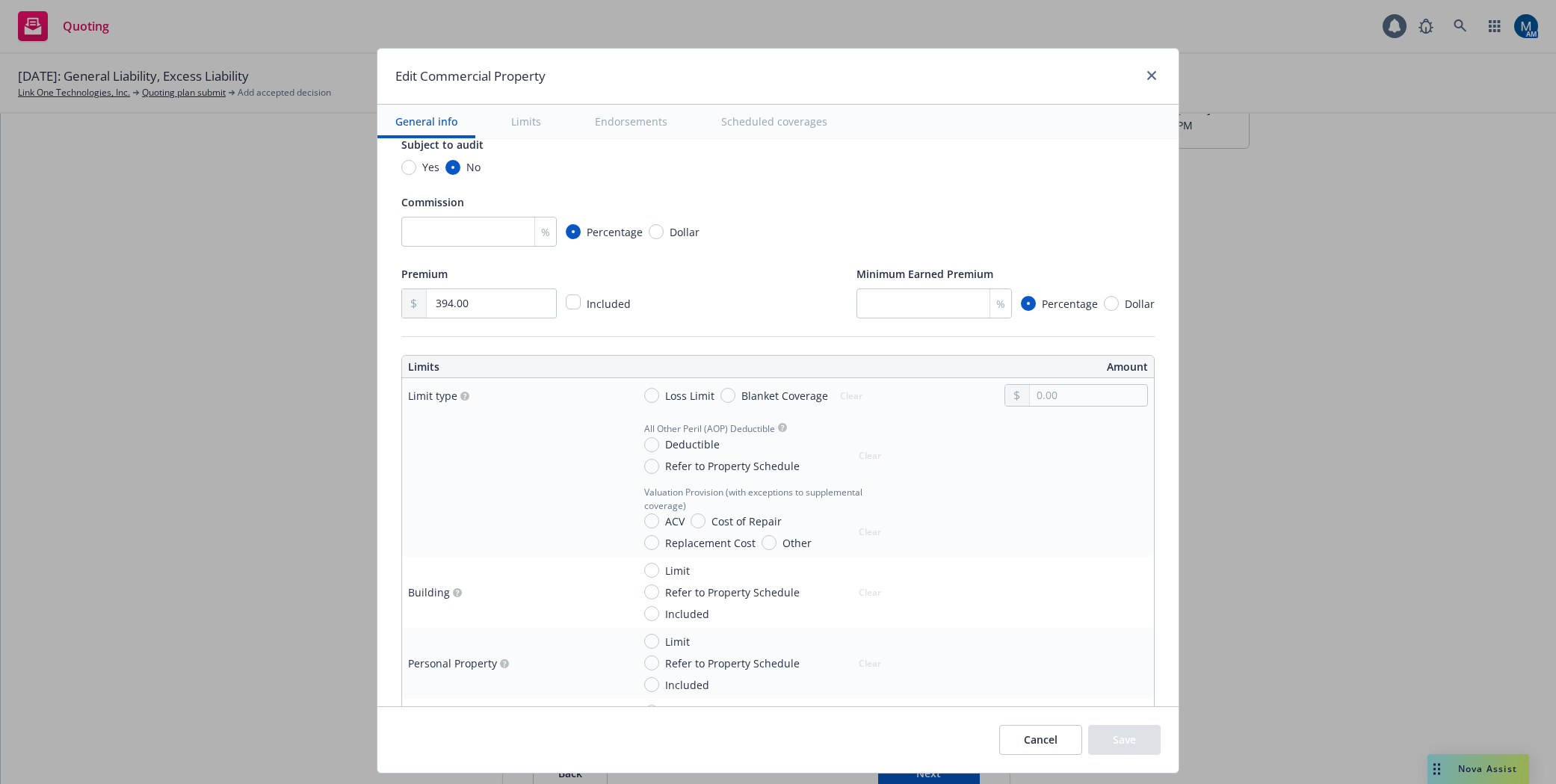
scroll to position [224, 0]
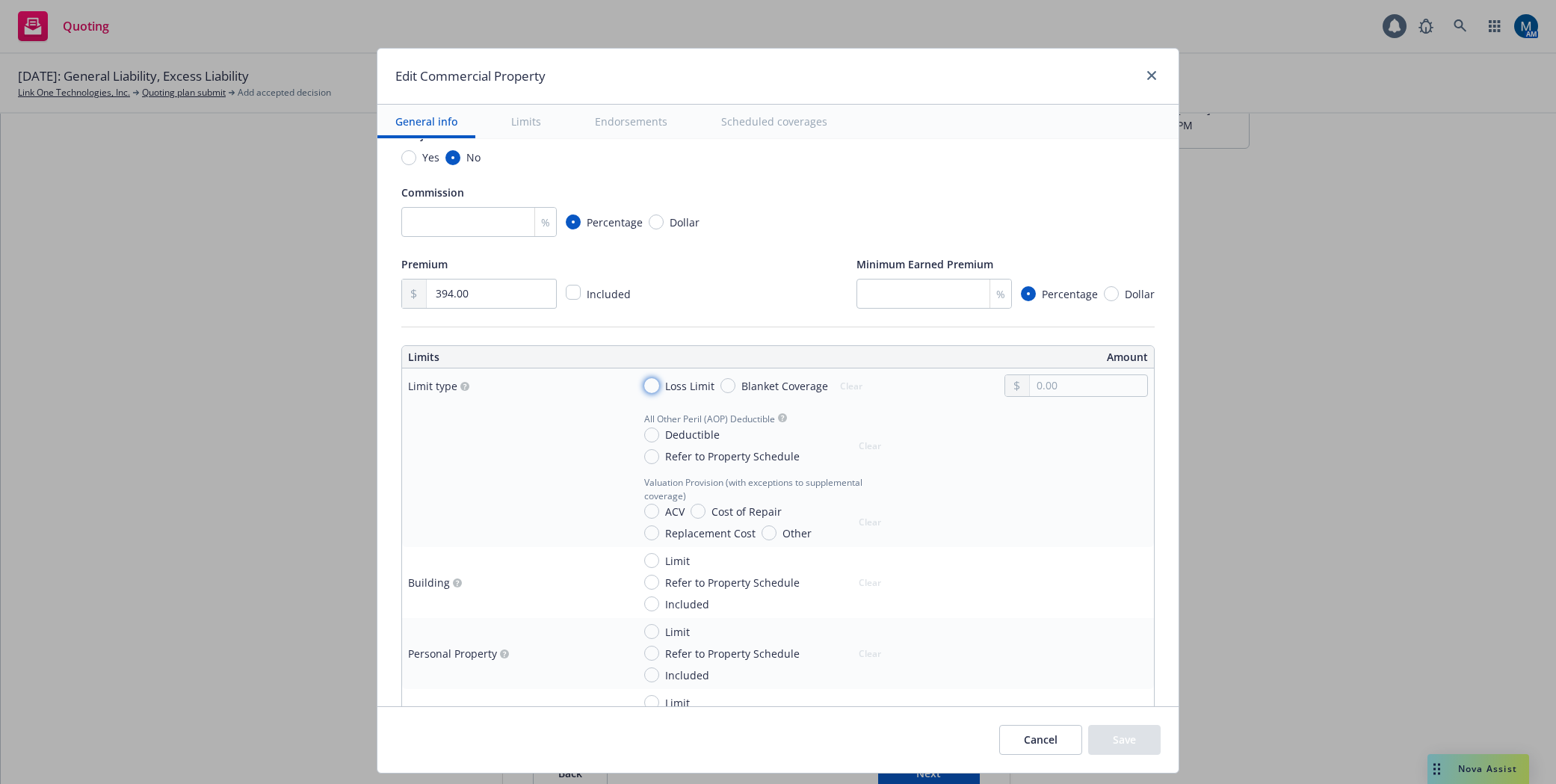
click at [644, 383] on input "Loss Limit" at bounding box center [651, 385] width 15 height 15
click at [645, 439] on input "Deductible" at bounding box center [651, 434] width 15 height 15
click at [1115, 451] on input "text" at bounding box center [1088, 452] width 117 height 21
click at [1036, 451] on input "text" at bounding box center [1088, 452] width 117 height 21
click at [644, 530] on input "Replacement Cost" at bounding box center [651, 532] width 15 height 15
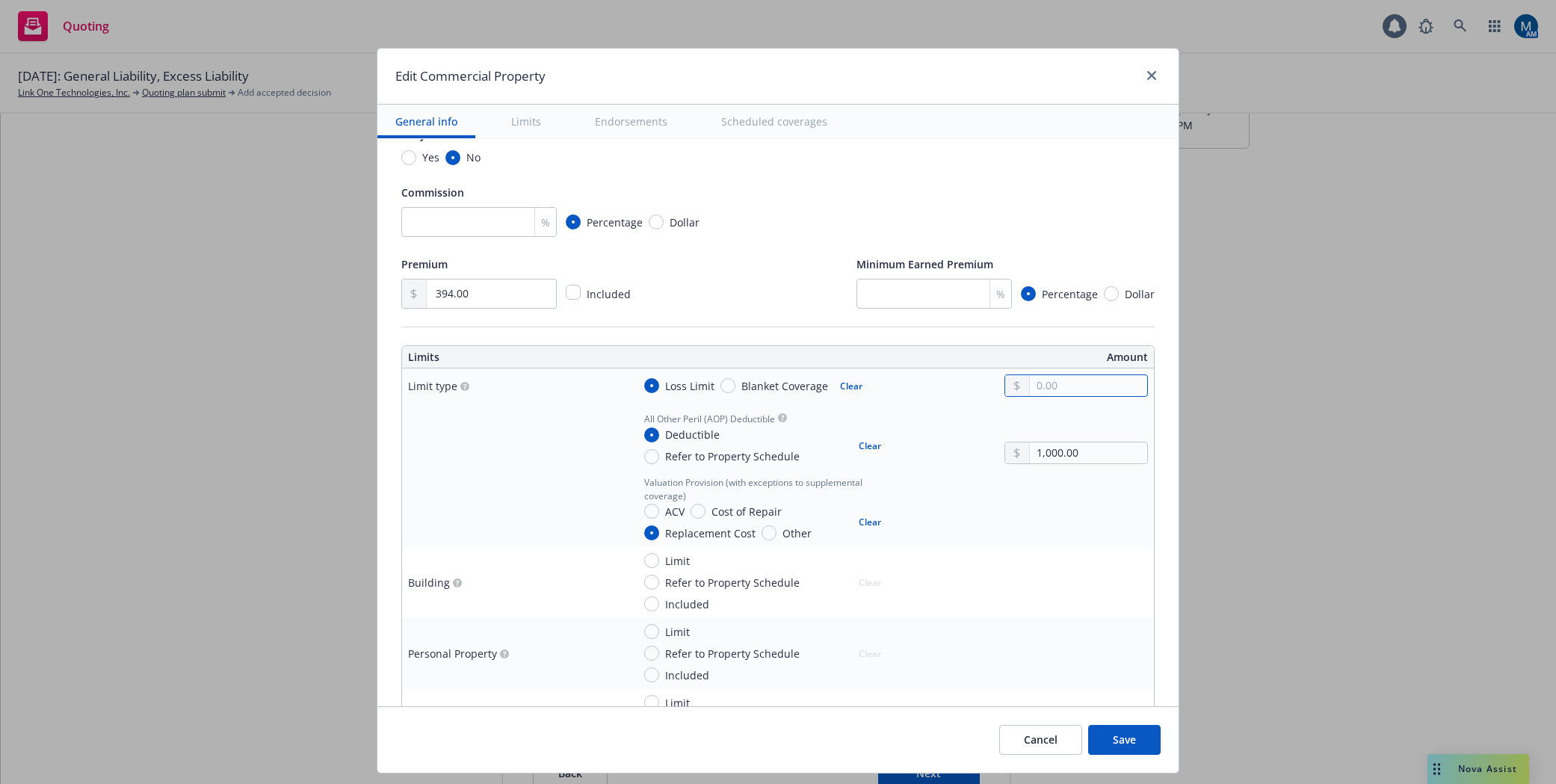
click at [1038, 380] on input "text" at bounding box center [1088, 385] width 117 height 21
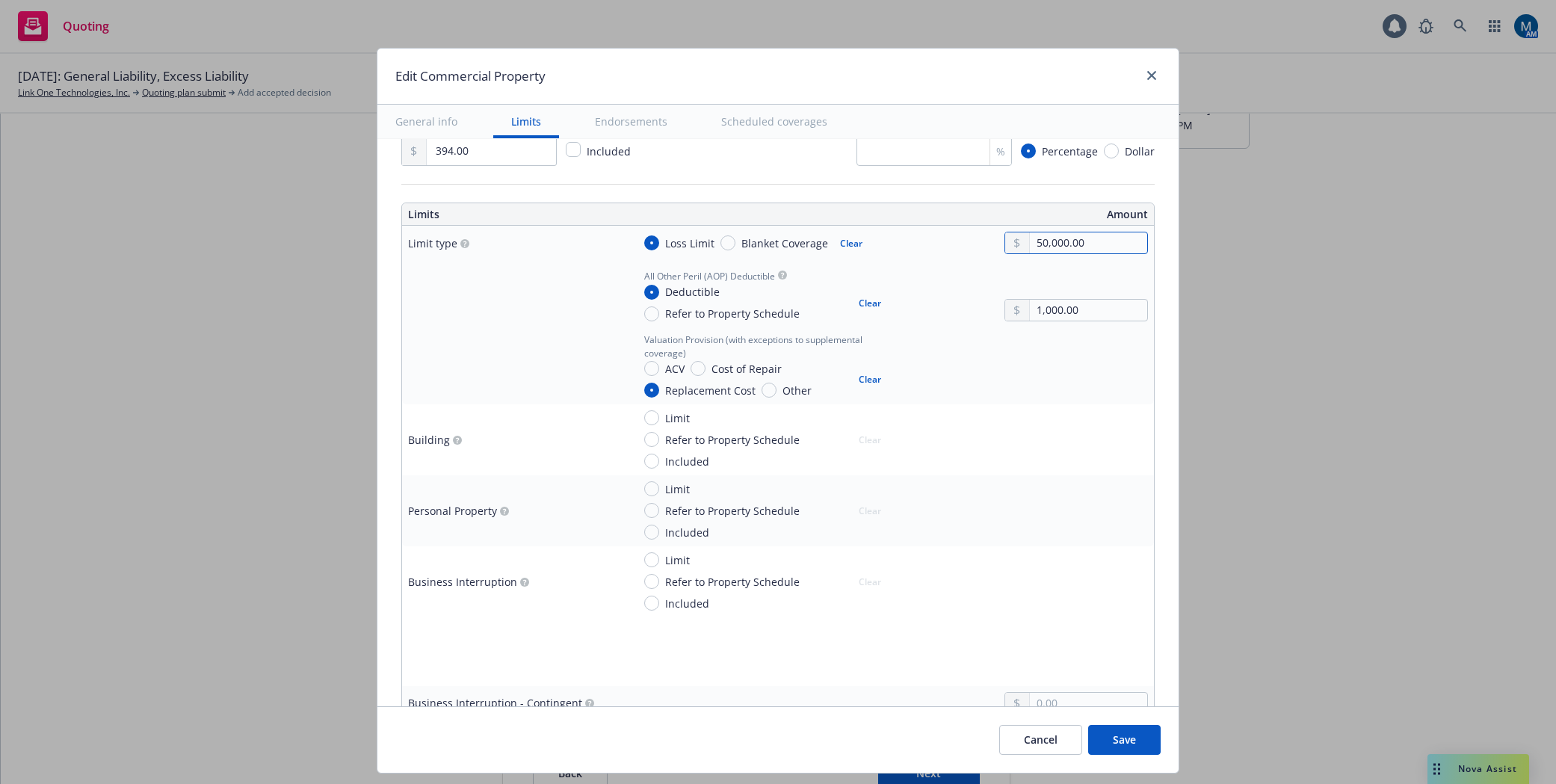
scroll to position [299, 0]
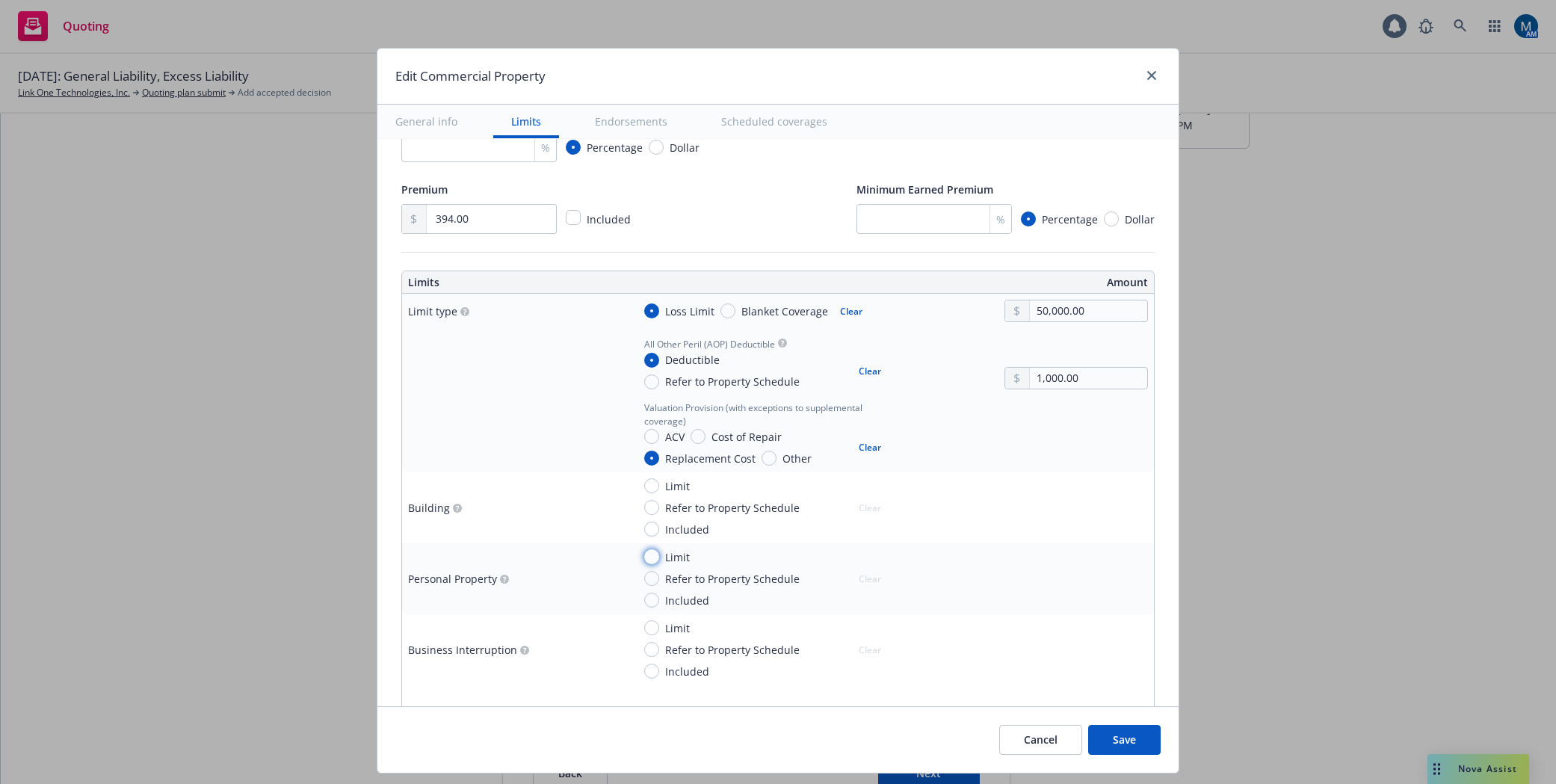
click at [644, 559] on input "Limit" at bounding box center [651, 556] width 15 height 15
click at [1051, 596] on input "text" at bounding box center [1088, 597] width 117 height 21
click at [644, 673] on input "Replacement Cost" at bounding box center [651, 667] width 15 height 15
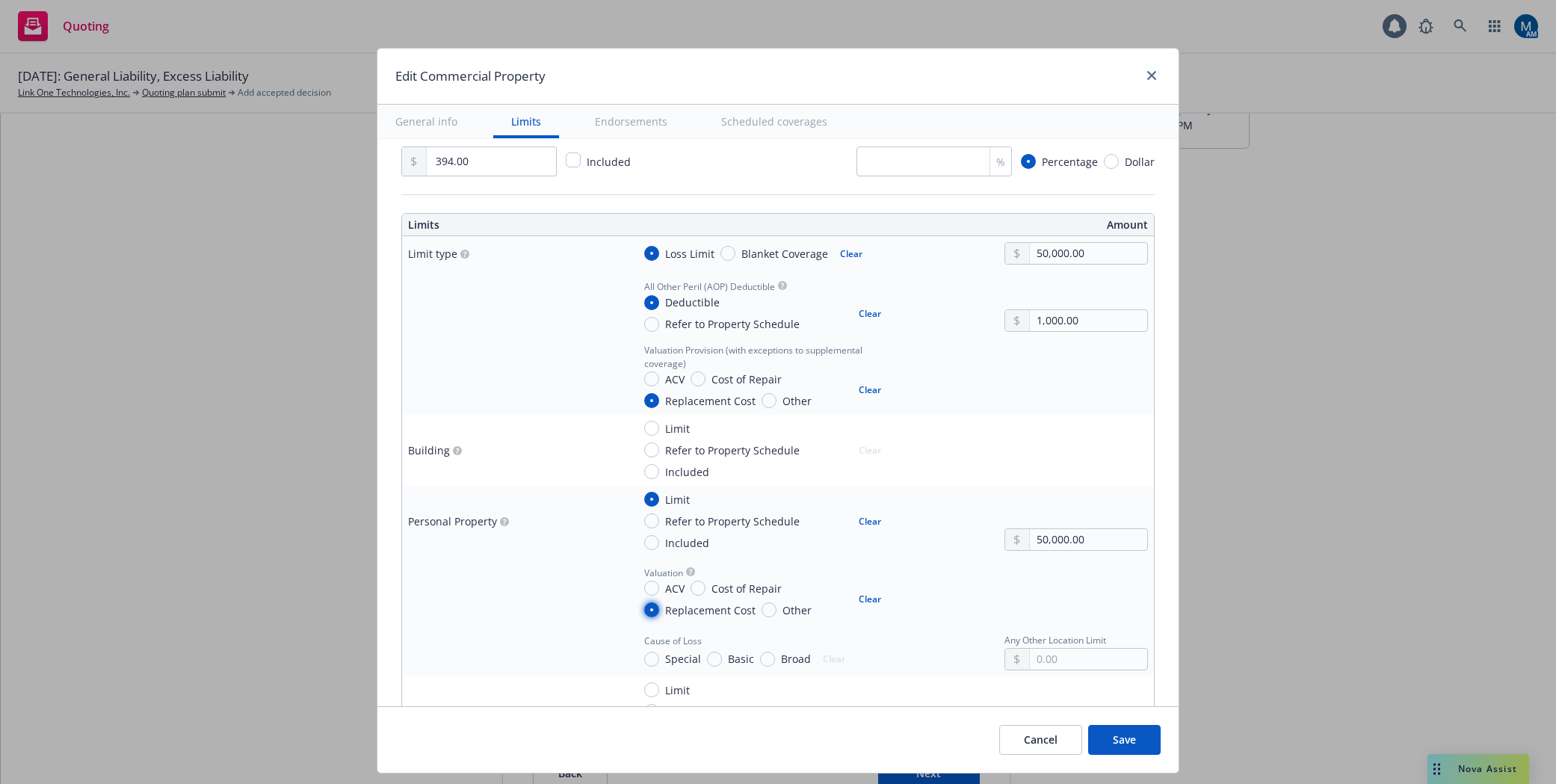
scroll to position [374, 0]
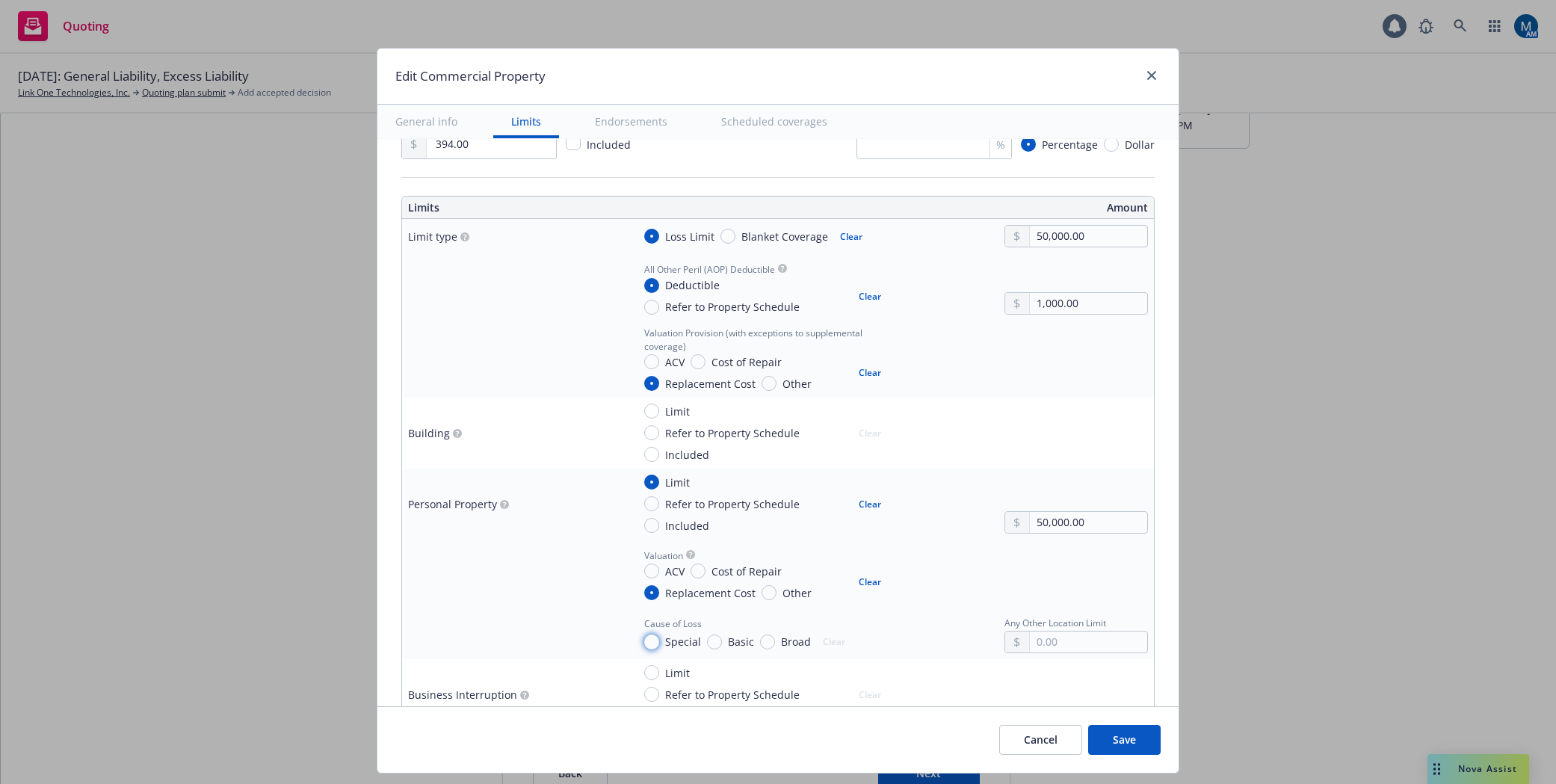
click at [646, 643] on input "Special" at bounding box center [651, 641] width 15 height 15
click at [1131, 734] on button "Save" at bounding box center [1124, 740] width 72 height 30
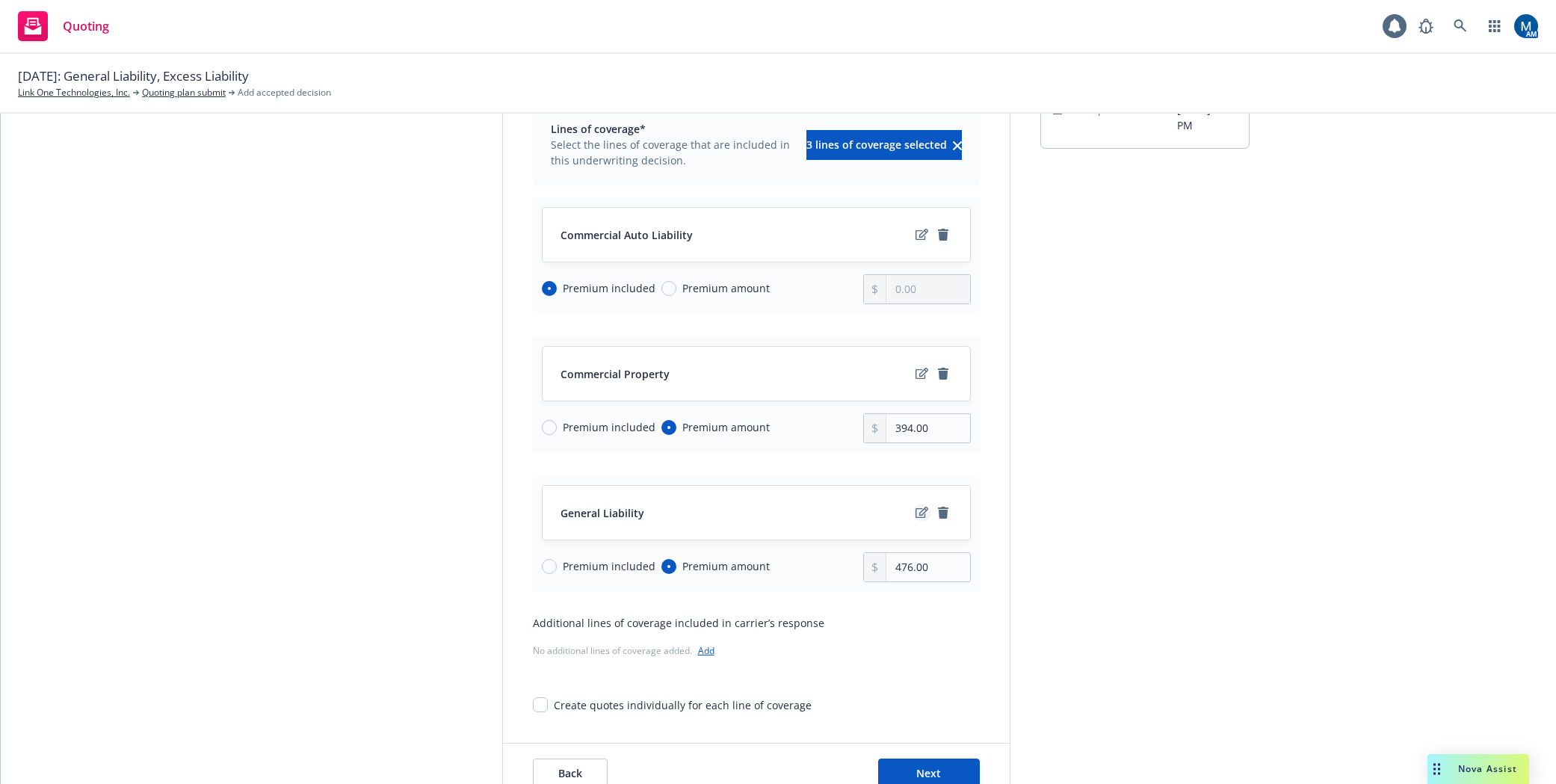
click at [915, 513] on icon "edit" at bounding box center [921, 513] width 13 height 12
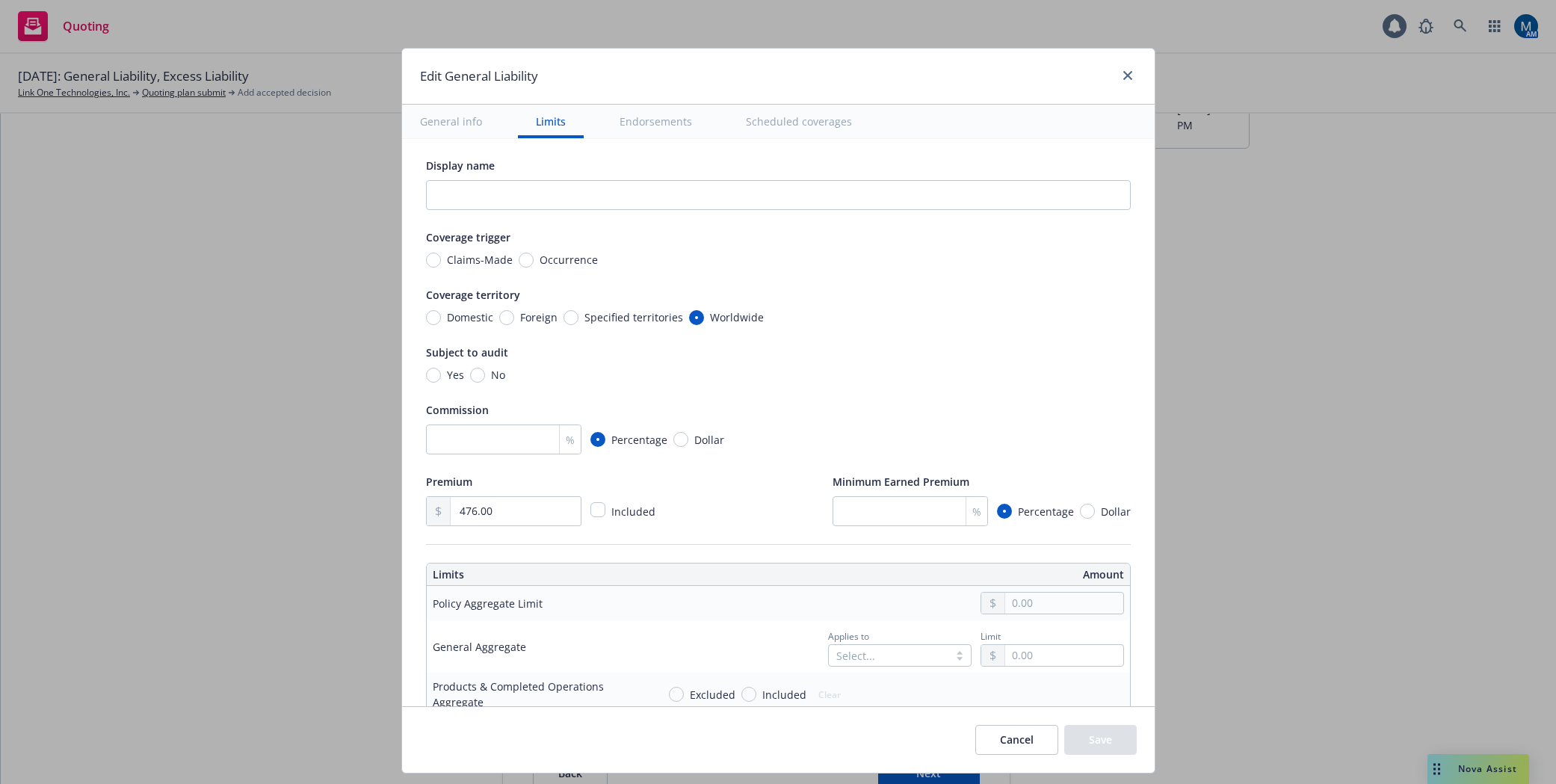
scroll to position [0, 0]
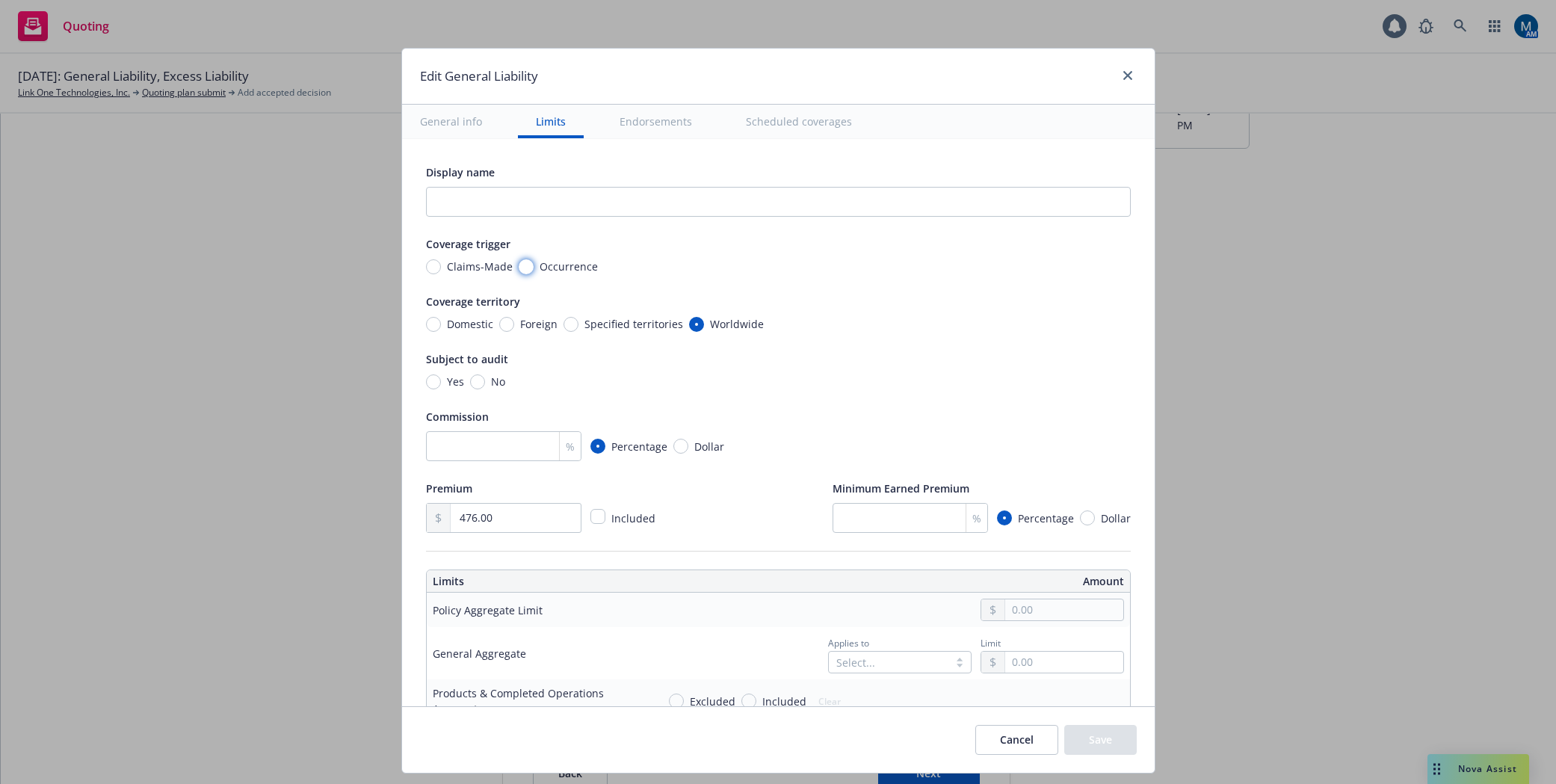
click at [519, 264] on input "Occurrence" at bounding box center [526, 266] width 15 height 15
click at [426, 325] on input "Domestic" at bounding box center [433, 324] width 15 height 15
click at [426, 383] on input "Yes" at bounding box center [433, 381] width 15 height 15
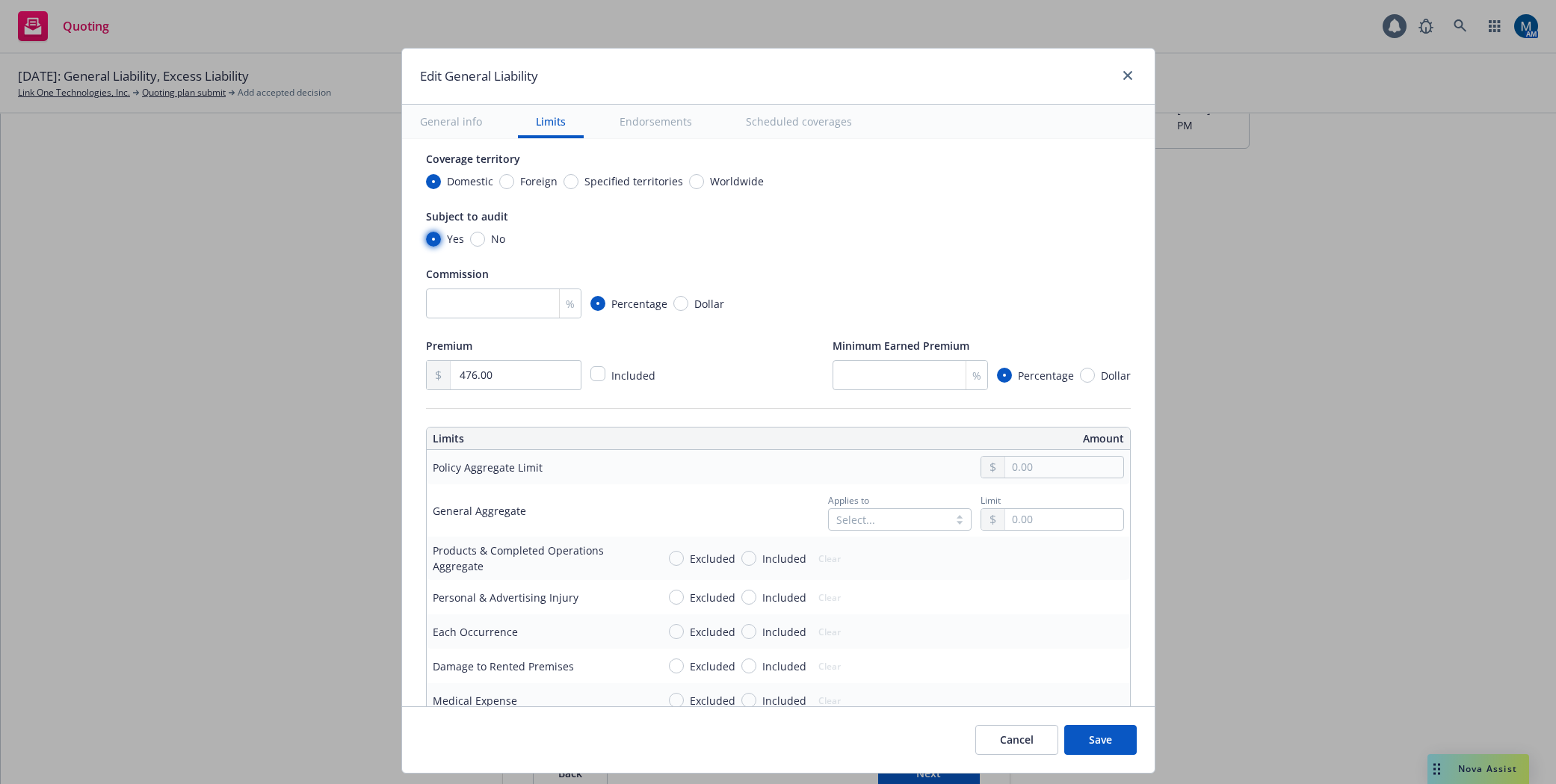
scroll to position [149, 0]
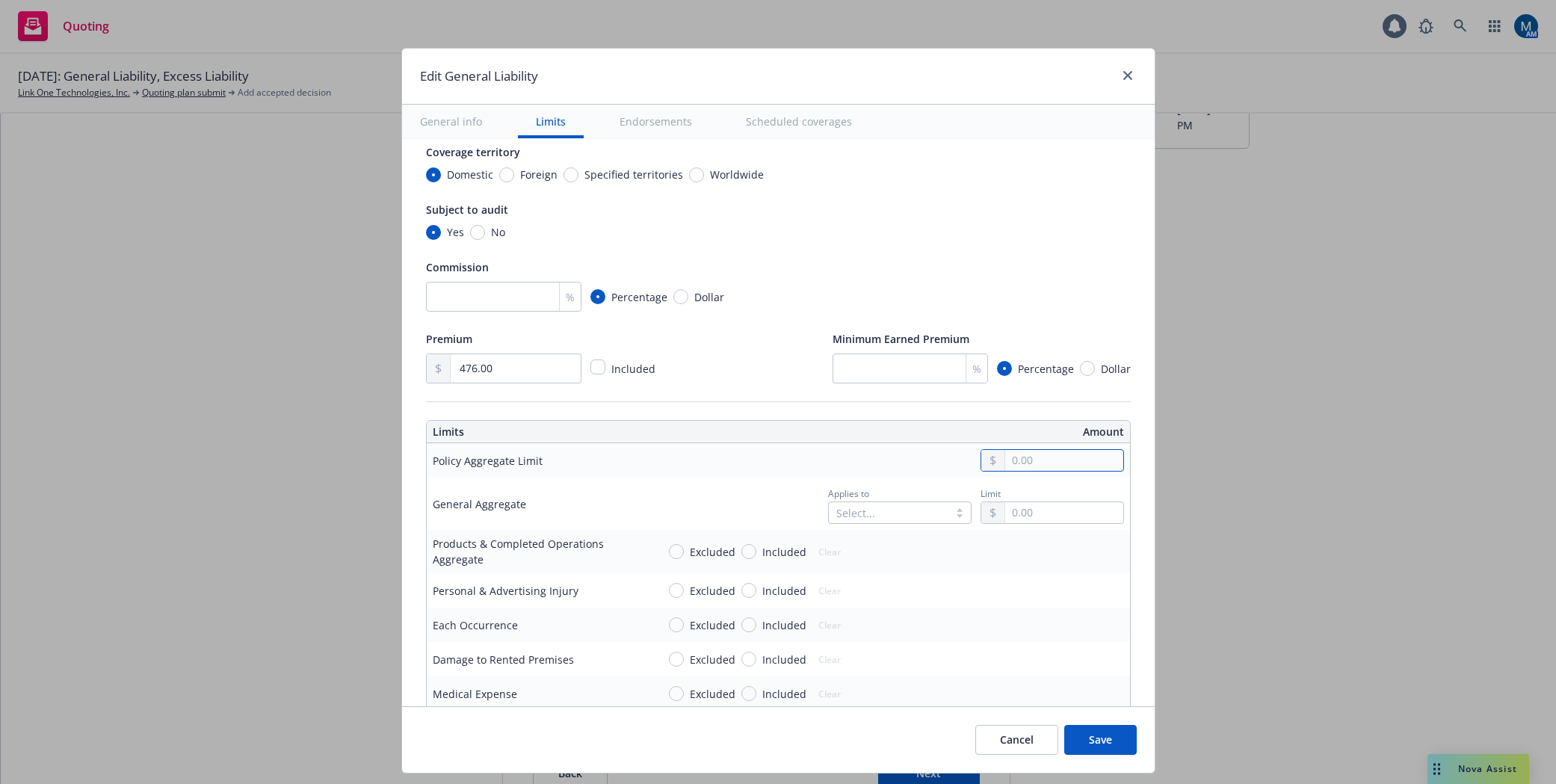
click at [1045, 462] on input "text" at bounding box center [1063, 460] width 117 height 21
click at [1041, 558] on button "$2,000,000.00" at bounding box center [1044, 553] width 129 height 28
click at [1027, 513] on input "text" at bounding box center [1063, 512] width 117 height 21
click at [1030, 598] on button "$2,000,000.00" at bounding box center [1044, 606] width 129 height 28
click at [1048, 469] on input "2,000,000.00" at bounding box center [1063, 460] width 117 height 21
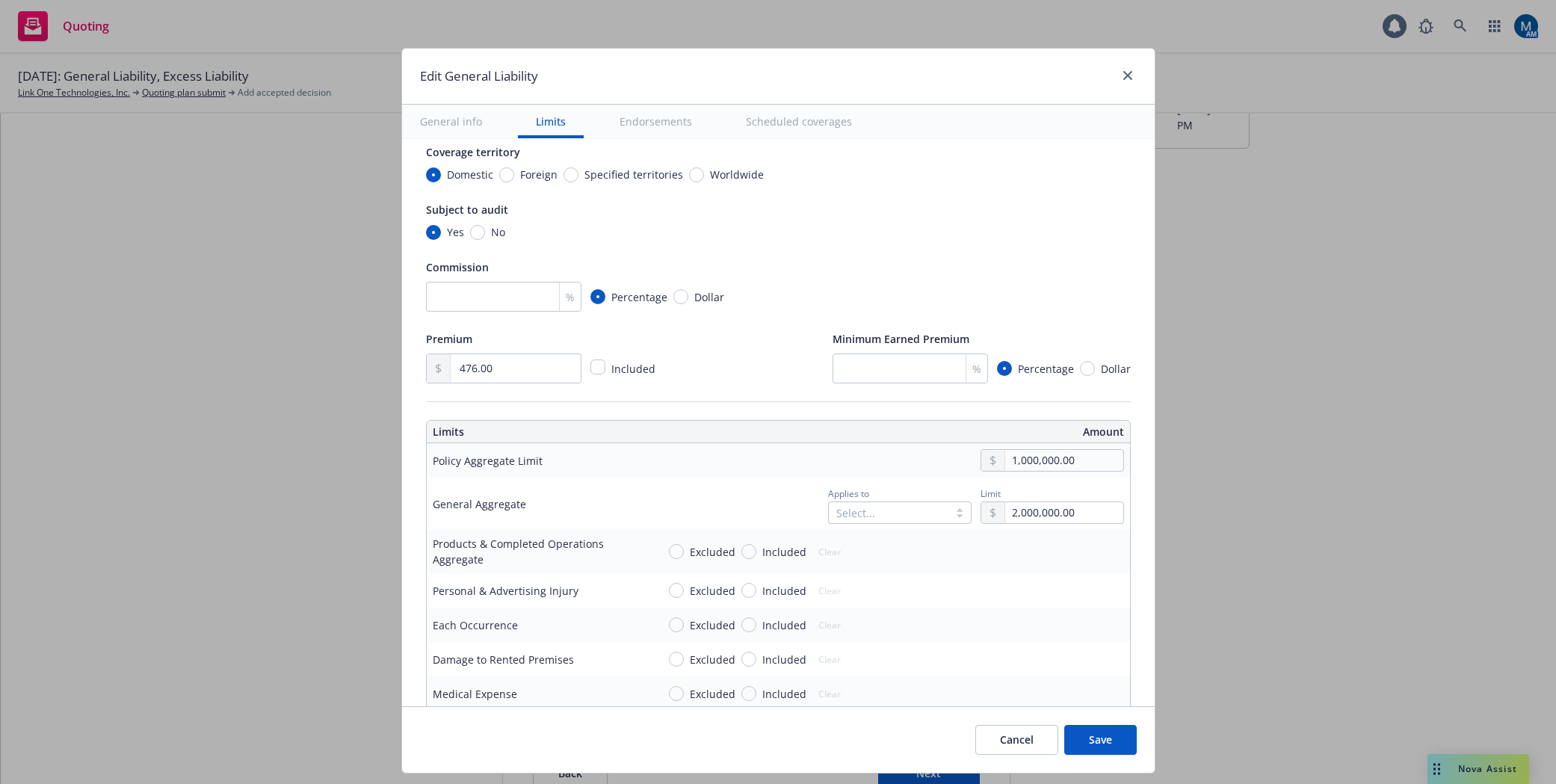
click at [1041, 528] on button "$1,000,000.00" at bounding box center [1044, 526] width 129 height 28
click at [874, 508] on div at bounding box center [863, 513] width 54 height 18
click at [880, 605] on div "Per policy" at bounding box center [886, 602] width 126 height 16
click at [1263, 553] on div "Edit General Liability General info Limits Endorsements Scheduled coverages Dis…" at bounding box center [778, 392] width 1556 height 784
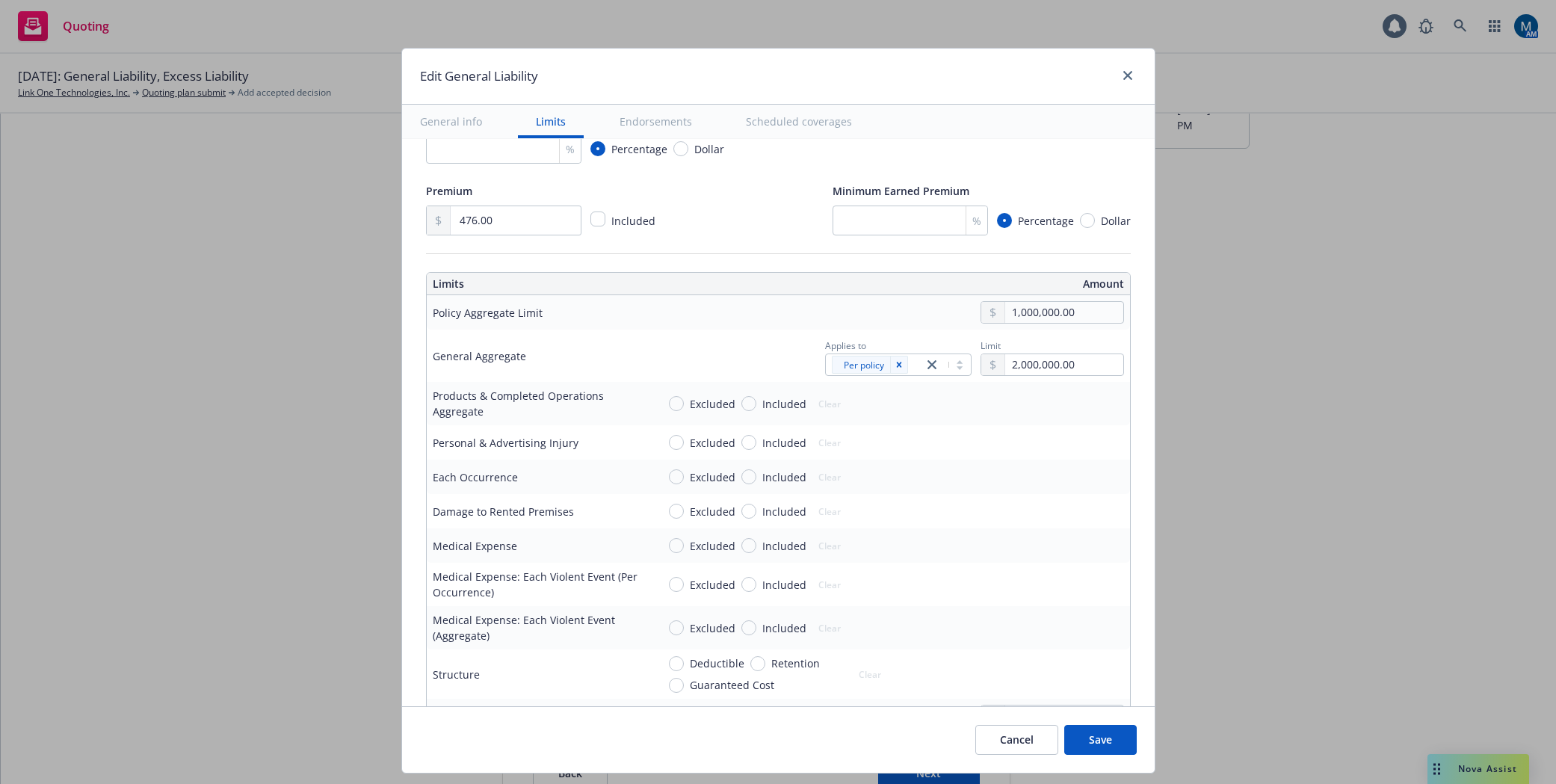
scroll to position [299, 0]
click at [741, 399] on input "Included" at bounding box center [748, 402] width 15 height 15
click at [743, 445] on input "Included" at bounding box center [748, 440] width 15 height 15
click at [744, 474] on input "Included" at bounding box center [748, 475] width 15 height 15
click at [741, 507] on input "Included" at bounding box center [748, 509] width 15 height 15
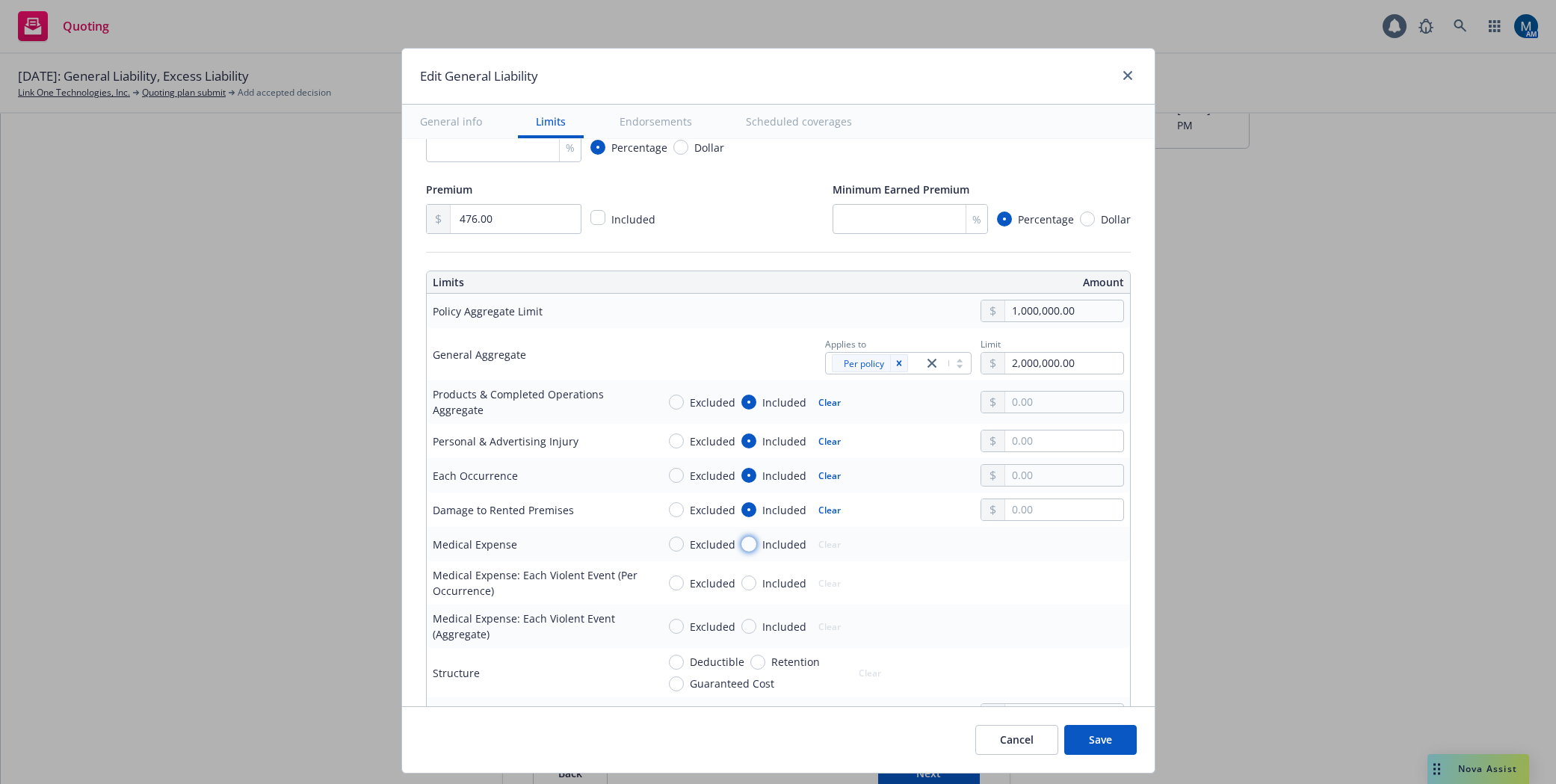
click at [741, 550] on input "Included" at bounding box center [748, 543] width 15 height 15
click at [1060, 545] on input "text" at bounding box center [1063, 543] width 117 height 21
click at [1039, 512] on input "text" at bounding box center [1063, 509] width 117 height 21
click at [1019, 569] on button "$1,000,000.00" at bounding box center [1044, 574] width 129 height 28
click at [1030, 480] on input "text" at bounding box center [1063, 475] width 117 height 21
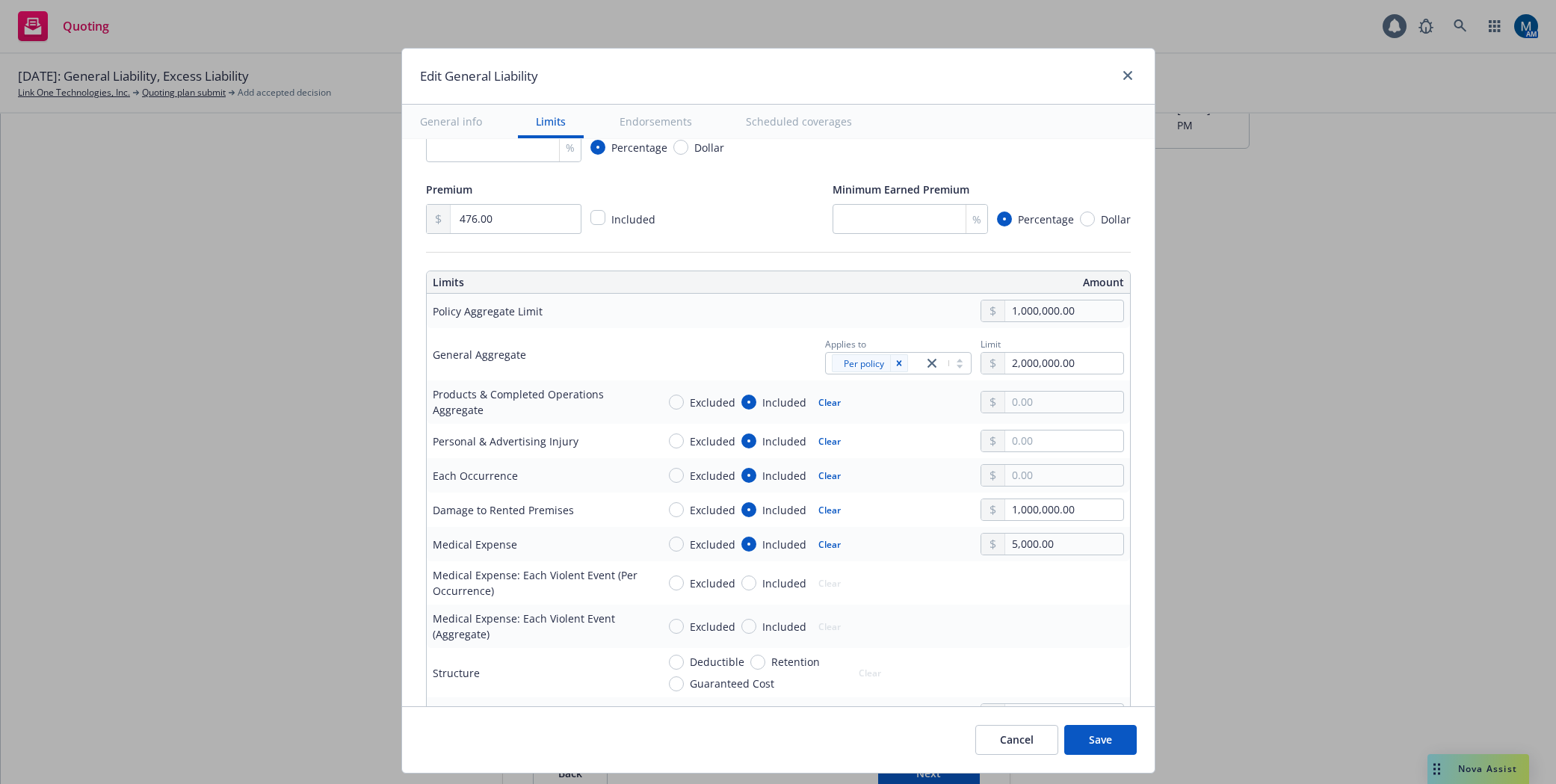
click at [1026, 536] on button "$1,000,000.00" at bounding box center [1044, 541] width 129 height 28
click at [1027, 433] on input "text" at bounding box center [1063, 440] width 117 height 21
click at [1044, 510] on button "$1,000,000.00" at bounding box center [1044, 506] width 129 height 28
click at [1030, 395] on input "text" at bounding box center [1063, 402] width 117 height 21
click at [1023, 486] on button "$2,000,000.00" at bounding box center [1044, 495] width 129 height 28
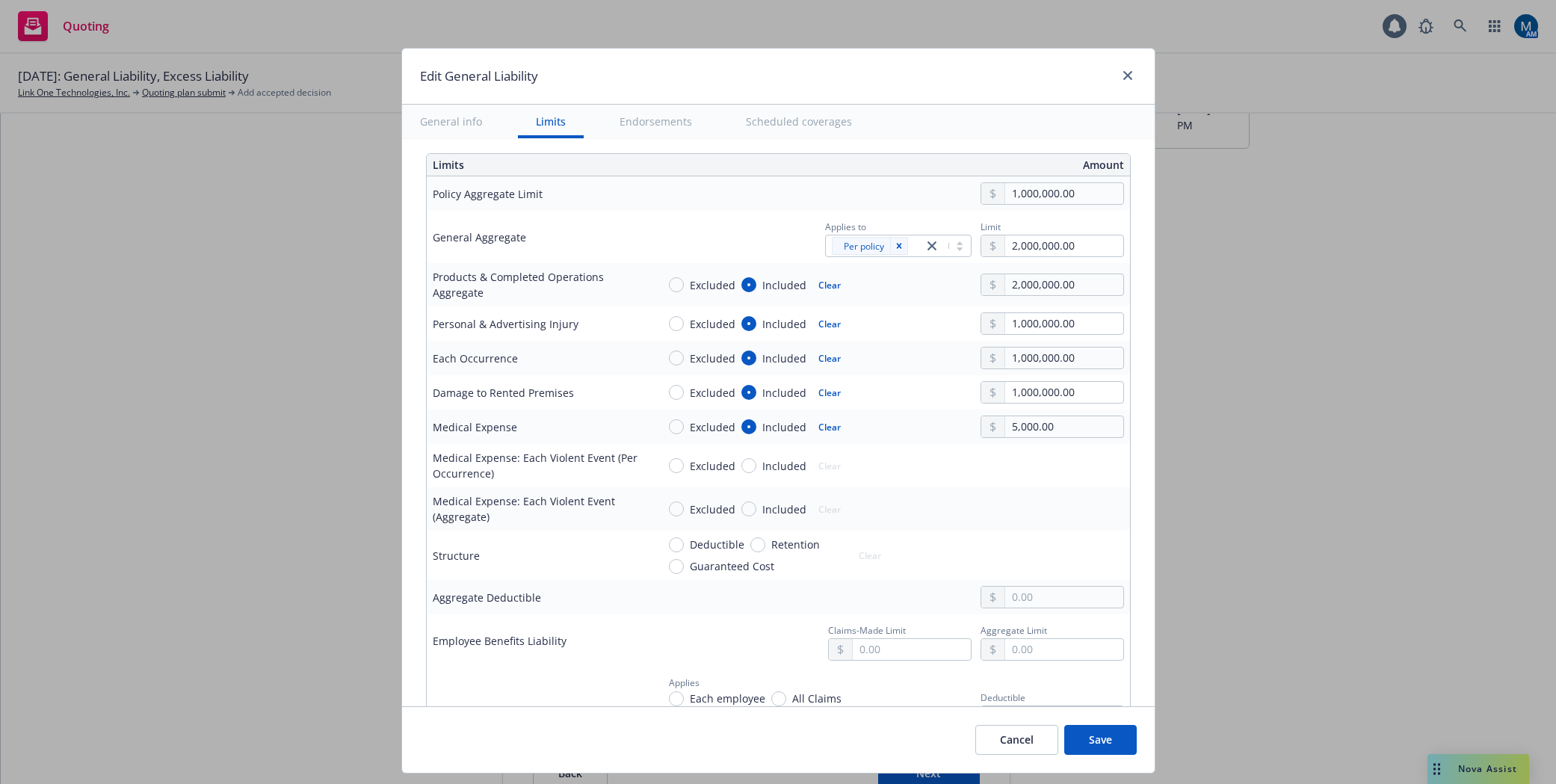
scroll to position [448, 0]
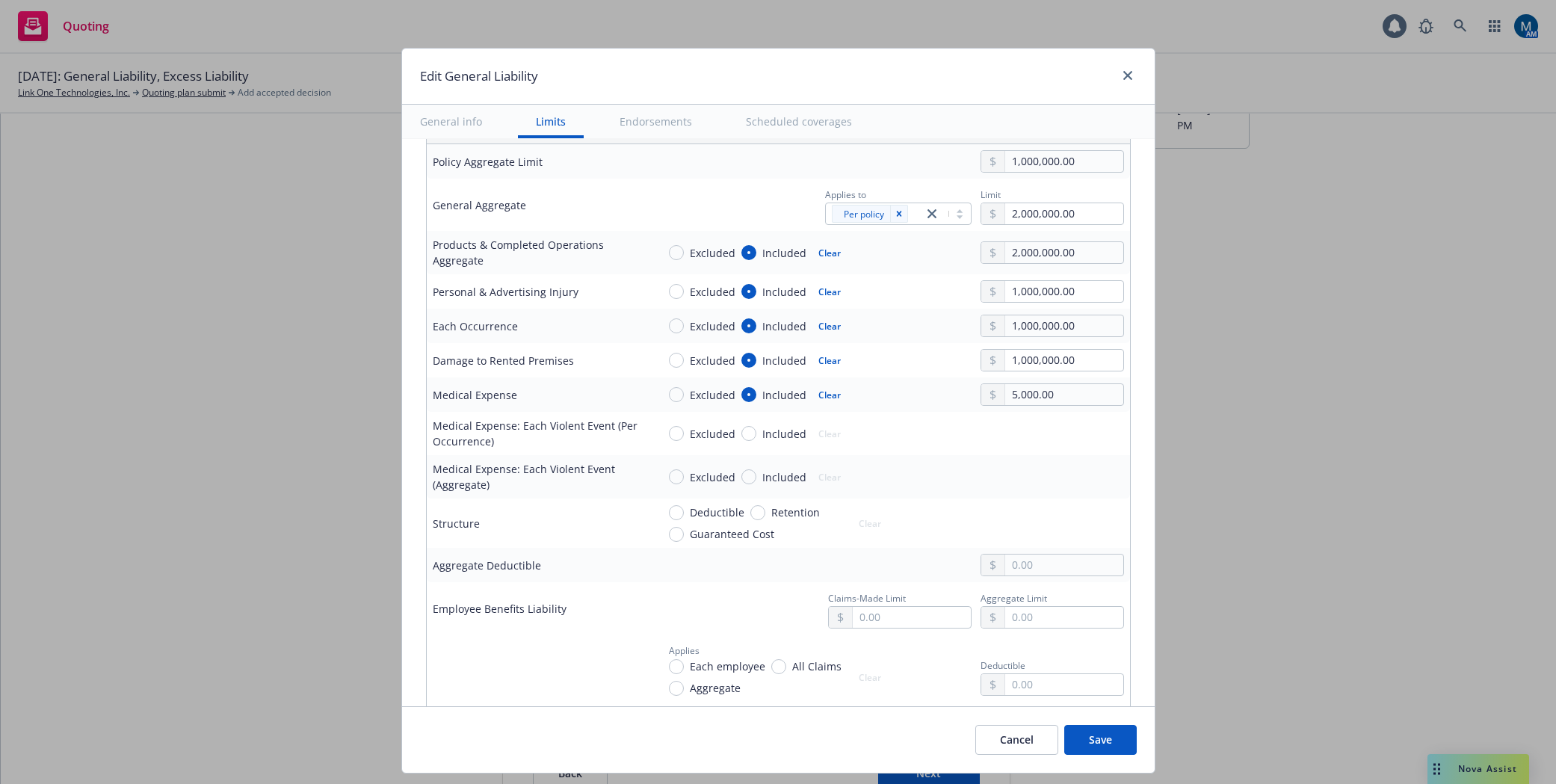
click at [1097, 739] on button "Save" at bounding box center [1100, 740] width 72 height 30
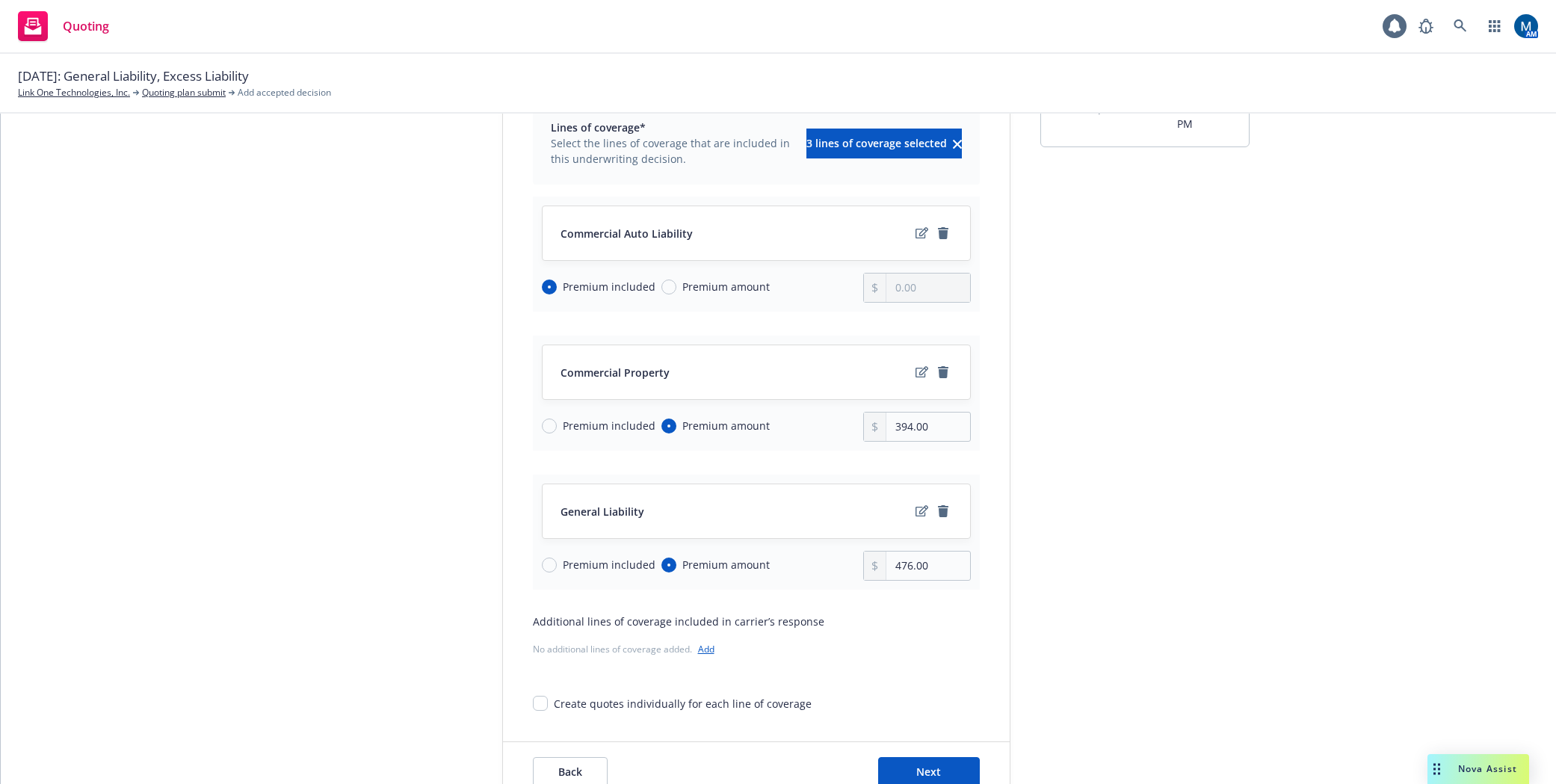
scroll to position [149, 0]
click at [927, 768] on span "Next" at bounding box center [928, 773] width 25 height 14
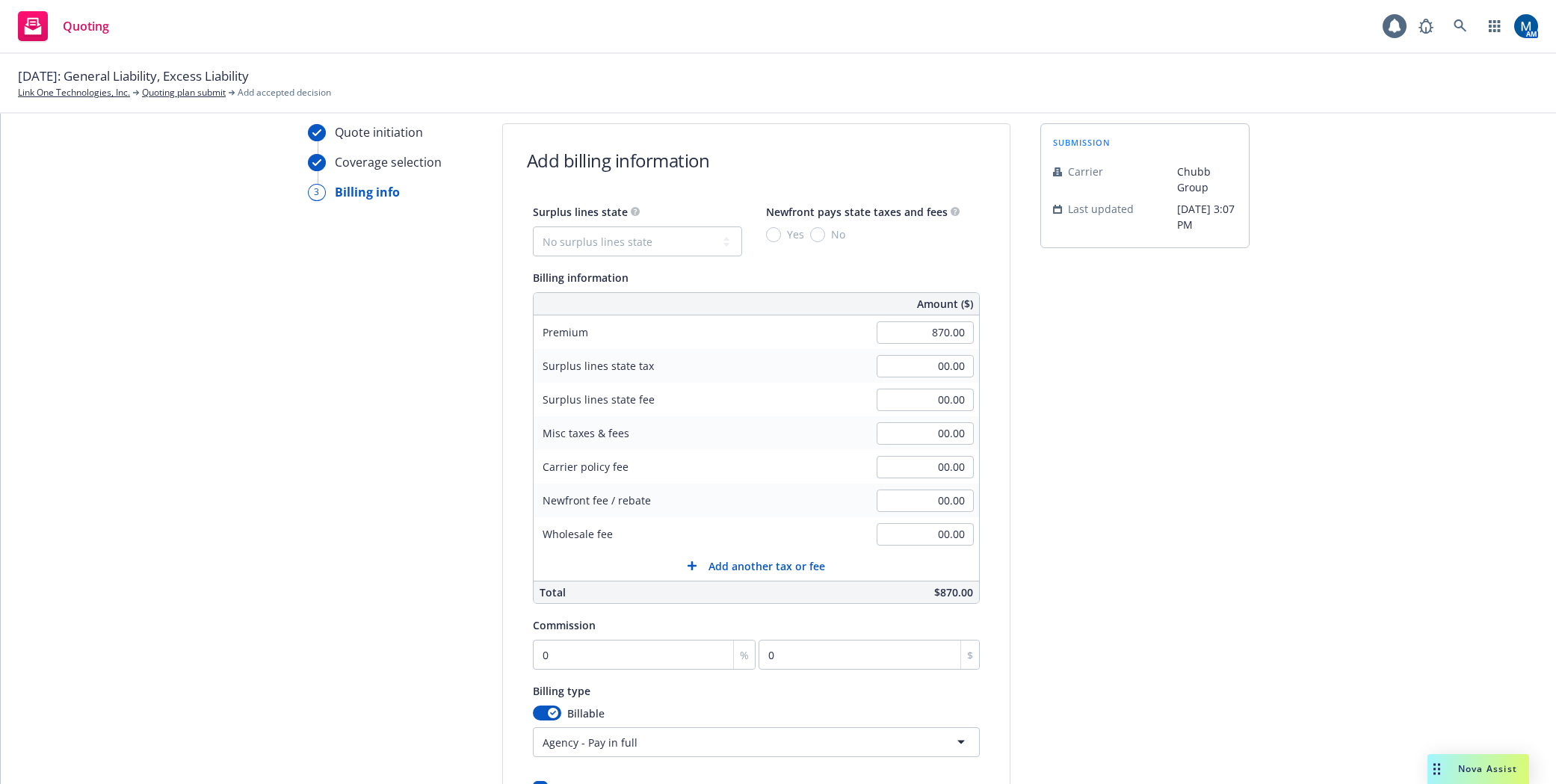
scroll to position [75, 0]
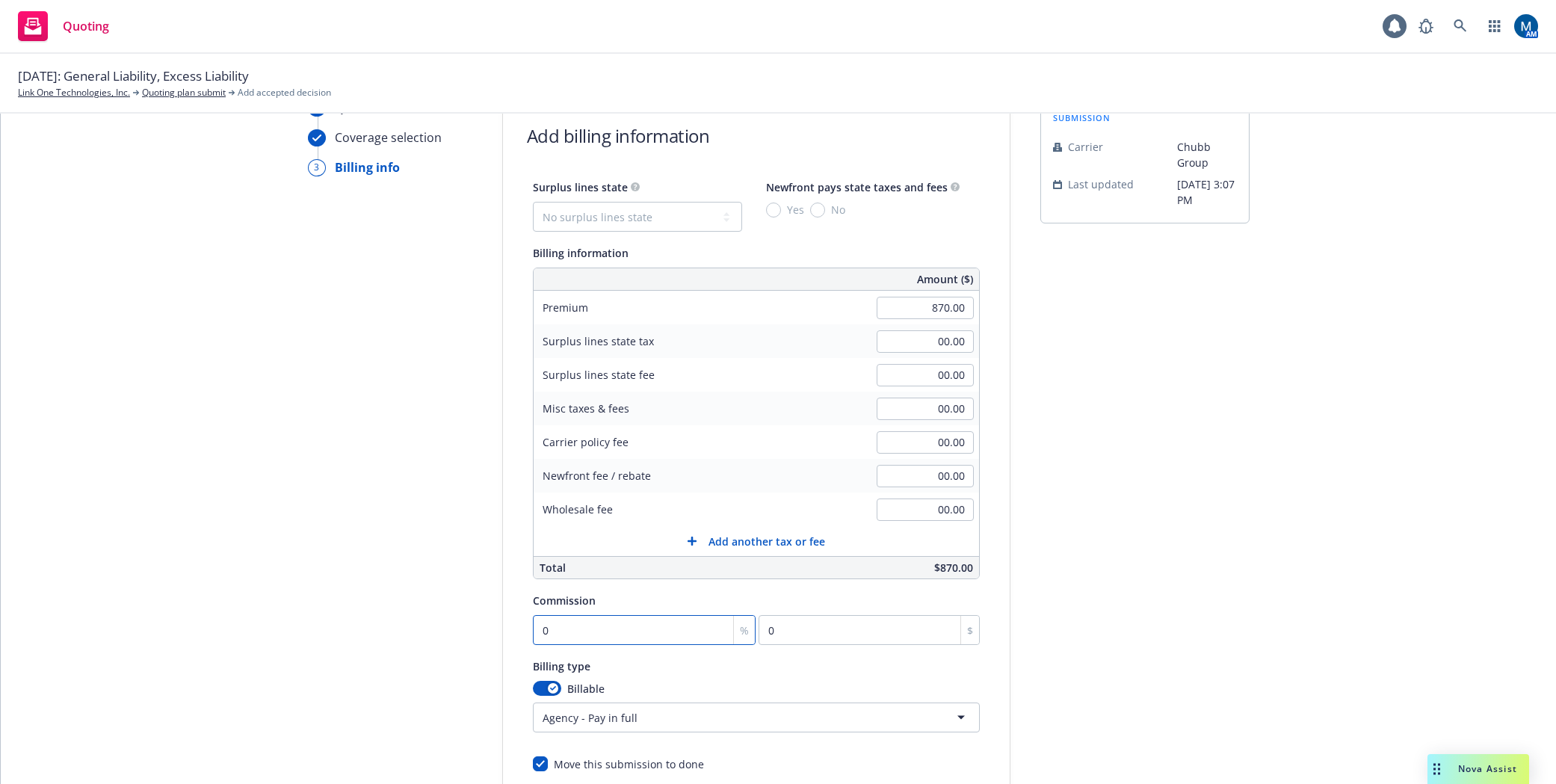
click at [675, 634] on input "0" at bounding box center [644, 630] width 223 height 30
click at [1342, 490] on div "Quote initiation Coverage selection 3 Billing info Add billing information Surp…" at bounding box center [778, 481] width 1519 height 764
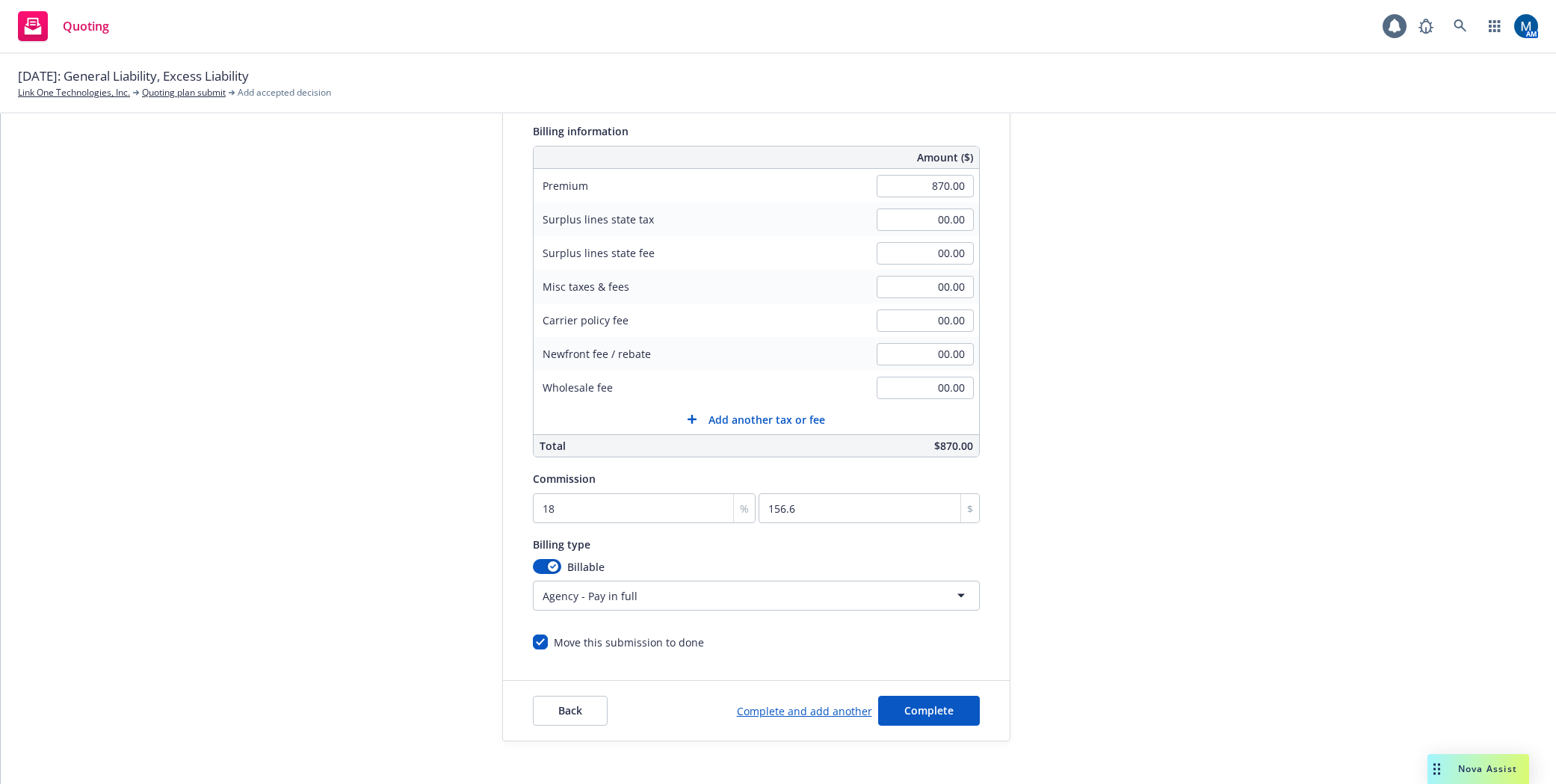
scroll to position [224, 0]
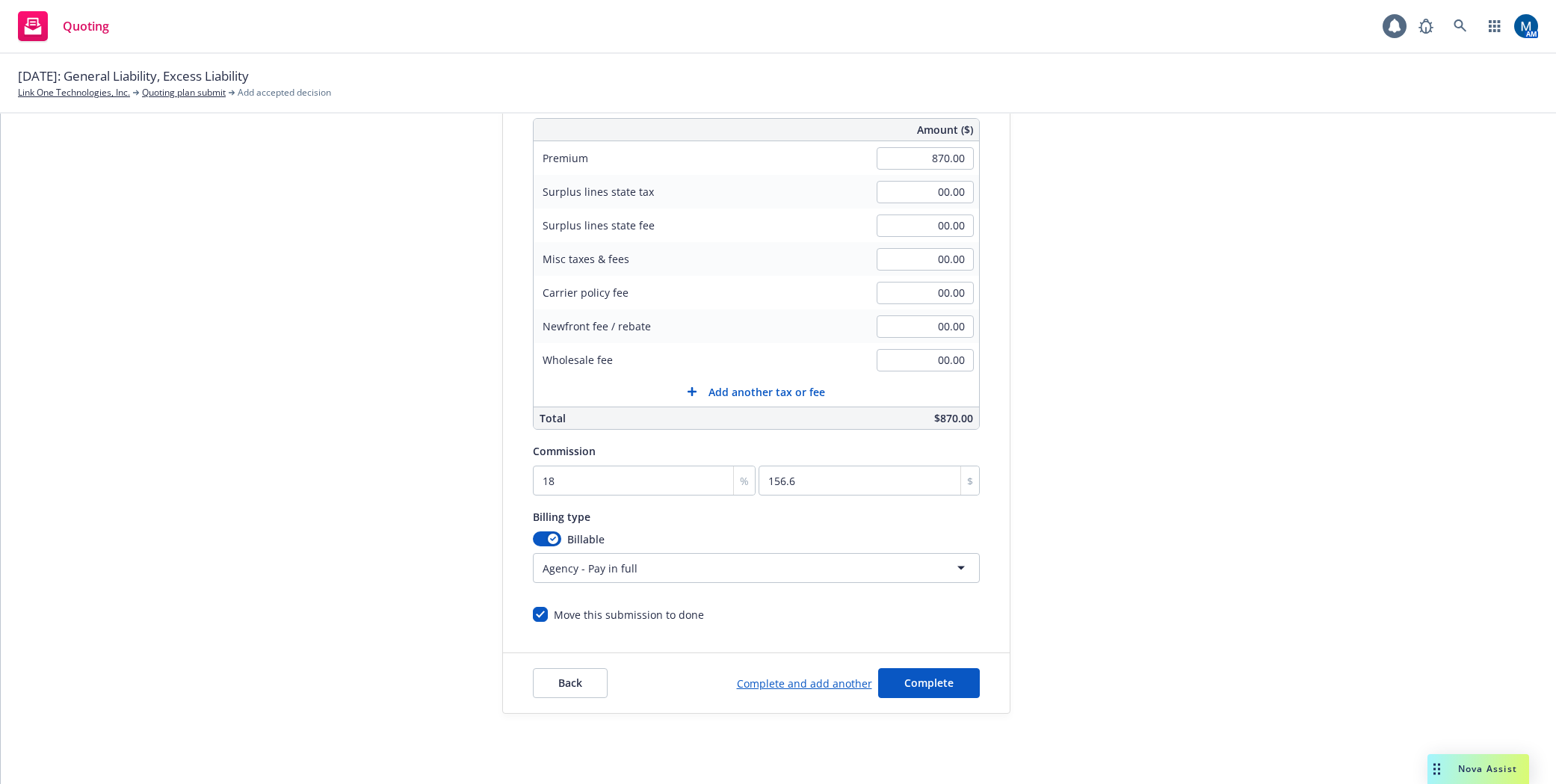
click at [633, 560] on html "Quoting 1 AM [DATE]: General Liability, Excess Liability Link One Technologies,…" at bounding box center [778, 392] width 1556 height 784
click at [932, 677] on span "Complete" at bounding box center [928, 682] width 49 height 14
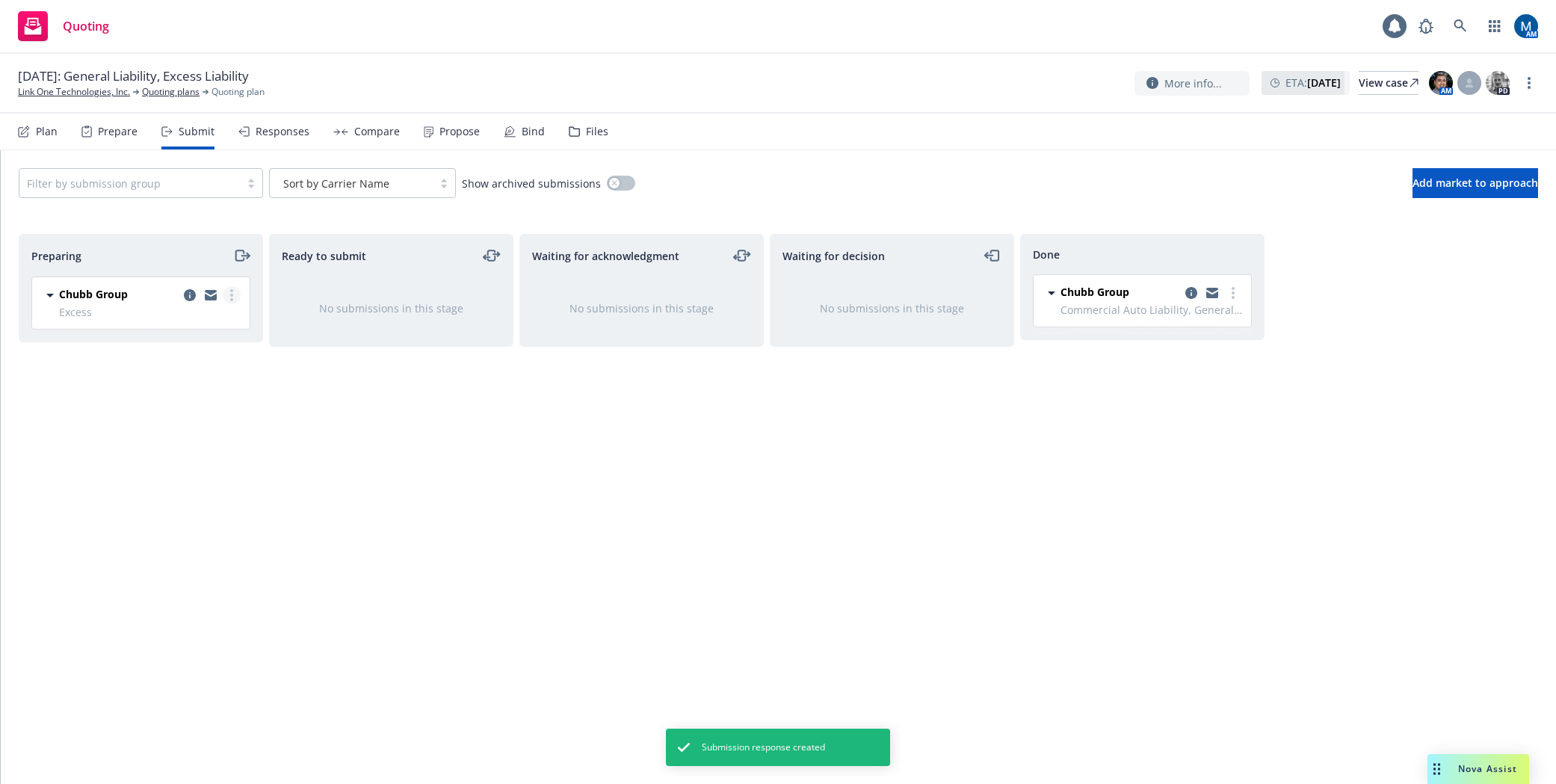
click at [232, 294] on circle "more" at bounding box center [231, 295] width 3 height 3
click at [170, 416] on span "Add accepted decision" at bounding box center [164, 415] width 149 height 14
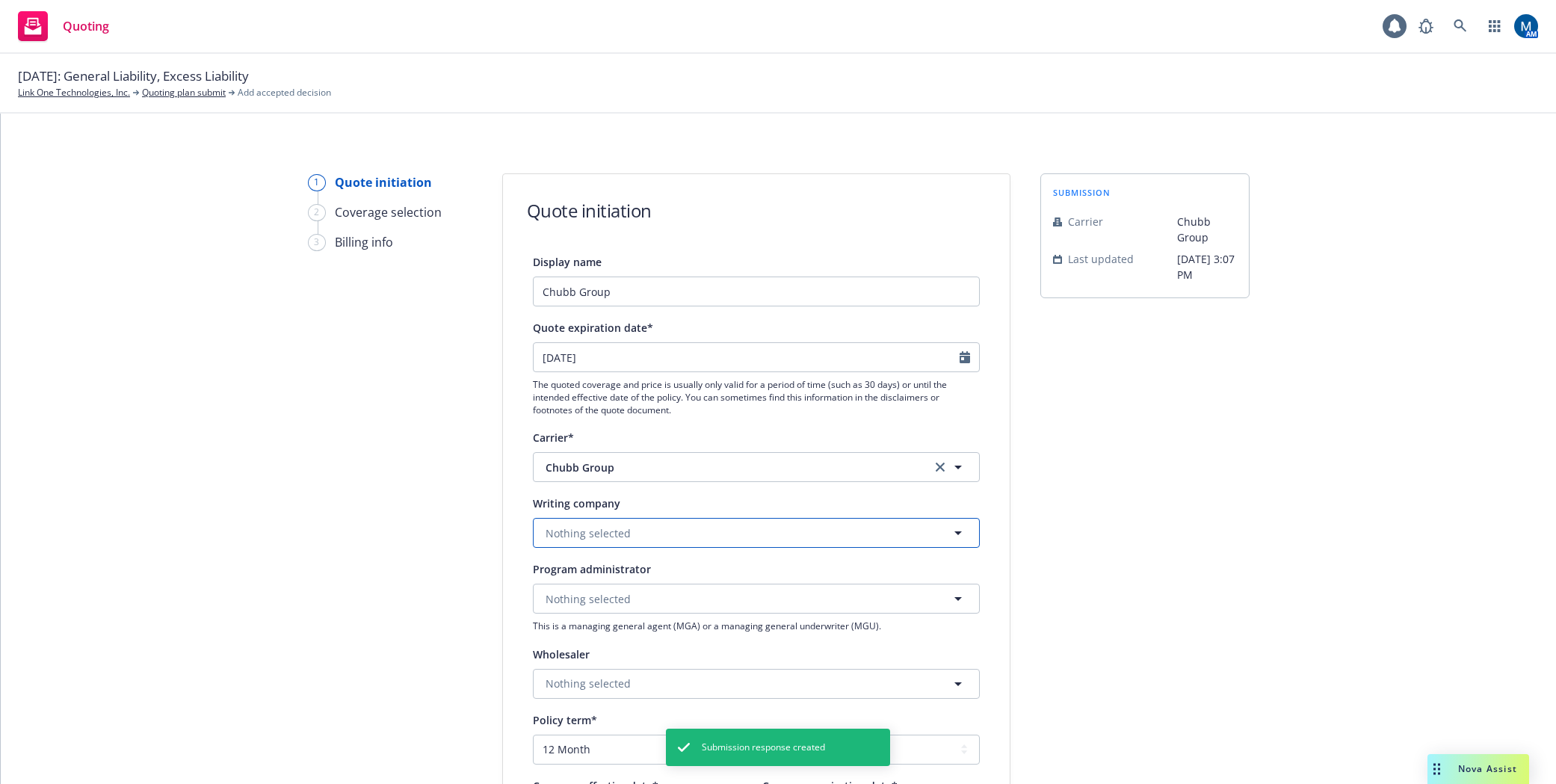
click at [619, 535] on span "Nothing selected" at bounding box center [587, 533] width 85 height 16
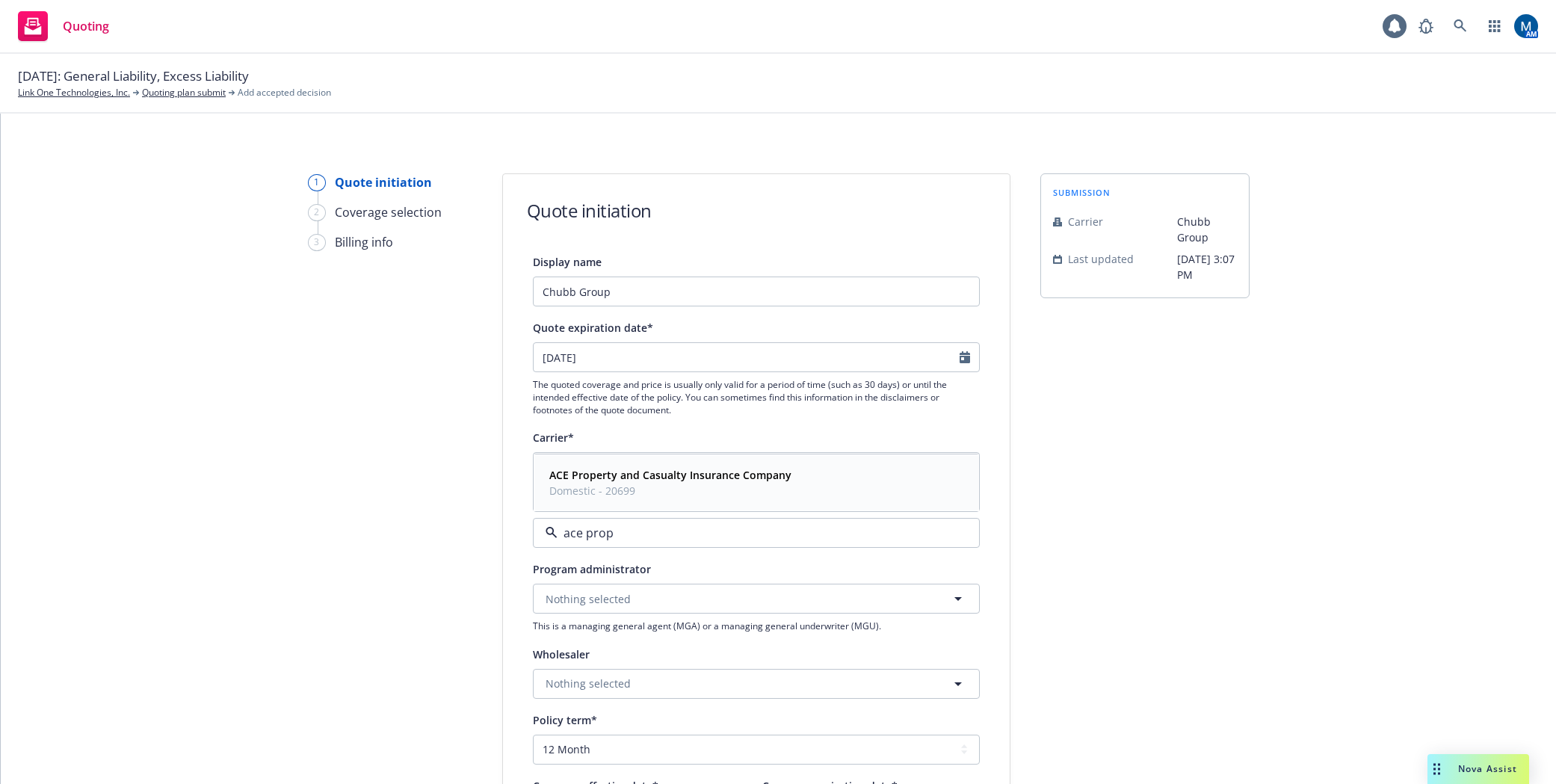
click at [704, 476] on strong "ACE Property and Casualty Insurance Company" at bounding box center [670, 475] width 242 height 14
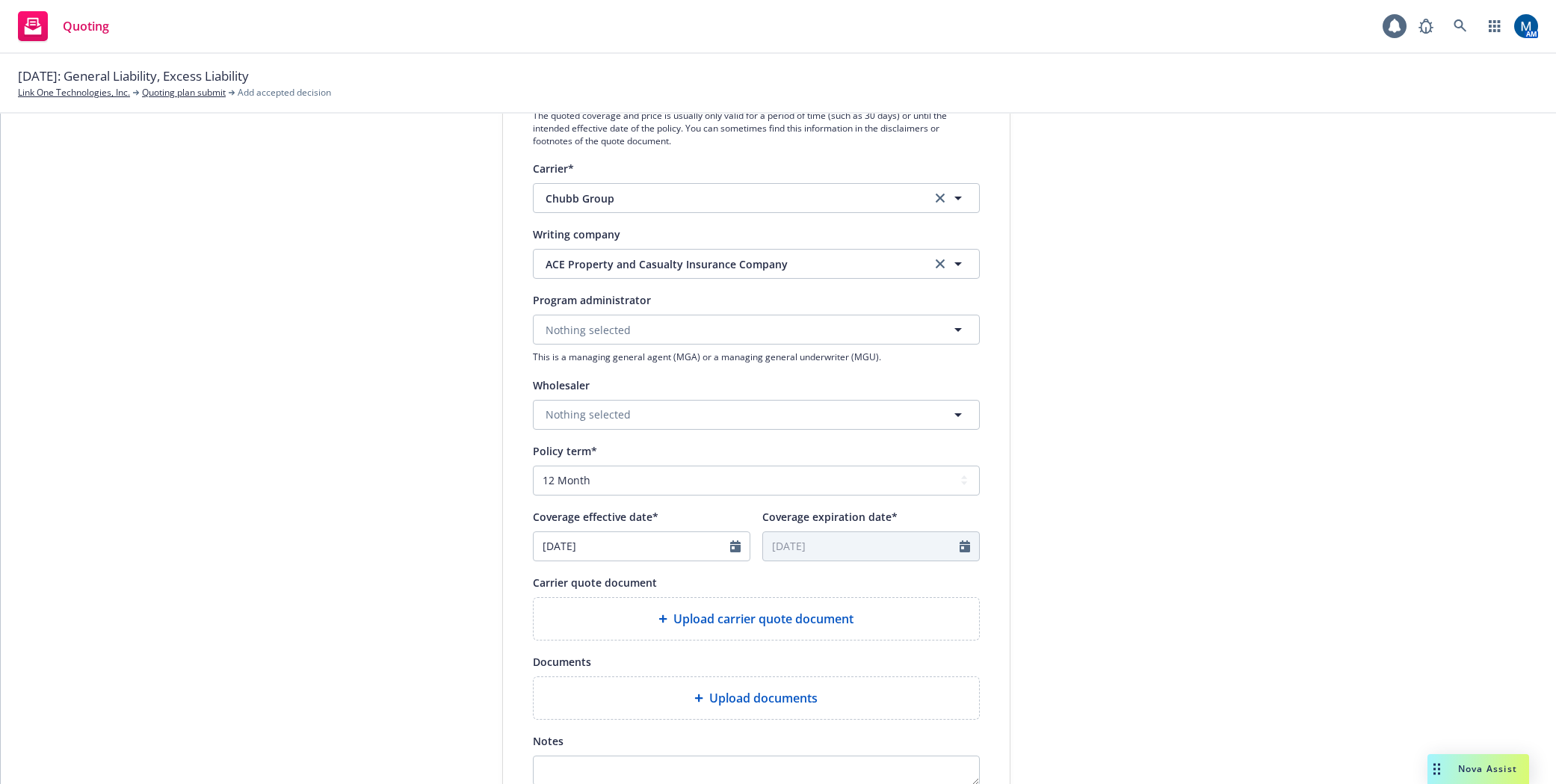
scroll to position [299, 0]
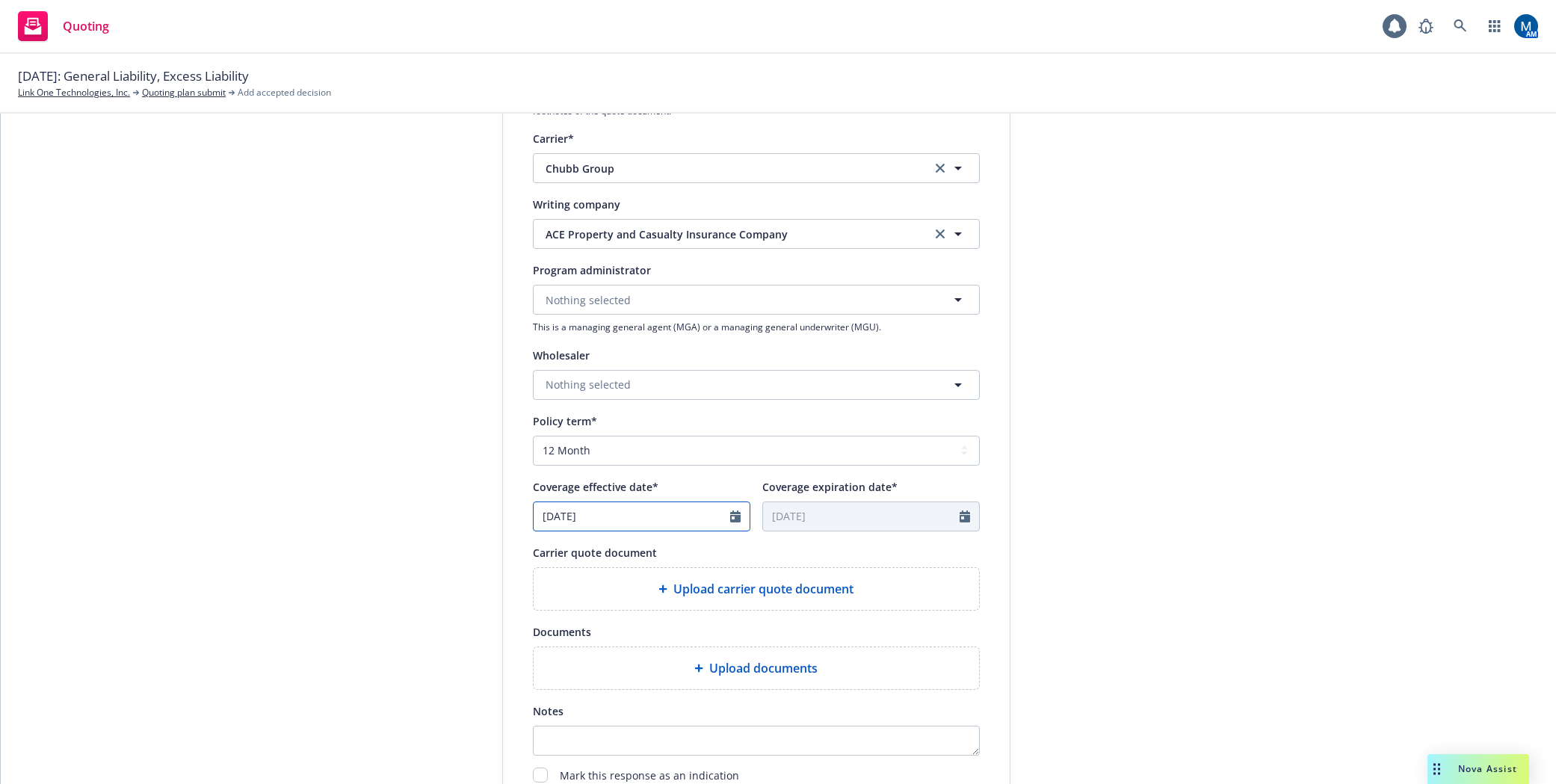
click at [730, 515] on icon "Calendar" at bounding box center [735, 516] width 10 height 12
click at [625, 690] on span "1" at bounding box center [625, 693] width 22 height 19
click at [1175, 538] on div "submission Carrier Chubb Group Last updated [DATE] 3:07 PM" at bounding box center [1144, 375] width 209 height 1002
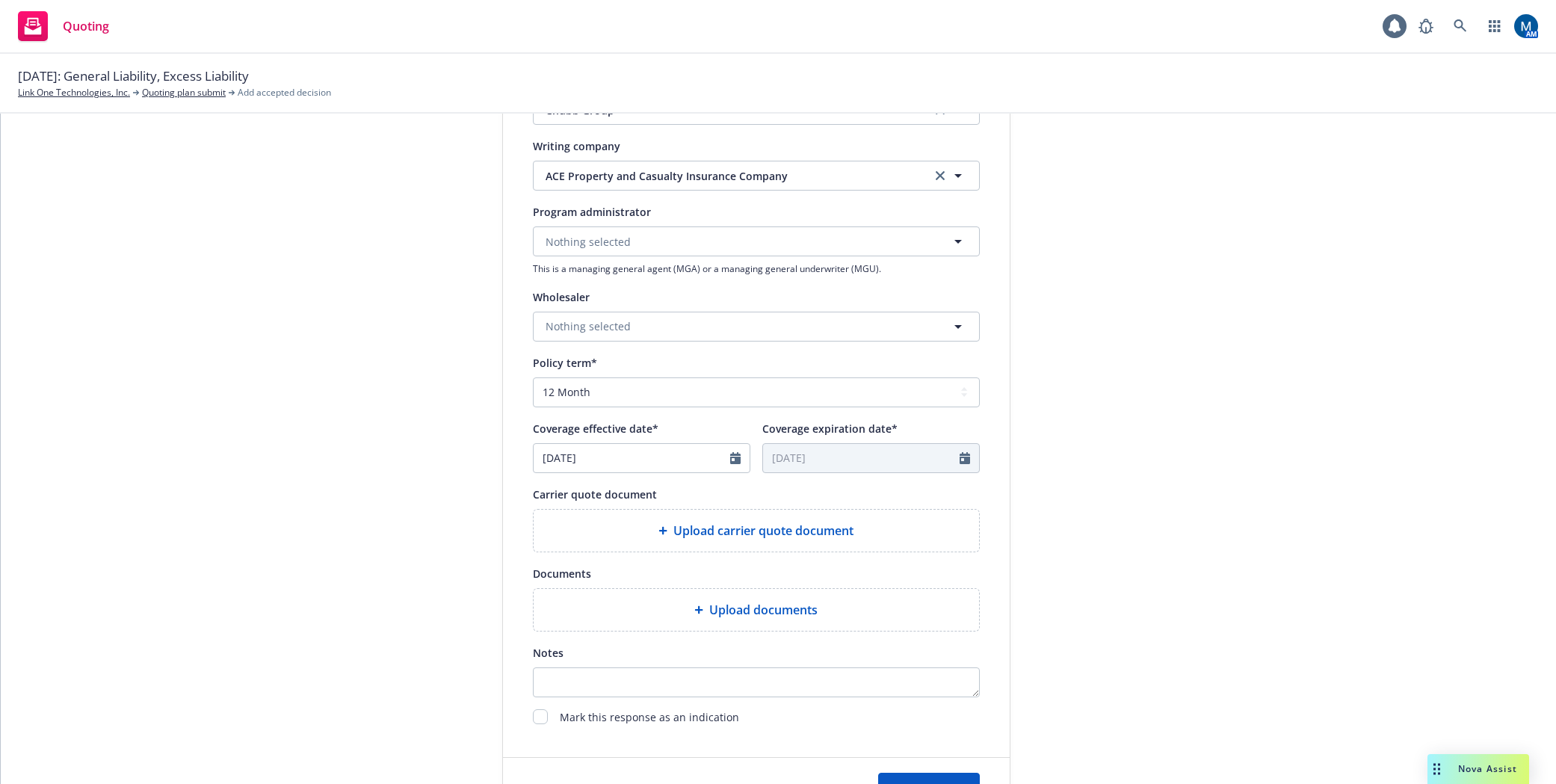
scroll to position [448, 0]
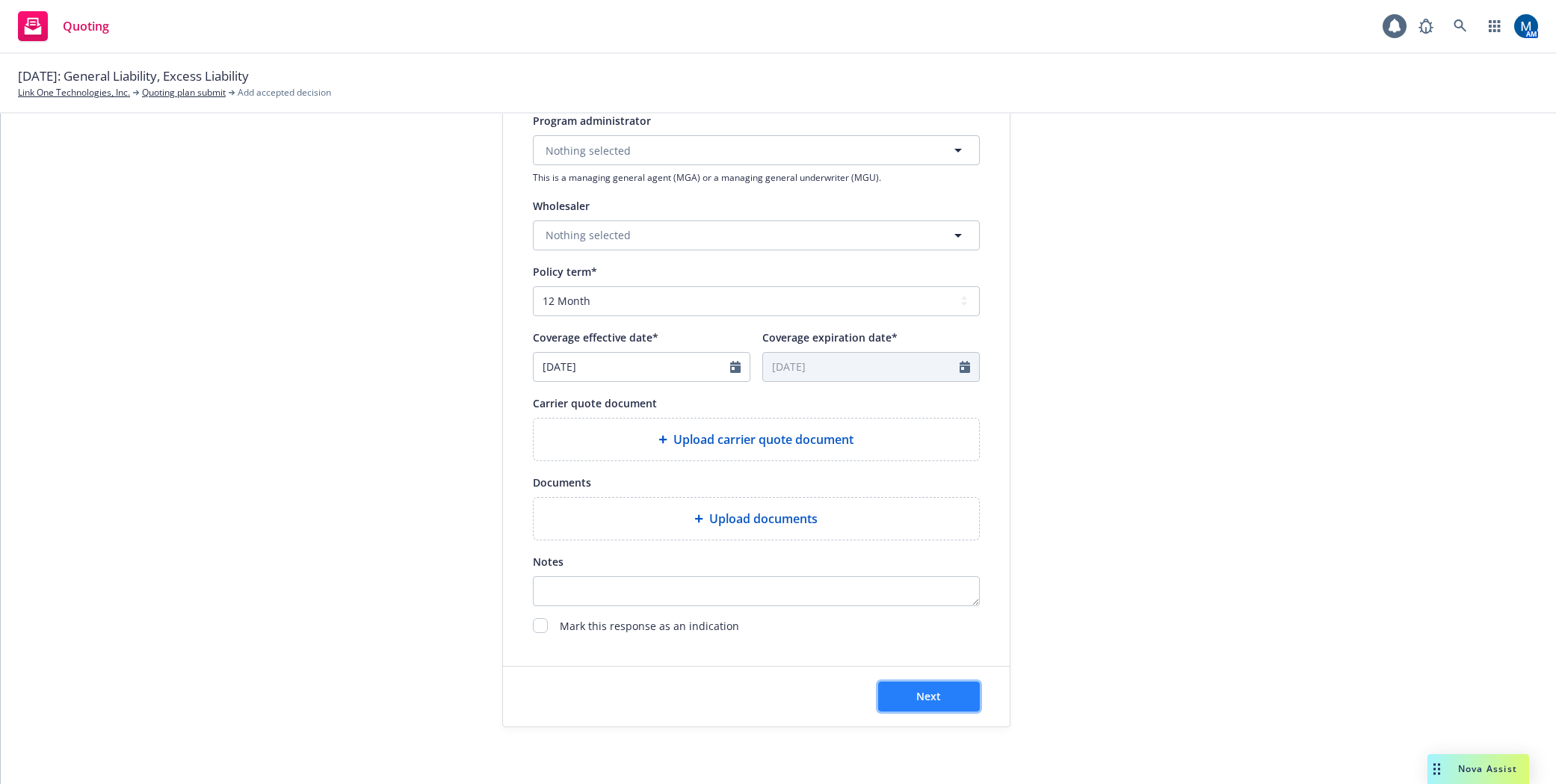
click at [937, 699] on button "Next" at bounding box center [929, 696] width 102 height 30
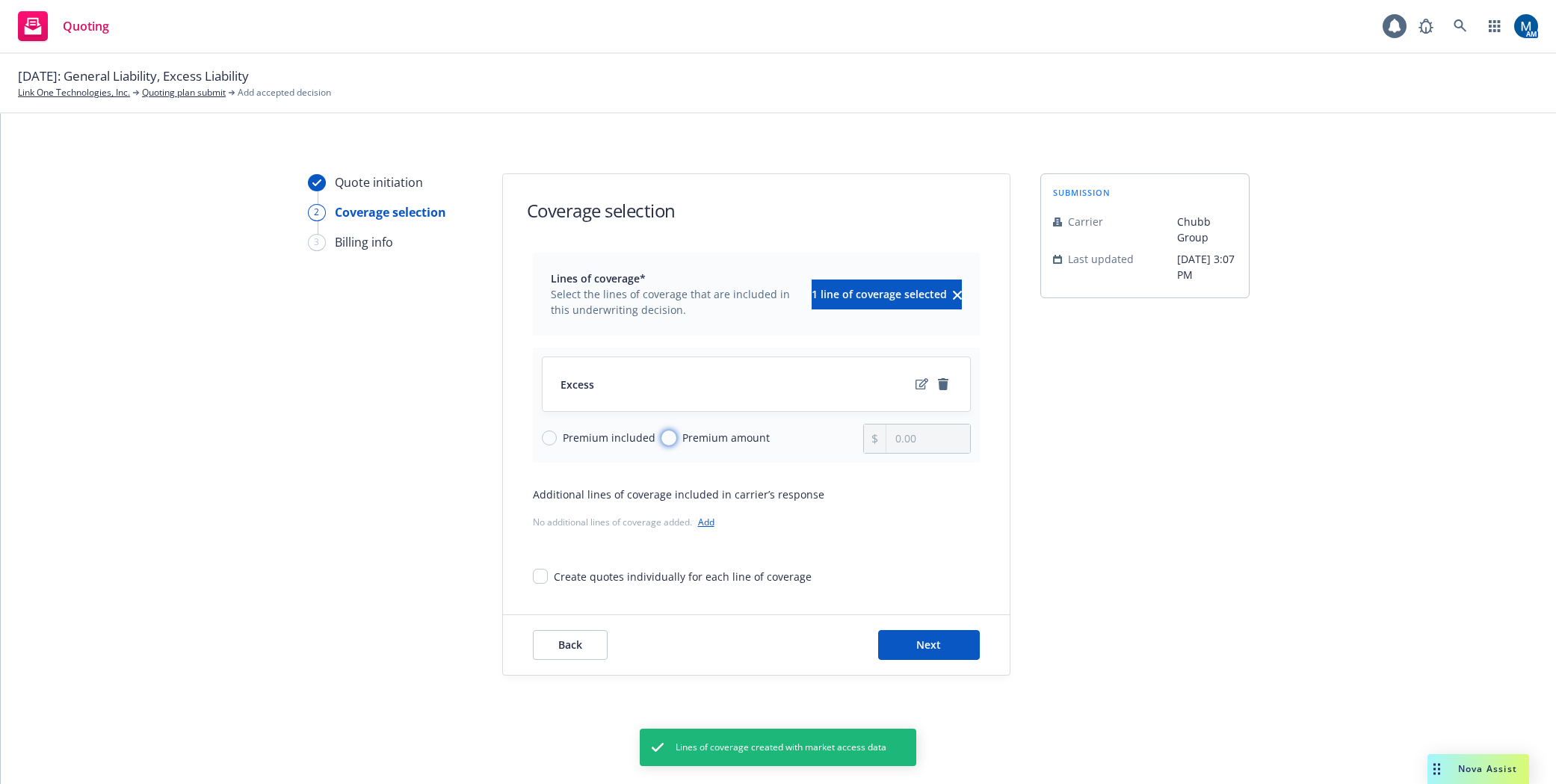
click at [670, 436] on input "Premium amount" at bounding box center [668, 437] width 15 height 15
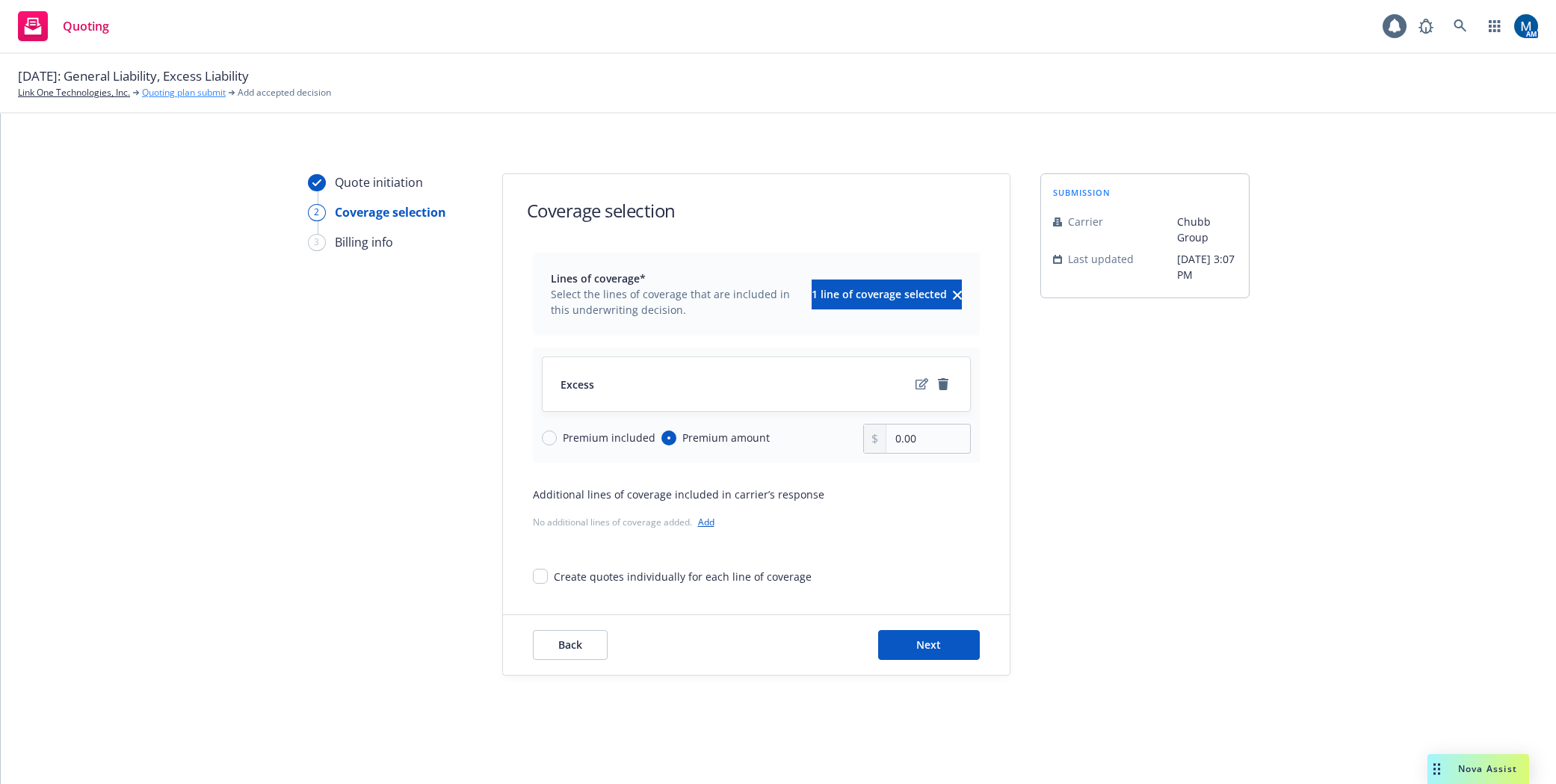
click at [180, 94] on link "Quoting plan submit" at bounding box center [184, 92] width 84 height 13
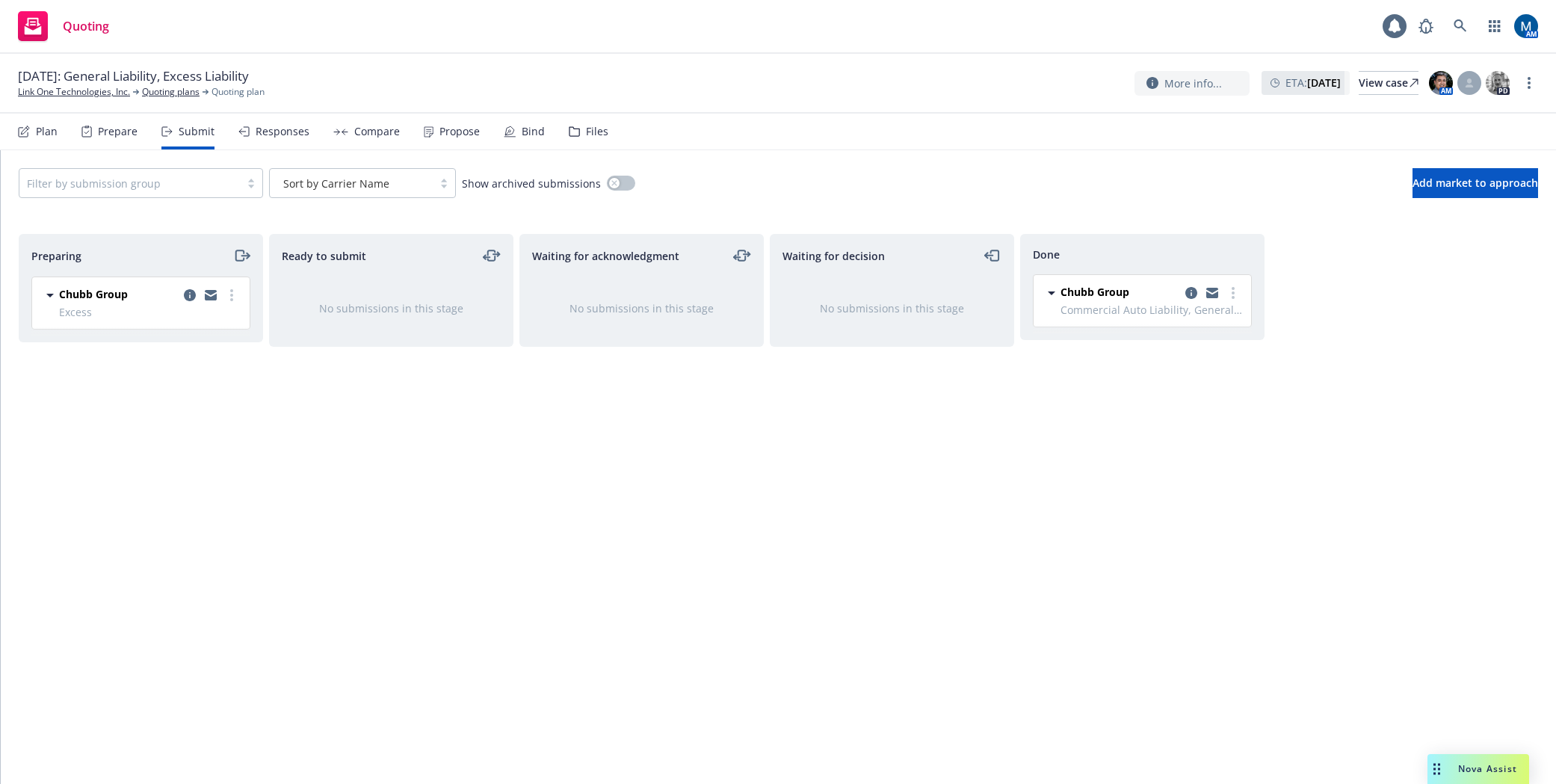
click at [37, 130] on div "Plan" at bounding box center [47, 132] width 22 height 12
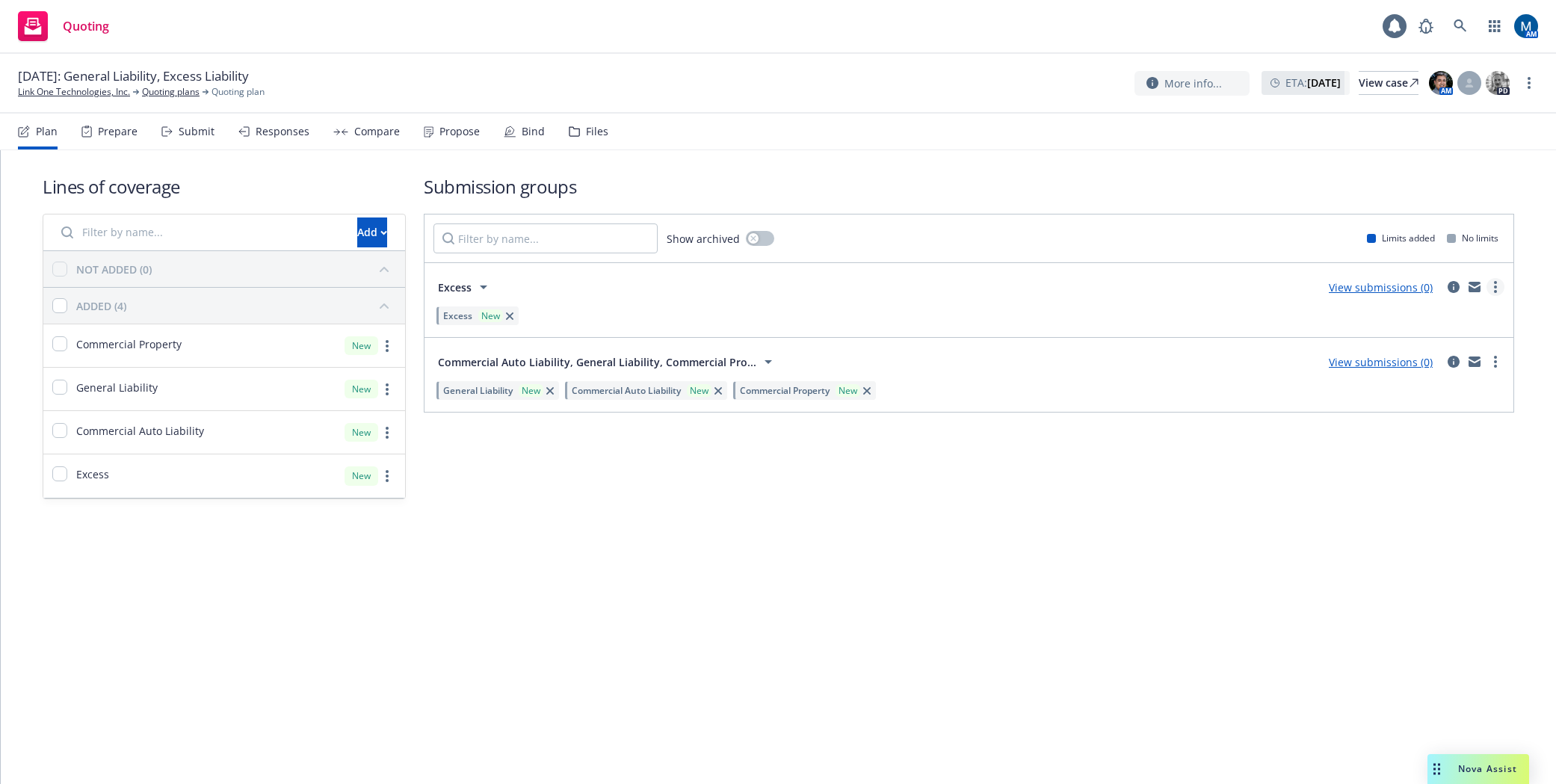
click at [1495, 283] on circle "more" at bounding box center [1495, 282] width 3 height 3
click at [1415, 436] on span "Archive" at bounding box center [1382, 443] width 73 height 14
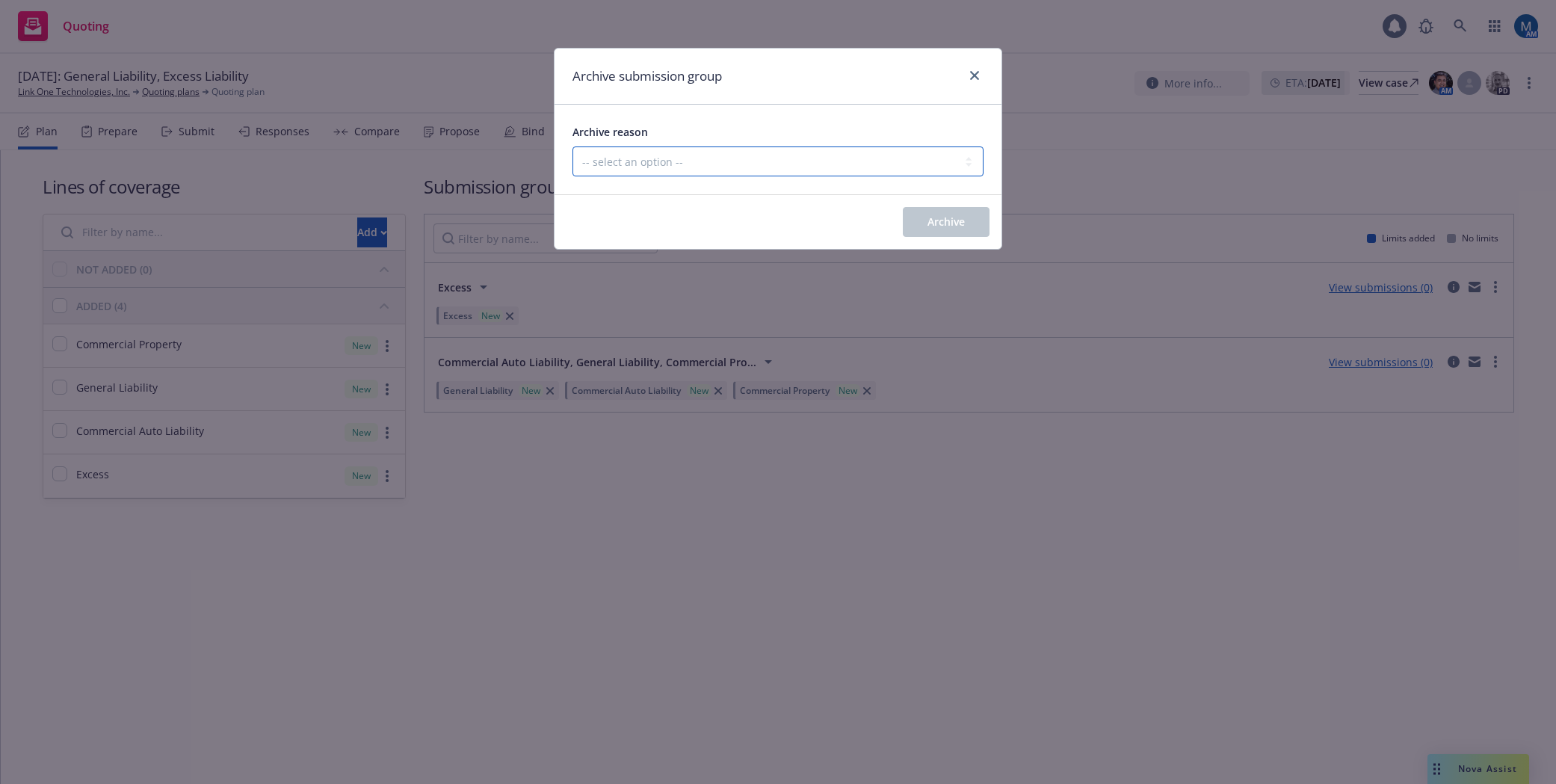
click at [686, 159] on select "-- select an option -- Customer no longer needs this coverage Duplicate Histori…" at bounding box center [777, 161] width 411 height 30
click at [572, 146] on select "-- select an option -- Customer no longer needs this coverage Duplicate Histori…" at bounding box center [777, 161] width 411 height 30
click at [953, 218] on span "Archive" at bounding box center [945, 221] width 37 height 14
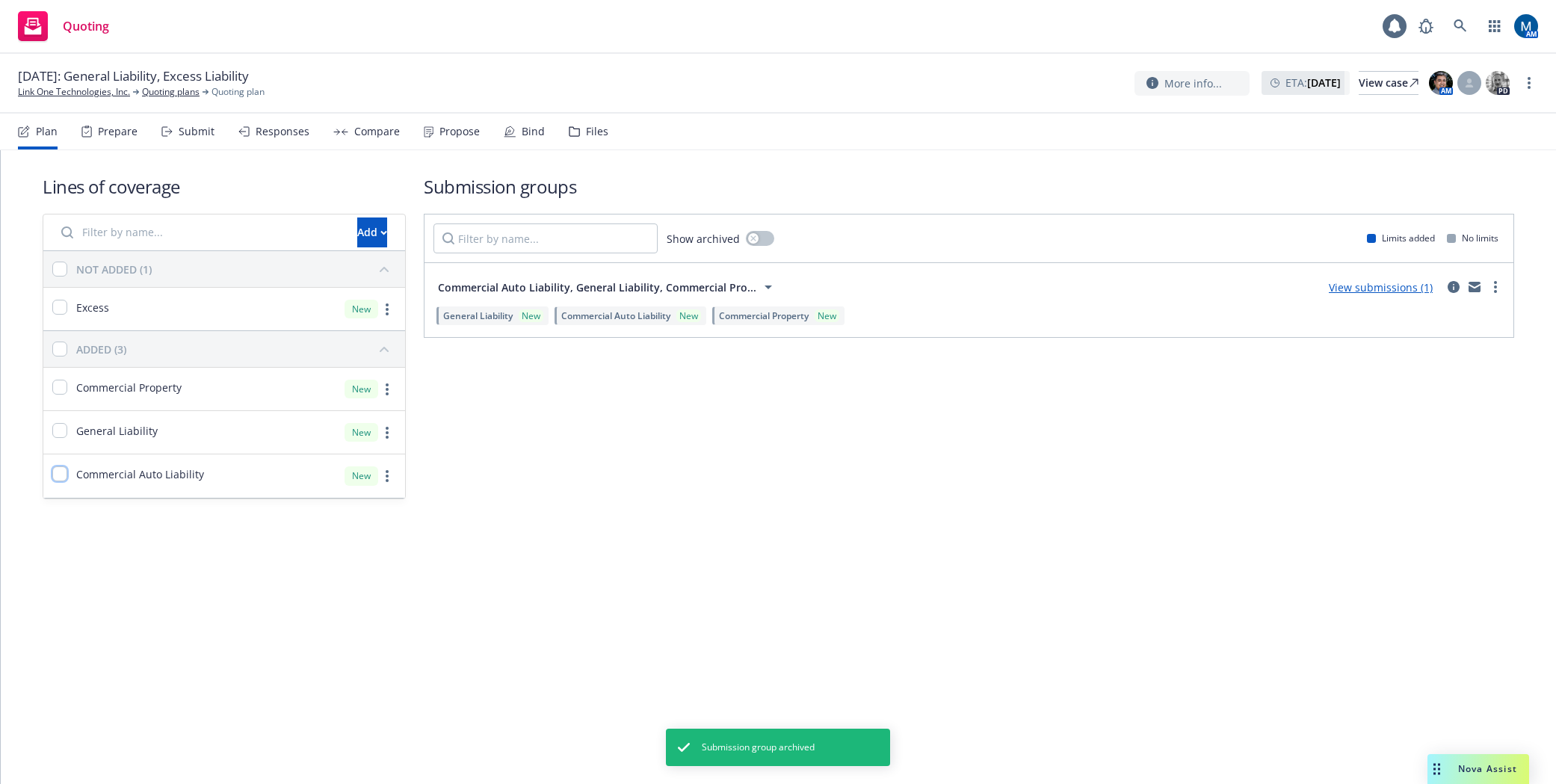
click at [59, 472] on input "checkbox" at bounding box center [59, 473] width 15 height 15
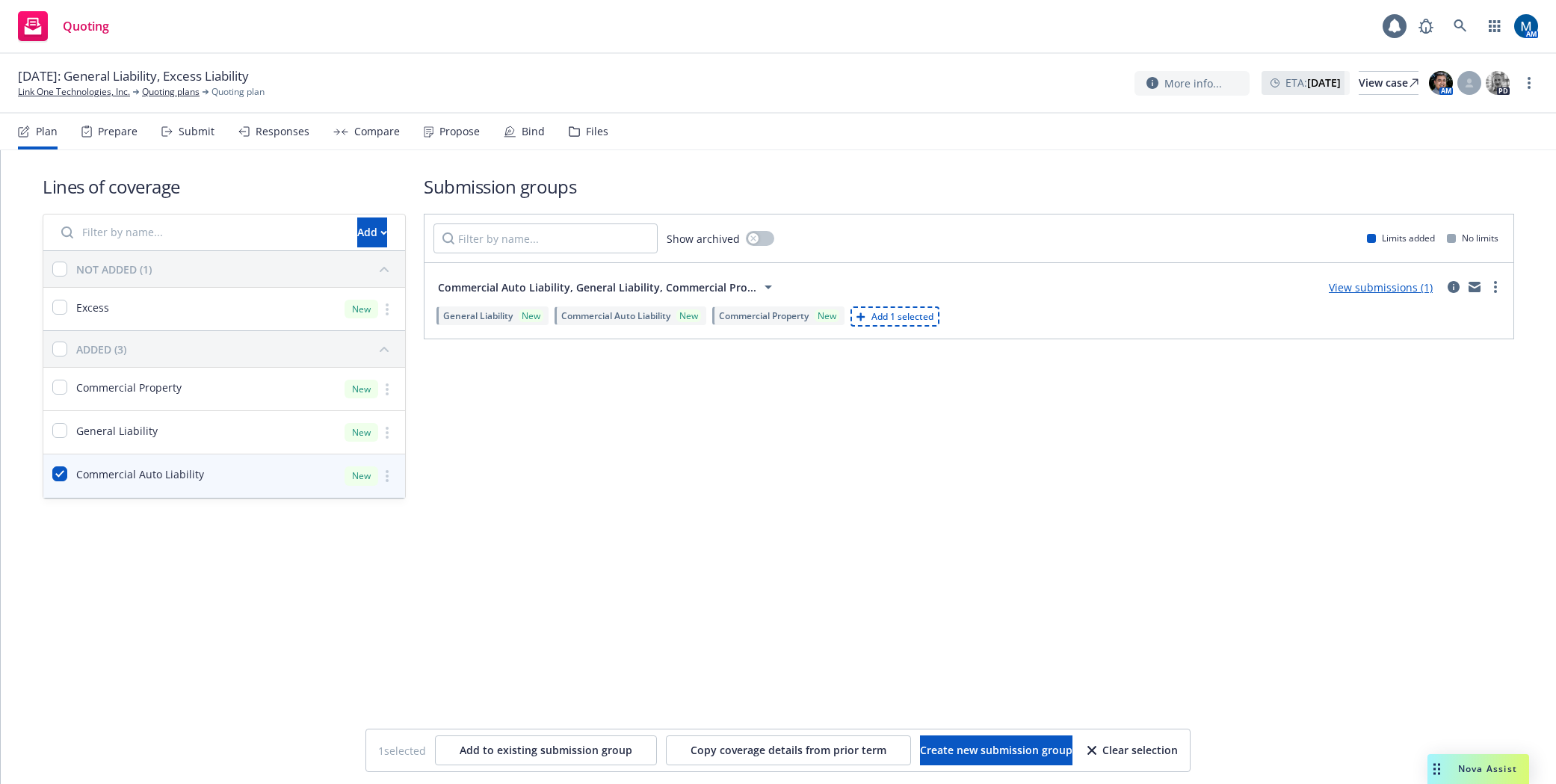
drag, startPoint x: 110, startPoint y: 580, endPoint x: 105, endPoint y: 554, distance: 25.8
click at [110, 572] on div "Lines of coverage Add NOT ADDED (1) Excess New ADDED (3) Commercial Property Ne…" at bounding box center [778, 467] width 1555 height 634
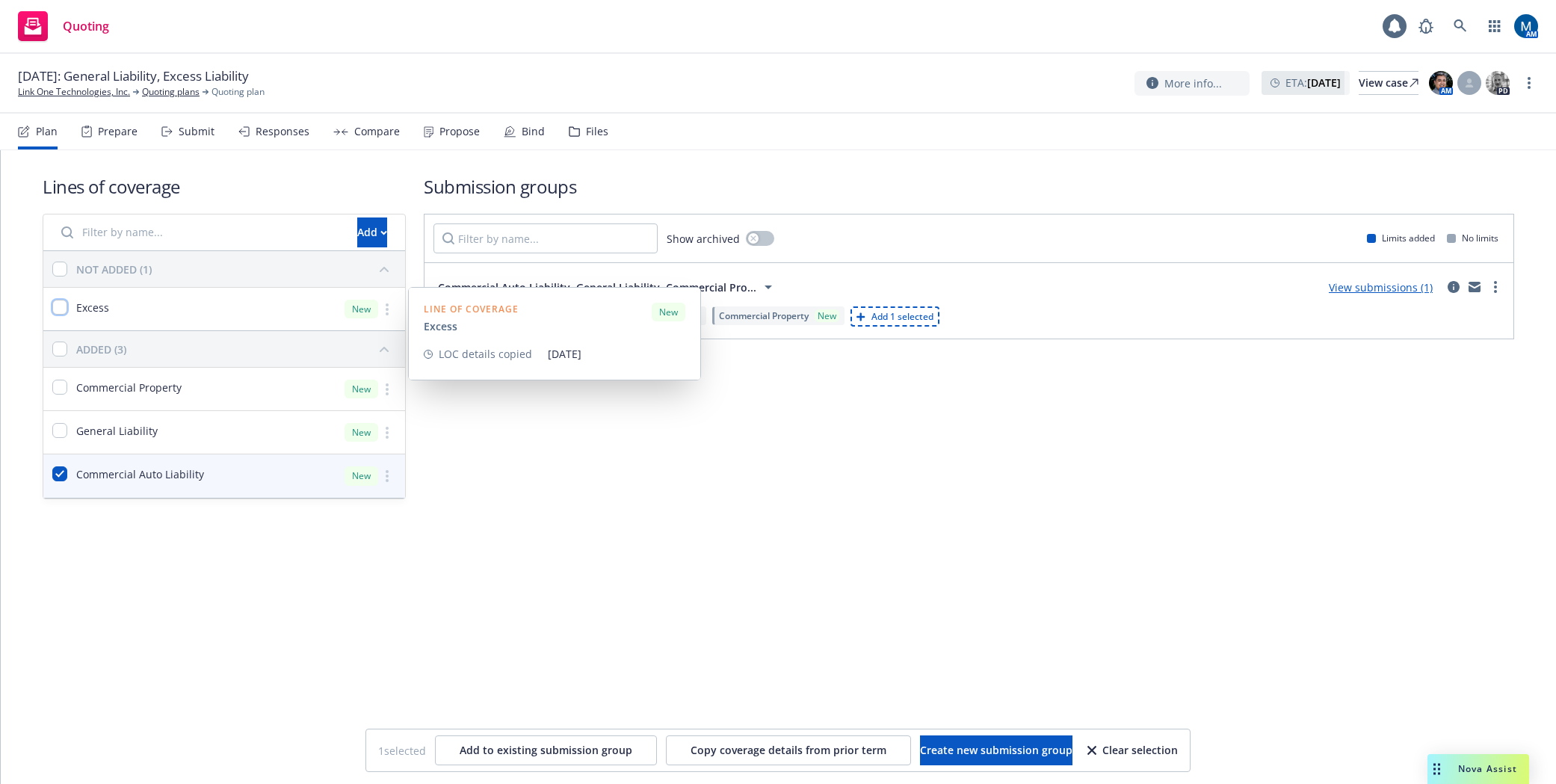
click at [58, 312] on input "checkbox" at bounding box center [59, 307] width 15 height 15
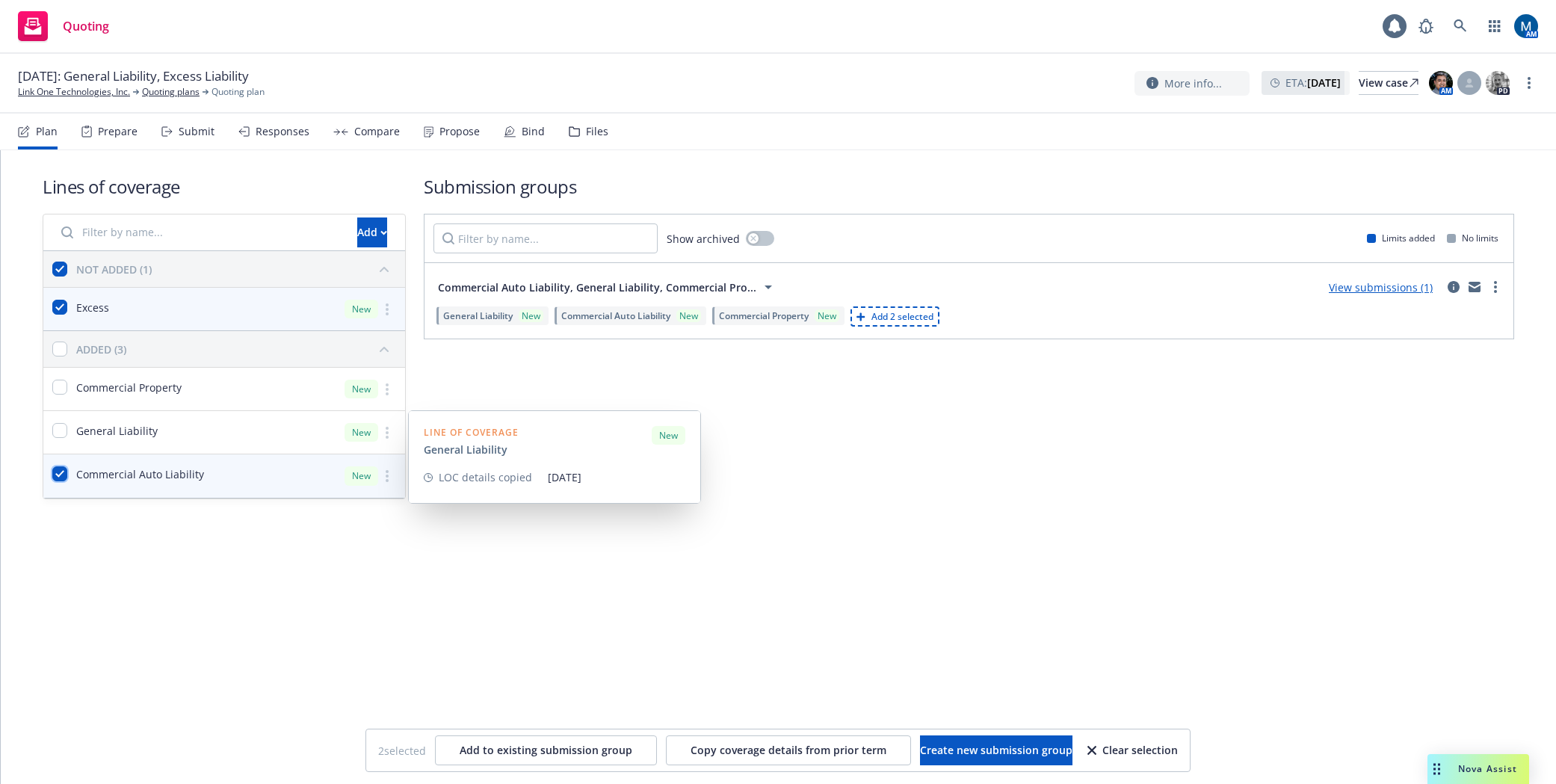
click at [56, 469] on input "checkbox" at bounding box center [59, 473] width 15 height 15
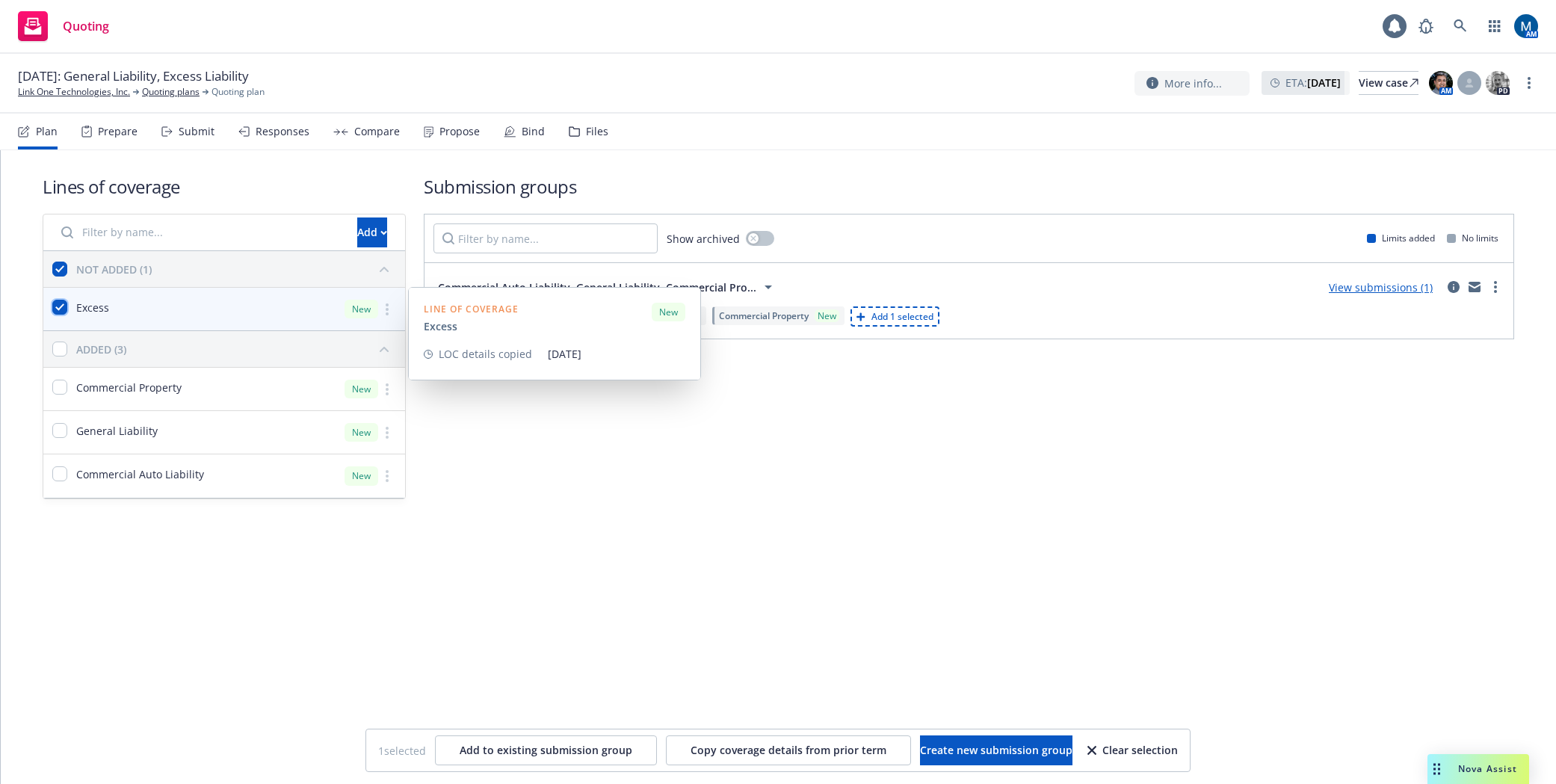
click at [64, 304] on input "checkbox" at bounding box center [59, 307] width 15 height 15
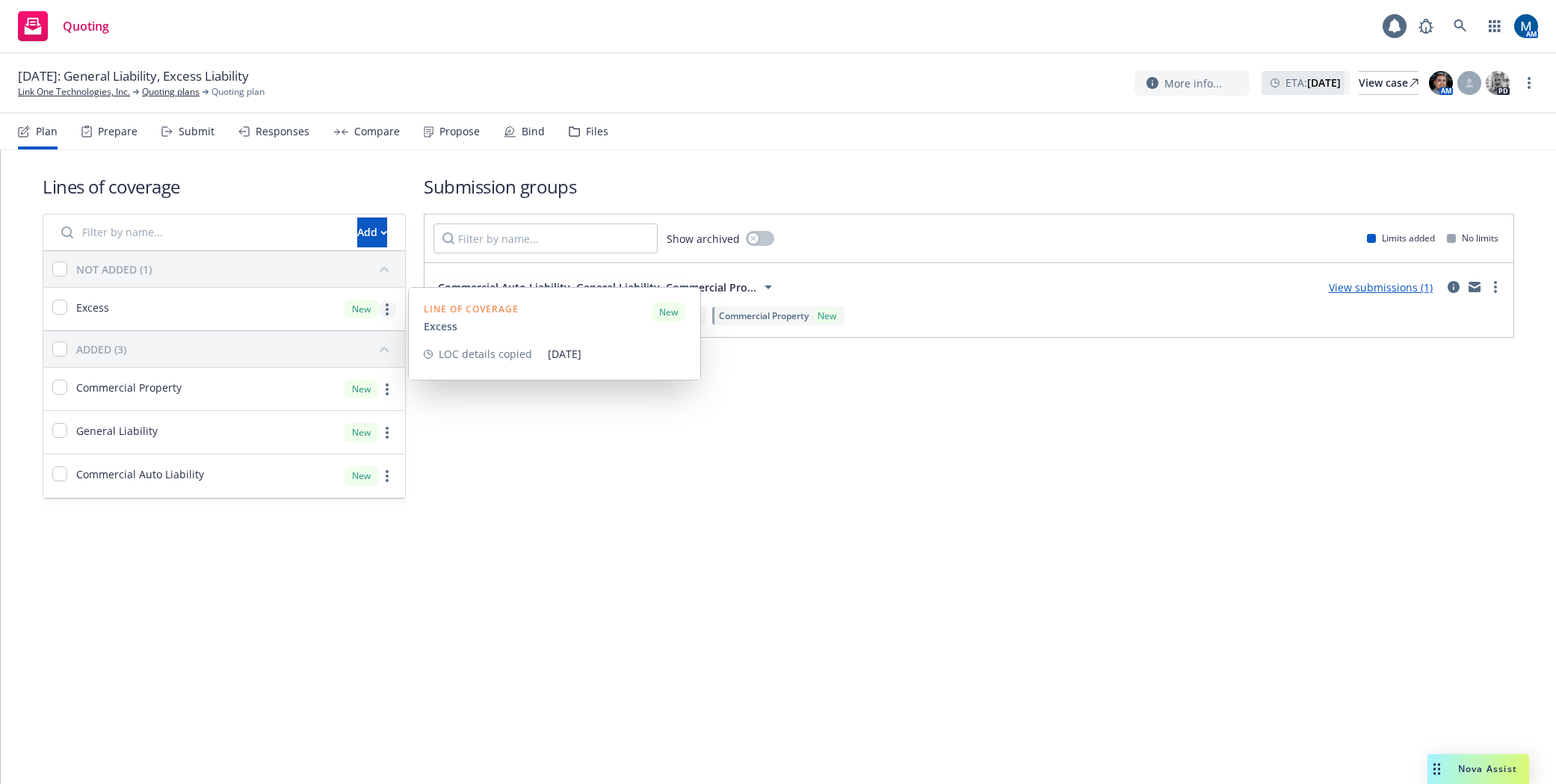
click at [390, 306] on link "more" at bounding box center [387, 309] width 18 height 18
click at [323, 494] on link "Archive" at bounding box center [282, 495] width 226 height 30
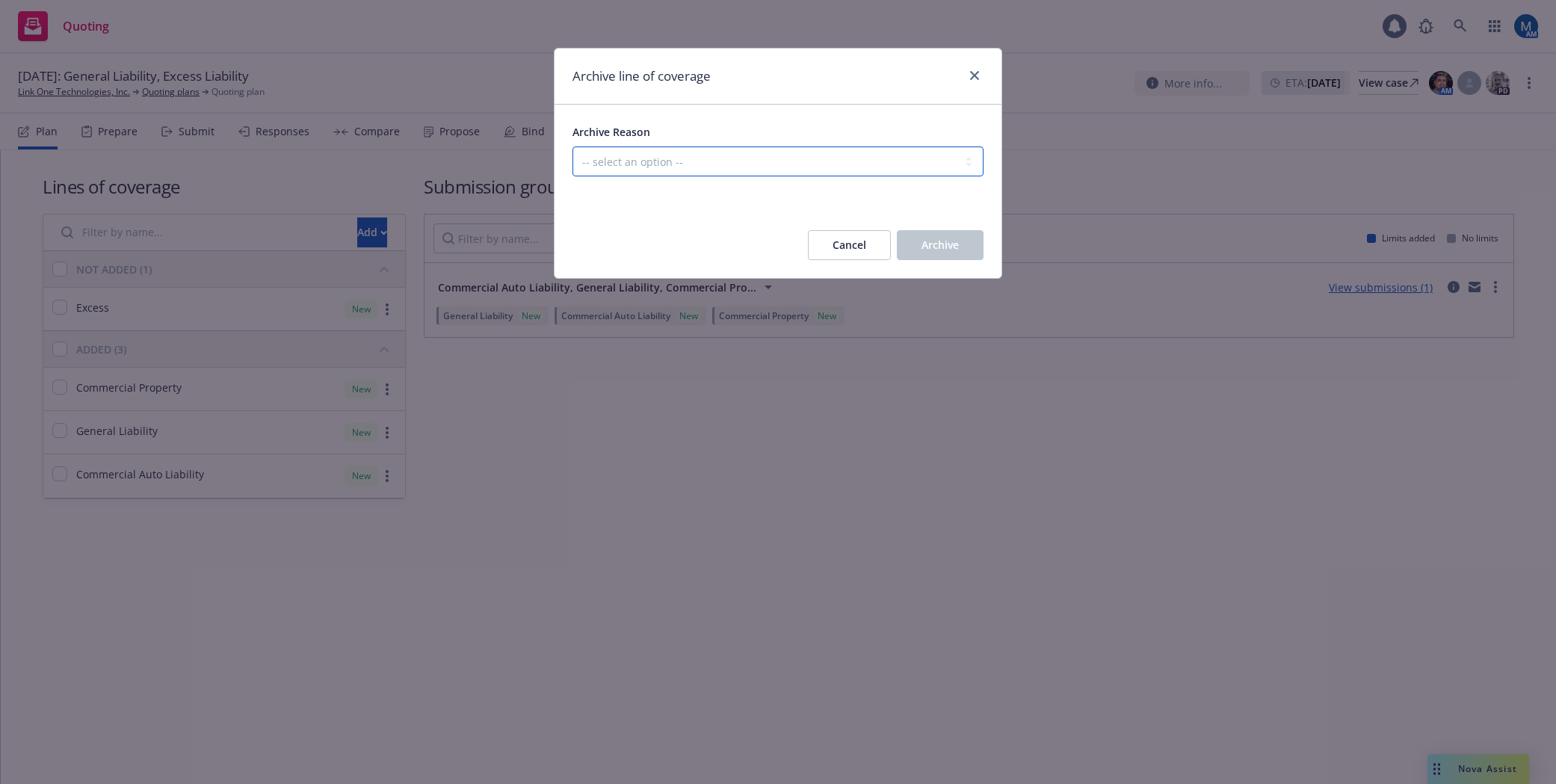
click at [823, 163] on select "-- select an option -- Created in error Duplicated" at bounding box center [777, 161] width 411 height 30
click at [572, 146] on select "-- select an option -- Created in error Duplicated" at bounding box center [777, 161] width 411 height 30
click at [950, 239] on span "Archive" at bounding box center [939, 245] width 37 height 14
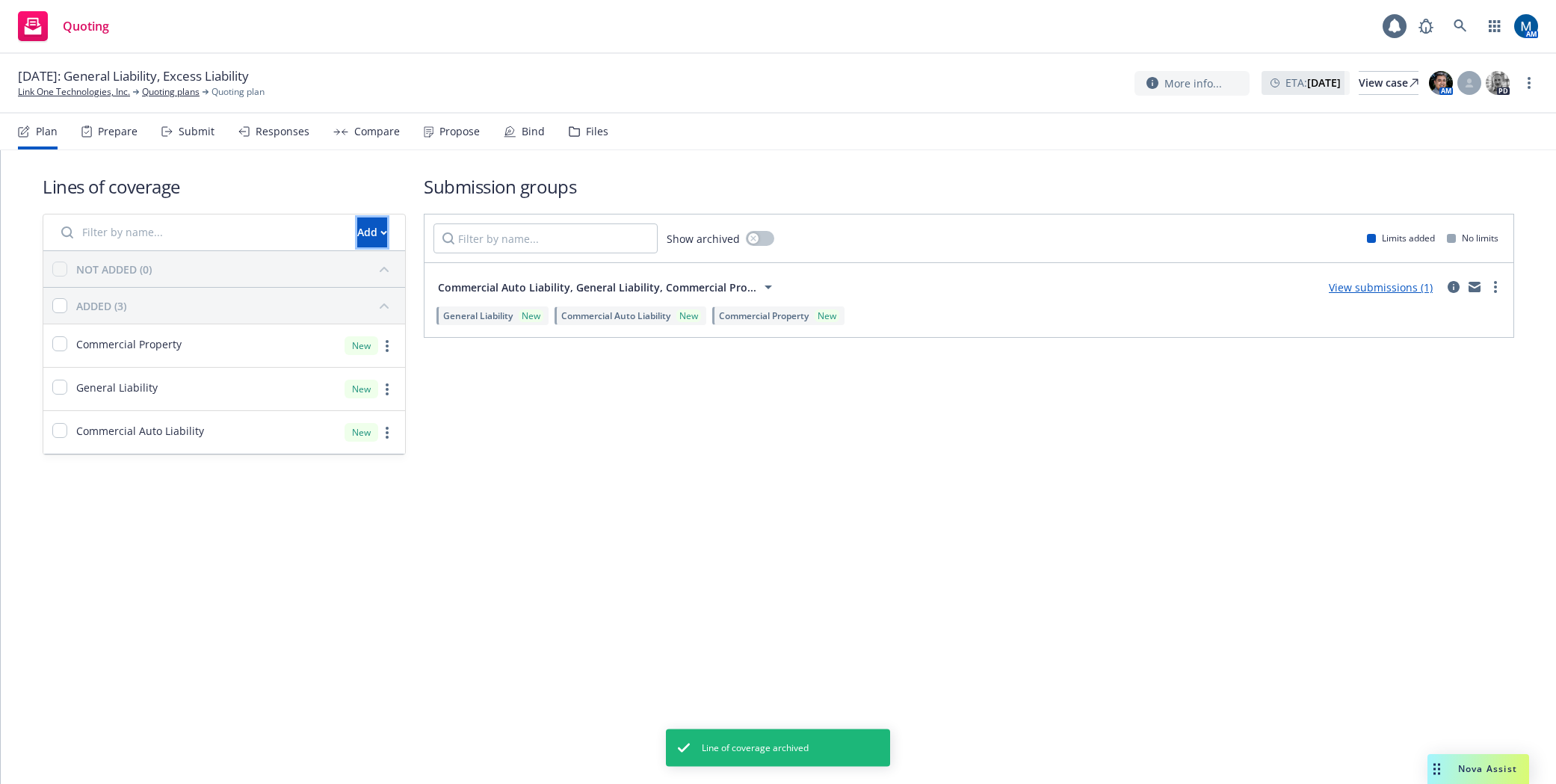
click at [357, 229] on div "Add" at bounding box center [372, 232] width 30 height 28
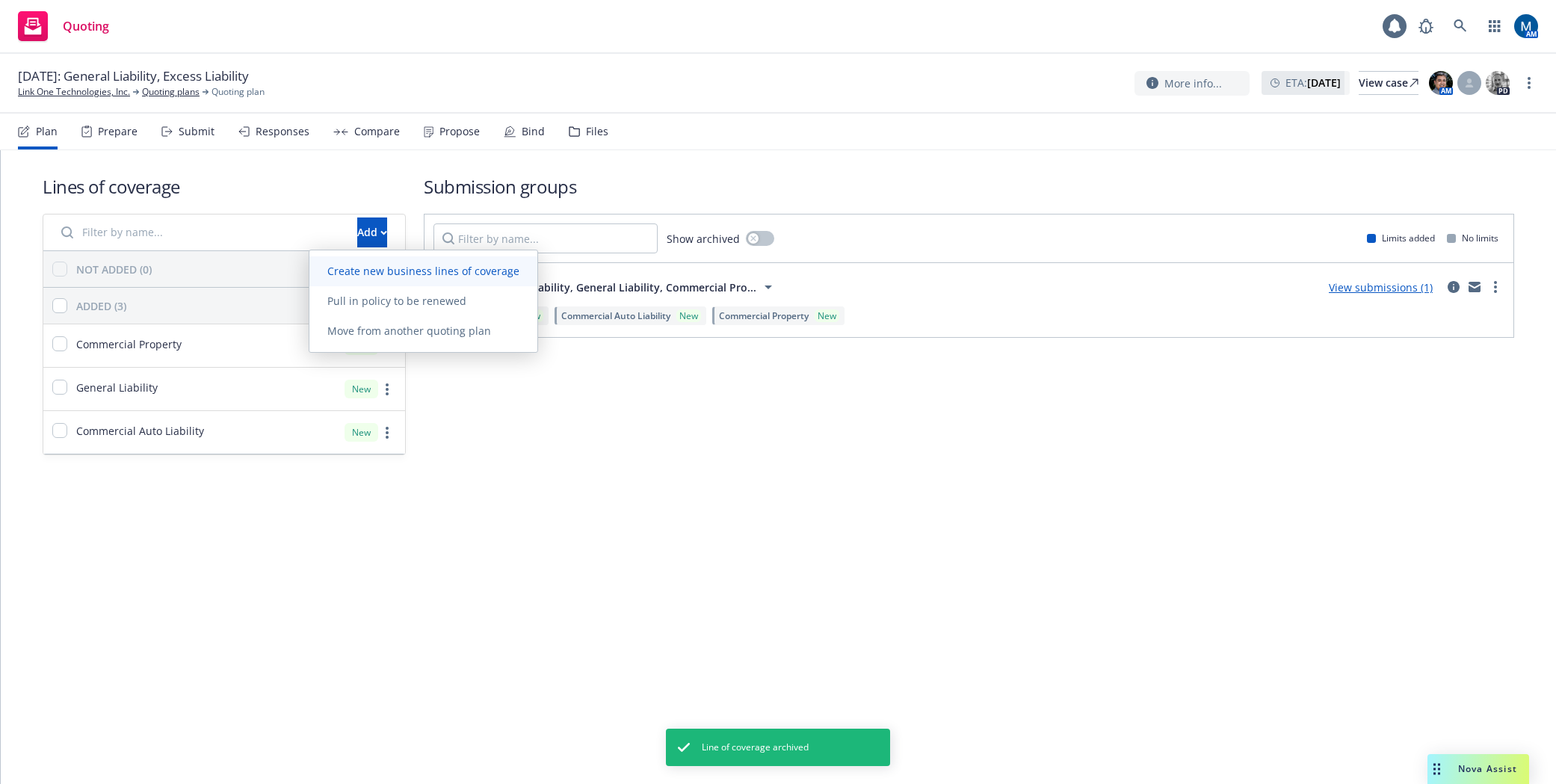
click at [371, 274] on span "Create new business lines of coverage" at bounding box center [423, 271] width 228 height 14
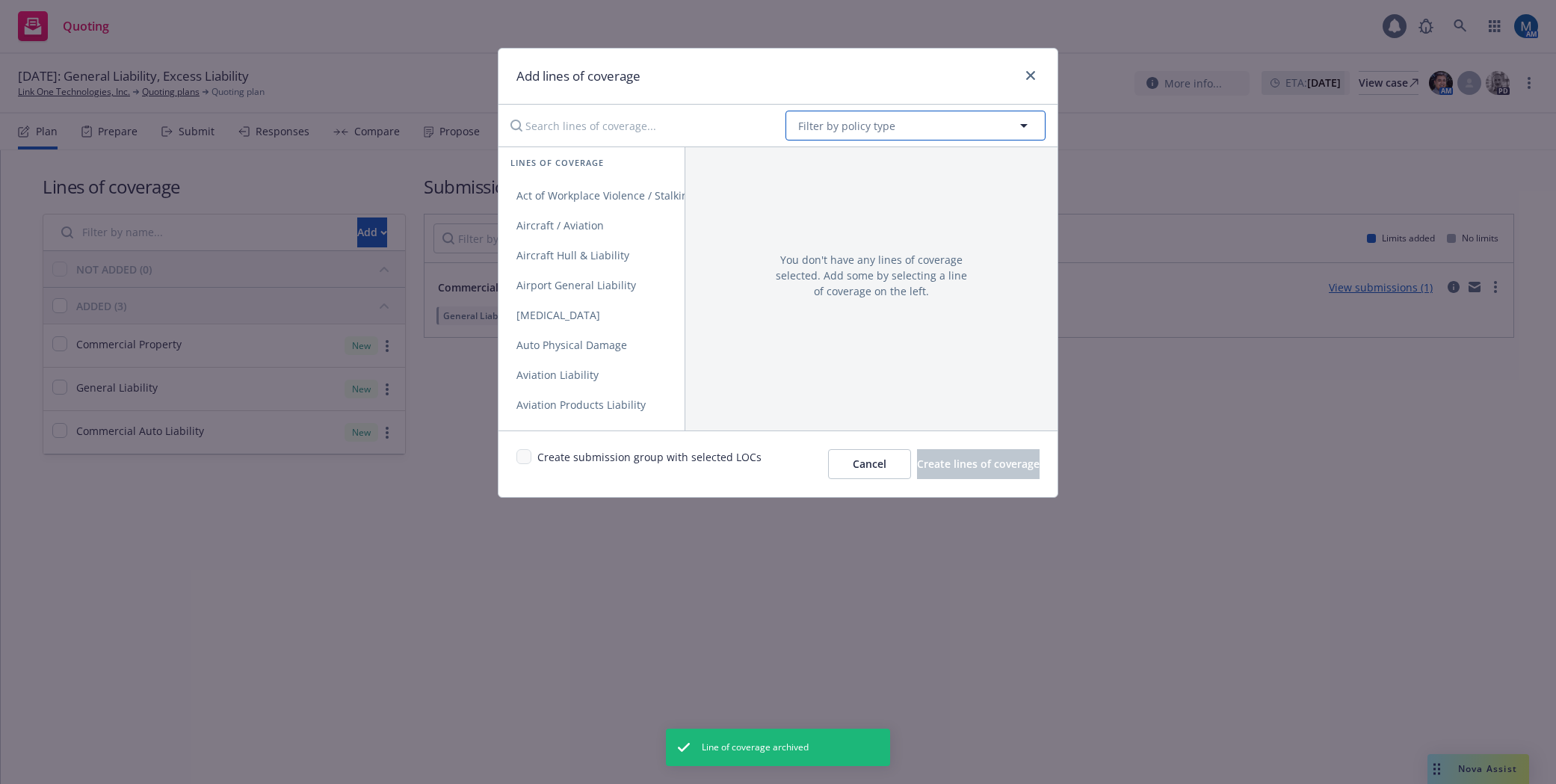
click at [925, 117] on button "Filter by policy type" at bounding box center [915, 126] width 260 height 30
click at [865, 175] on strong "Commercial Umbrella" at bounding box center [857, 168] width 110 height 14
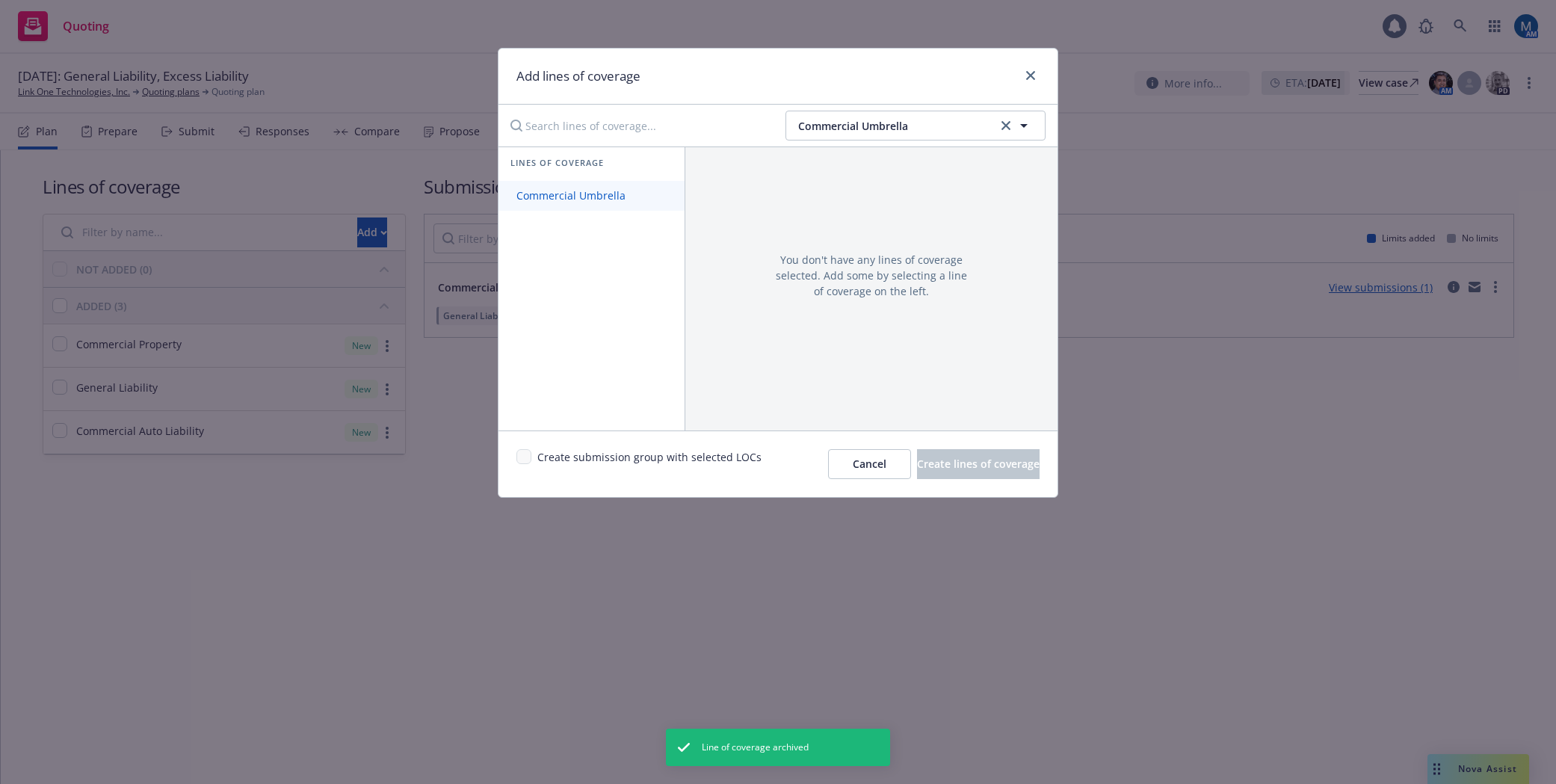
click at [590, 202] on span "Commercial Umbrella" at bounding box center [570, 195] width 145 height 14
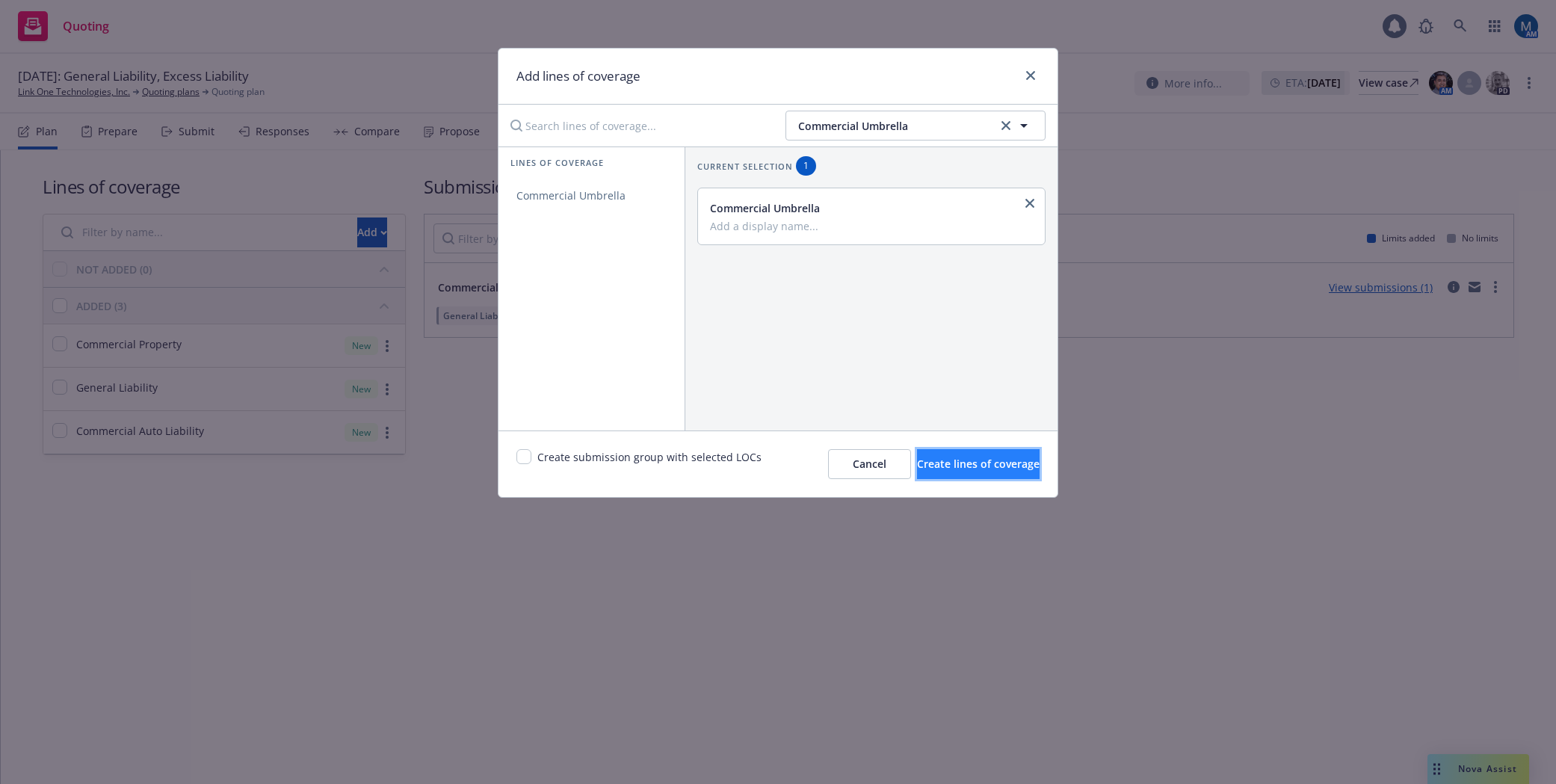
click at [943, 467] on span "Create lines of coverage" at bounding box center [978, 464] width 123 height 14
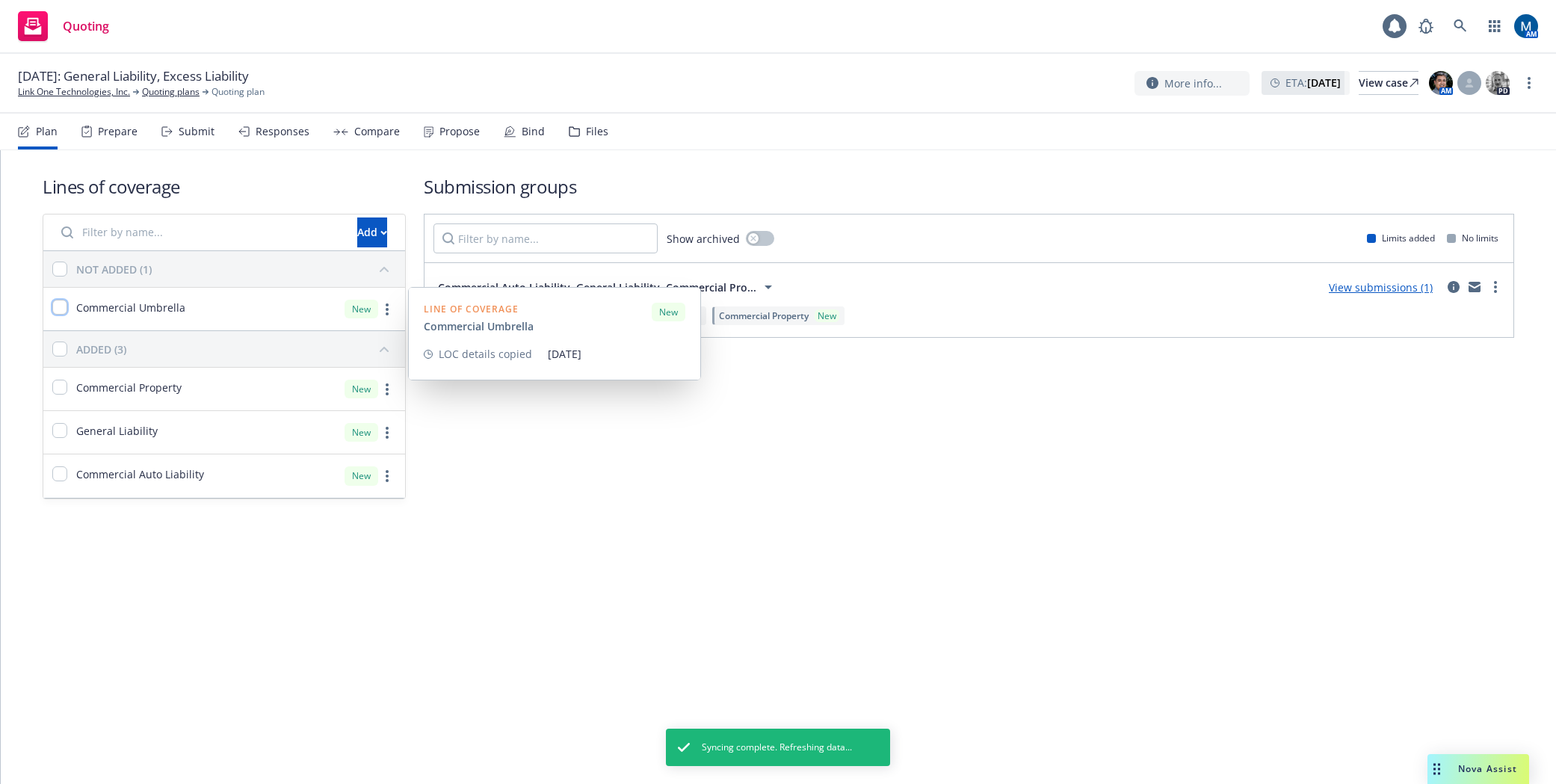
click at [55, 313] on input "checkbox" at bounding box center [59, 307] width 15 height 15
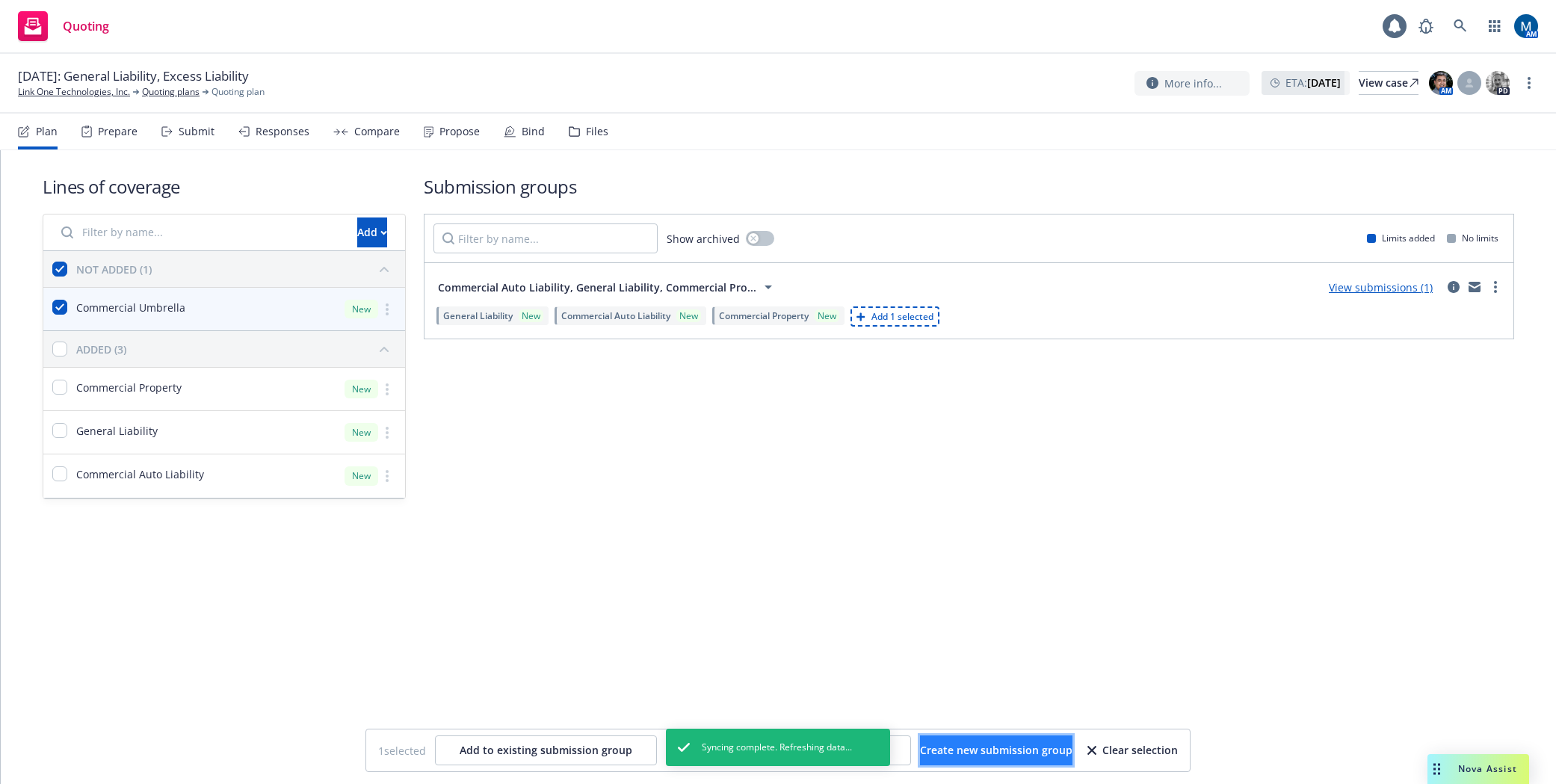
click at [970, 749] on span "Create new submission group" at bounding box center [996, 750] width 152 height 14
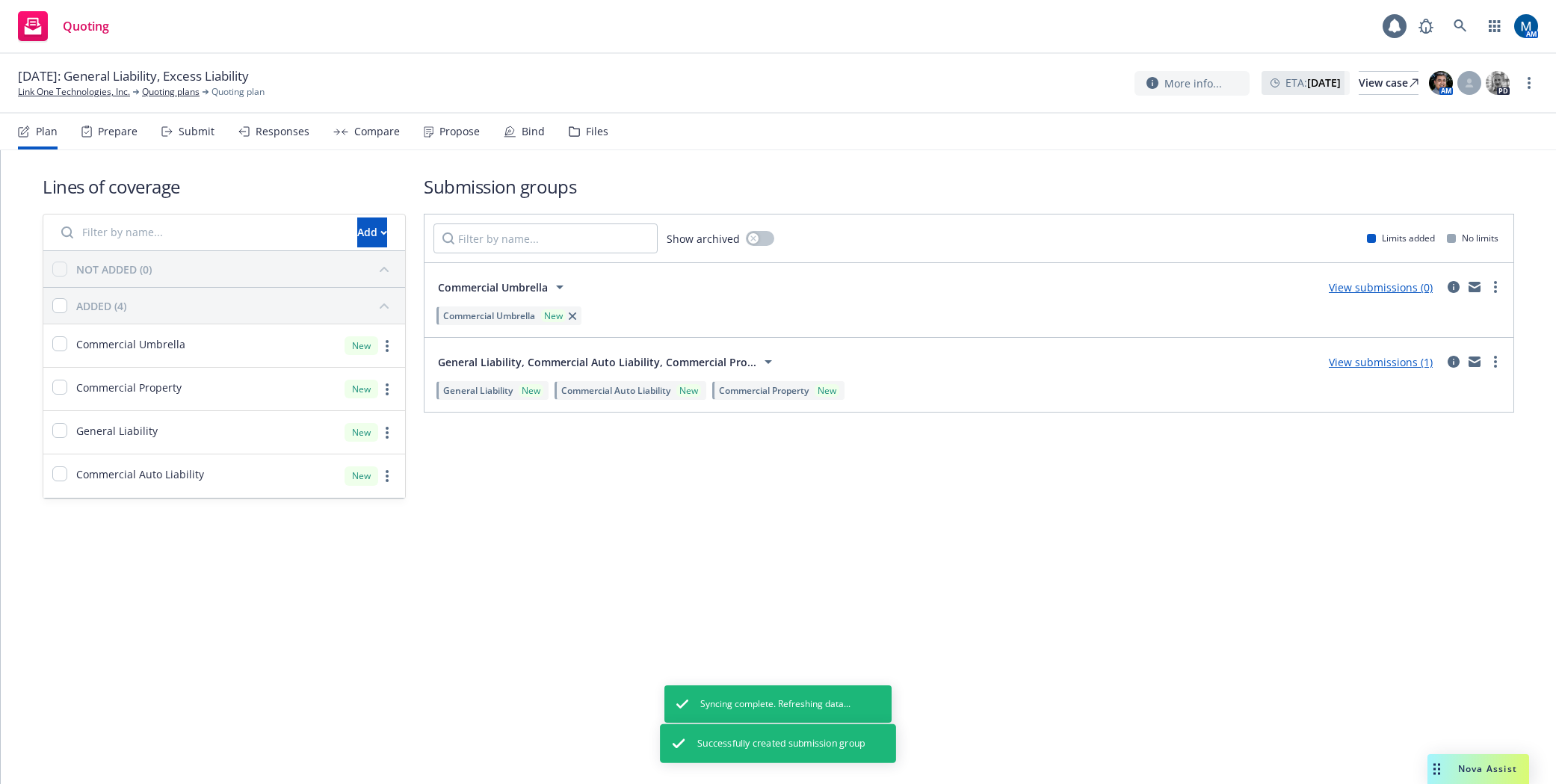
click at [198, 132] on div "Submit" at bounding box center [197, 132] width 36 height 12
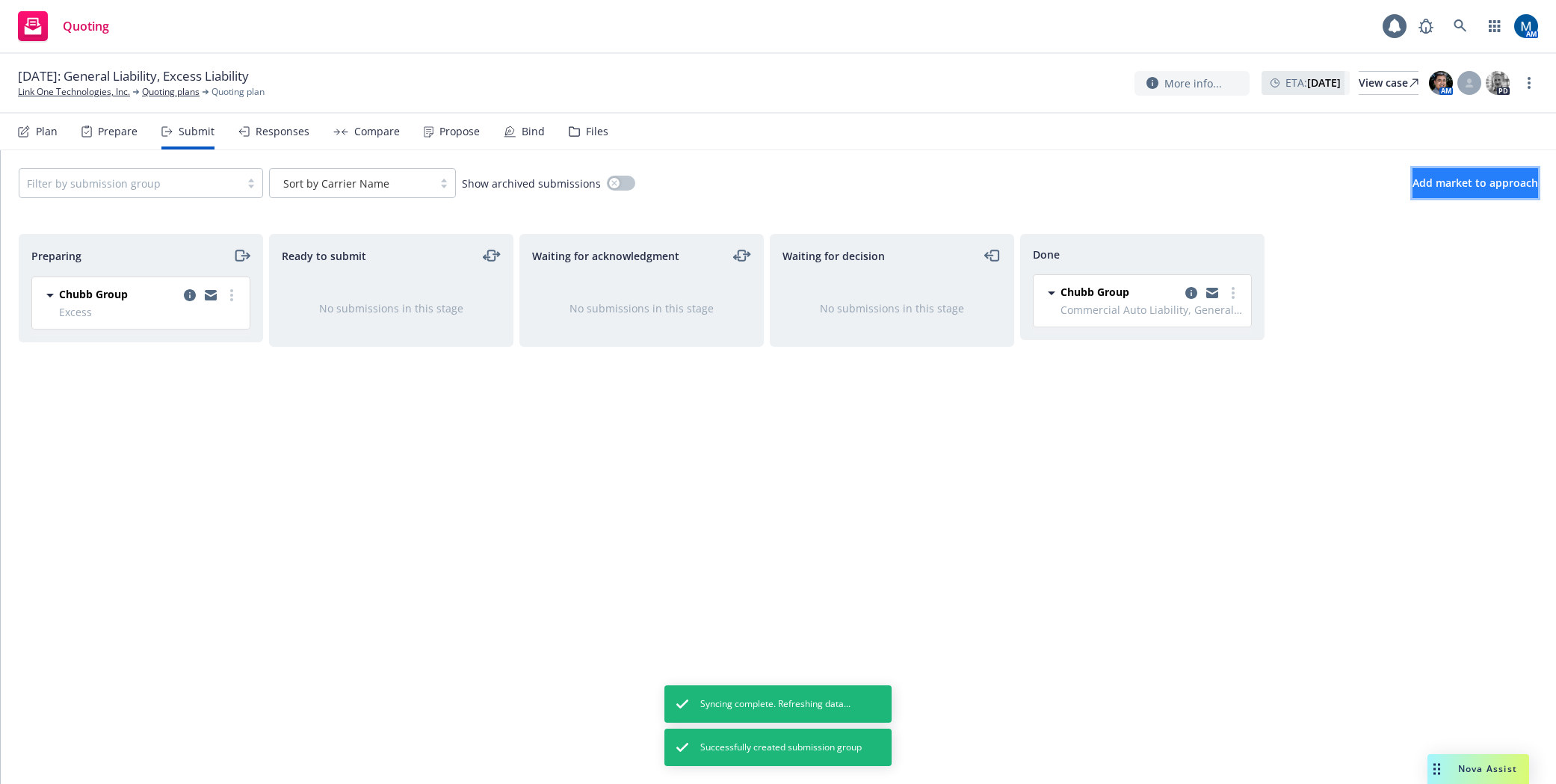
click at [1458, 179] on span "Add market to approach" at bounding box center [1475, 183] width 126 height 14
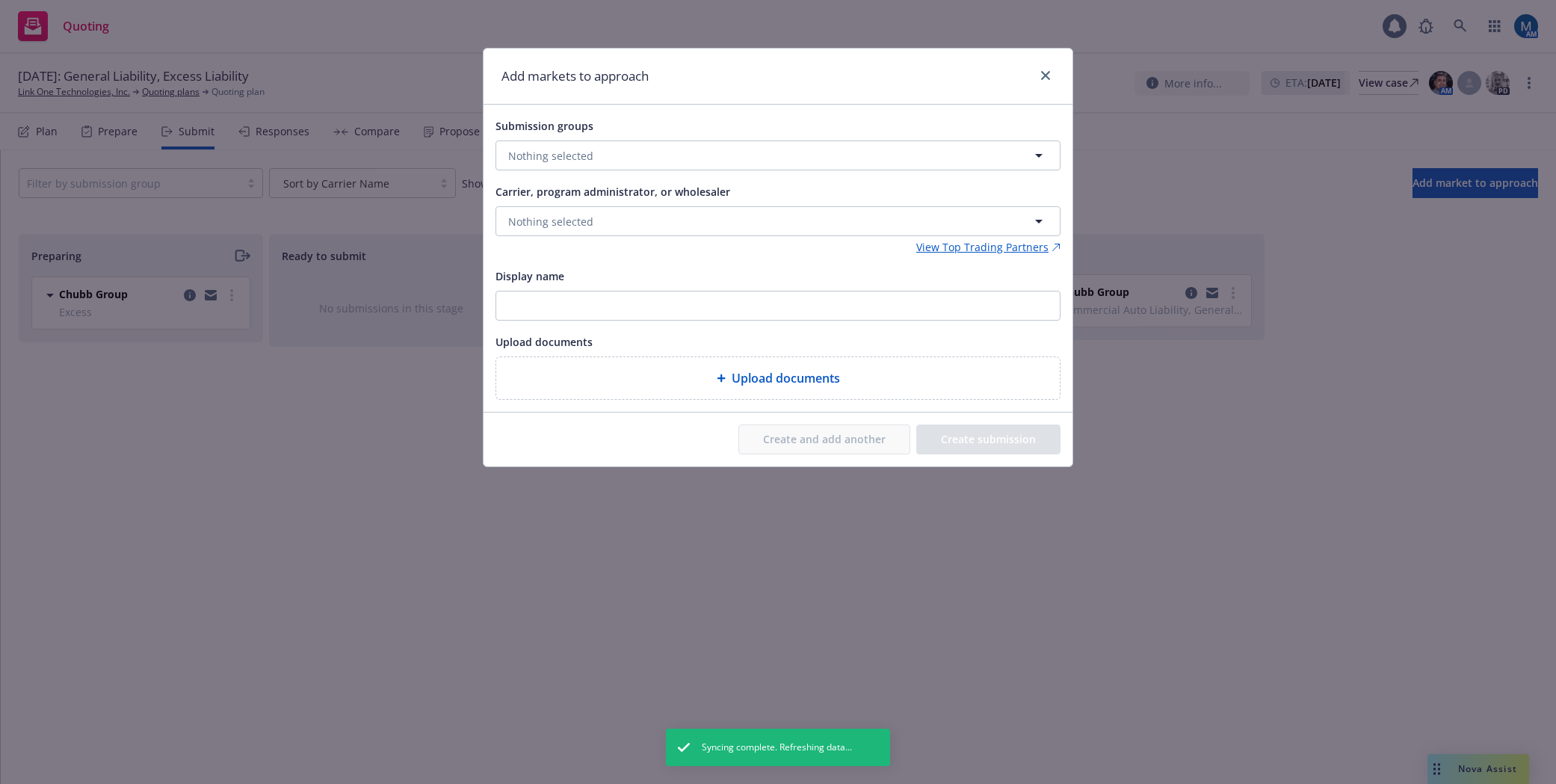
click at [155, 520] on div "Add markets to approach Submission groups Nothing selected Carrier, program adm…" at bounding box center [778, 392] width 1556 height 784
click at [226, 305] on div "Add markets to approach Submission groups Nothing selected Carrier, program adm…" at bounding box center [778, 392] width 1556 height 784
click at [1045, 75] on icon "close" at bounding box center [1045, 75] width 9 height 9
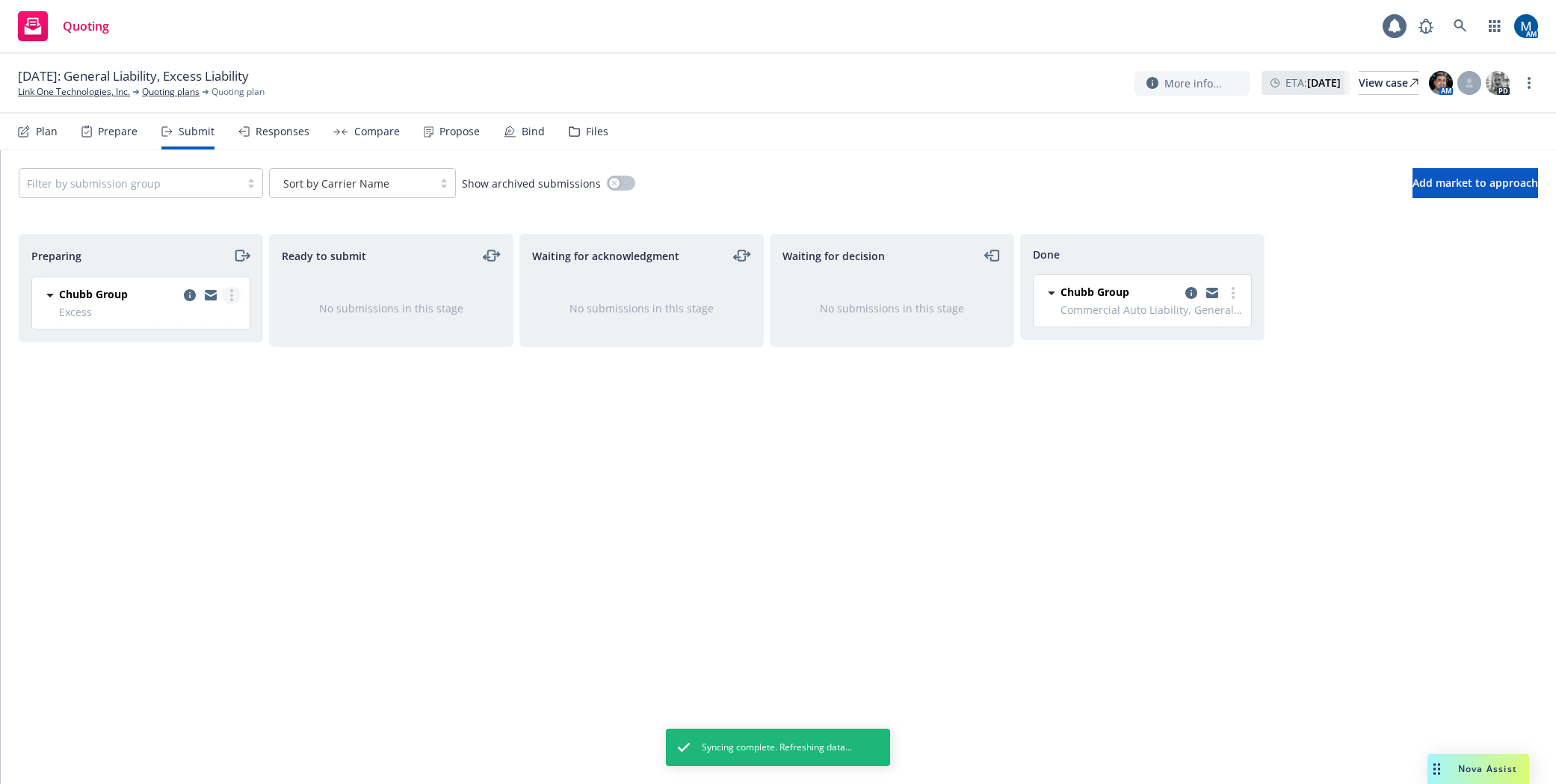
click at [234, 291] on link "more" at bounding box center [232, 295] width 18 height 18
click at [436, 409] on div "Ready to submit No submissions in this stage" at bounding box center [391, 493] width 244 height 519
click at [186, 291] on icon "copy logging email" at bounding box center [190, 295] width 12 height 12
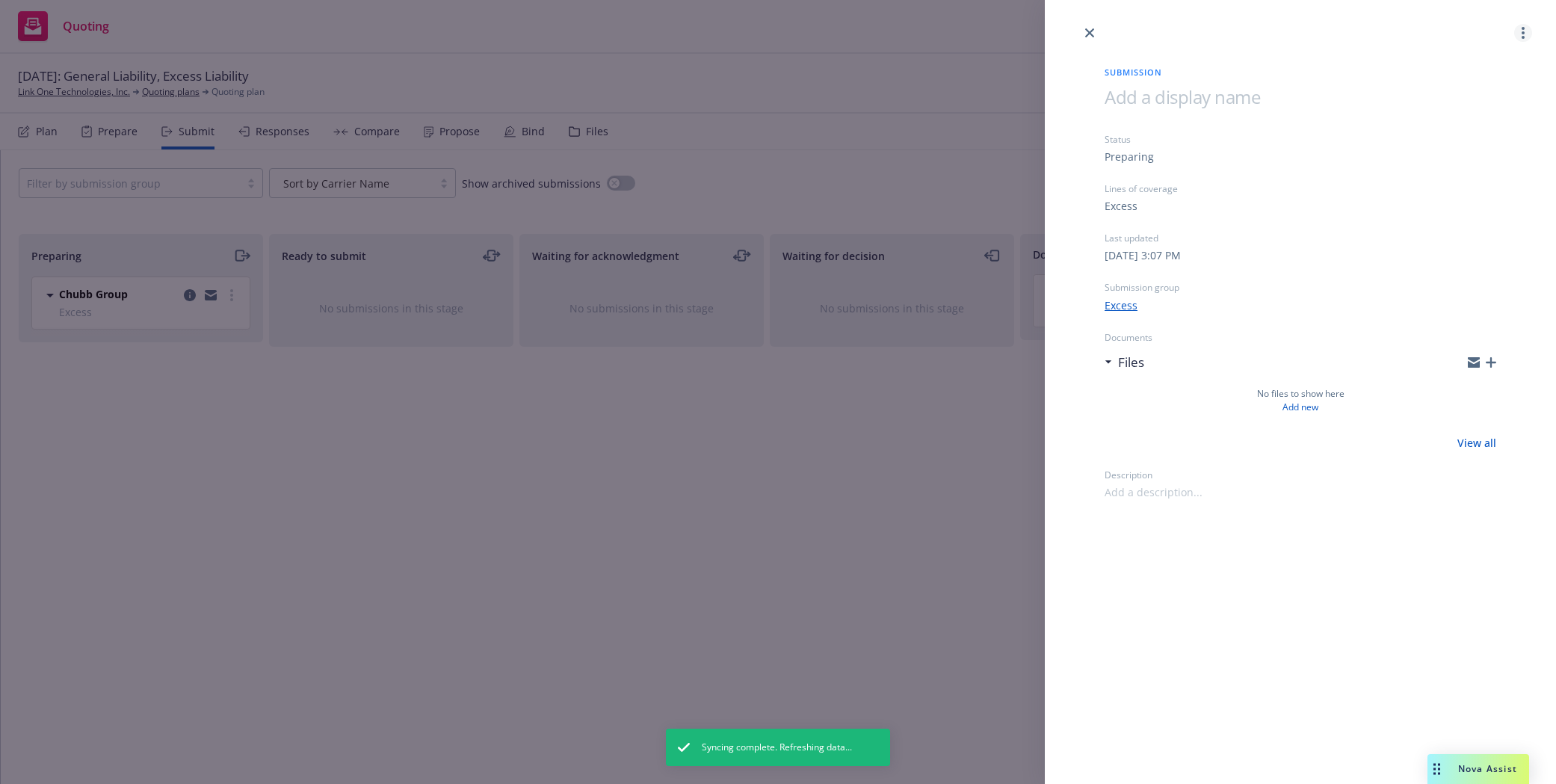
click at [1525, 38] on link "more" at bounding box center [1523, 33] width 18 height 18
click at [1476, 91] on link "Archive submission" at bounding box center [1464, 99] width 134 height 30
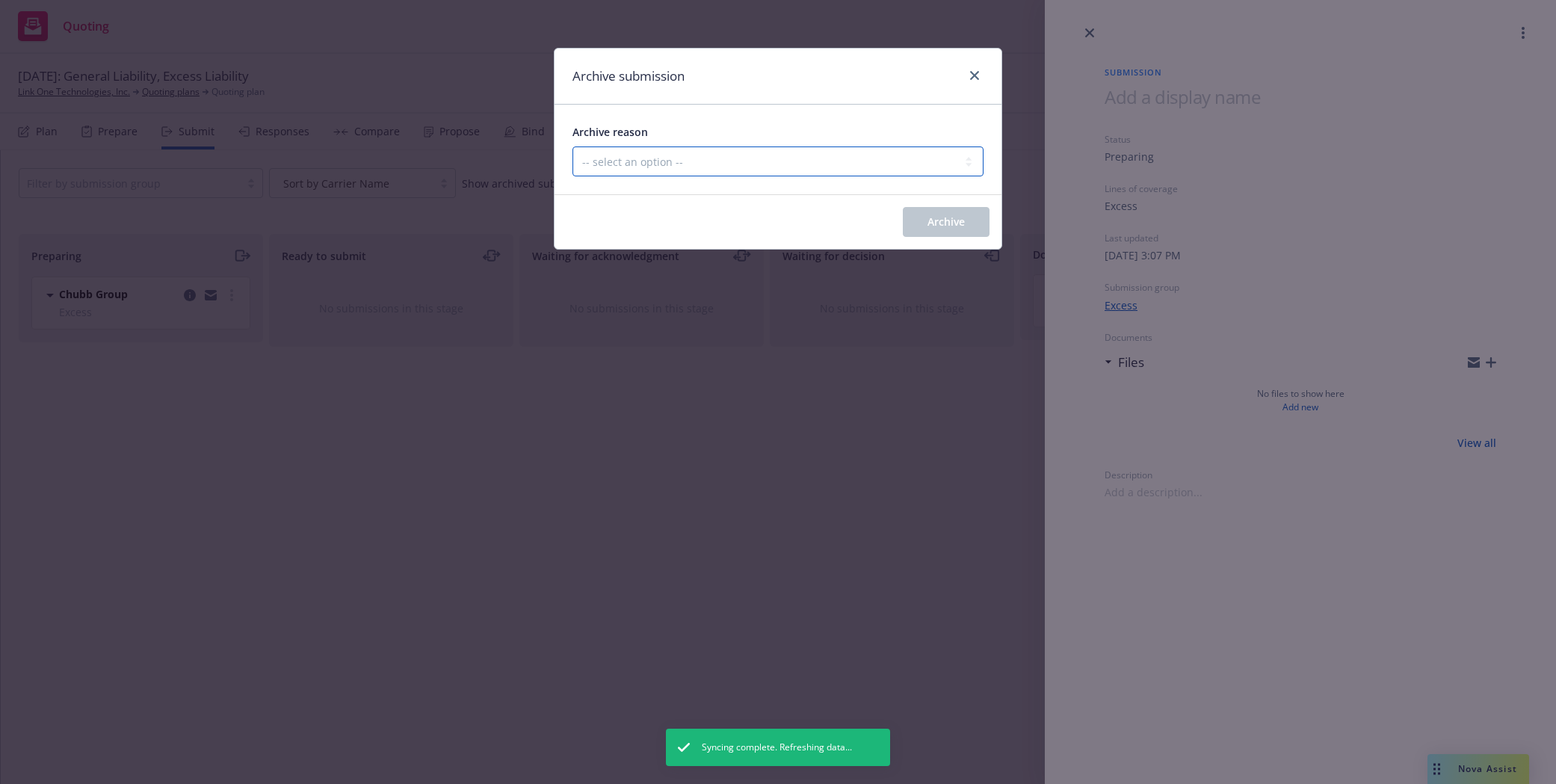
click at [761, 158] on select "-- select an option -- Carrier unresponsive Client decided not to proceed with …" at bounding box center [777, 161] width 411 height 30
click at [572, 146] on select "-- select an option -- Carrier unresponsive Client decided not to proceed with …" at bounding box center [777, 161] width 411 height 30
click at [939, 219] on span "Archive" at bounding box center [945, 221] width 37 height 14
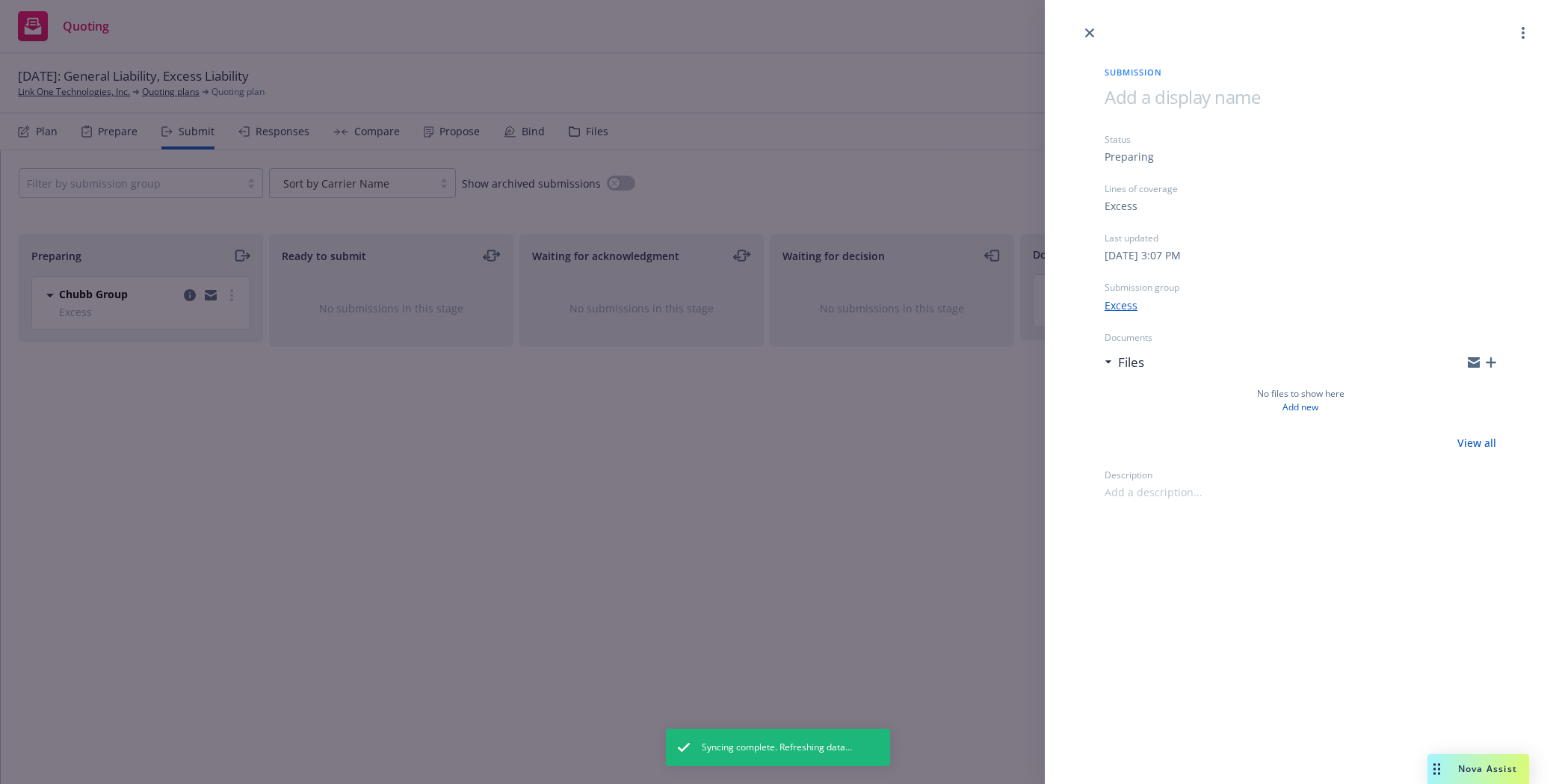
click at [409, 453] on div "Submission Status Preparing Lines of coverage Excess Last updated [DATE] 3:07 P…" at bounding box center [778, 392] width 1556 height 784
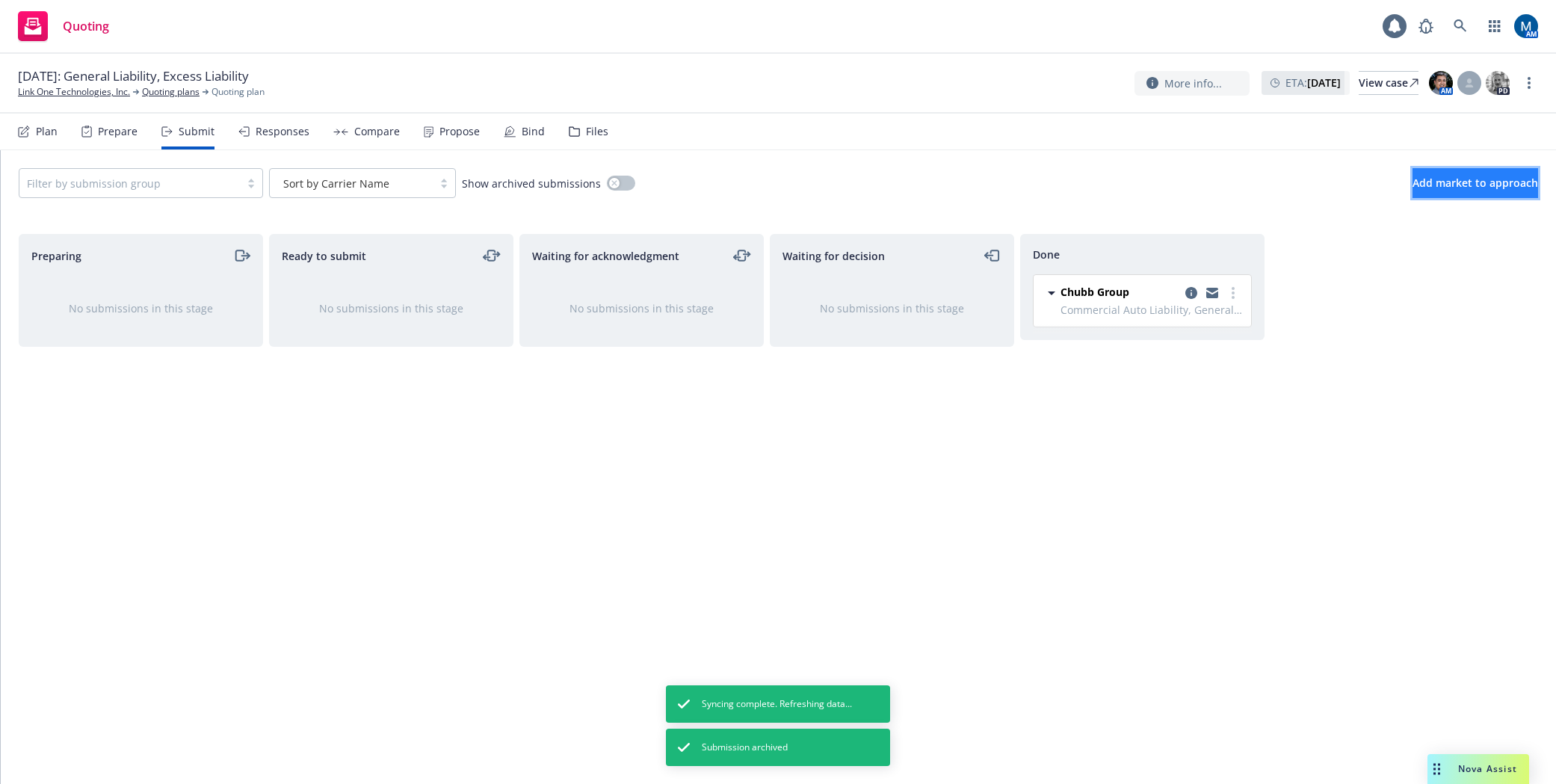
click at [1464, 186] on span "Add market to approach" at bounding box center [1475, 183] width 126 height 14
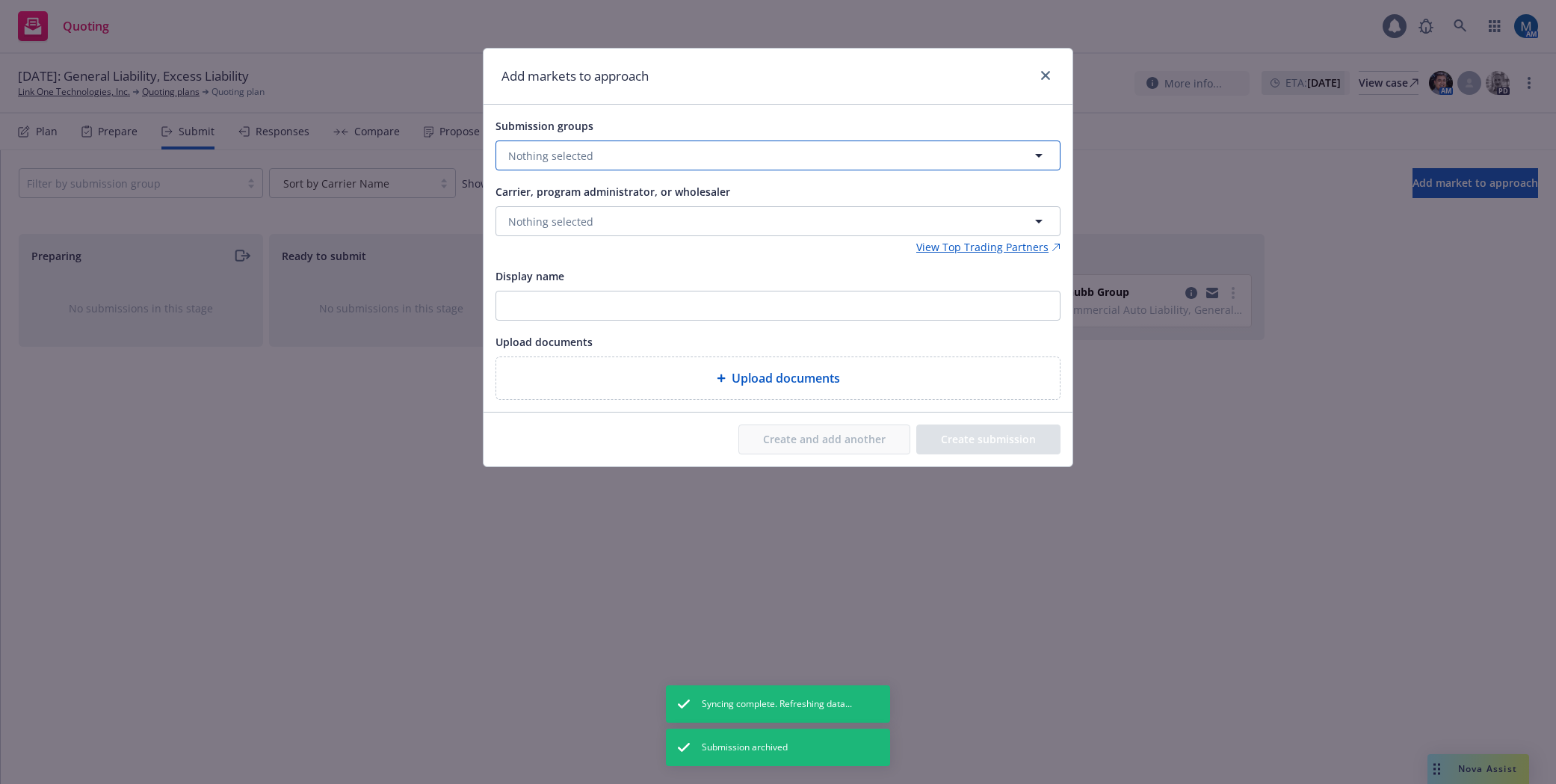
click at [551, 146] on button "Nothing selected" at bounding box center [777, 155] width 565 height 30
click at [515, 227] on input "checkbox" at bounding box center [519, 230] width 15 height 15
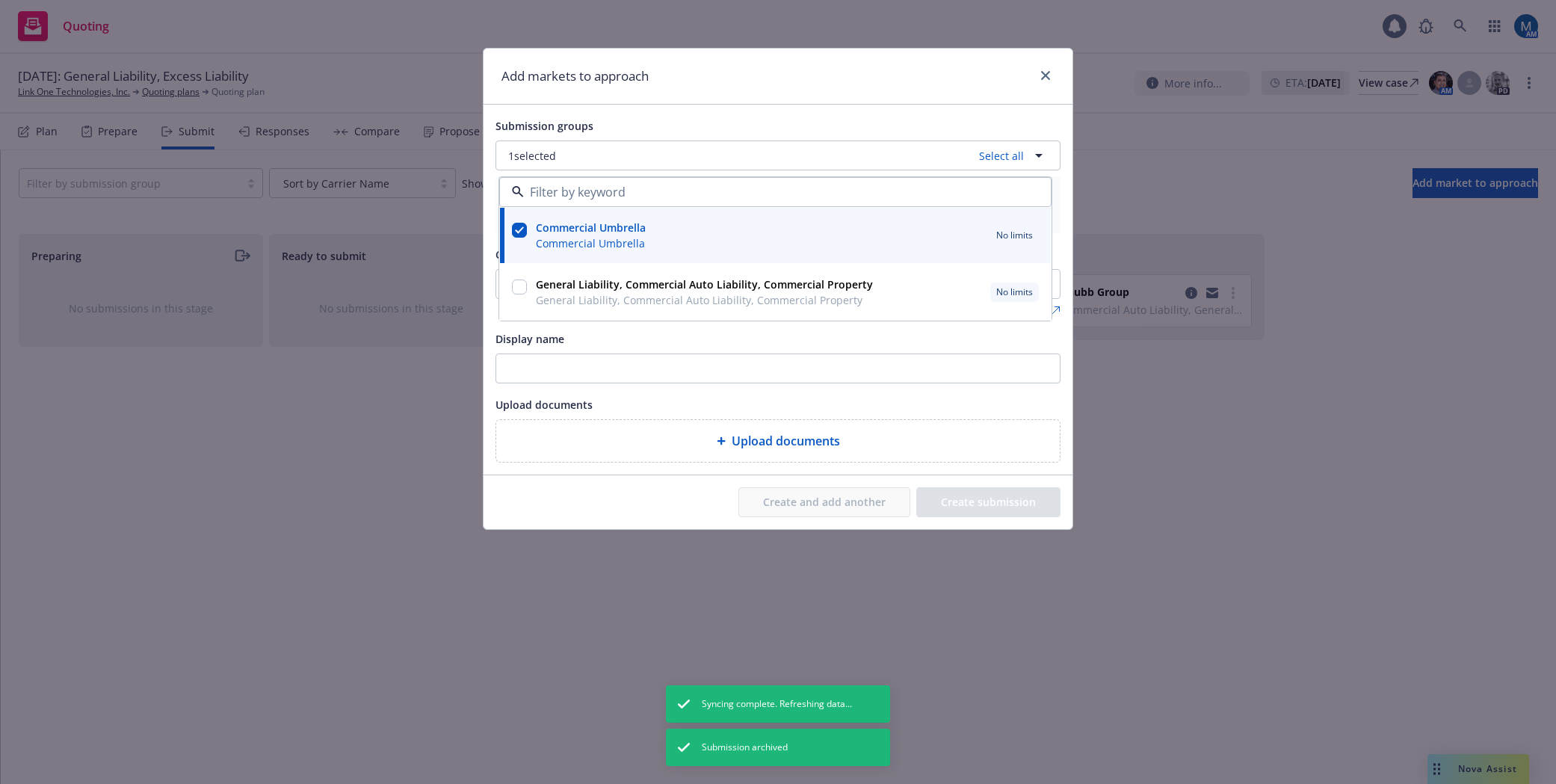
click at [616, 114] on div "Submission groups 1 selected Select all Commercial Umbrella Commercial Umbrella…" at bounding box center [777, 290] width 589 height 370
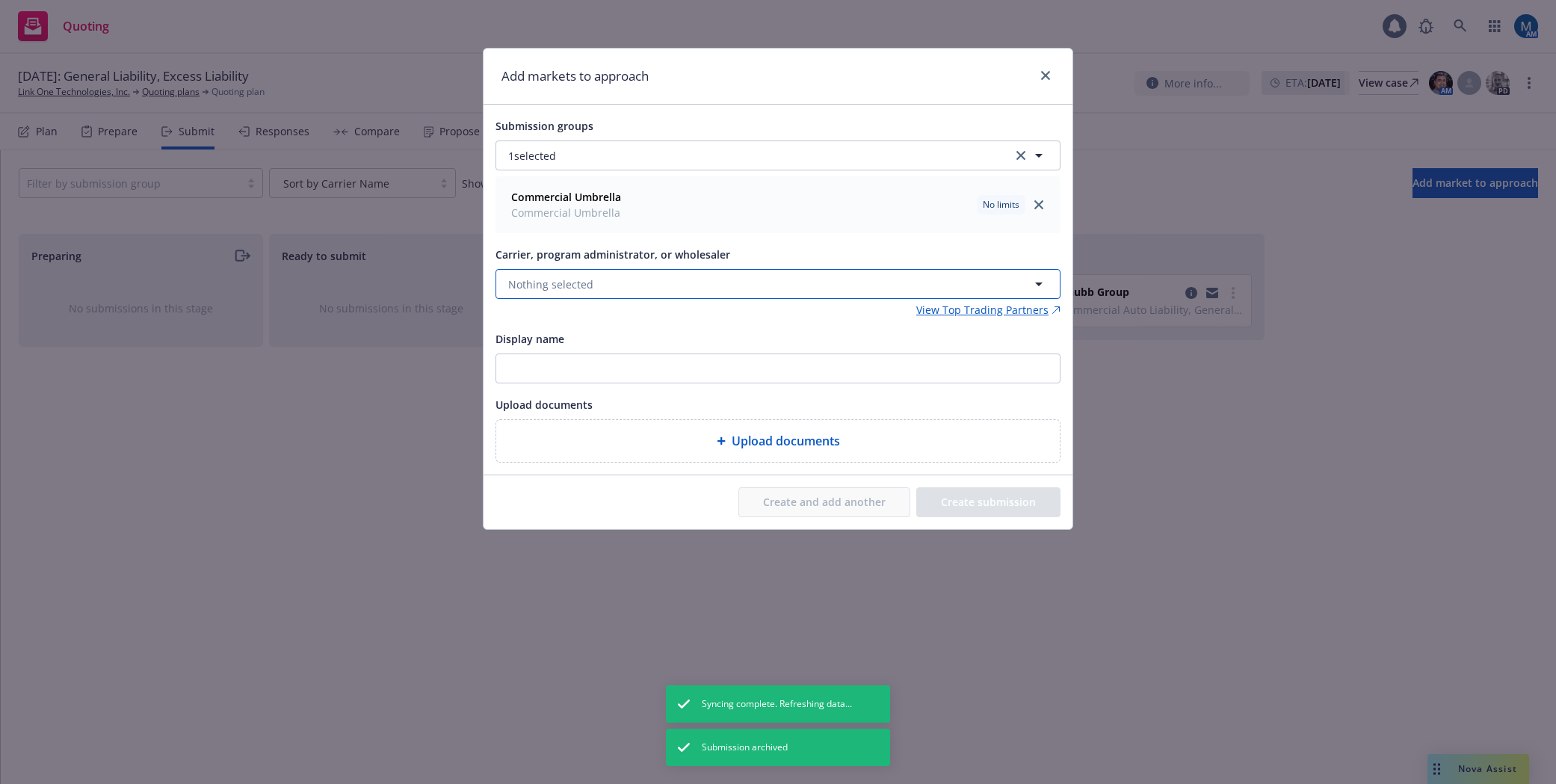
click at [563, 283] on span "Nothing selected" at bounding box center [550, 284] width 85 height 16
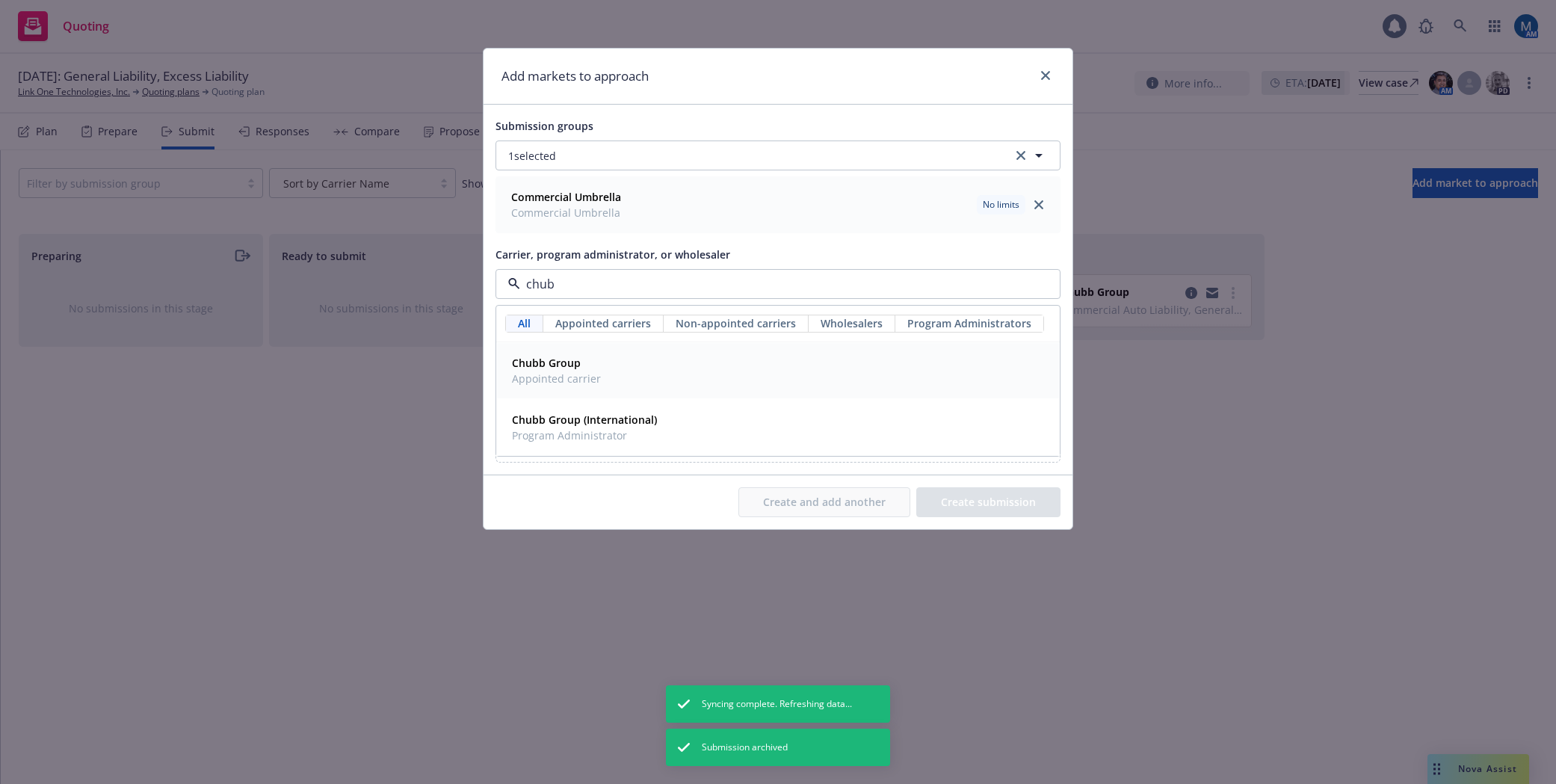
click at [546, 364] on strong "Chubb Group" at bounding box center [546, 363] width 69 height 14
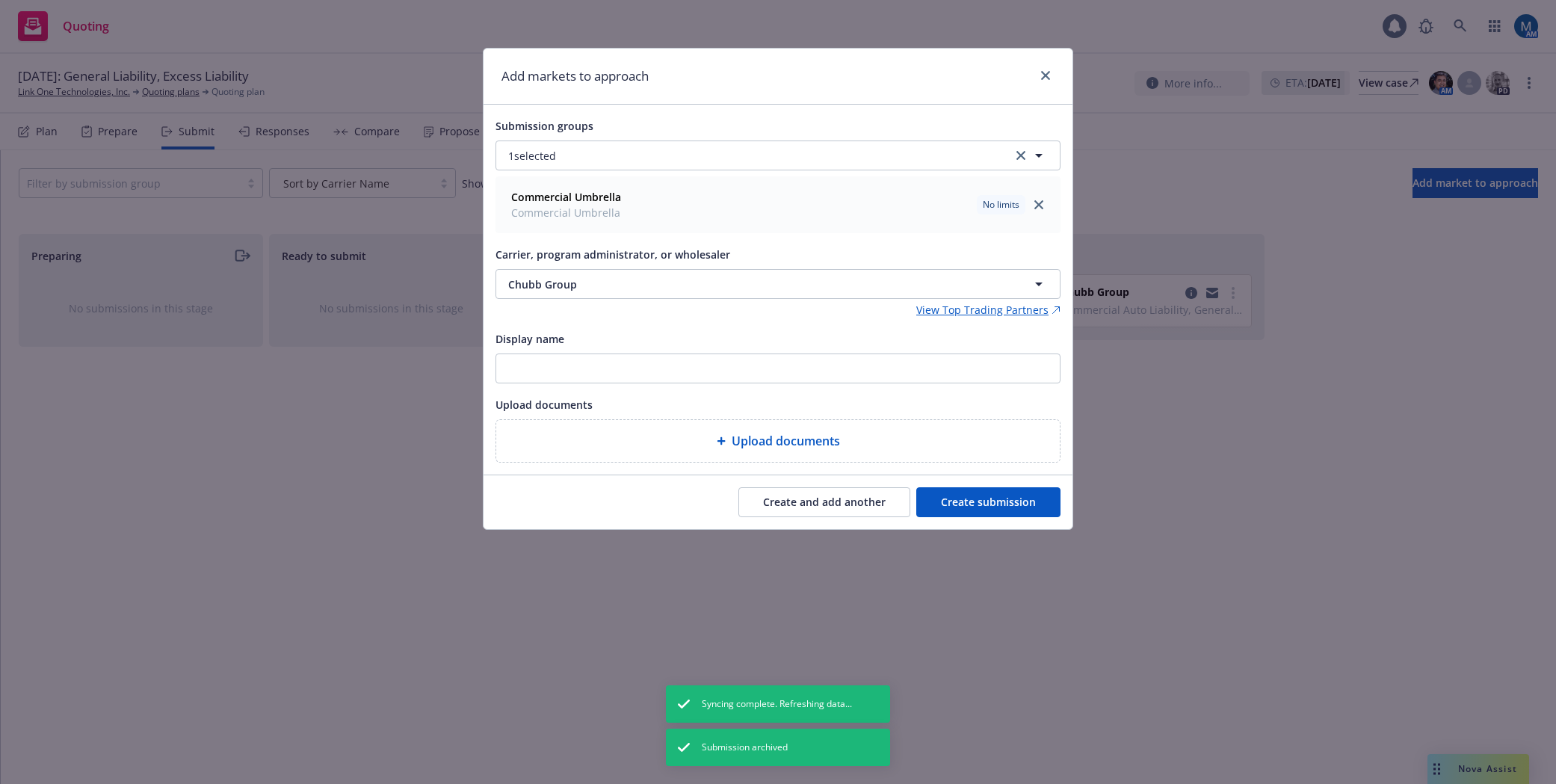
click at [1021, 504] on button "Create submission" at bounding box center [988, 502] width 144 height 30
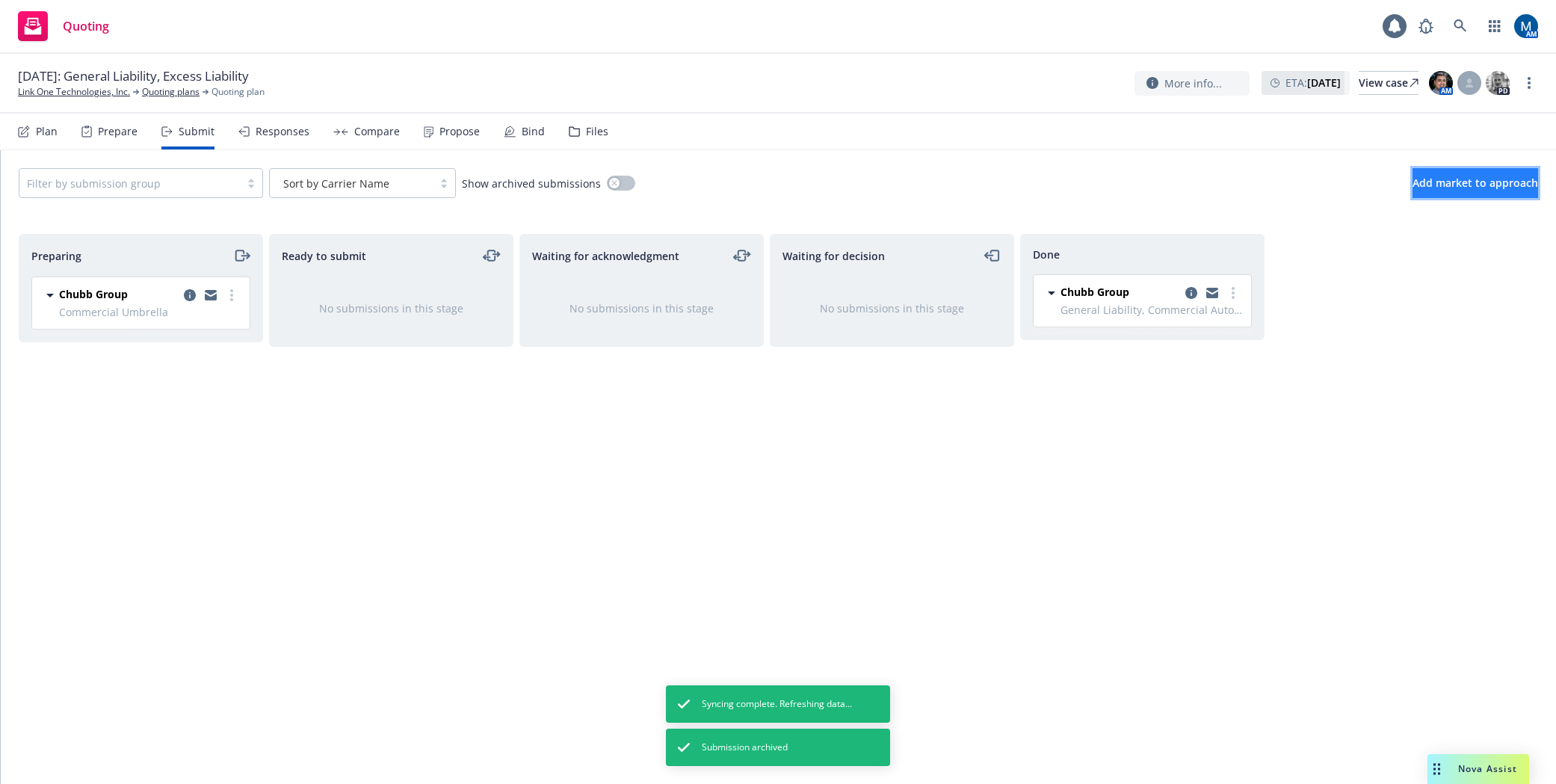
click at [1446, 183] on span "Add market to approach" at bounding box center [1475, 183] width 126 height 14
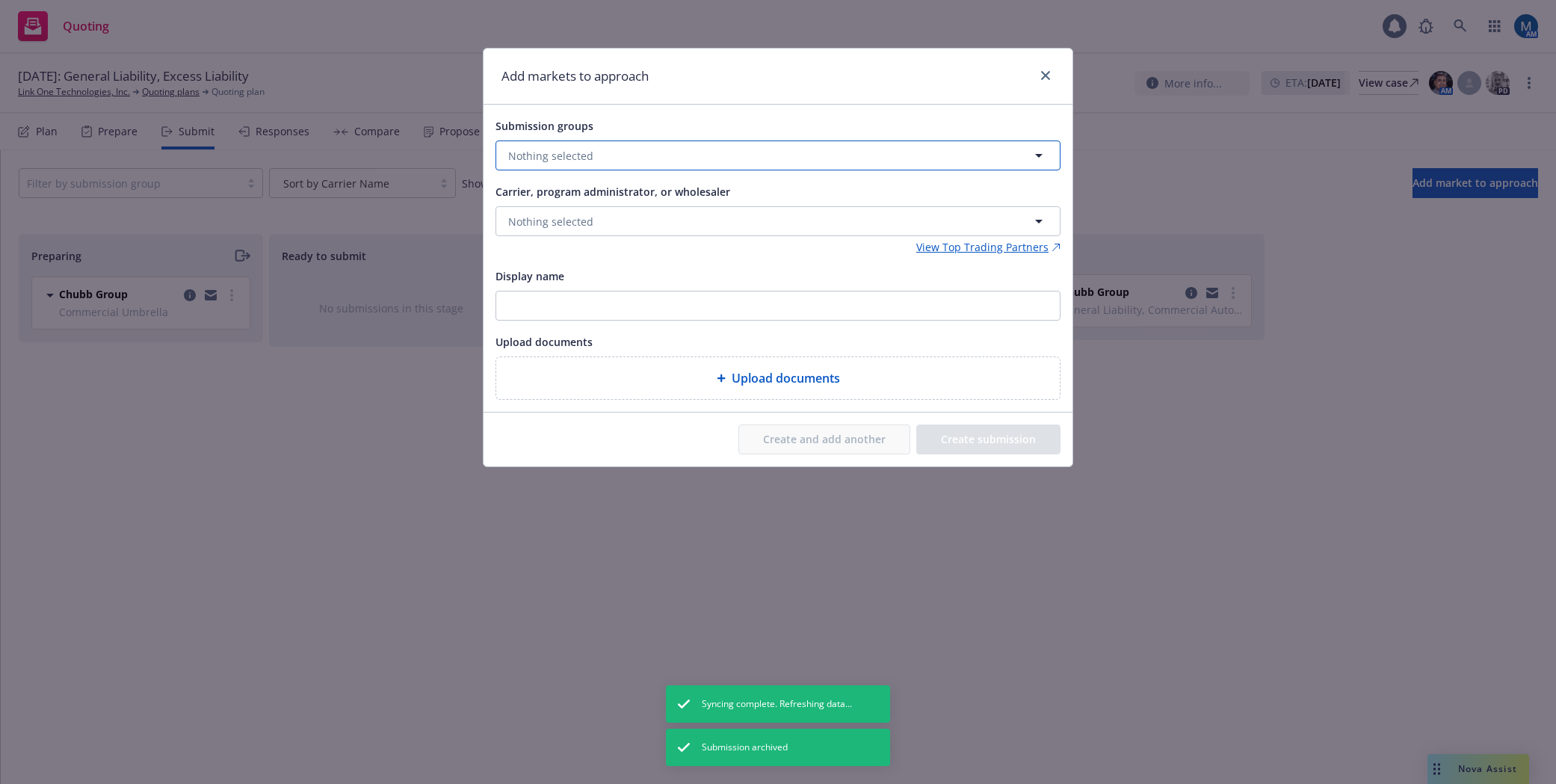
click at [669, 161] on button "Nothing selected" at bounding box center [777, 155] width 565 height 30
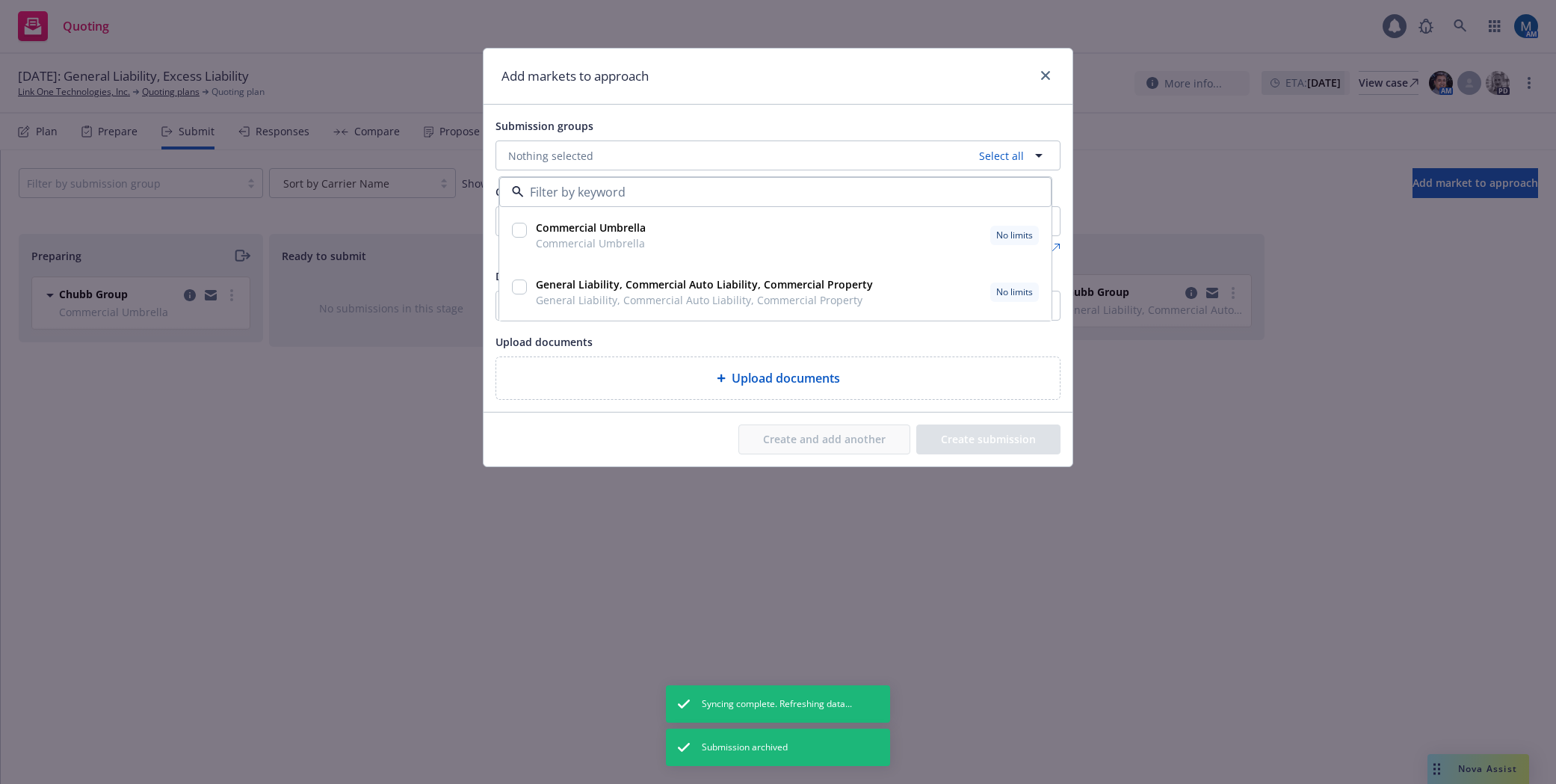
click at [522, 230] on input "checkbox" at bounding box center [519, 230] width 15 height 15
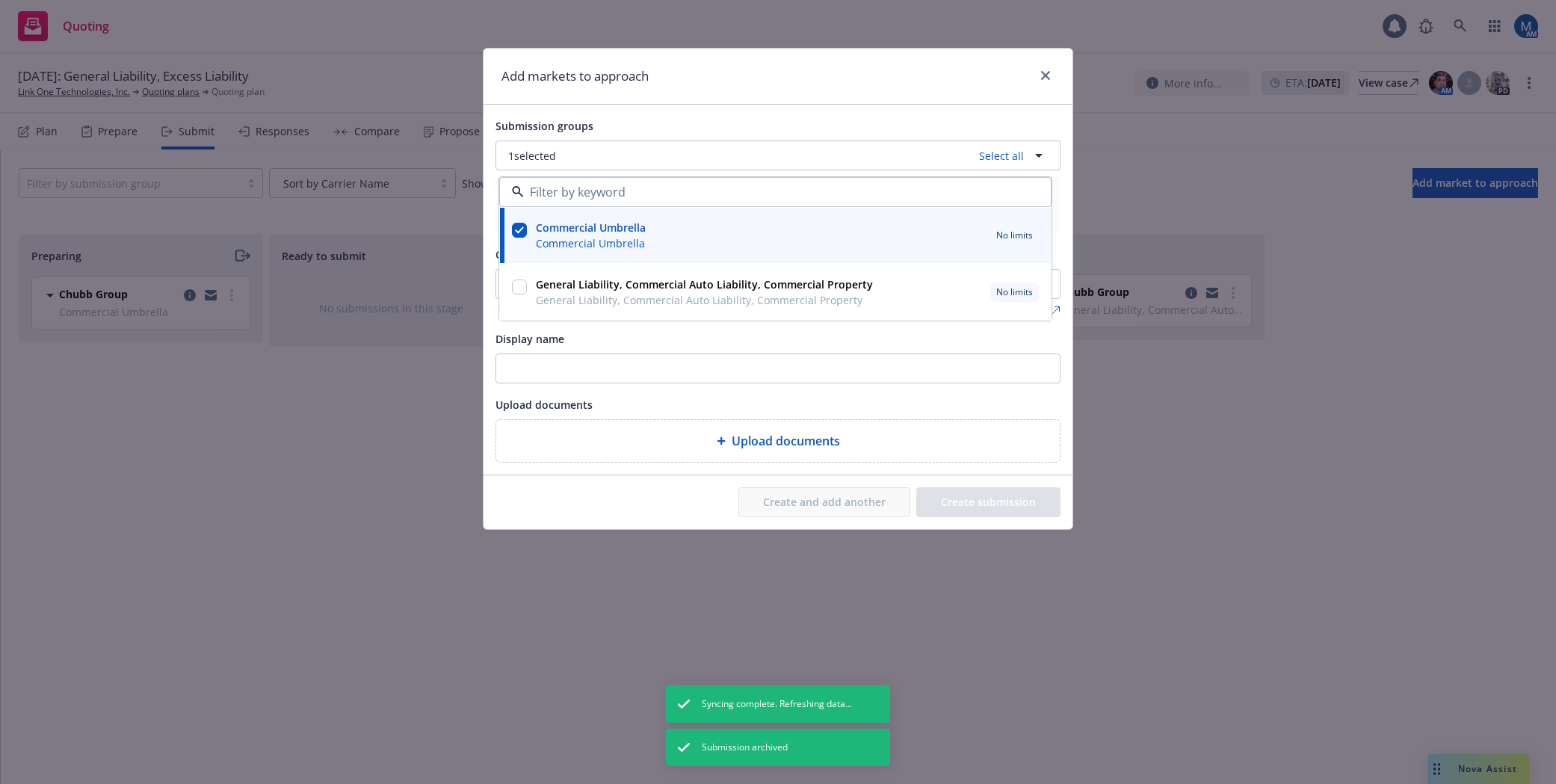
click at [519, 297] on div at bounding box center [519, 288] width 15 height 18
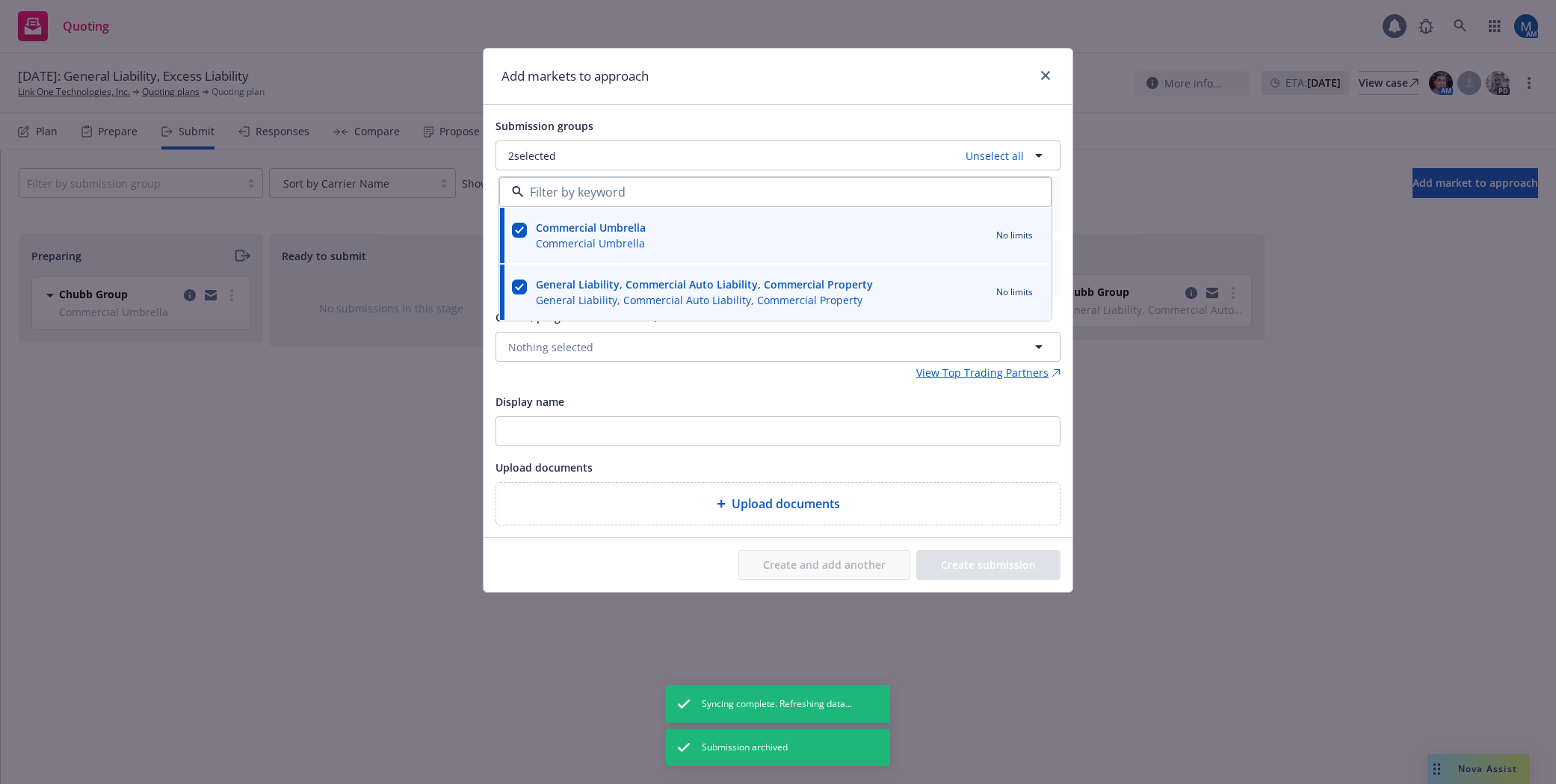
click at [523, 288] on input "checkbox" at bounding box center [519, 286] width 15 height 15
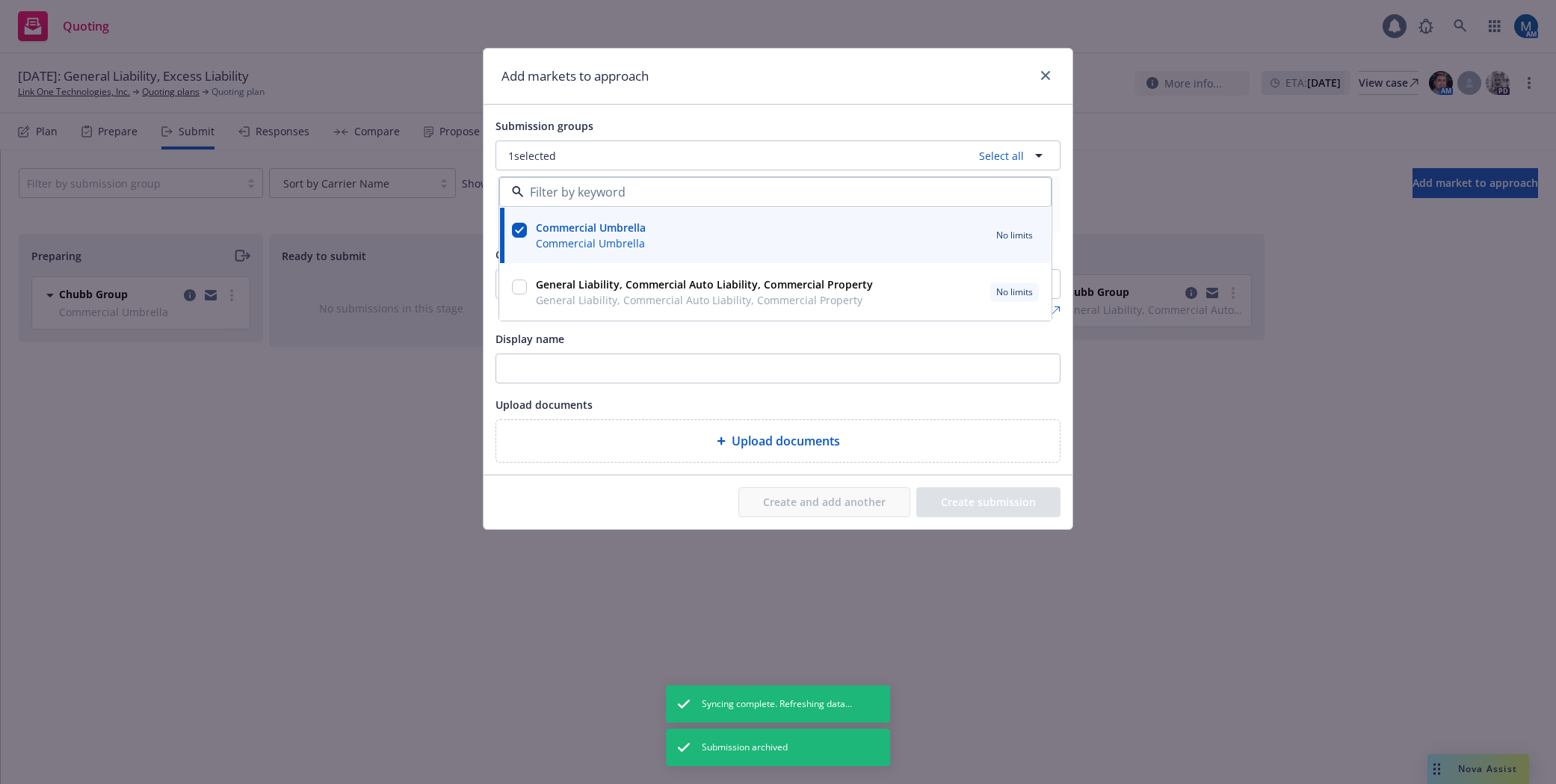
click at [529, 288] on div "General Liability, Commercial Auto Liability, Commercial Property General Liabi…" at bounding box center [775, 291] width 533 height 37
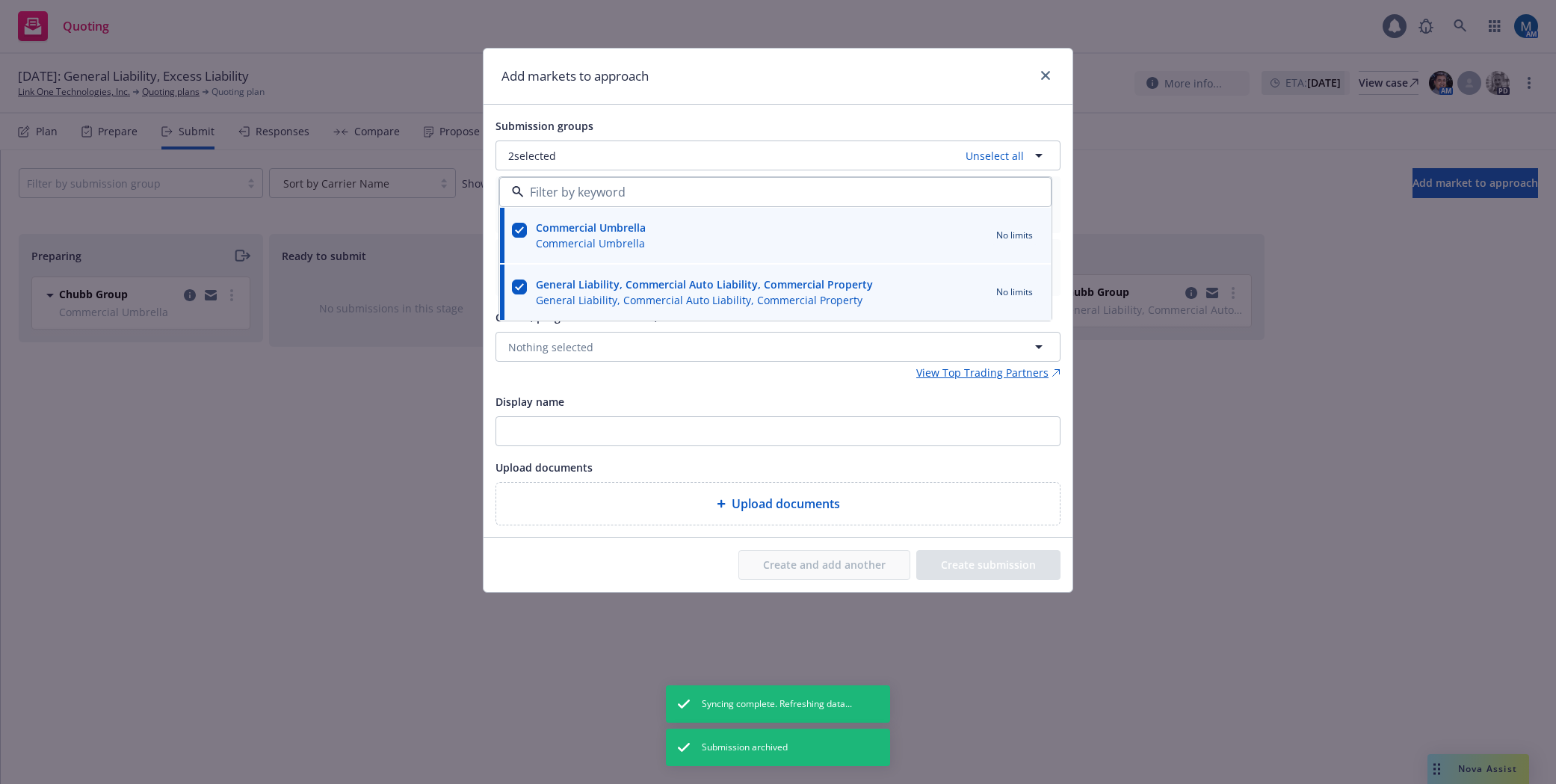
click at [798, 99] on div "Add markets to approach" at bounding box center [777, 77] width 589 height 56
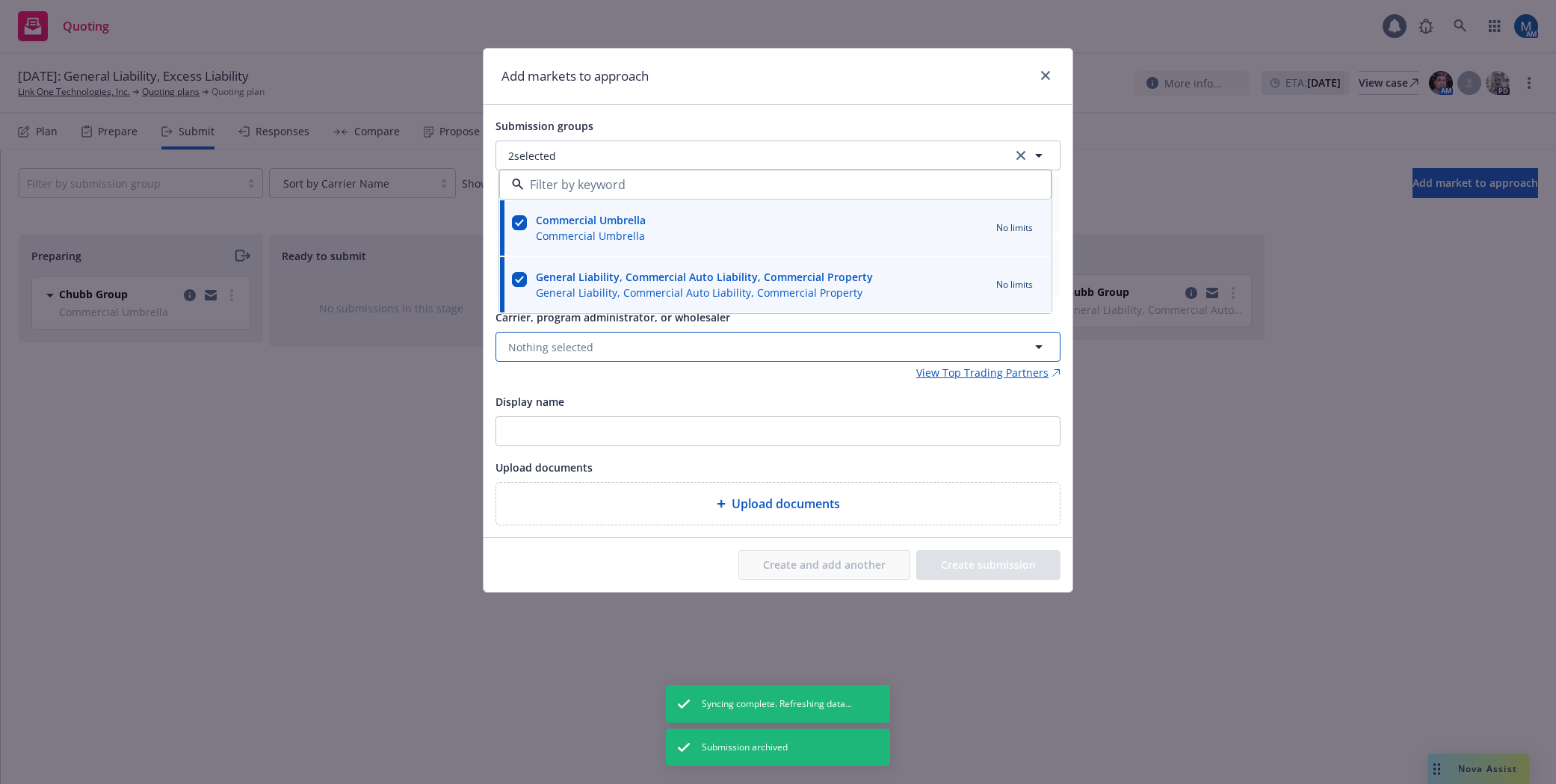
click at [641, 343] on button "Nothing selected" at bounding box center [777, 347] width 565 height 30
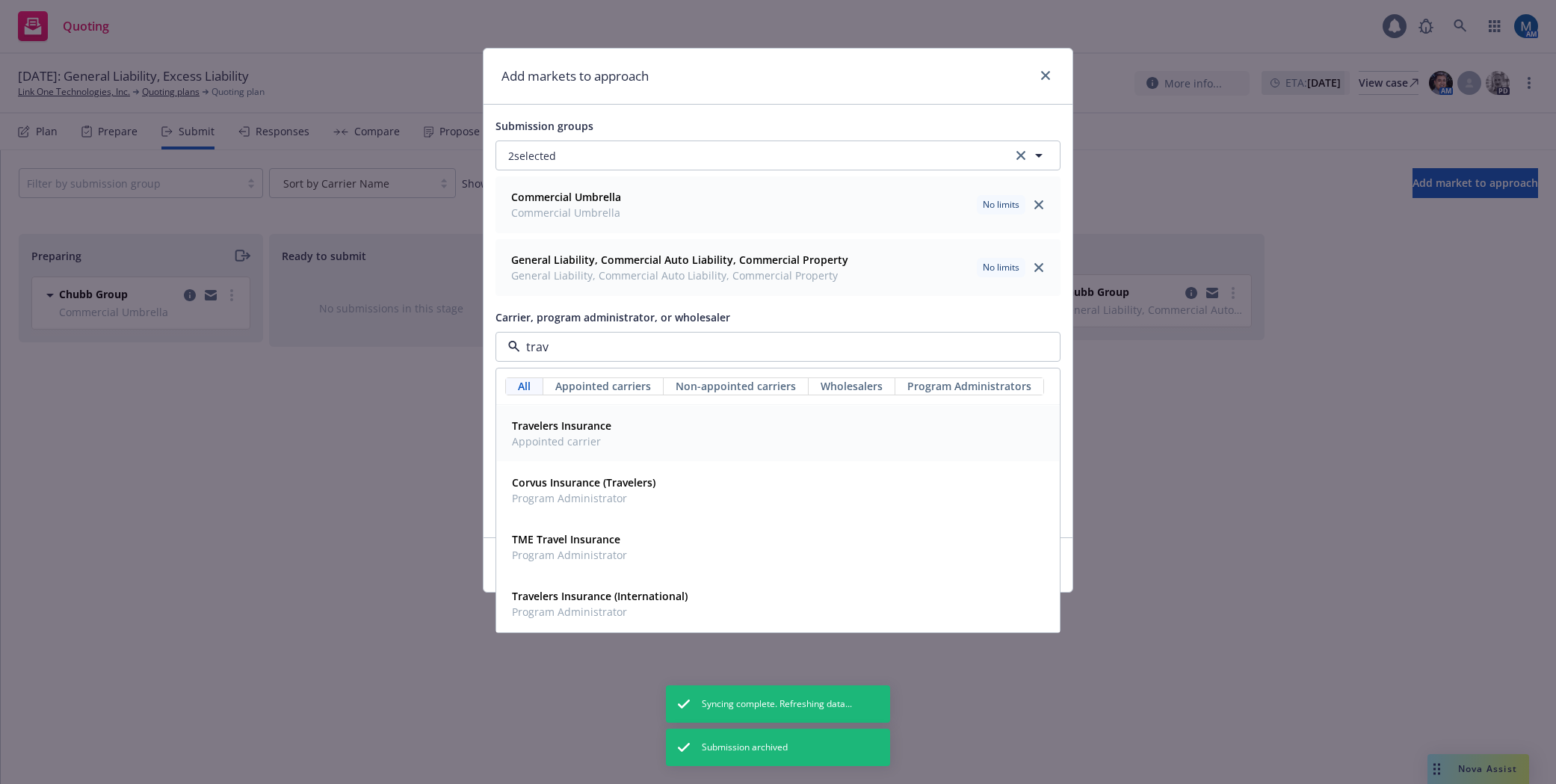
click at [588, 433] on strong "Travelers Insurance" at bounding box center [561, 425] width 99 height 14
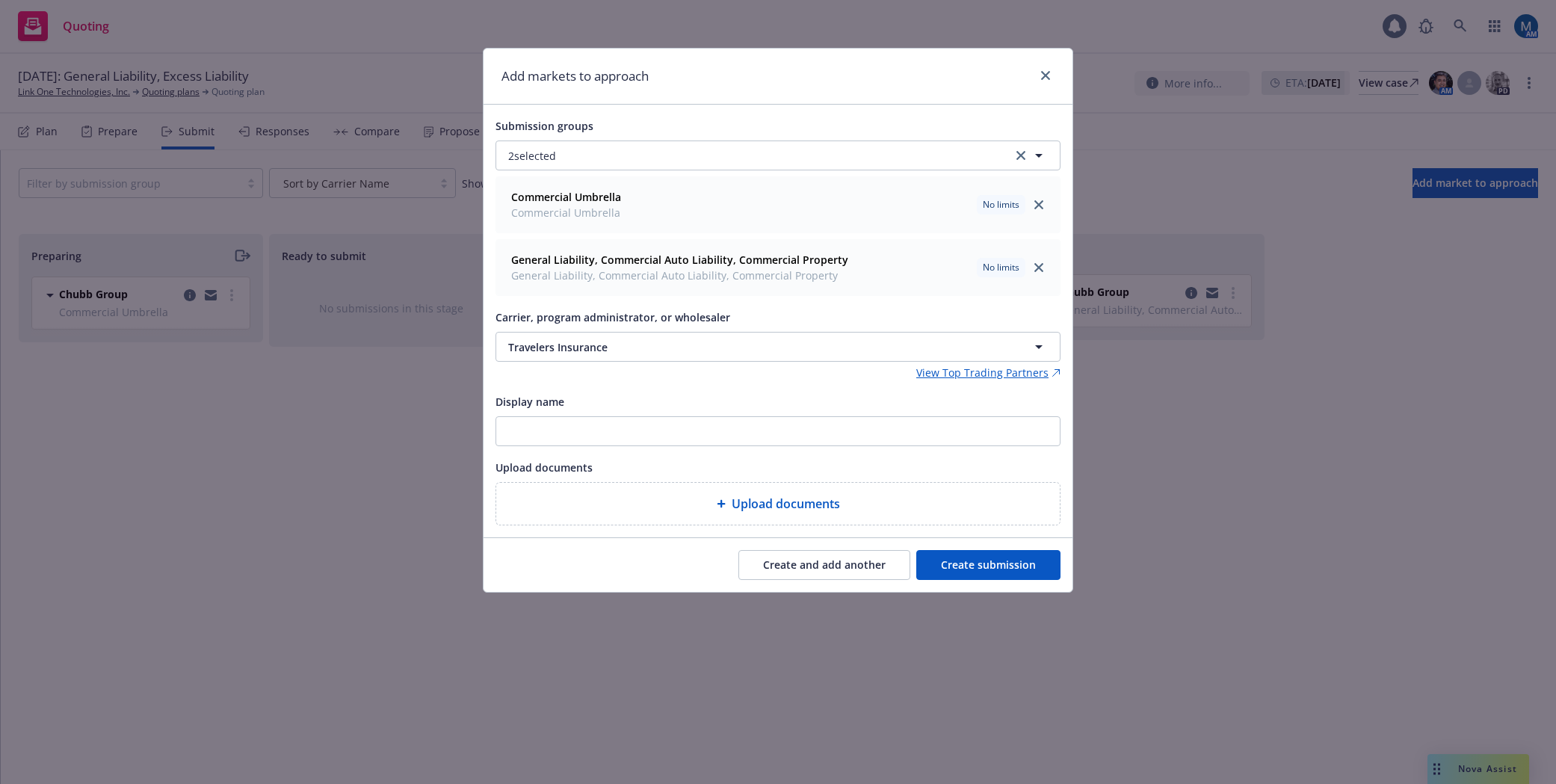
click at [1009, 566] on button "Create submission" at bounding box center [988, 565] width 144 height 30
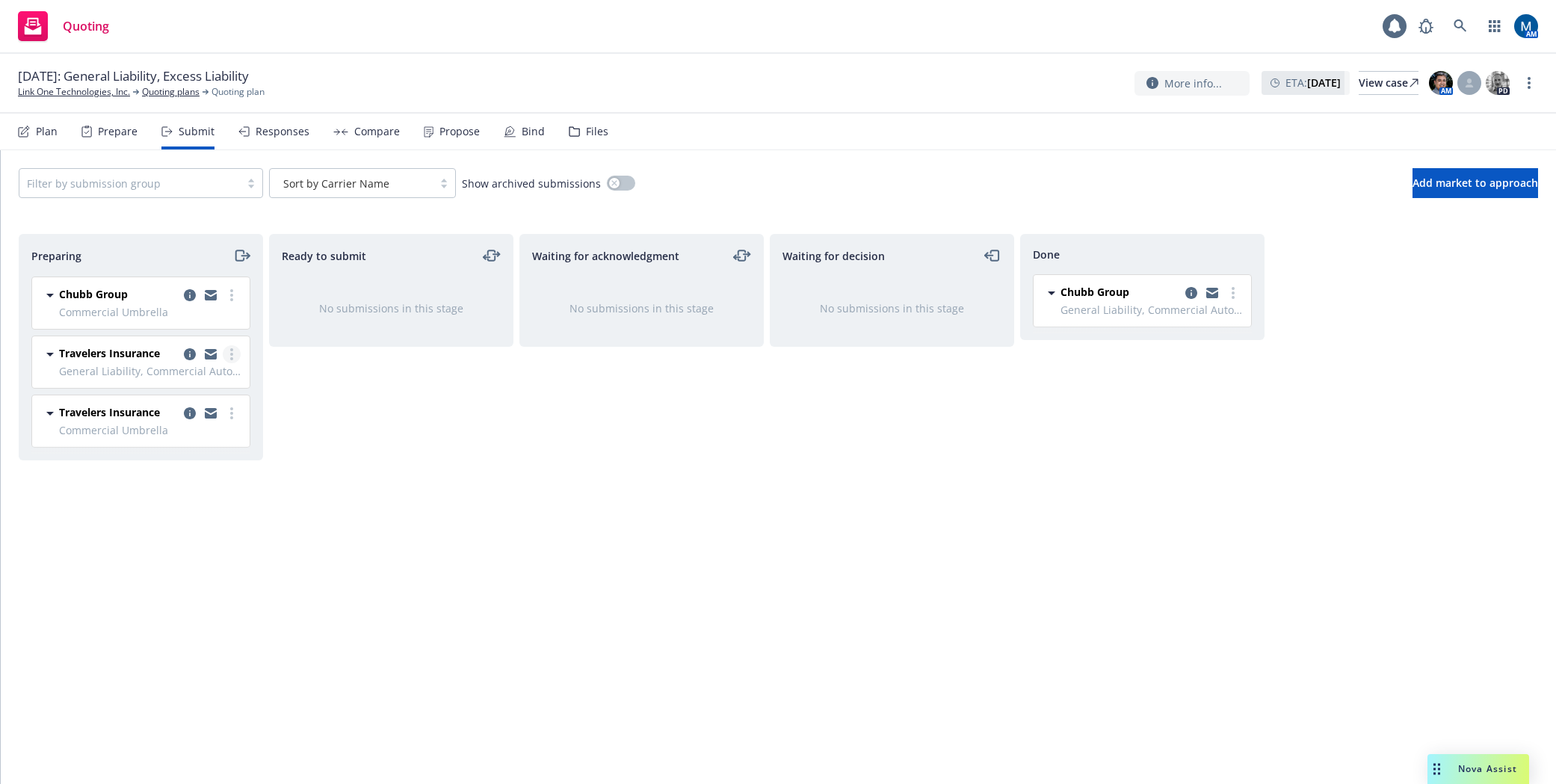
click at [229, 355] on link "more" at bounding box center [232, 354] width 18 height 18
click at [173, 495] on link "Add declined decision" at bounding box center [164, 504] width 149 height 30
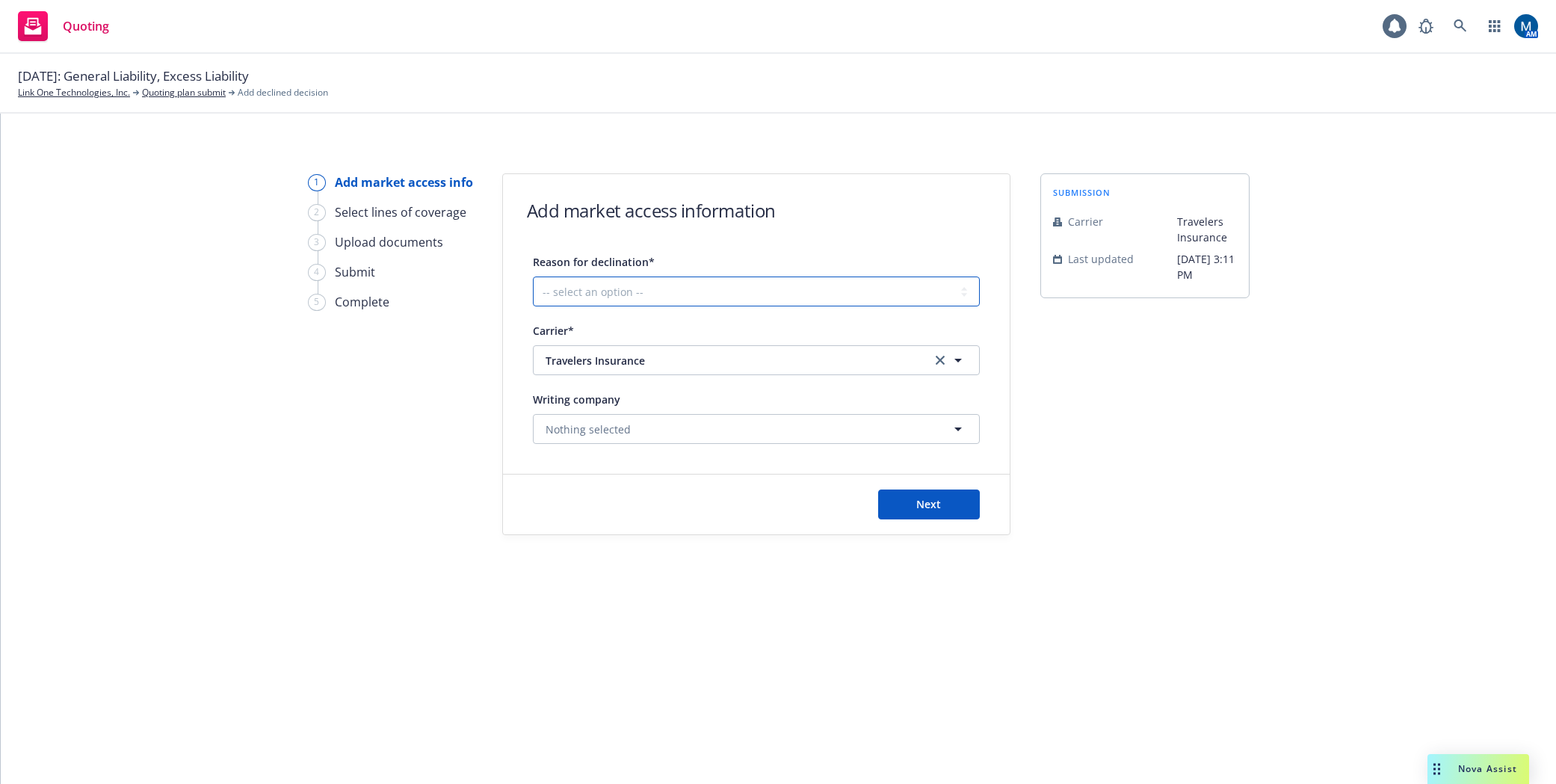
click at [641, 284] on select "-- select an option -- Cannot compete with other markets Carrier non-renewed Ca…" at bounding box center [756, 291] width 447 height 30
click at [533, 276] on select "-- select an option -- Cannot compete with other markets Carrier non-renewed Ca…" at bounding box center [756, 291] width 447 height 30
click at [960, 498] on button "Next" at bounding box center [929, 504] width 102 height 30
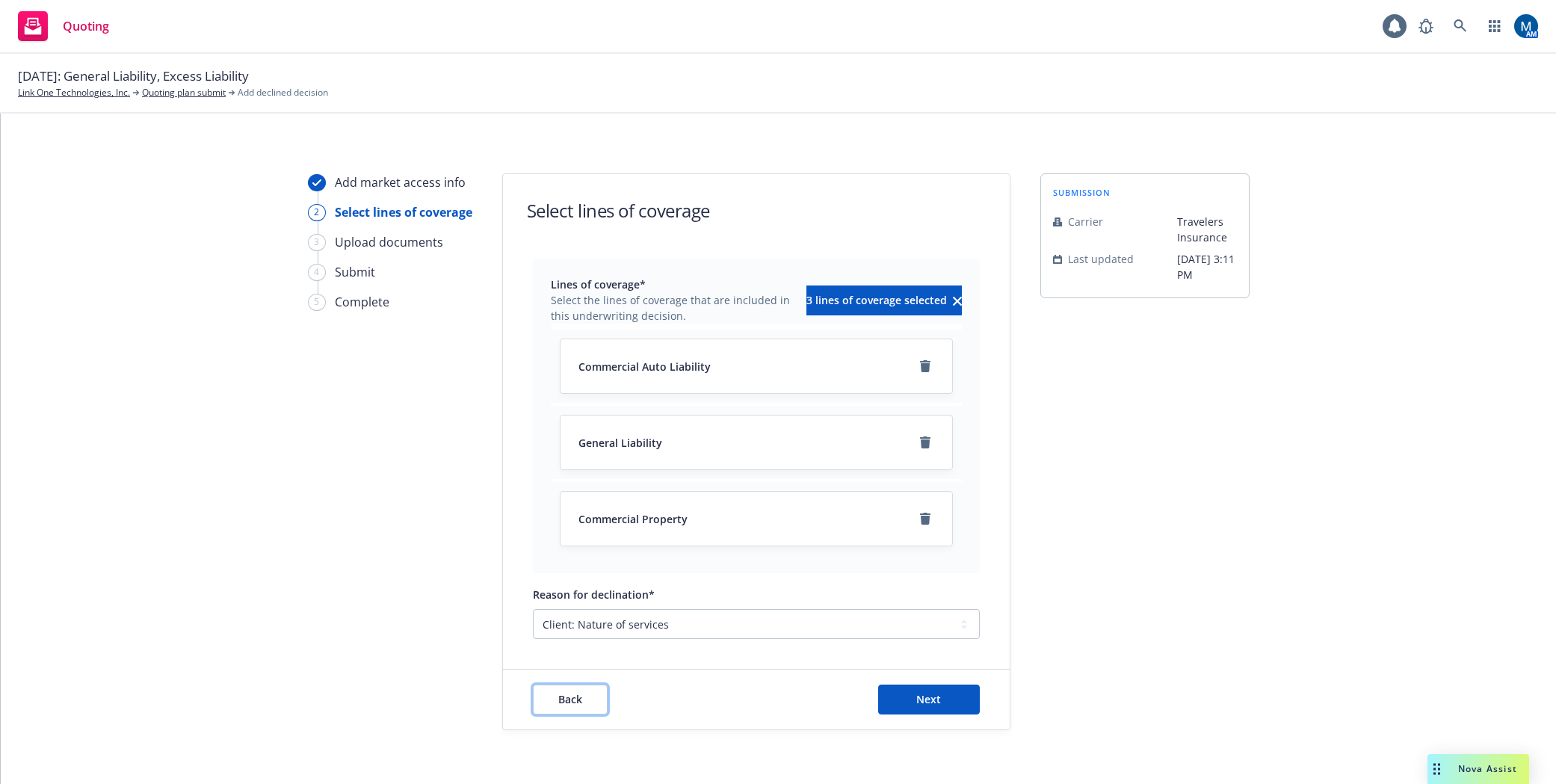
click at [581, 698] on button "Back" at bounding box center [570, 699] width 75 height 30
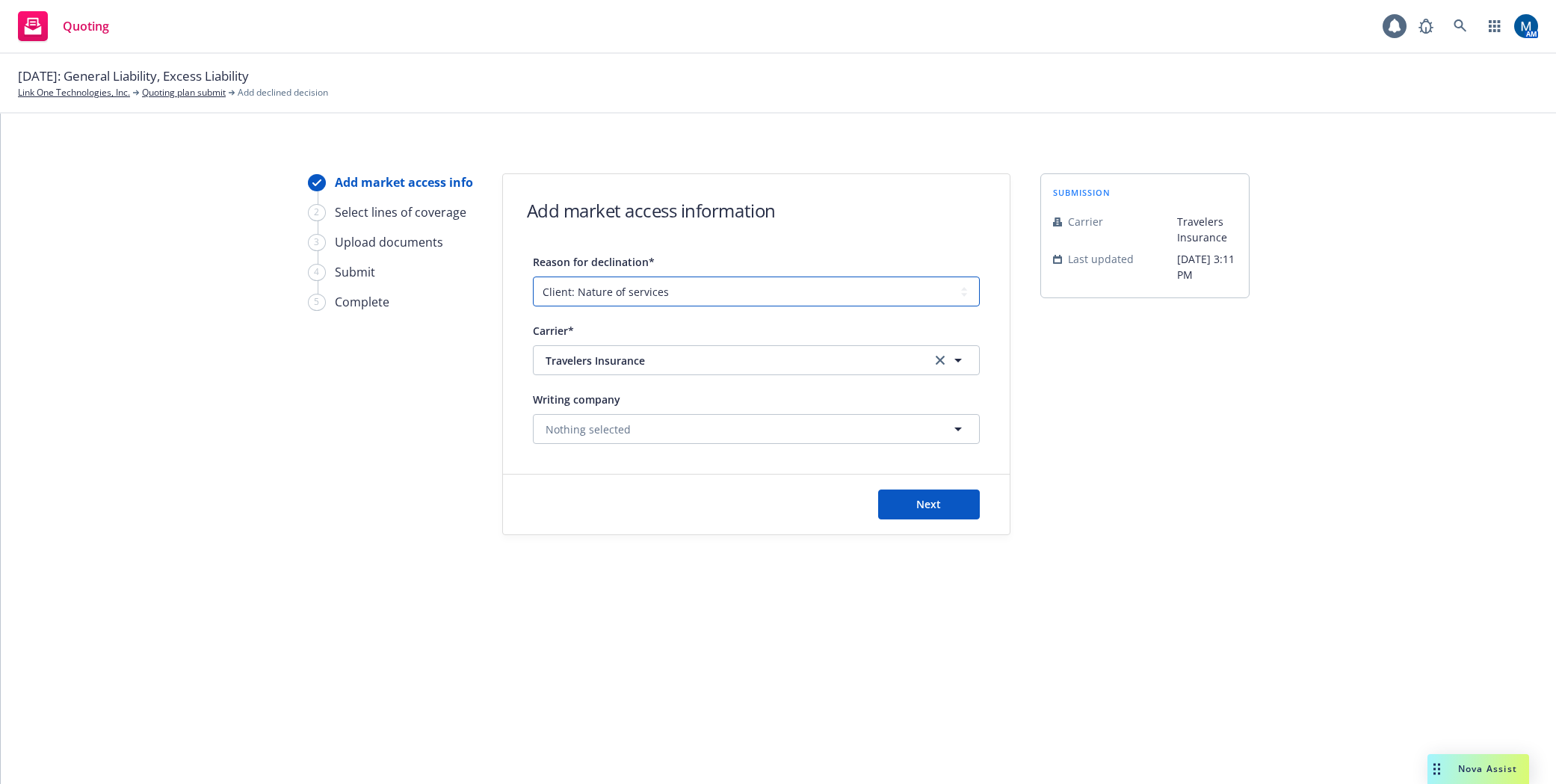
click at [655, 291] on select "-- select an option -- Cannot compete with other markets Carrier non-renewed Ca…" at bounding box center [756, 291] width 447 height 30
click at [533, 276] on select "-- select an option -- Cannot compete with other markets Carrier non-renewed Ca…" at bounding box center [756, 291] width 447 height 30
click at [935, 506] on span "Next" at bounding box center [928, 504] width 25 height 14
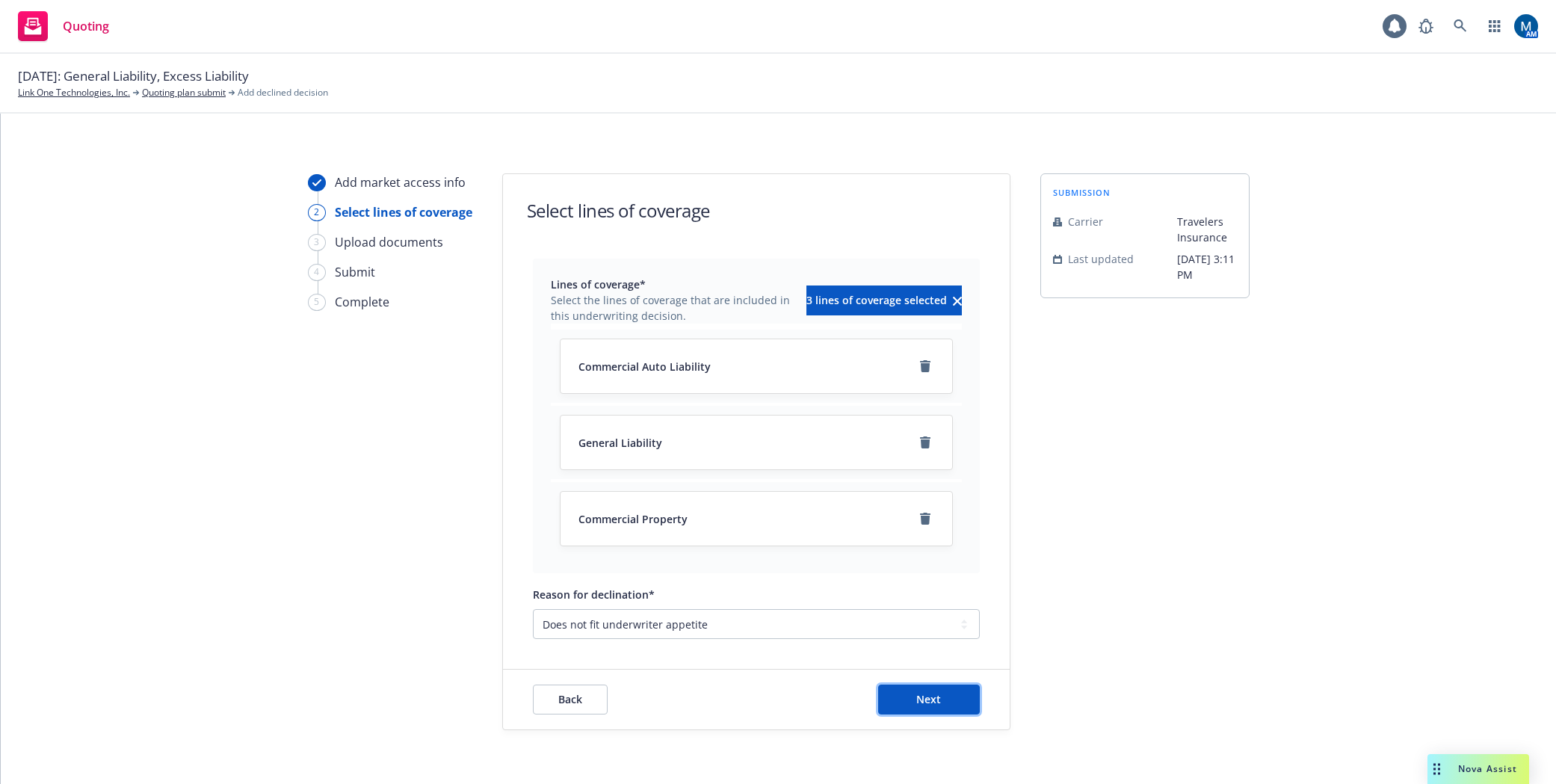
click at [905, 696] on button "Next" at bounding box center [929, 699] width 102 height 30
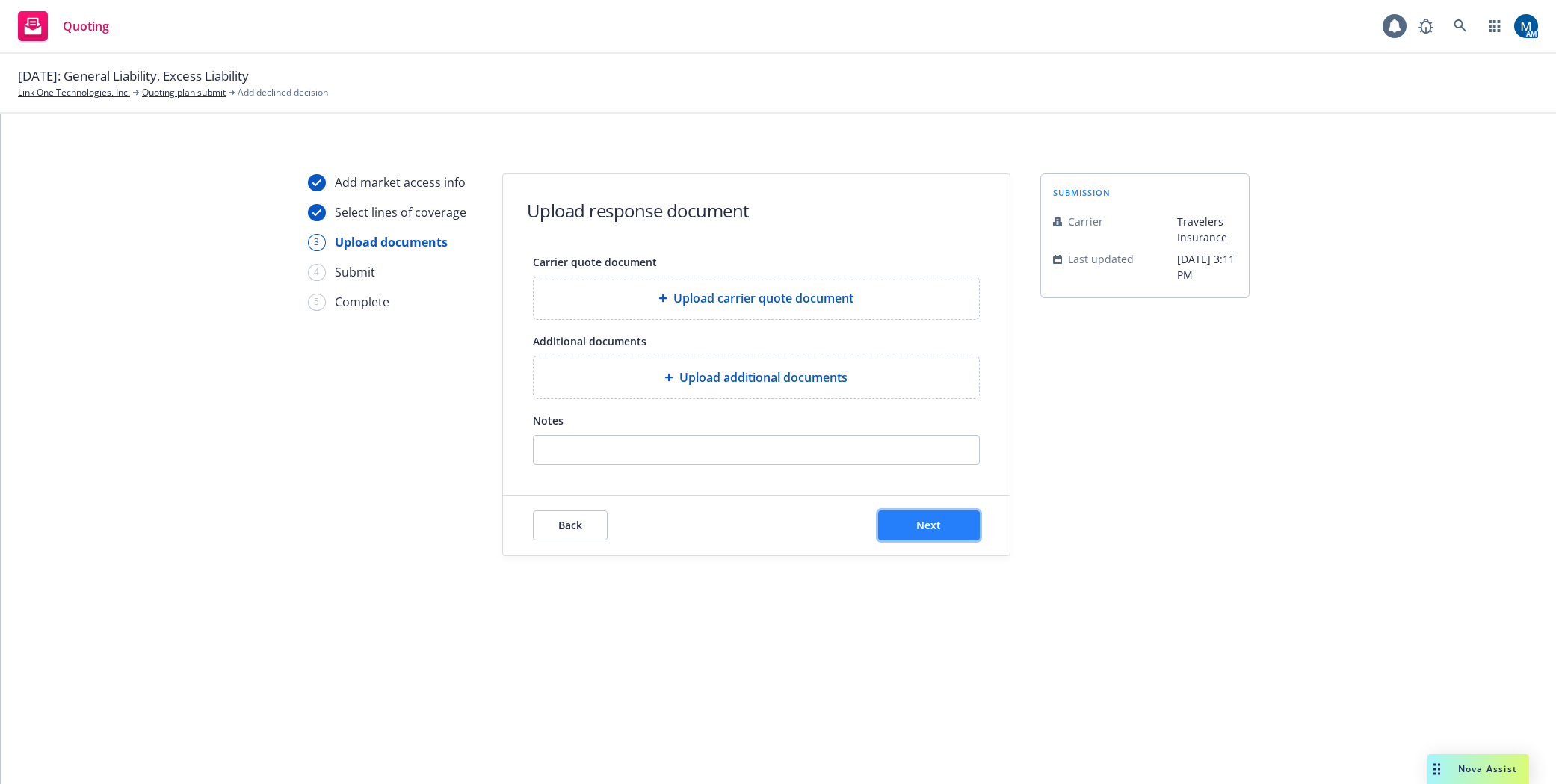
click at [953, 522] on button "Next" at bounding box center [929, 525] width 102 height 30
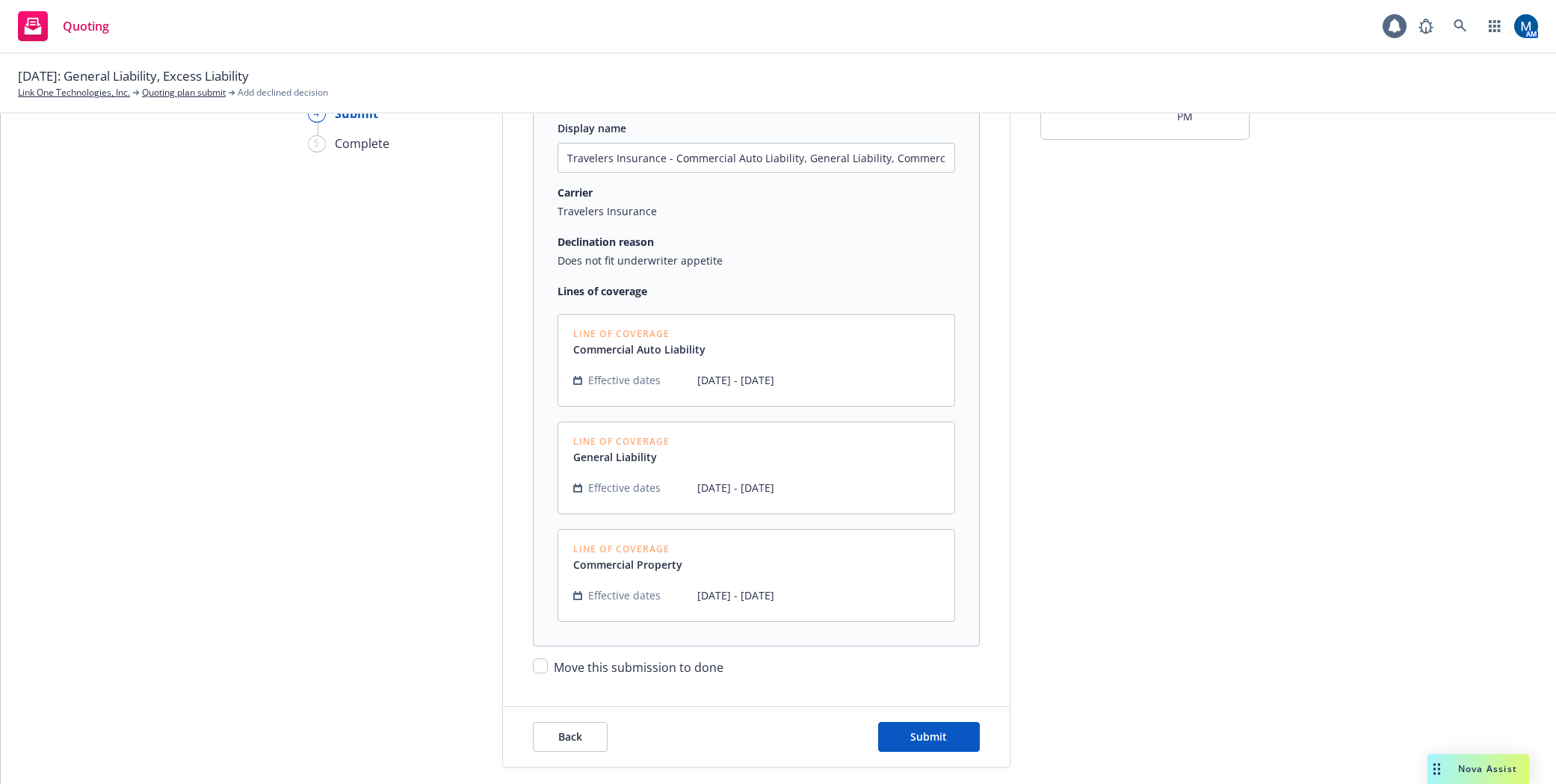
scroll to position [238, 0]
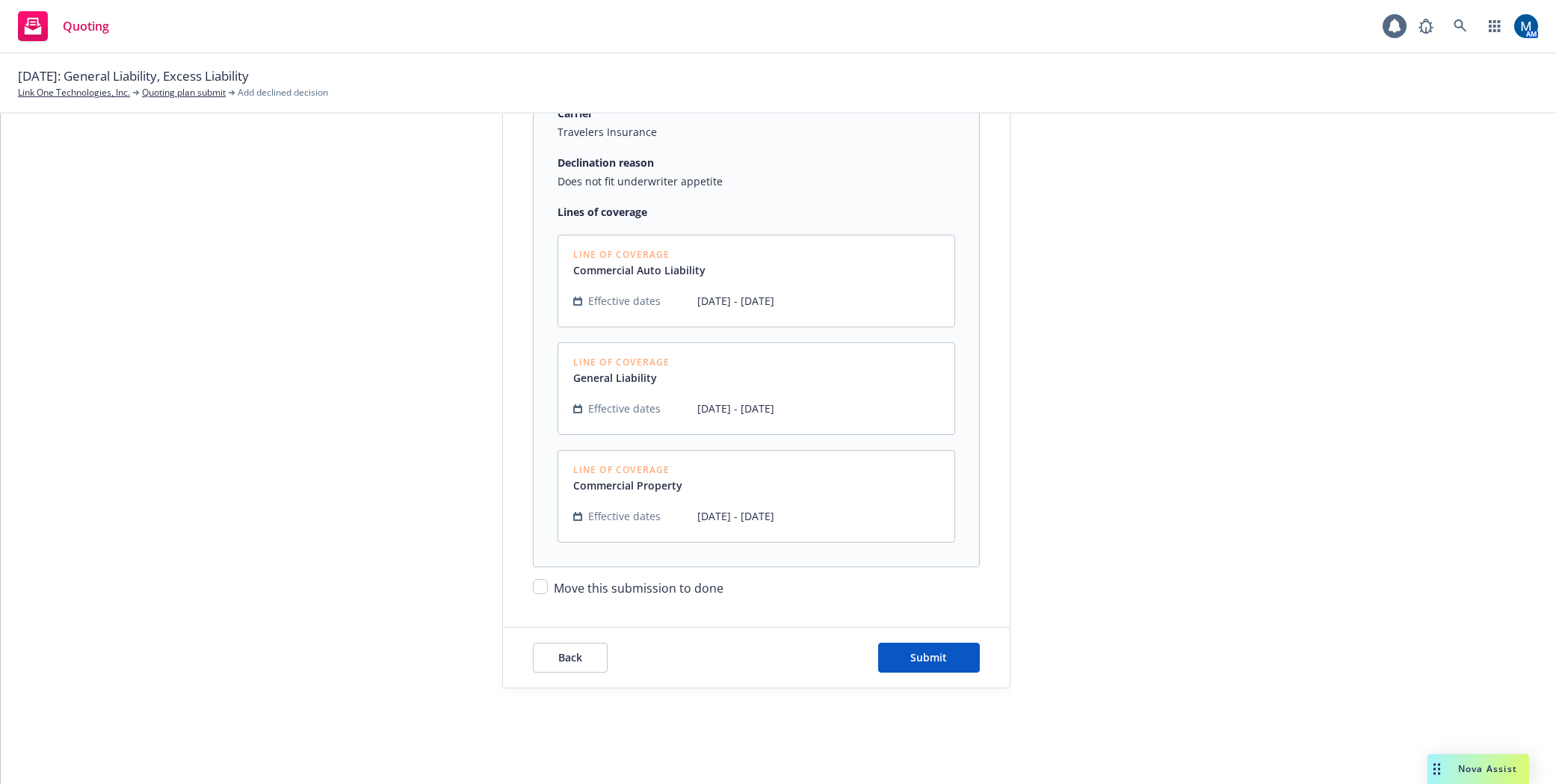
click at [636, 588] on span "Move this submission to done" at bounding box center [639, 588] width 170 height 16
click at [548, 588] on input "Move this submission to done" at bounding box center [540, 586] width 15 height 15
click at [924, 652] on span "Submit" at bounding box center [928, 657] width 37 height 14
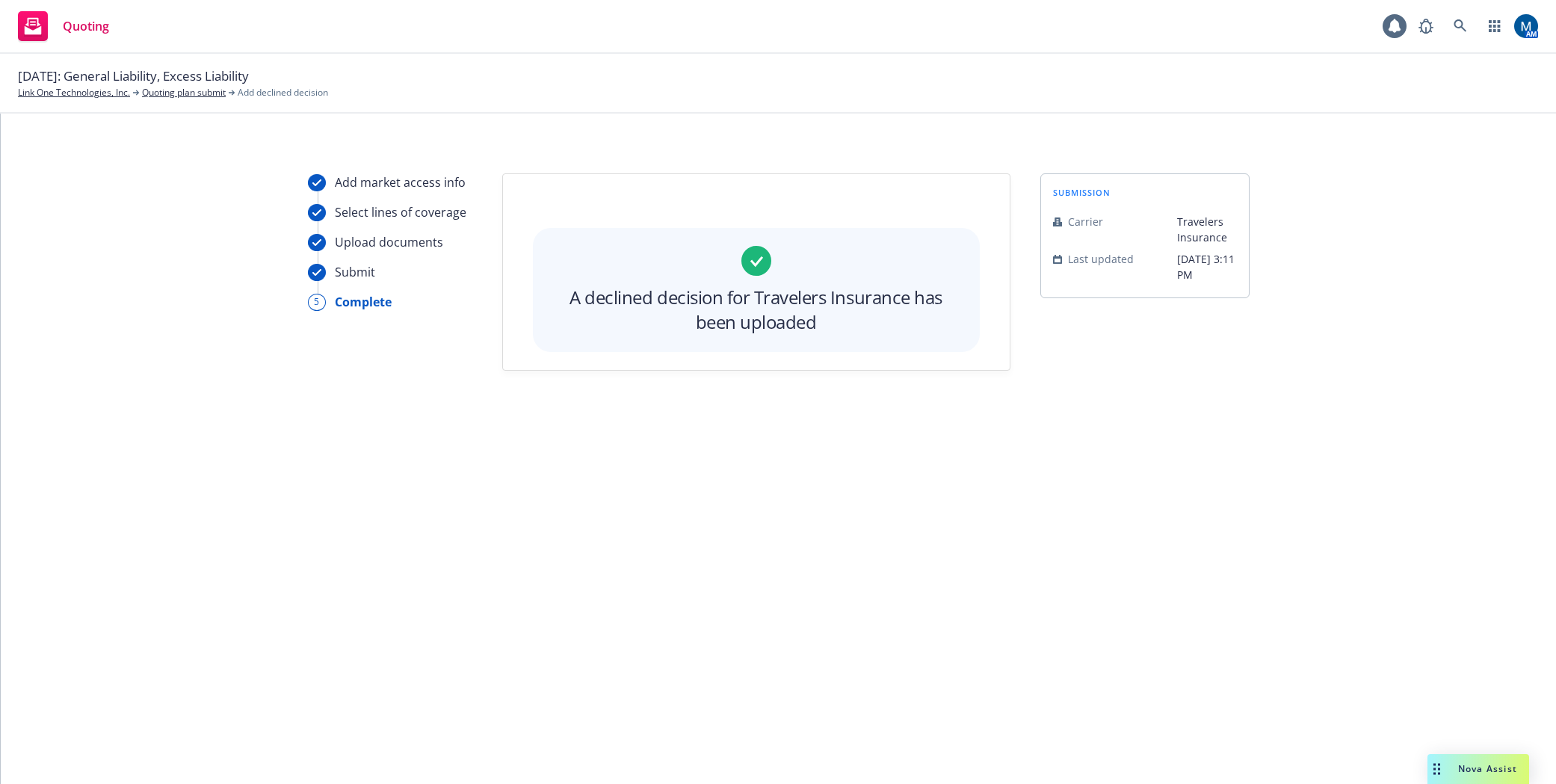
scroll to position [0, 0]
